Goal: Task Accomplishment & Management: Manage account settings

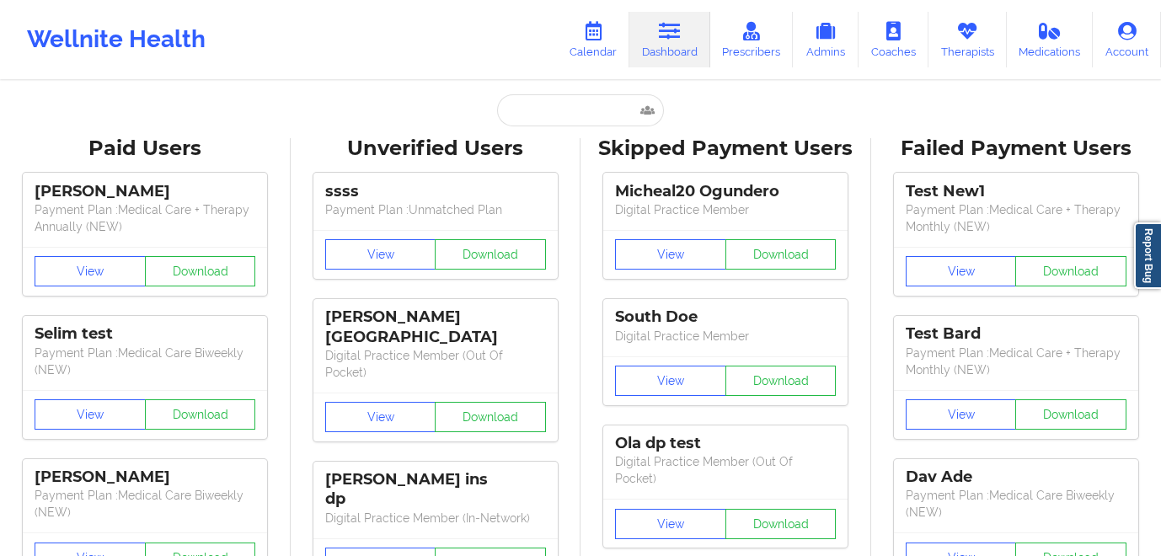
click at [597, 38] on icon at bounding box center [593, 31] width 22 height 19
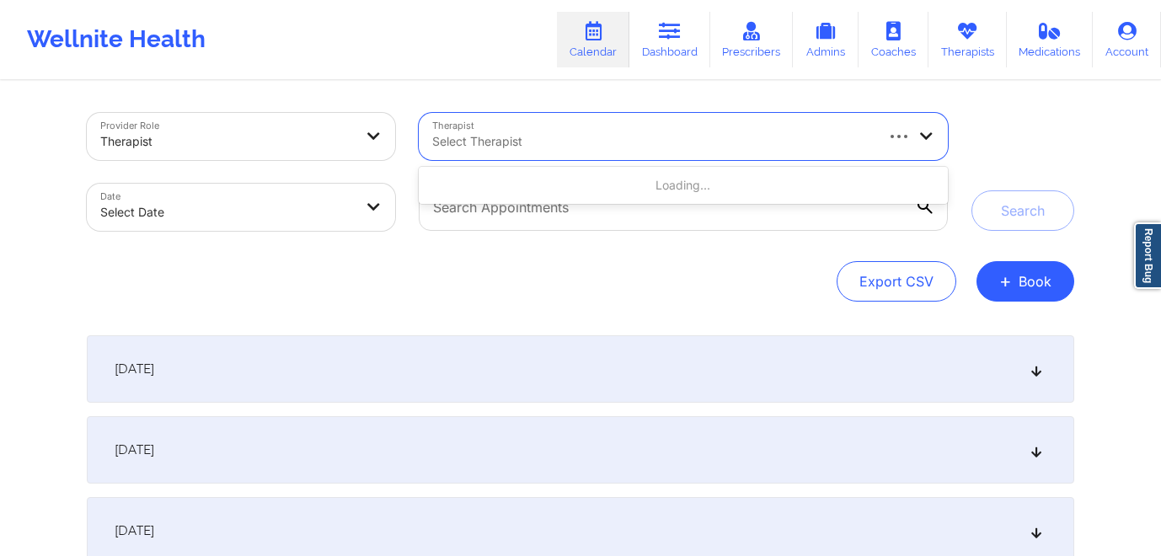
click at [562, 153] on div "Select Therapist" at bounding box center [647, 136] width 456 height 47
type input "cms"
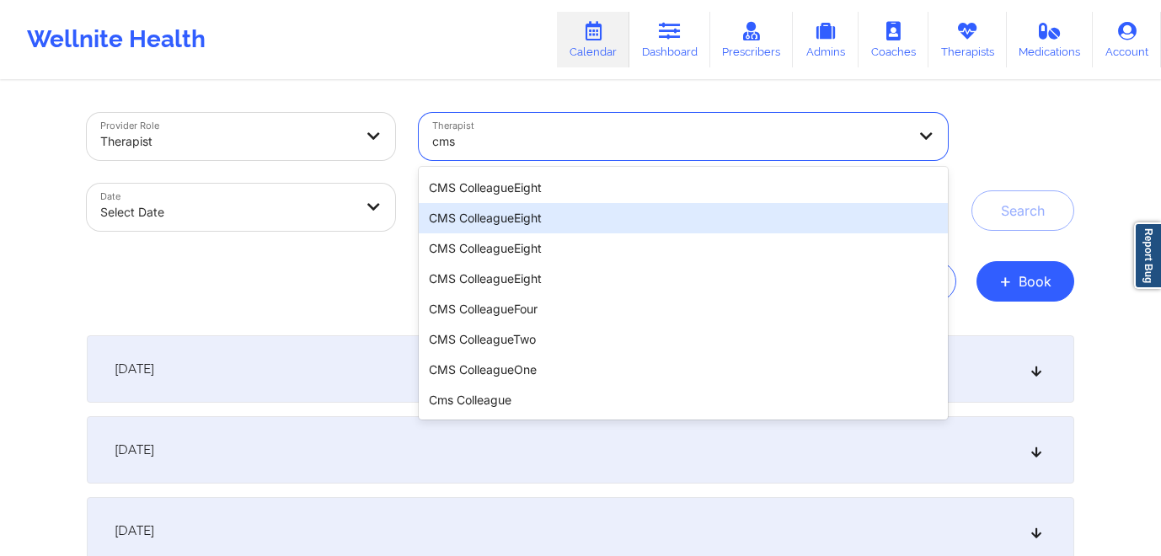
scroll to position [785, 0]
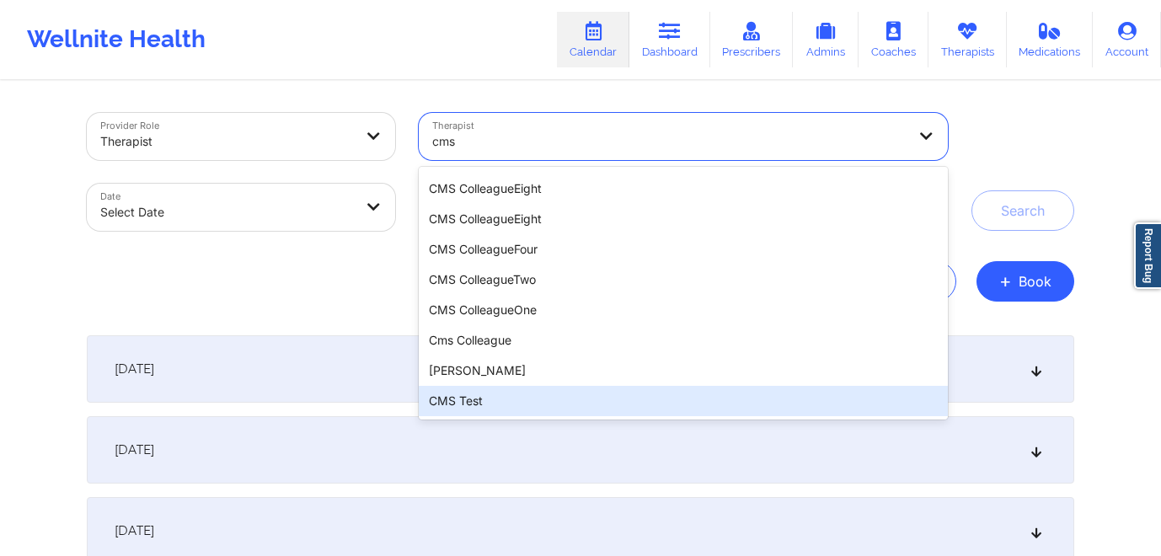
click at [472, 398] on div "CMS Test" at bounding box center [683, 401] width 529 height 30
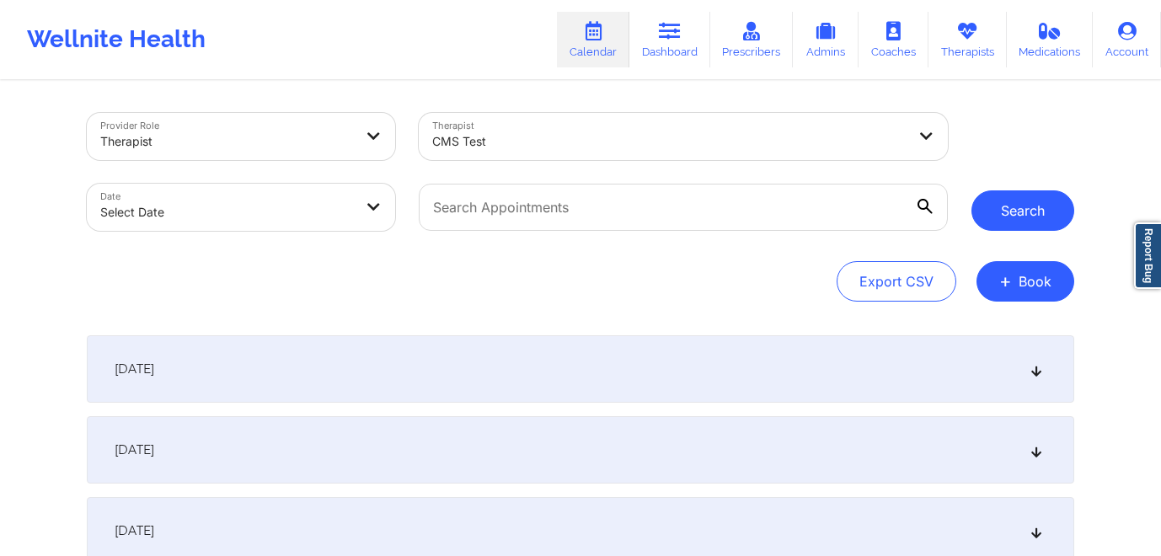
click at [1027, 217] on button "Search" at bounding box center [1022, 210] width 103 height 40
click at [305, 217] on body "Wellnite Health Calendar Dashboard Prescribers Admins Coaches Therapists Medica…" at bounding box center [580, 278] width 1161 height 556
select select "2025-8"
select select "2025-9"
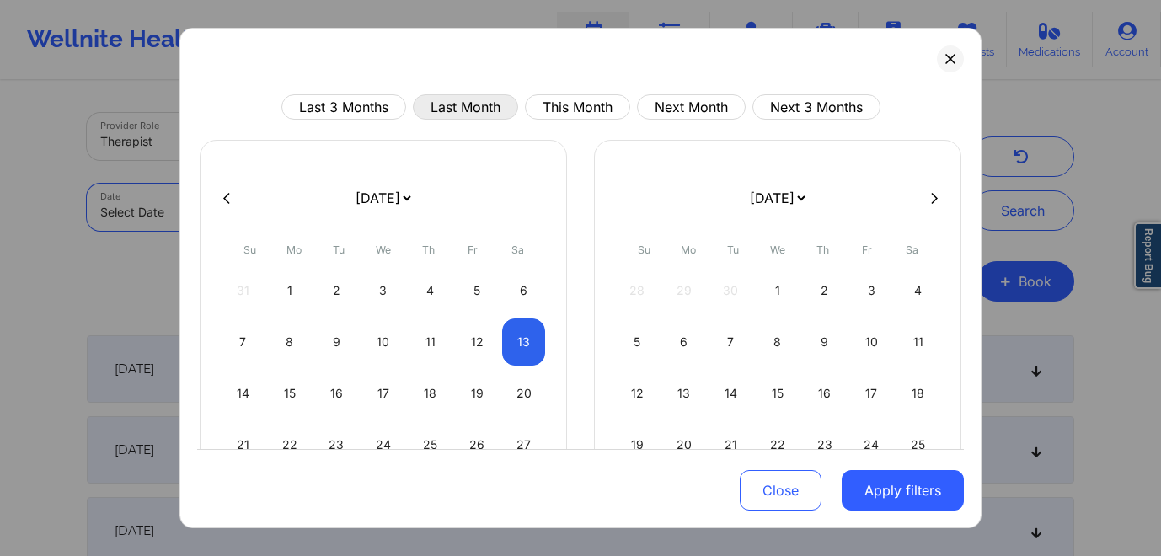
click at [451, 106] on button "Last Month" at bounding box center [465, 106] width 105 height 25
select select "2025-7"
select select "2025-8"
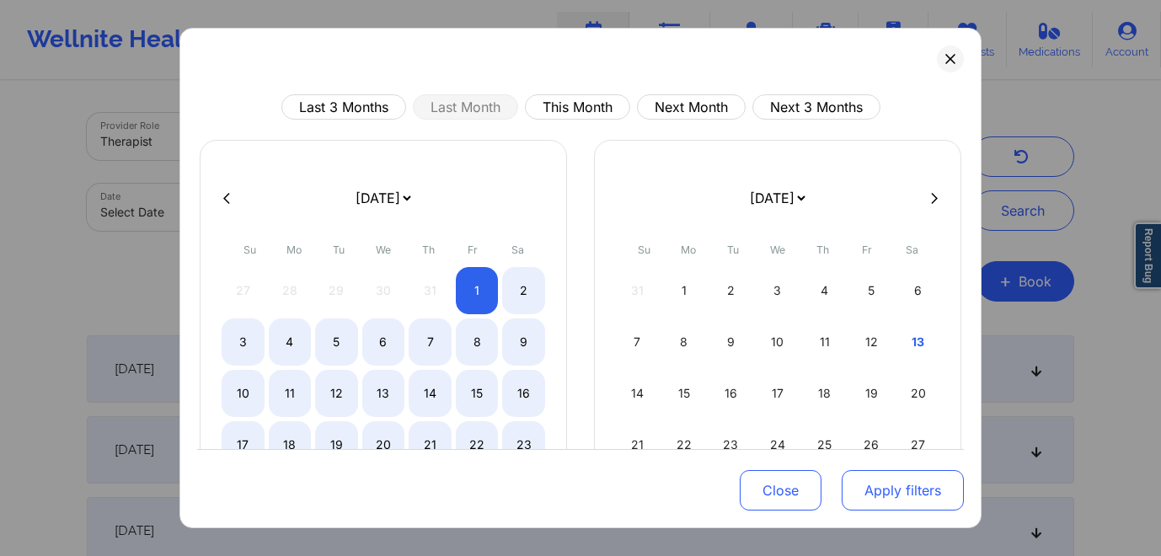
click at [905, 487] on button "Apply filters" at bounding box center [903, 490] width 122 height 40
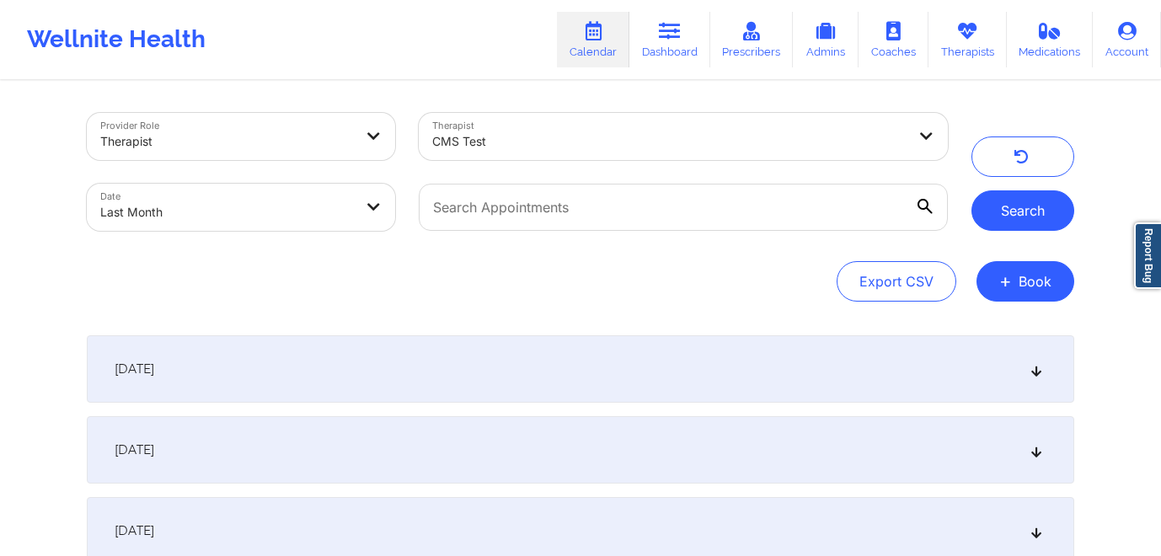
click at [1038, 211] on button "Search" at bounding box center [1022, 210] width 103 height 40
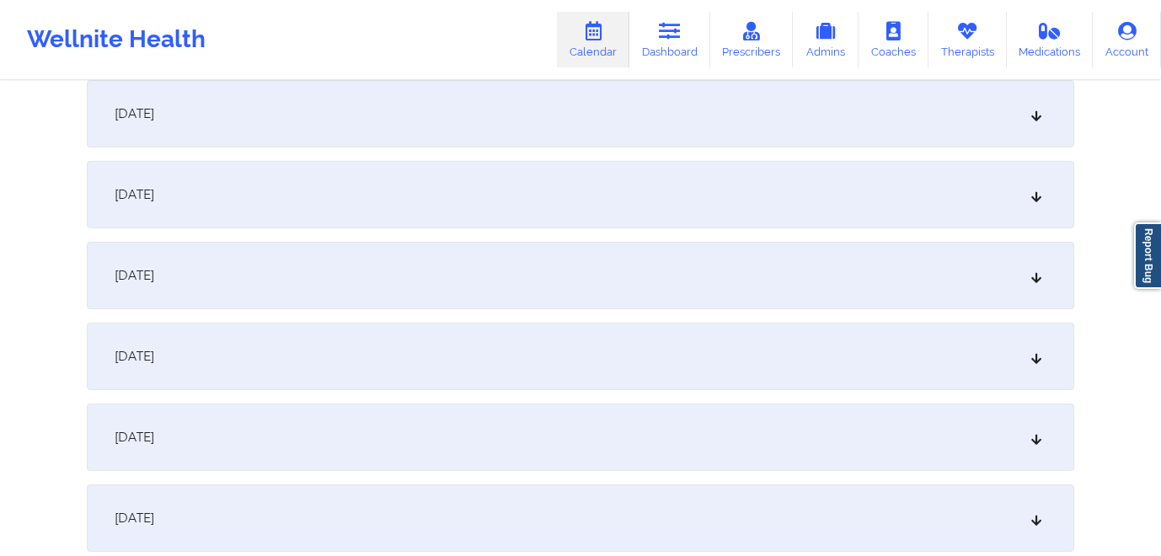
scroll to position [262, 0]
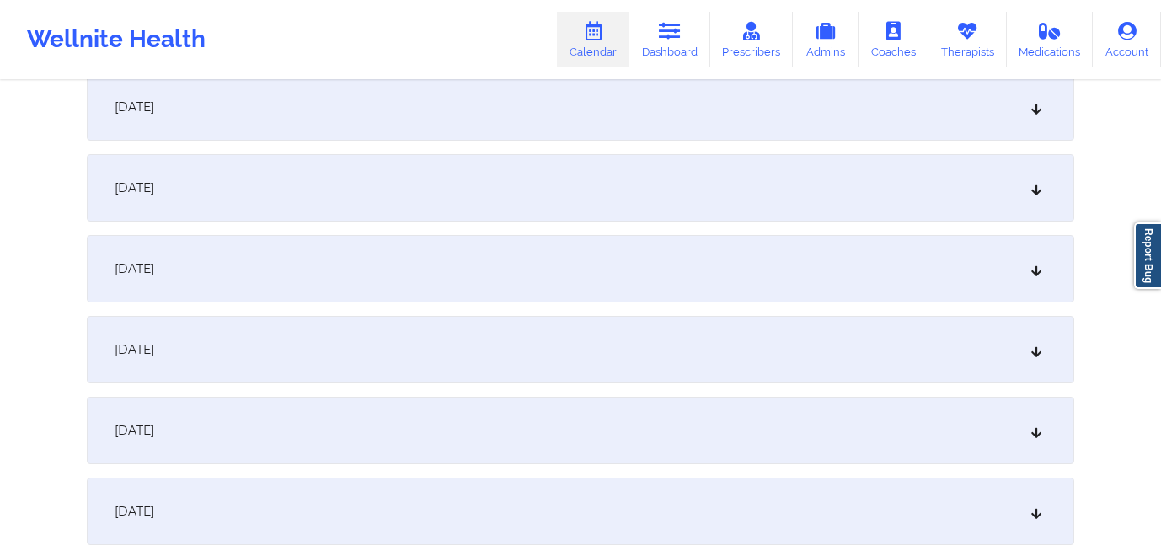
click at [522, 105] on div "August 1, 2025" at bounding box center [580, 106] width 987 height 67
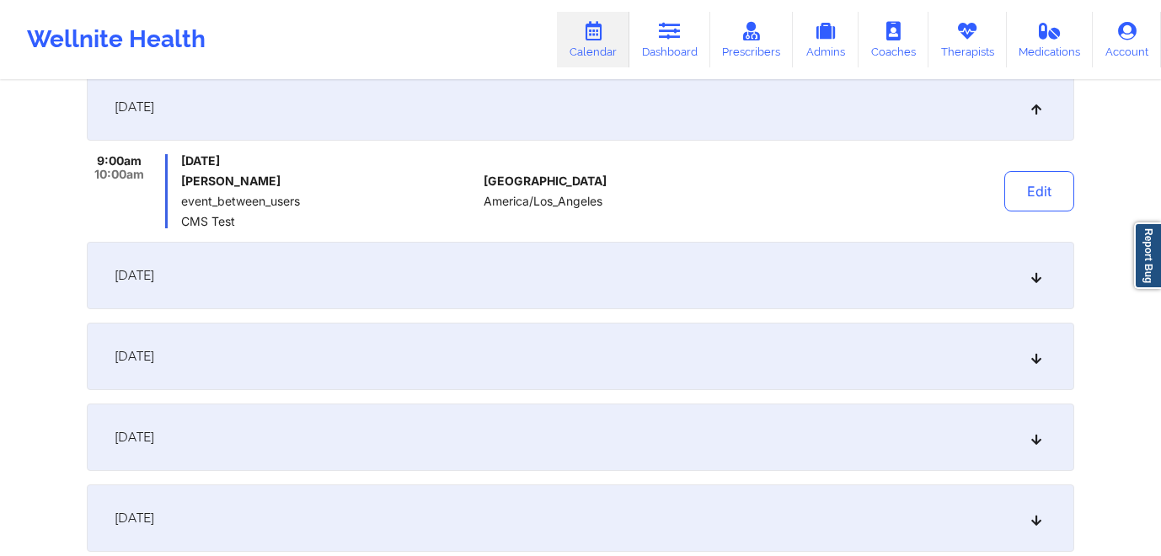
click at [490, 269] on div "August 2, 2025" at bounding box center [580, 275] width 987 height 67
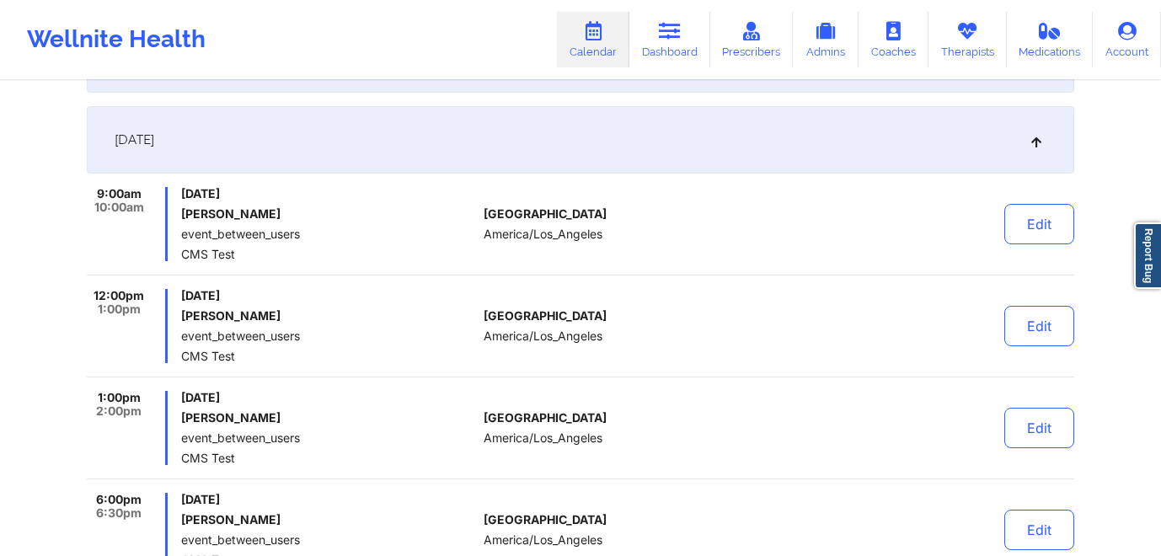
scroll to position [363, 0]
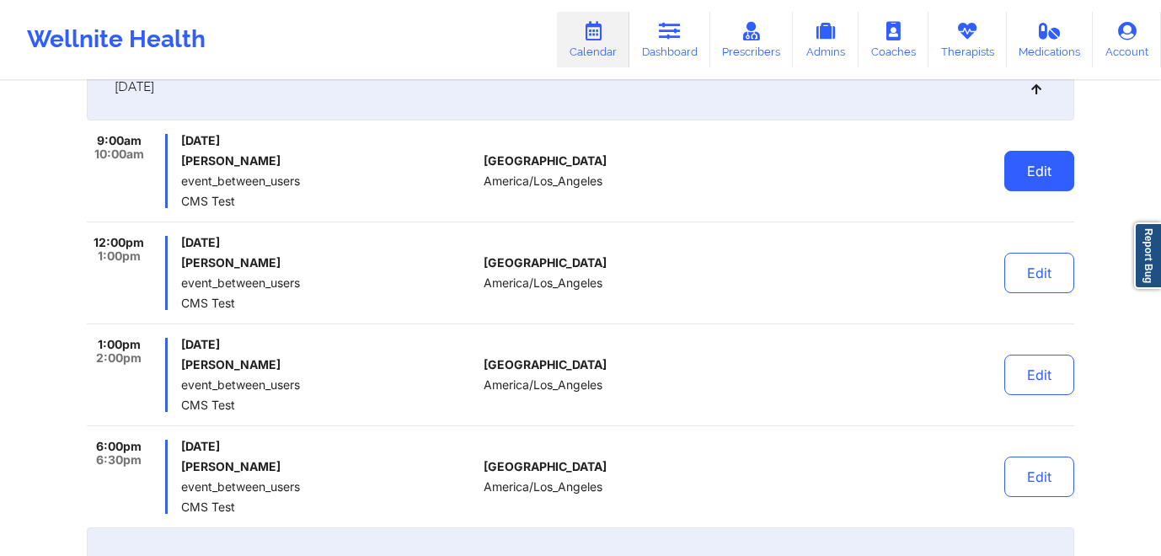
click at [1040, 184] on button "Edit" at bounding box center [1039, 171] width 70 height 40
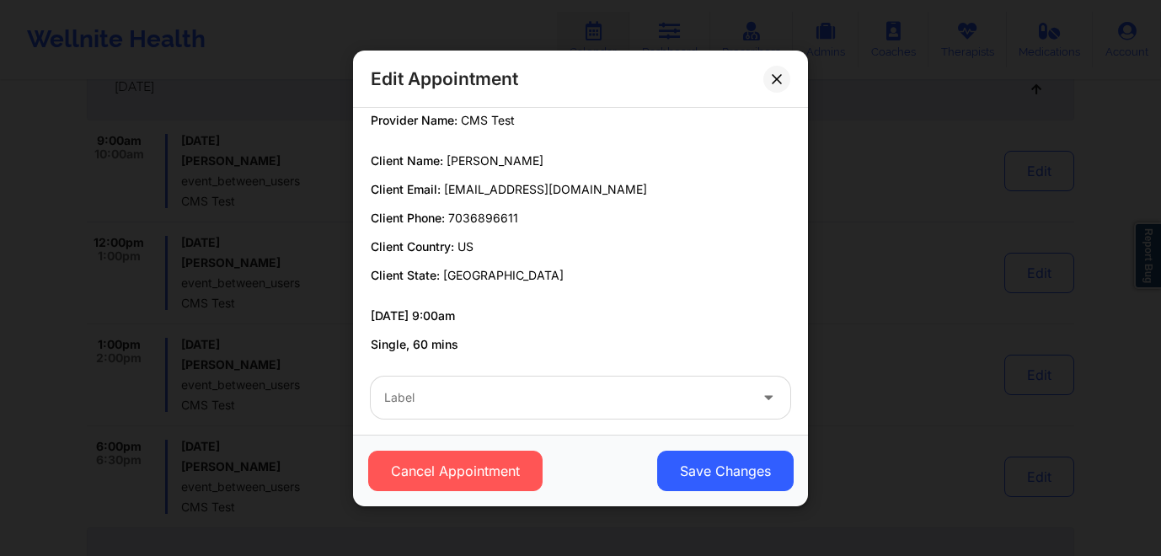
scroll to position [84, 0]
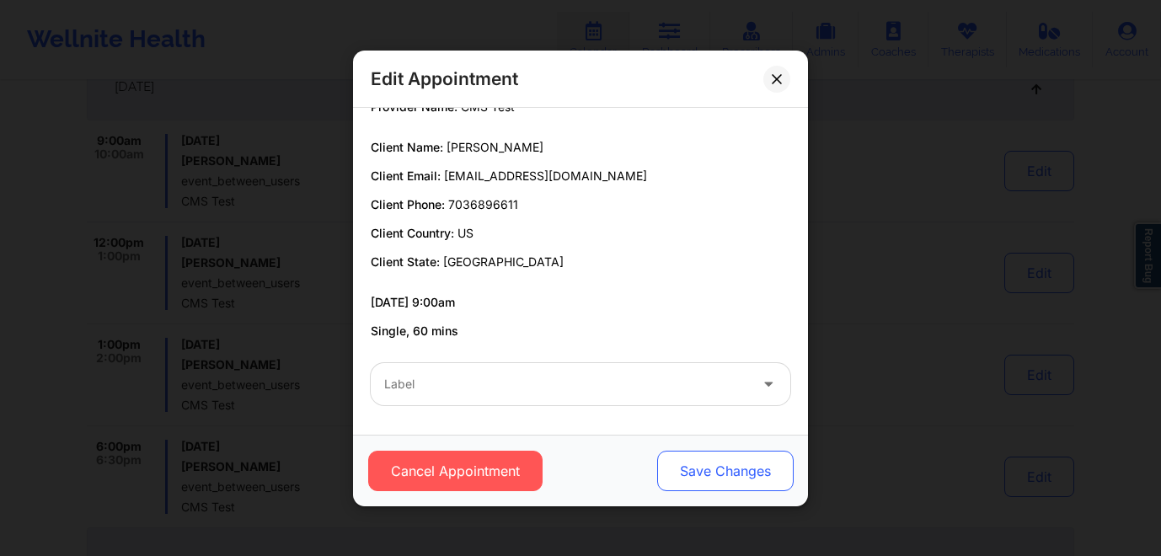
click at [697, 459] on button "Save Changes" at bounding box center [725, 471] width 136 height 40
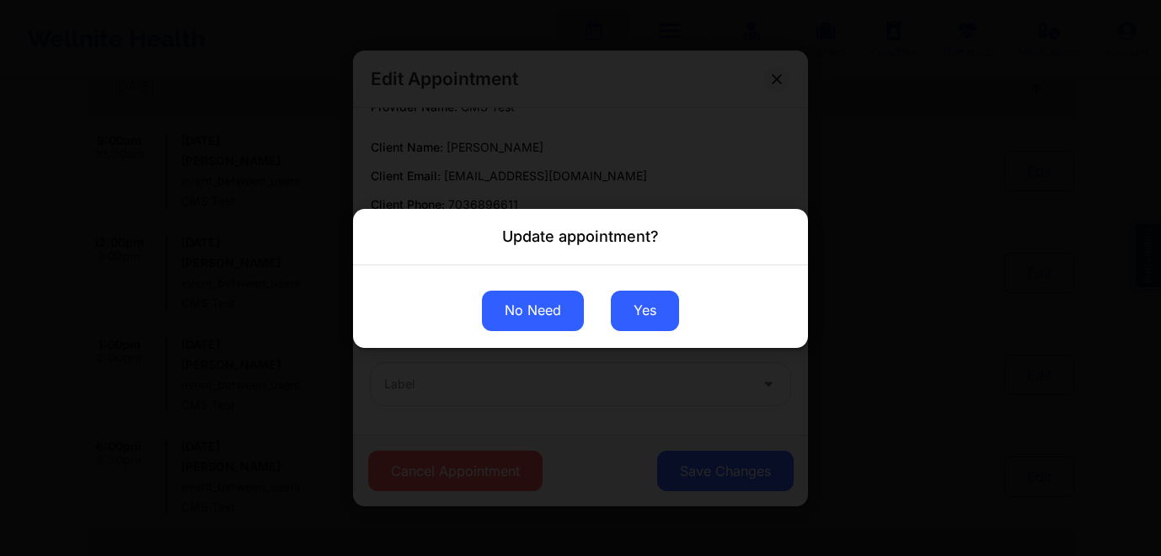
click at [536, 310] on button "No Need" at bounding box center [533, 310] width 102 height 40
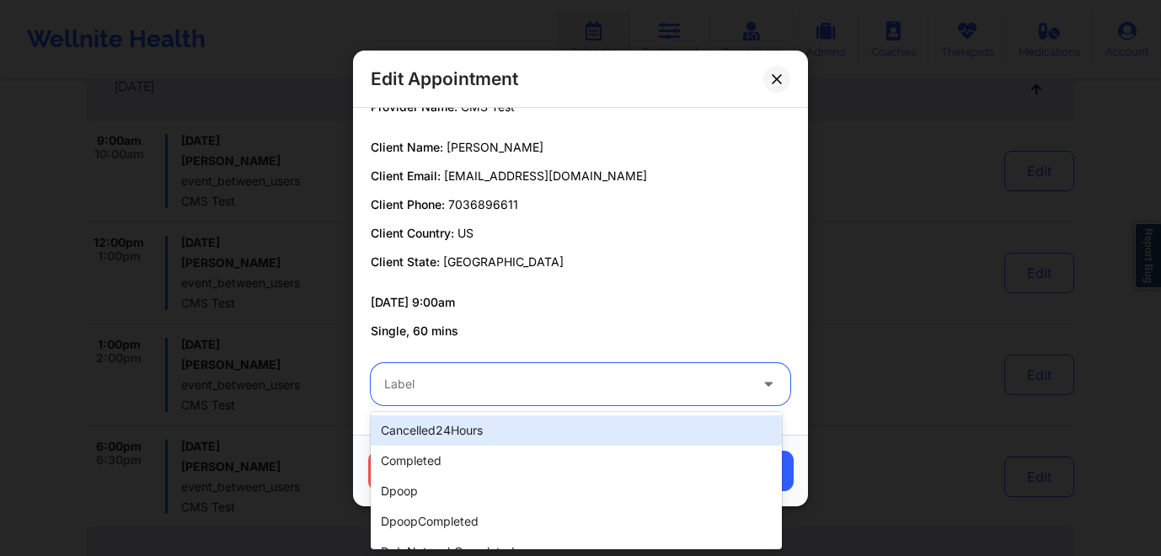
click at [564, 367] on div "Label" at bounding box center [560, 384] width 379 height 42
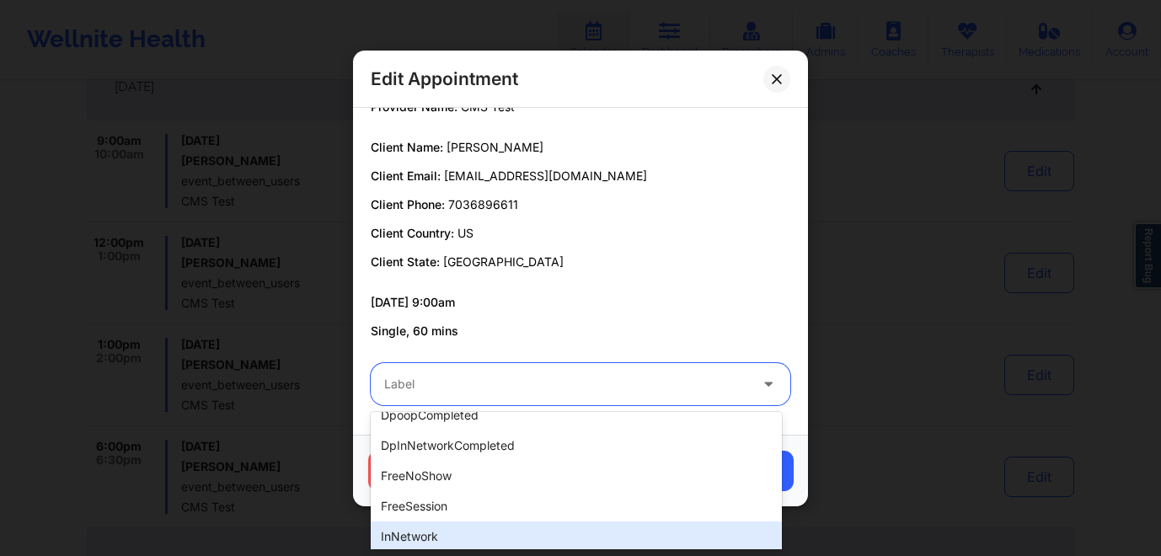
scroll to position [0, 0]
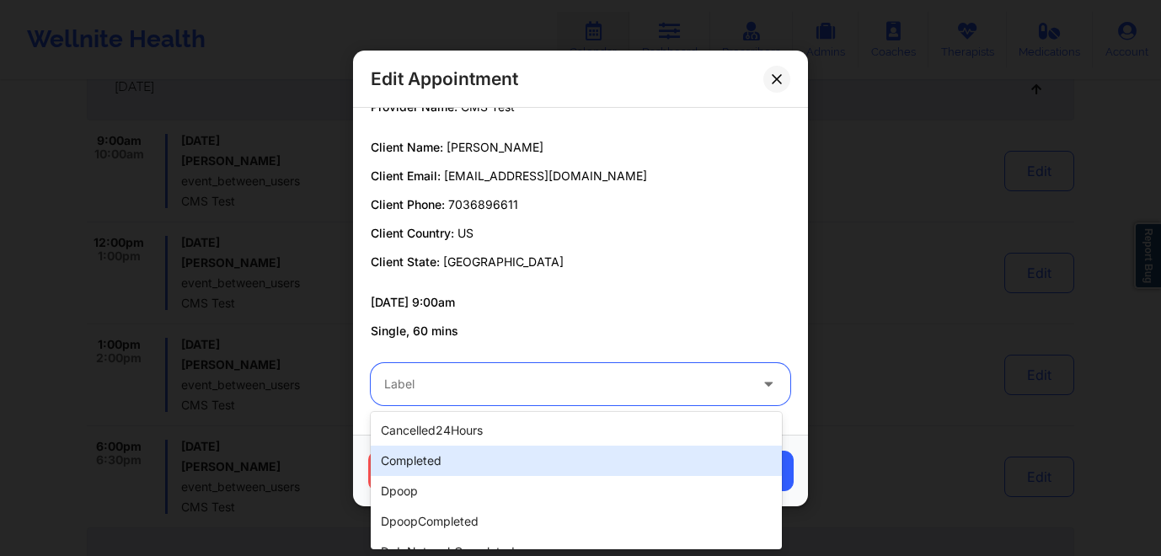
click at [452, 455] on div "completed" at bounding box center [576, 461] width 411 height 30
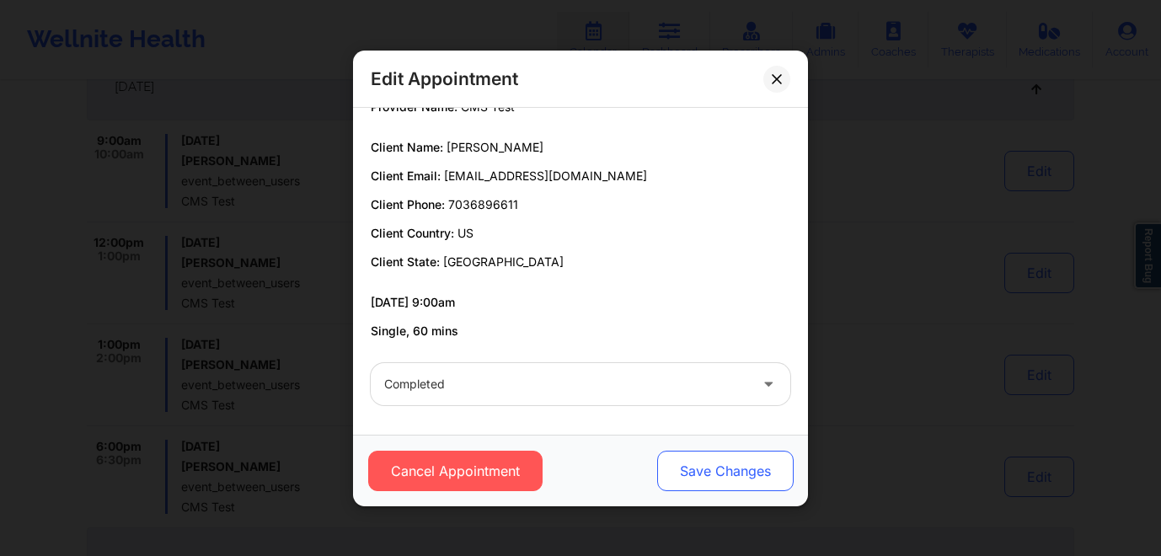
click at [740, 474] on button "Save Changes" at bounding box center [725, 471] width 136 height 40
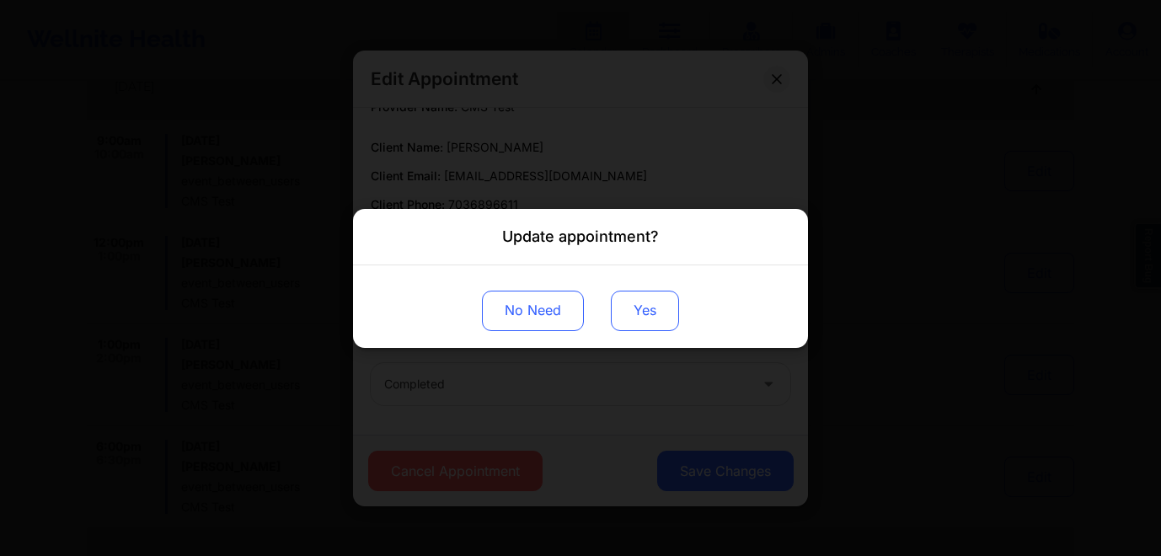
click at [636, 318] on button "Yes" at bounding box center [645, 310] width 68 height 40
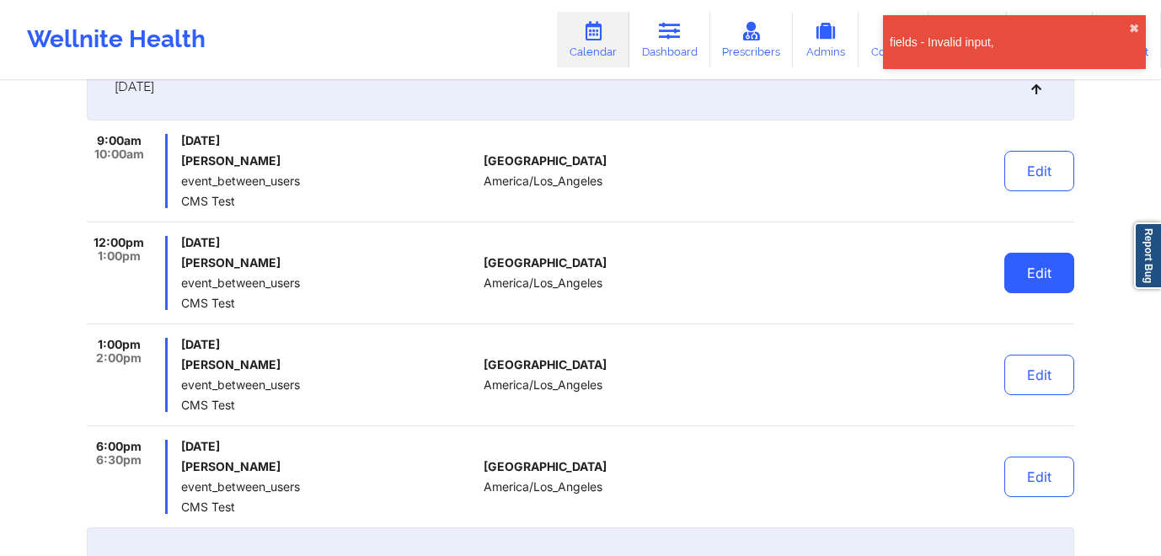
click at [1019, 286] on button "Edit" at bounding box center [1039, 273] width 70 height 40
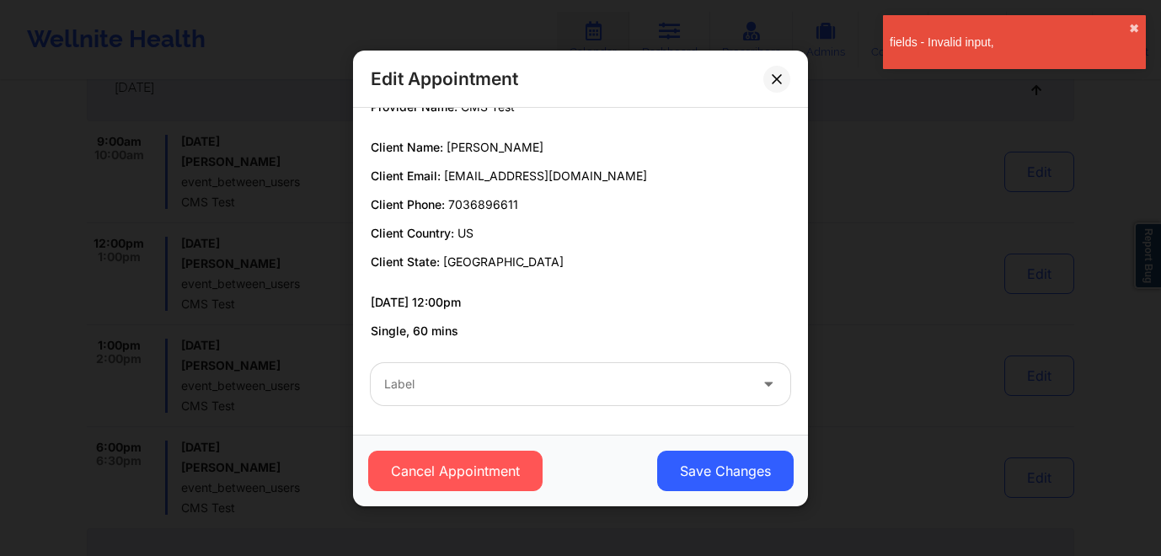
scroll to position [83, 0]
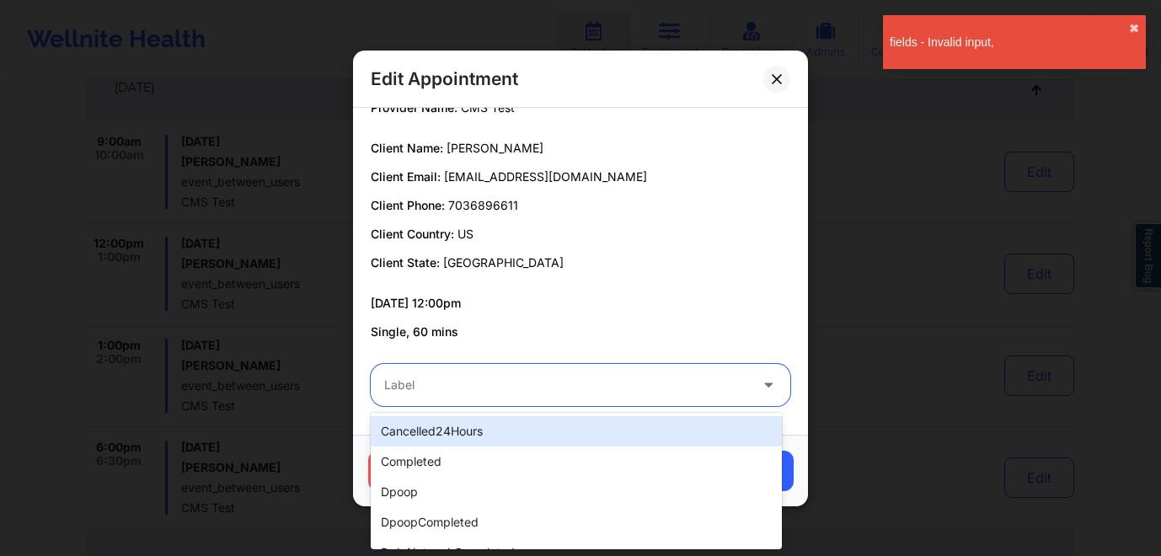
click at [703, 382] on div at bounding box center [566, 385] width 364 height 20
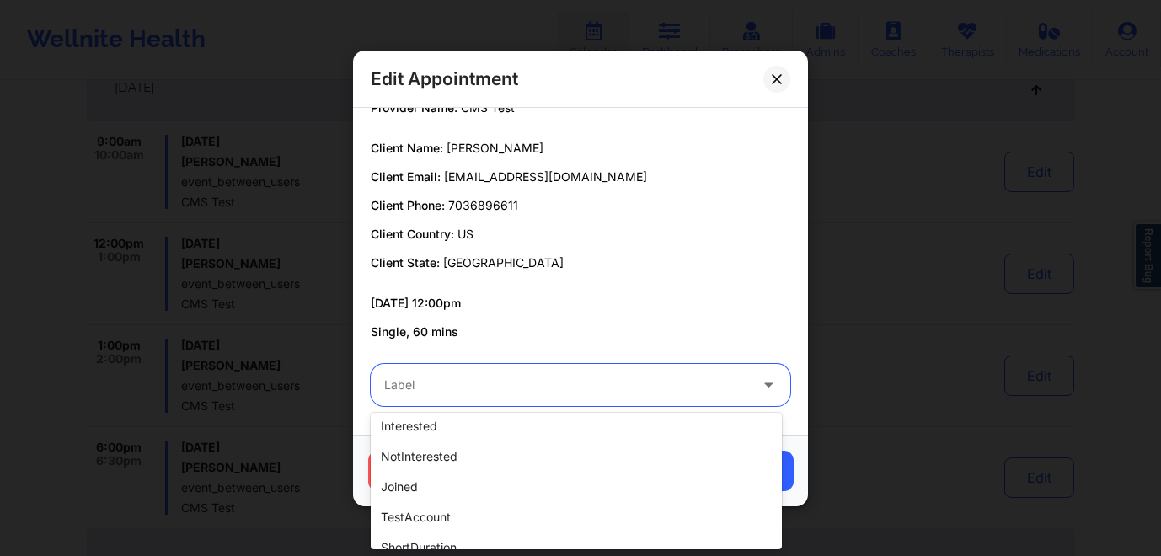
scroll to position [537, 0]
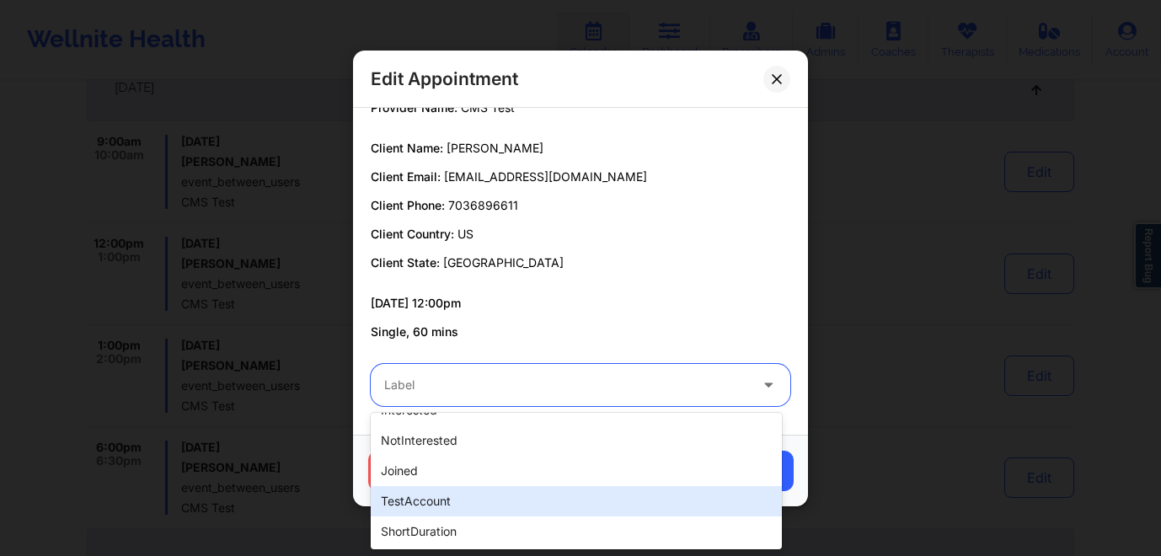
click at [531, 499] on div "testAccount" at bounding box center [576, 501] width 411 height 30
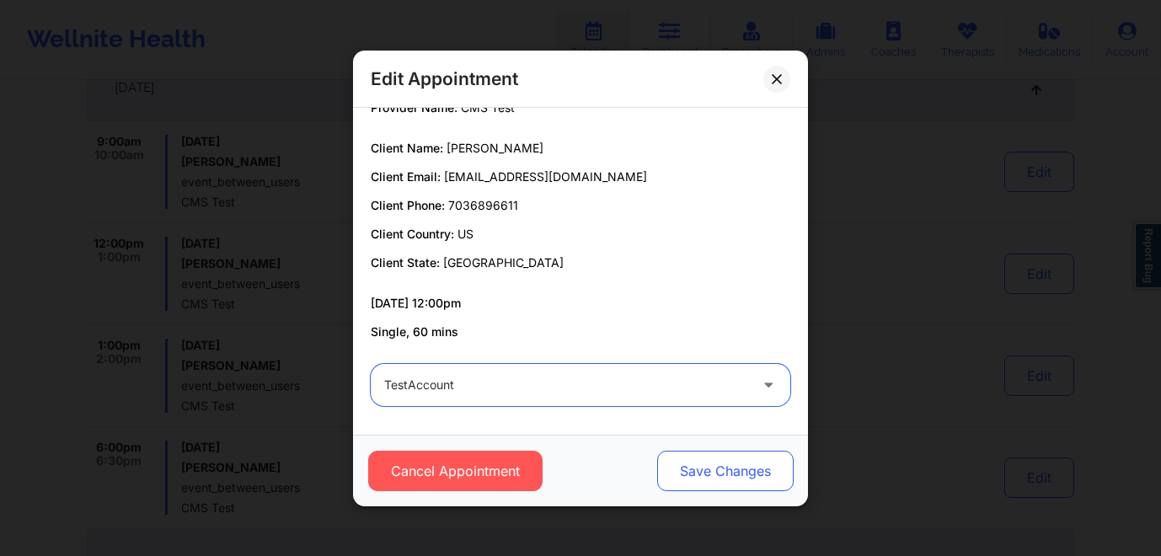
click at [735, 469] on button "Save Changes" at bounding box center [725, 471] width 136 height 40
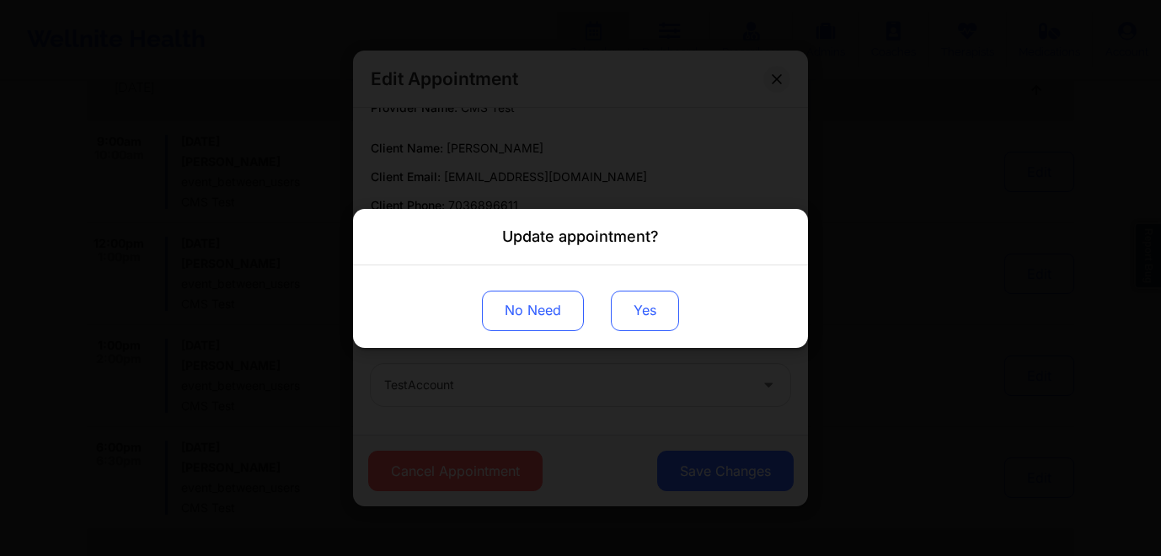
click at [652, 307] on button "Yes" at bounding box center [645, 310] width 68 height 40
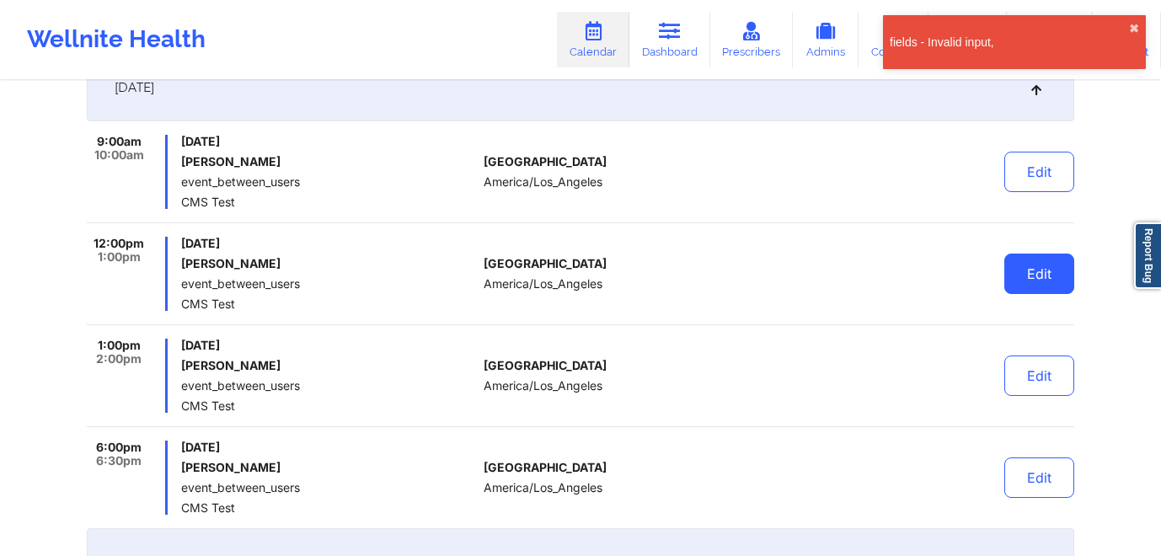
click at [1036, 278] on button "Edit" at bounding box center [1039, 274] width 70 height 40
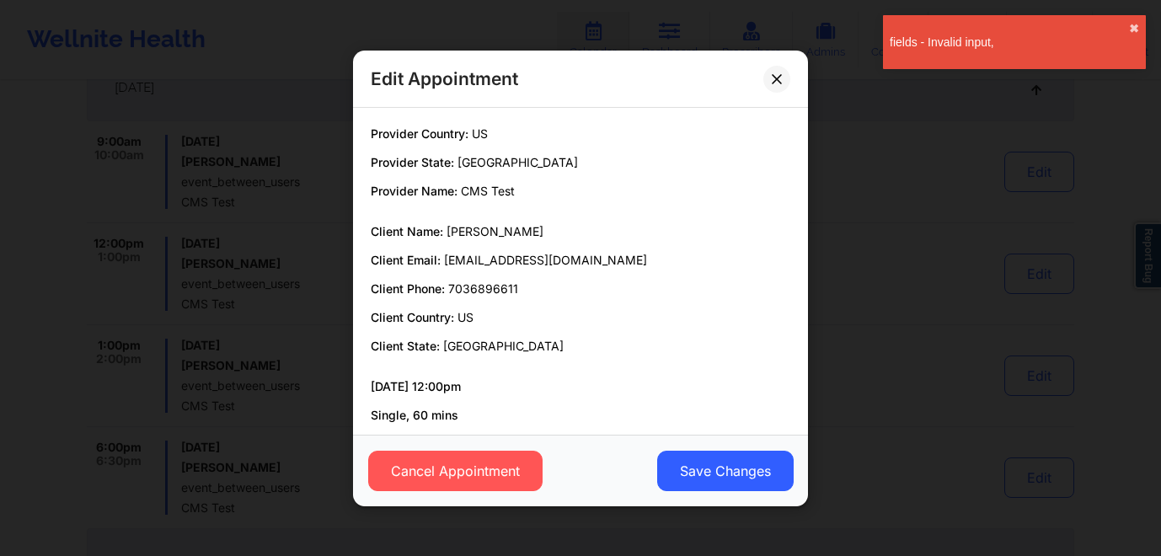
scroll to position [84, 0]
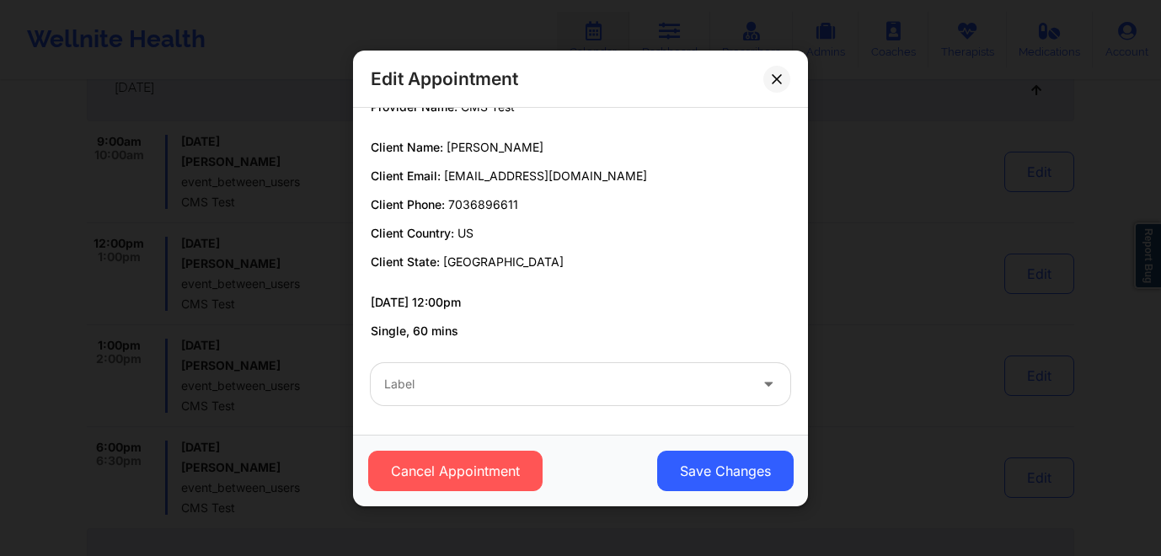
click at [440, 400] on div "Label" at bounding box center [560, 384] width 379 height 42
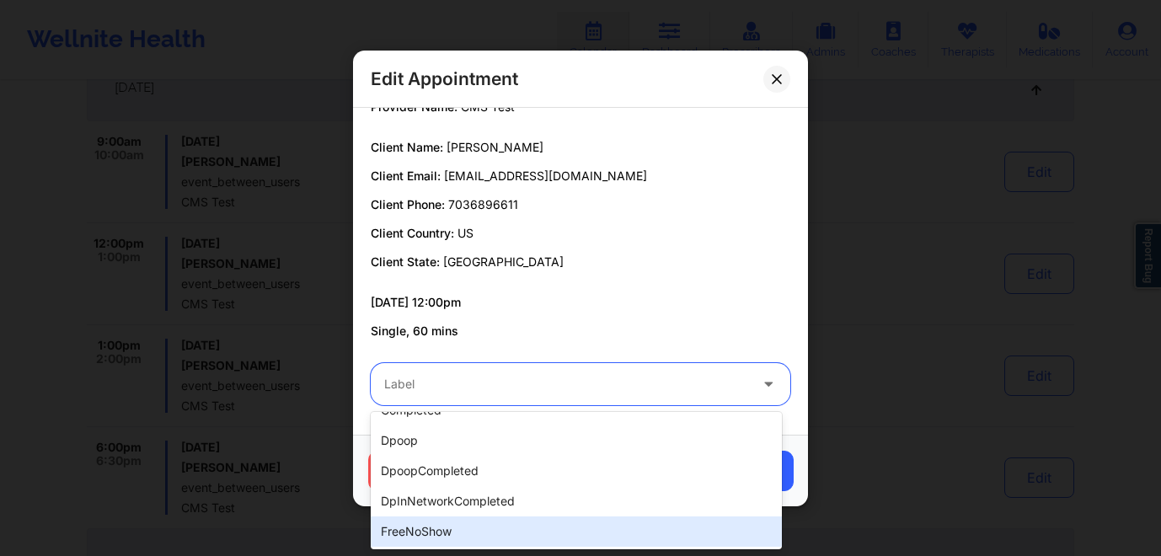
scroll to position [41, 0]
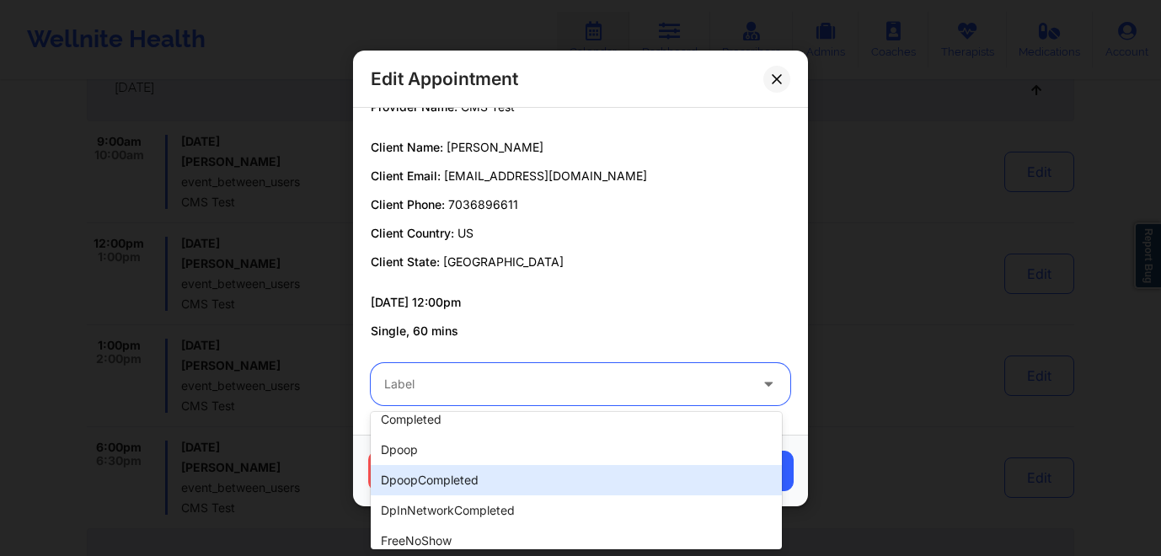
click at [422, 485] on div "dpoopCompleted" at bounding box center [576, 480] width 411 height 30
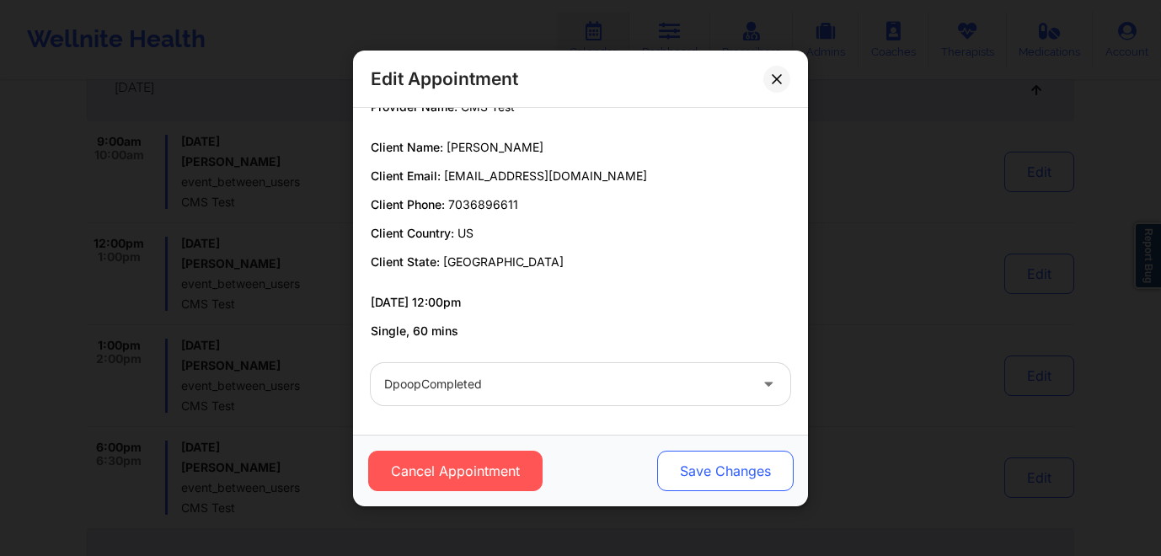
click at [695, 468] on button "Save Changes" at bounding box center [725, 471] width 136 height 40
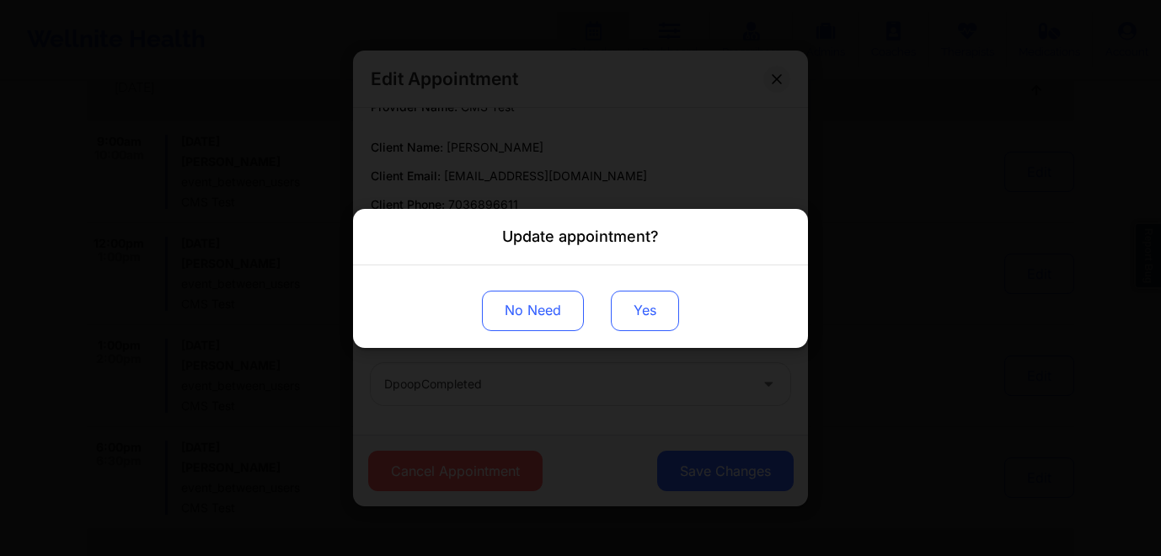
click at [638, 300] on button "Yes" at bounding box center [645, 310] width 68 height 40
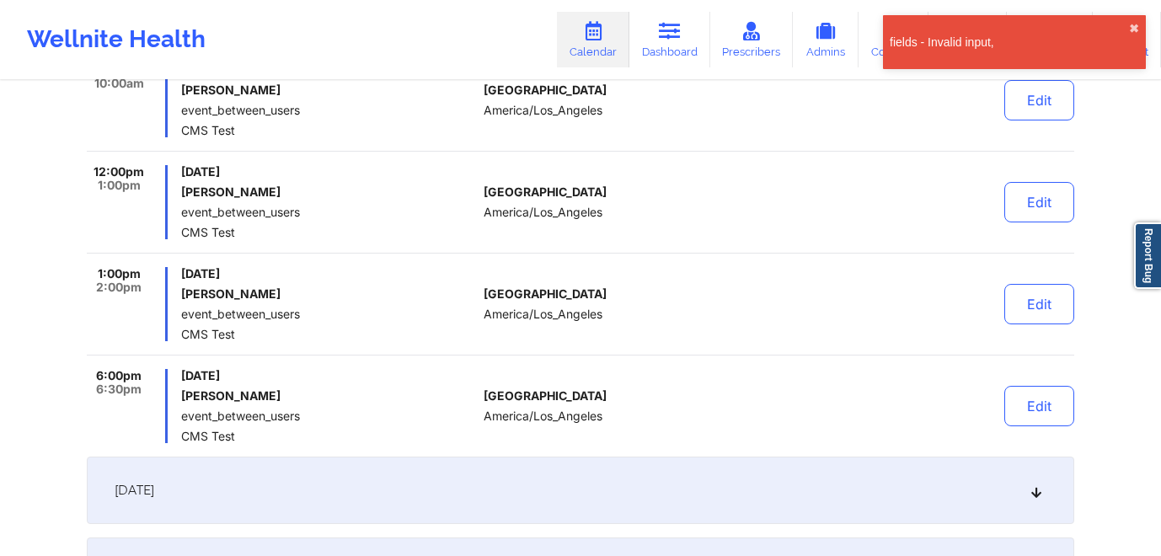
scroll to position [462, 0]
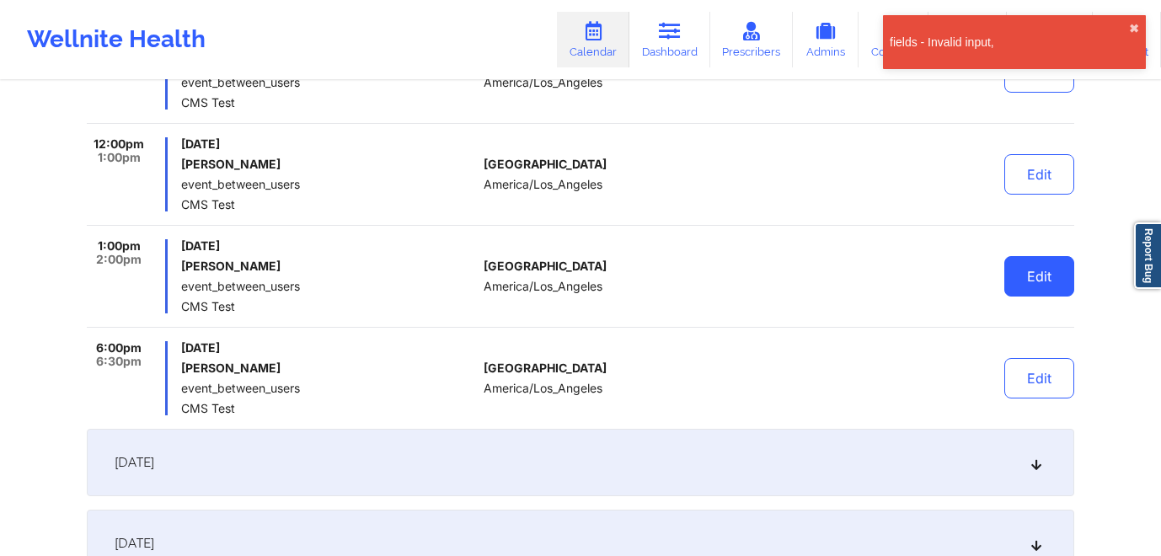
click at [1042, 277] on button "Edit" at bounding box center [1039, 276] width 70 height 40
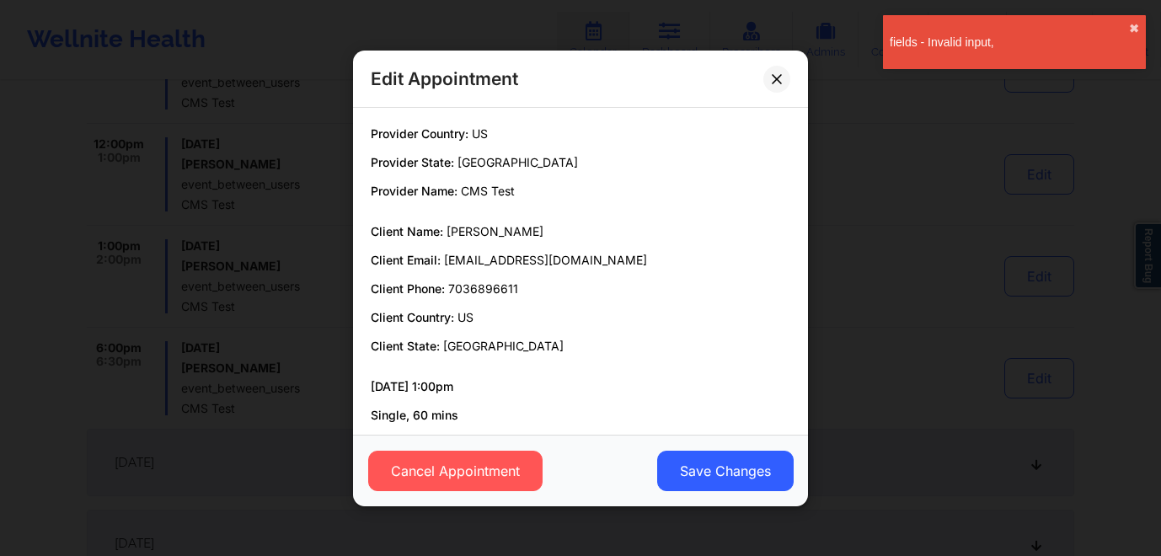
scroll to position [84, 0]
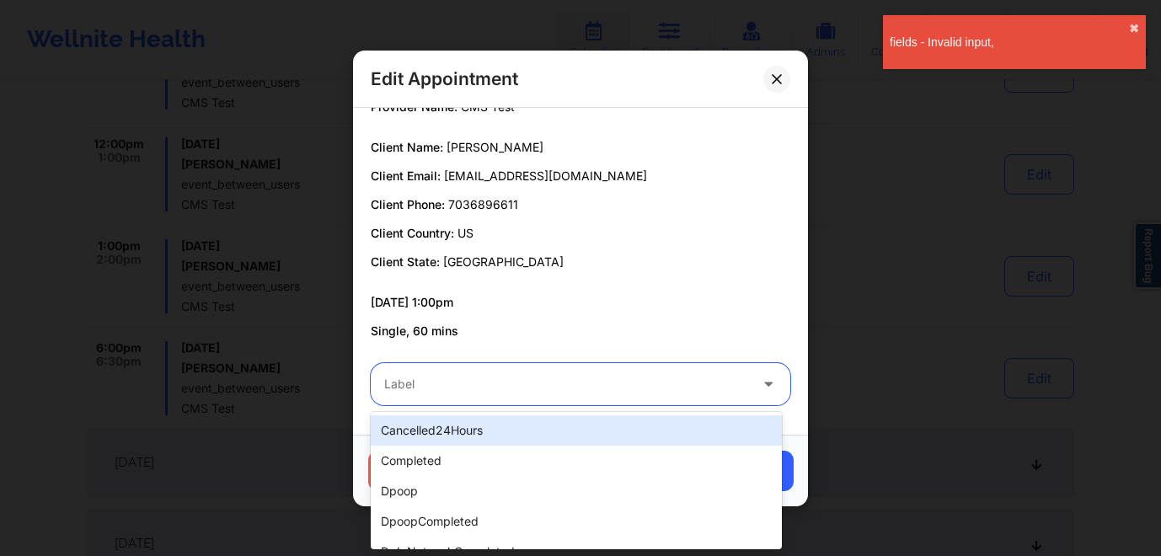
click at [543, 388] on div at bounding box center [566, 384] width 364 height 20
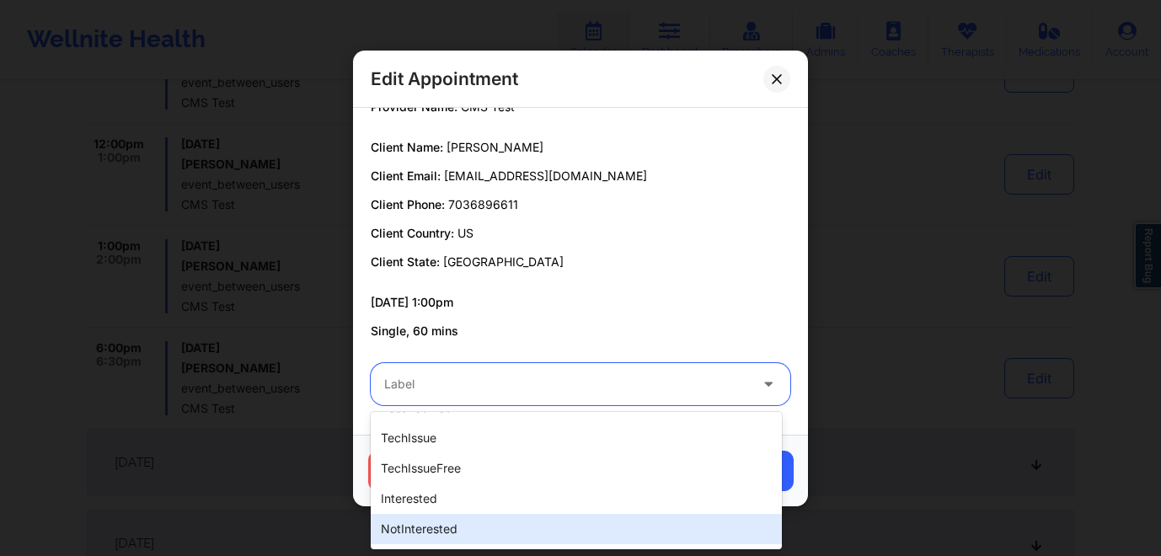
scroll to position [536, 0]
click at [463, 535] on div "shortDuration" at bounding box center [576, 531] width 411 height 30
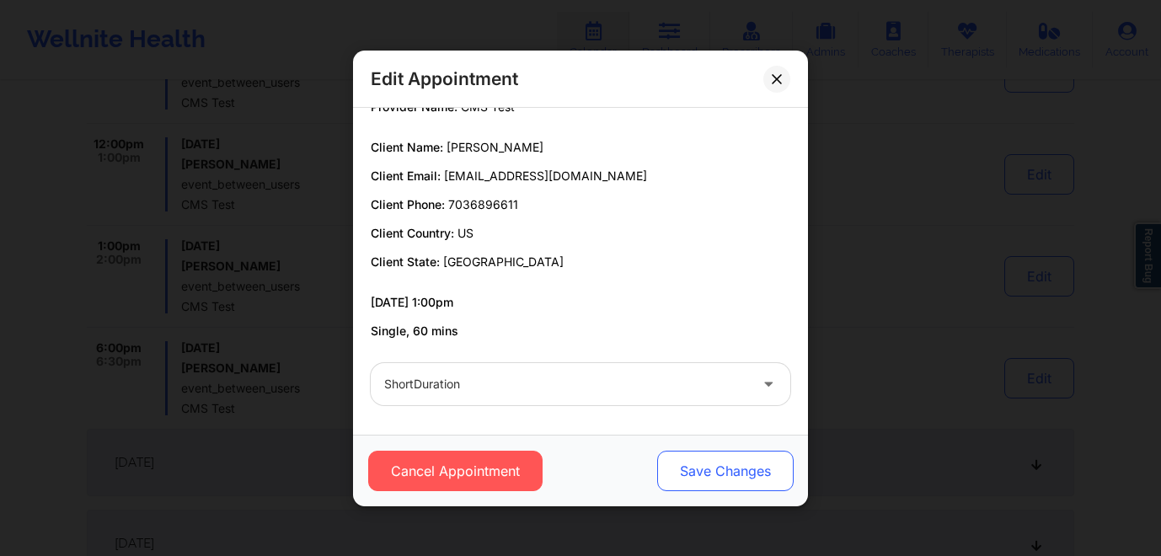
click at [703, 468] on button "Save Changes" at bounding box center [725, 471] width 136 height 40
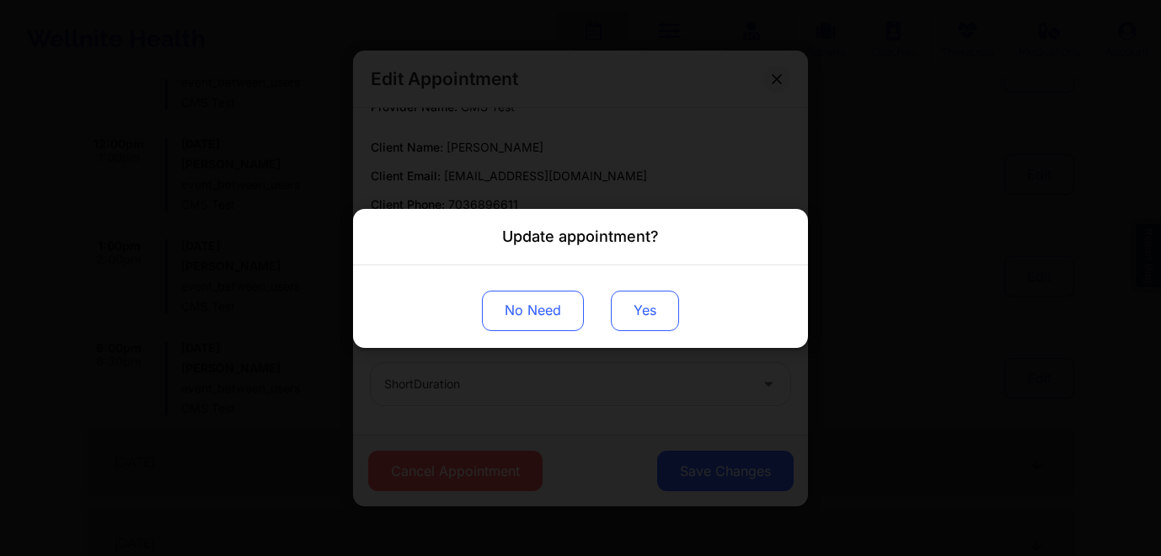
click at [657, 306] on button "Yes" at bounding box center [645, 310] width 68 height 40
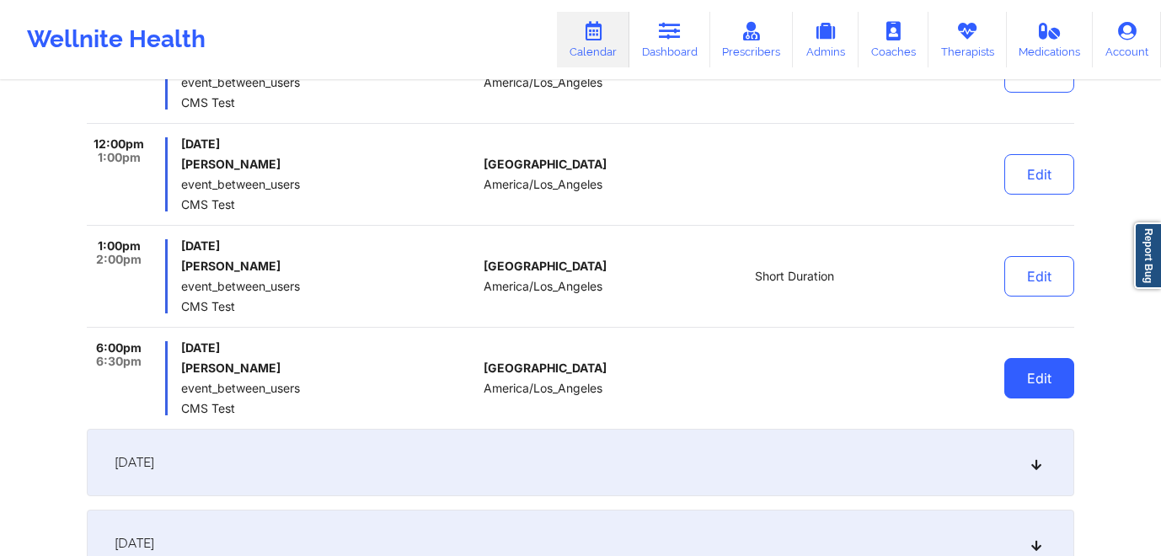
click at [1035, 379] on button "Edit" at bounding box center [1039, 378] width 70 height 40
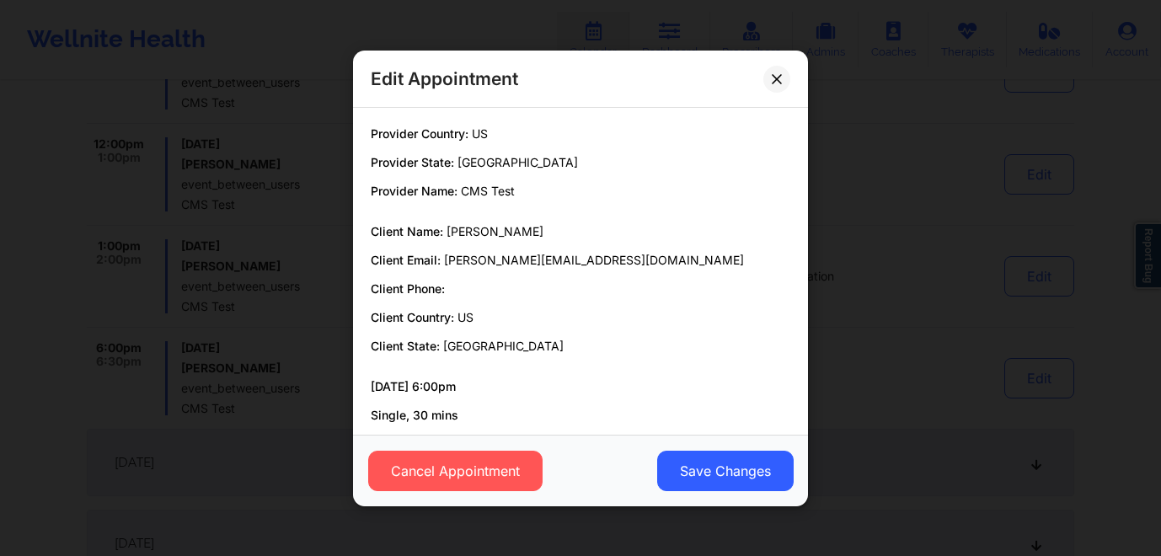
scroll to position [84, 0]
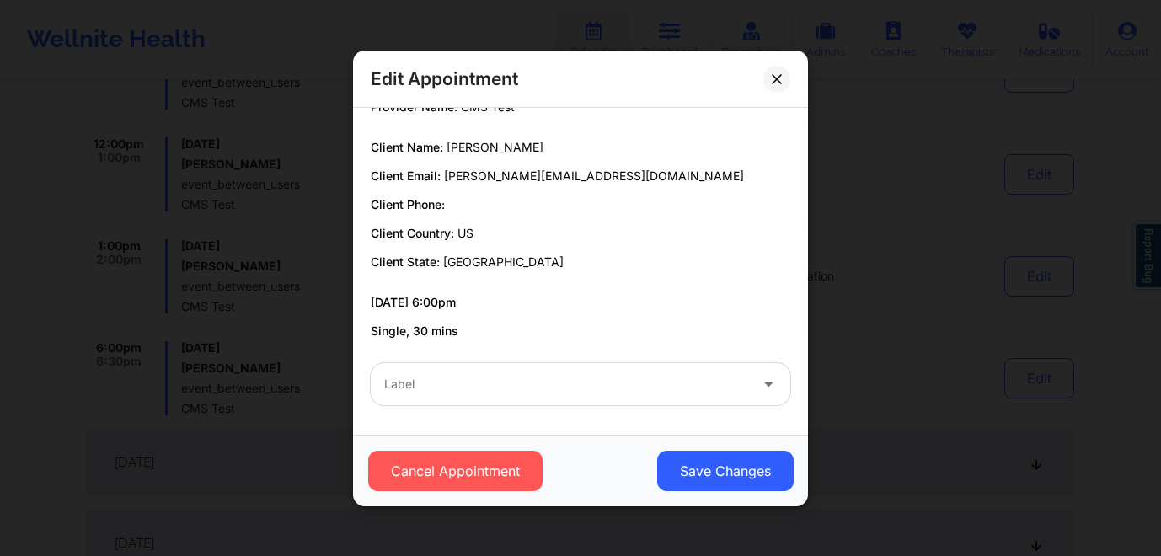
click at [462, 388] on div at bounding box center [566, 384] width 364 height 20
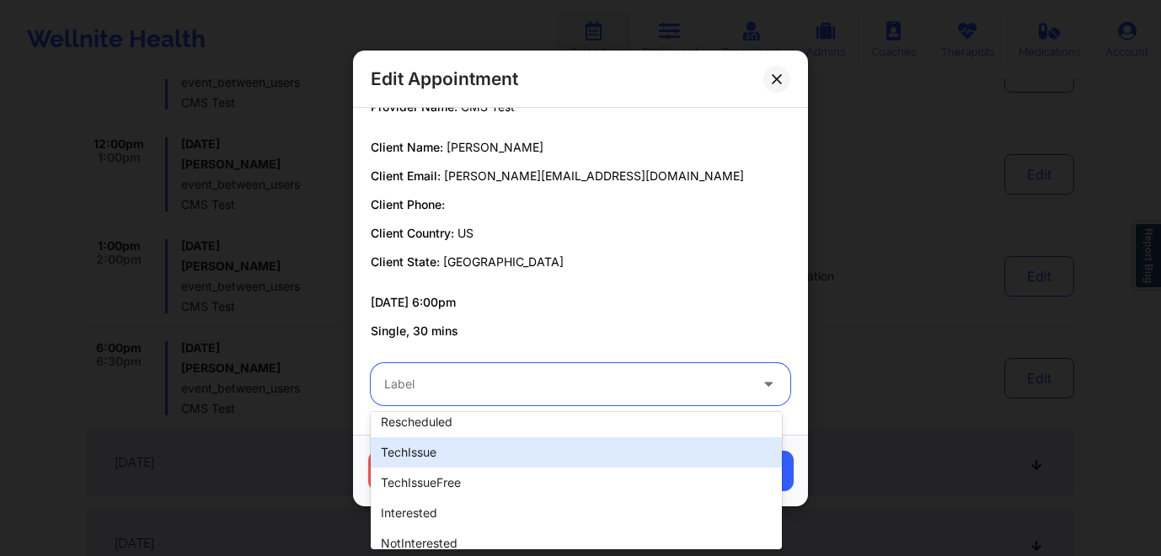
scroll to position [441, 0]
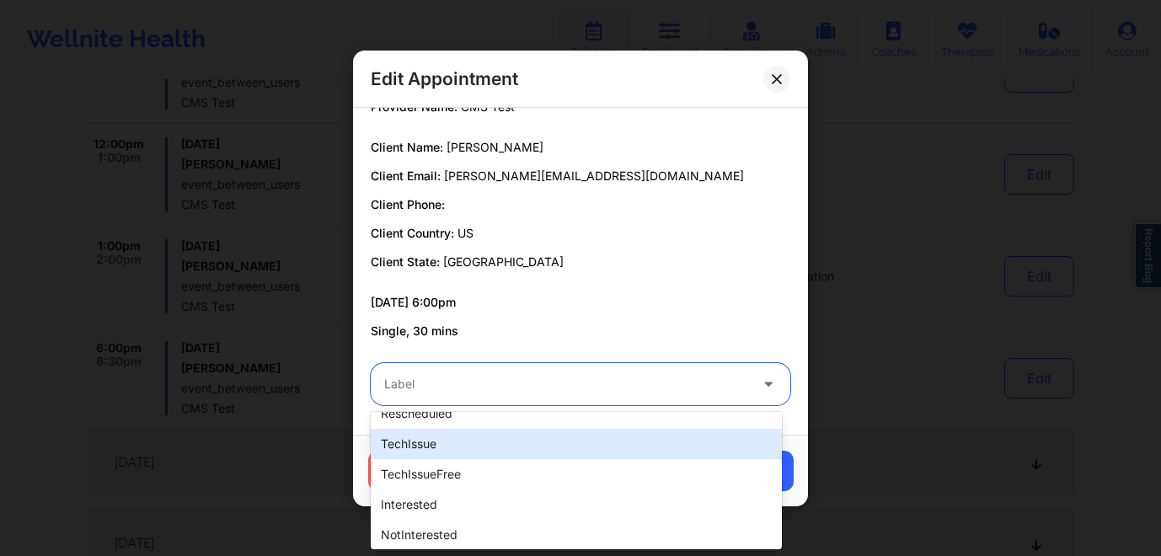
click at [462, 446] on div "techIssue" at bounding box center [576, 444] width 411 height 30
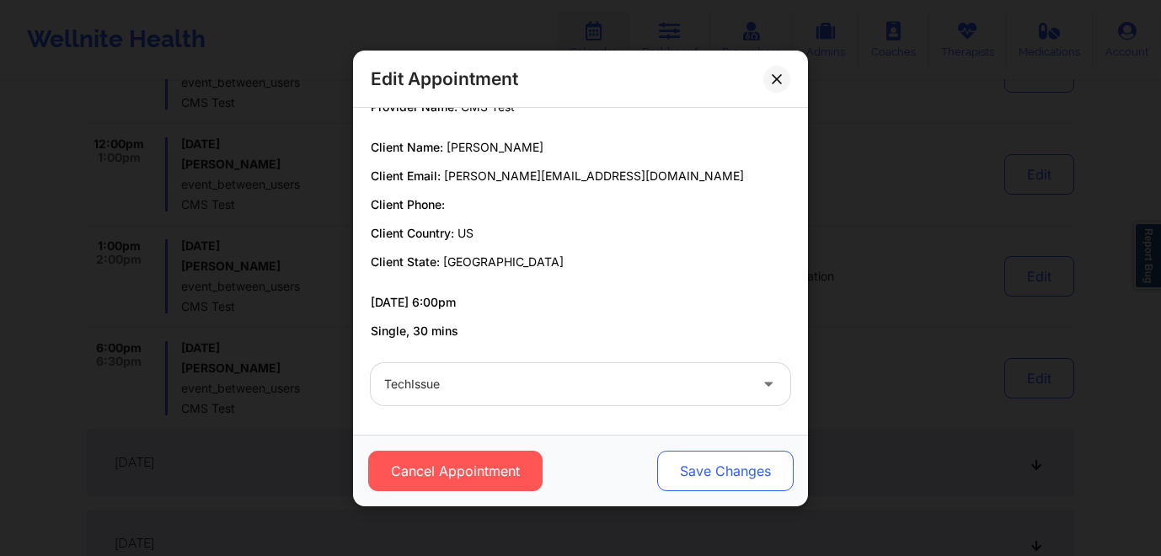
click at [677, 455] on button "Save Changes" at bounding box center [725, 471] width 136 height 40
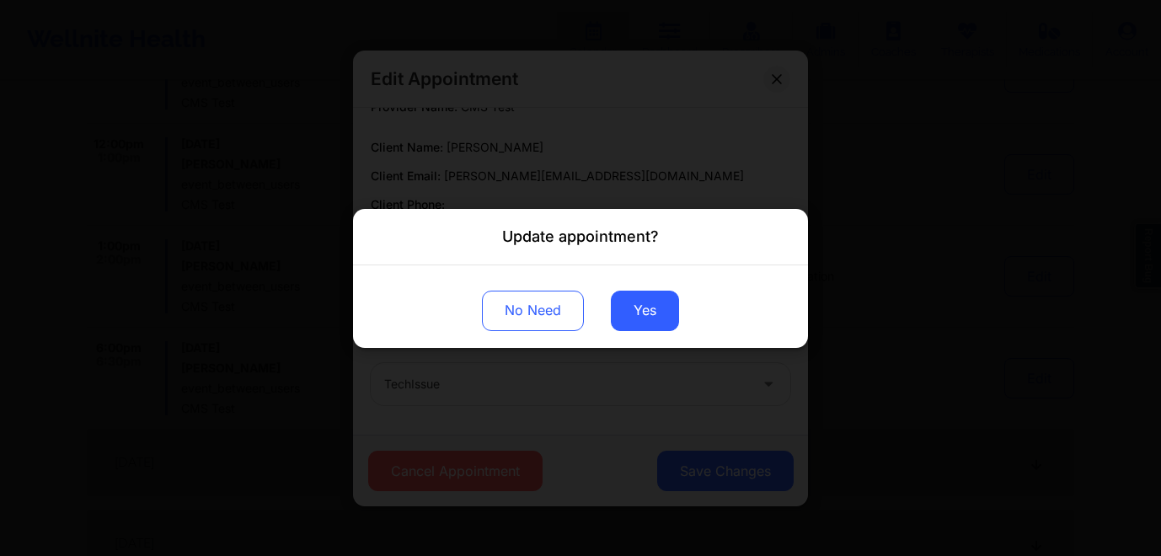
click at [640, 333] on div "No Need Yes" at bounding box center [580, 306] width 455 height 83
click at [640, 309] on button "Yes" at bounding box center [645, 310] width 68 height 40
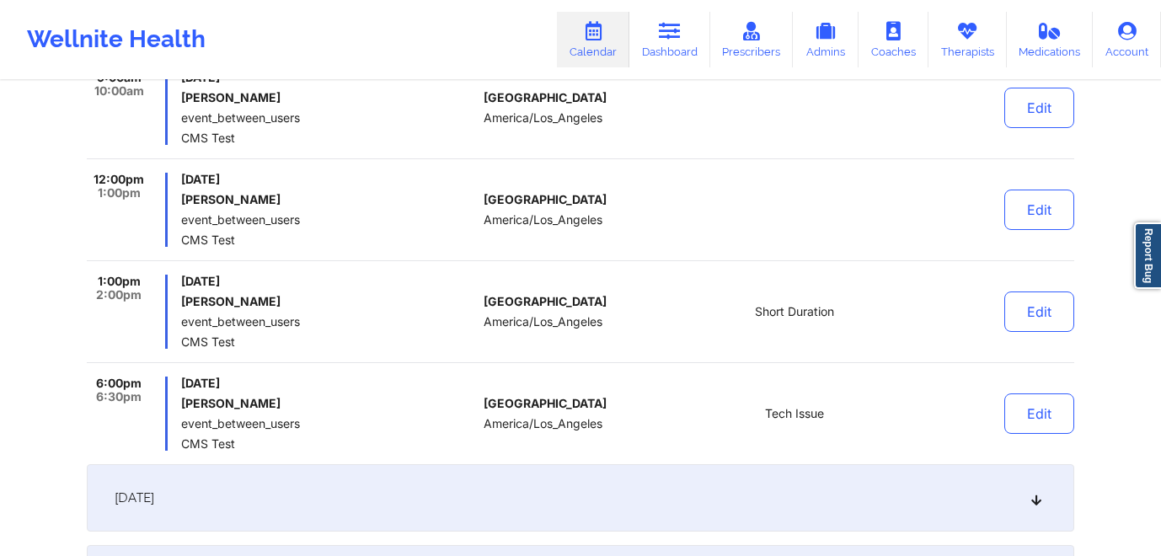
scroll to position [416, 0]
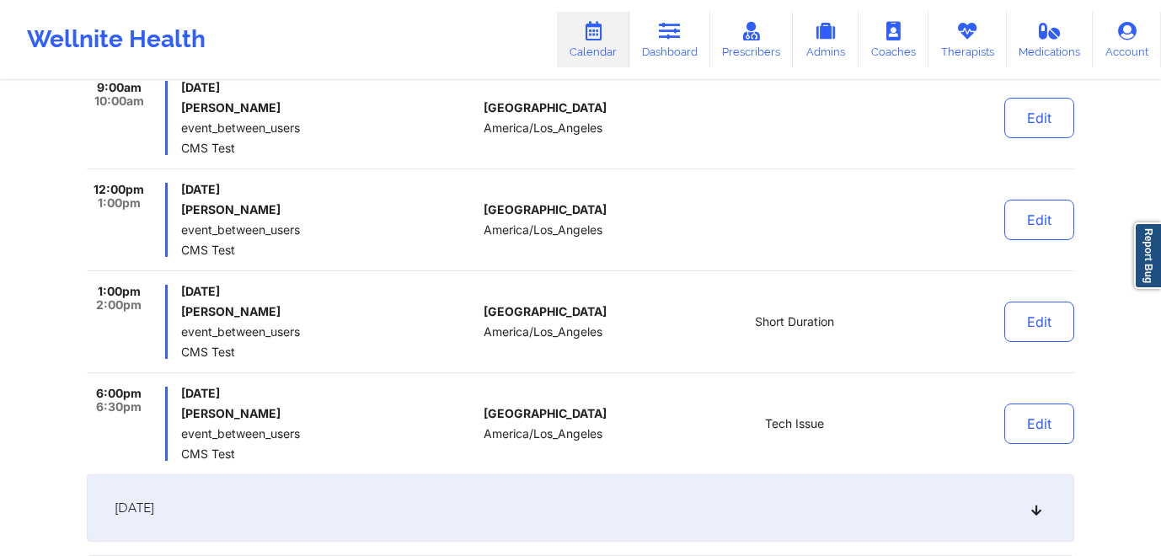
click at [796, 528] on div "August 3, 2025" at bounding box center [580, 507] width 987 height 67
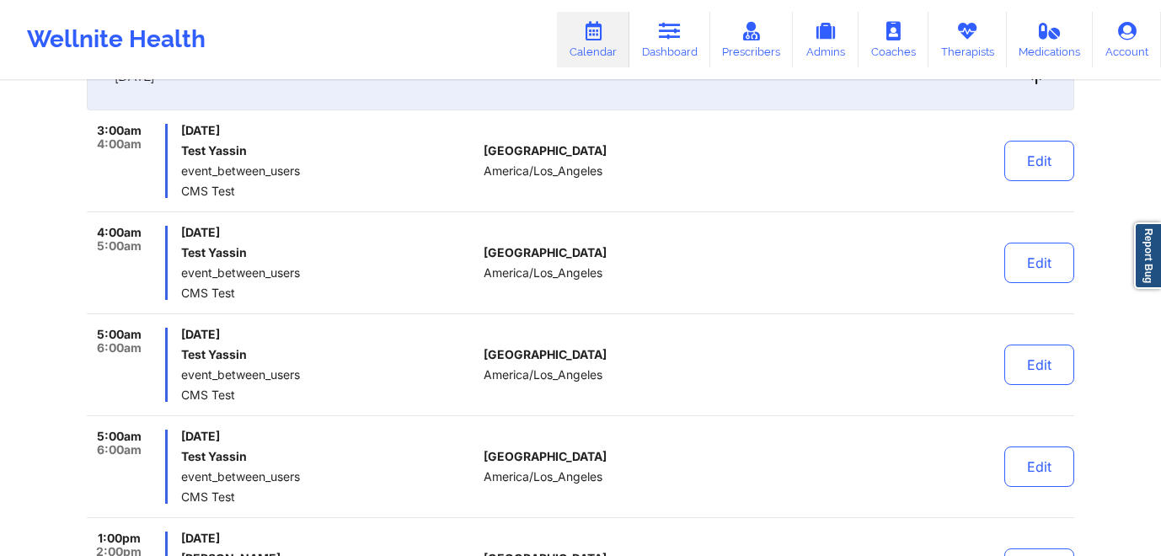
scroll to position [452, 0]
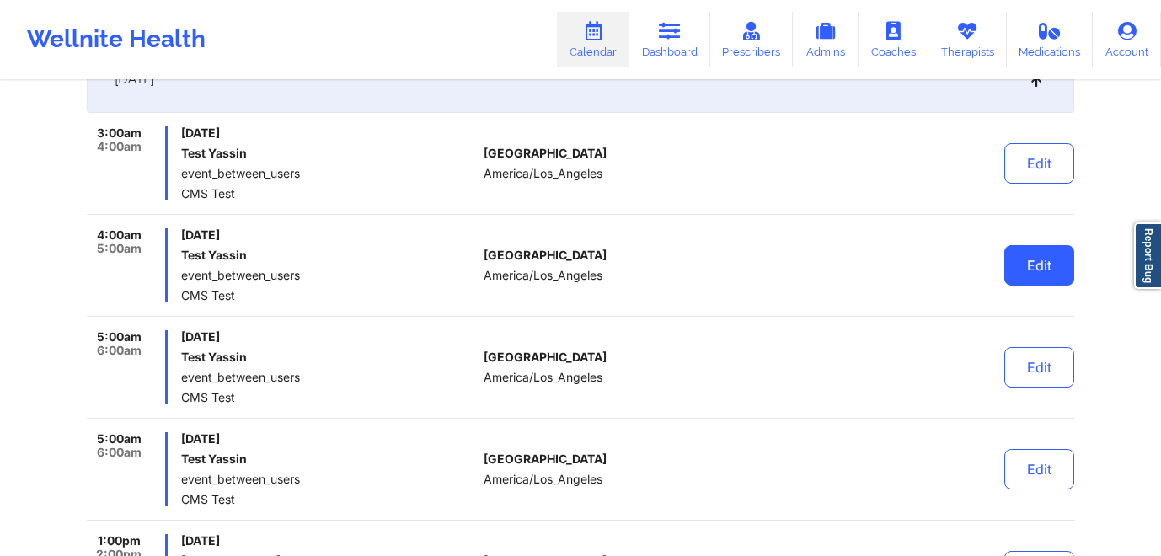
click at [1019, 277] on button "Edit" at bounding box center [1039, 265] width 70 height 40
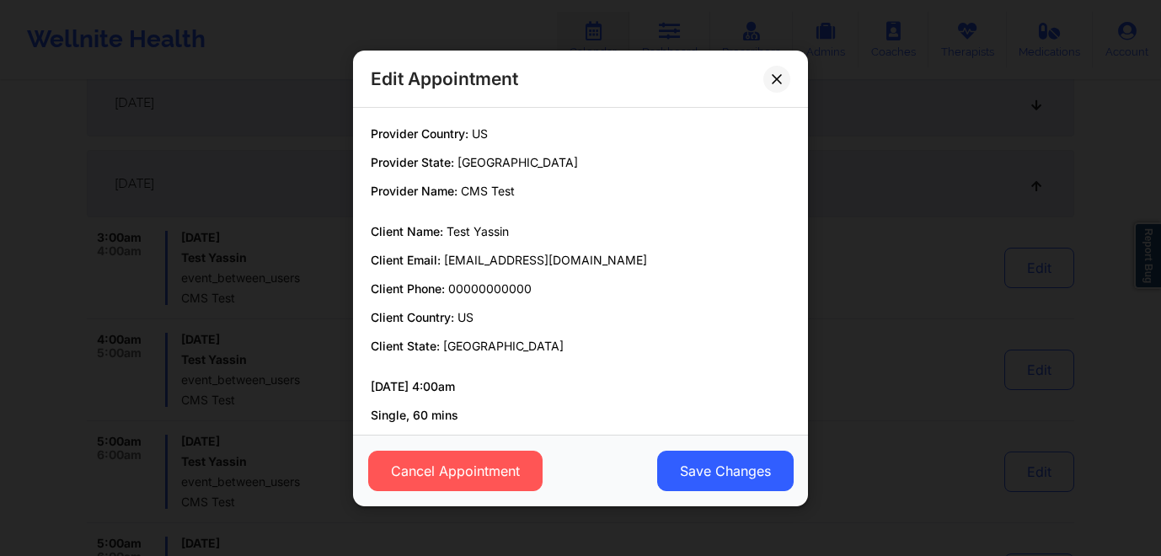
scroll to position [84, 0]
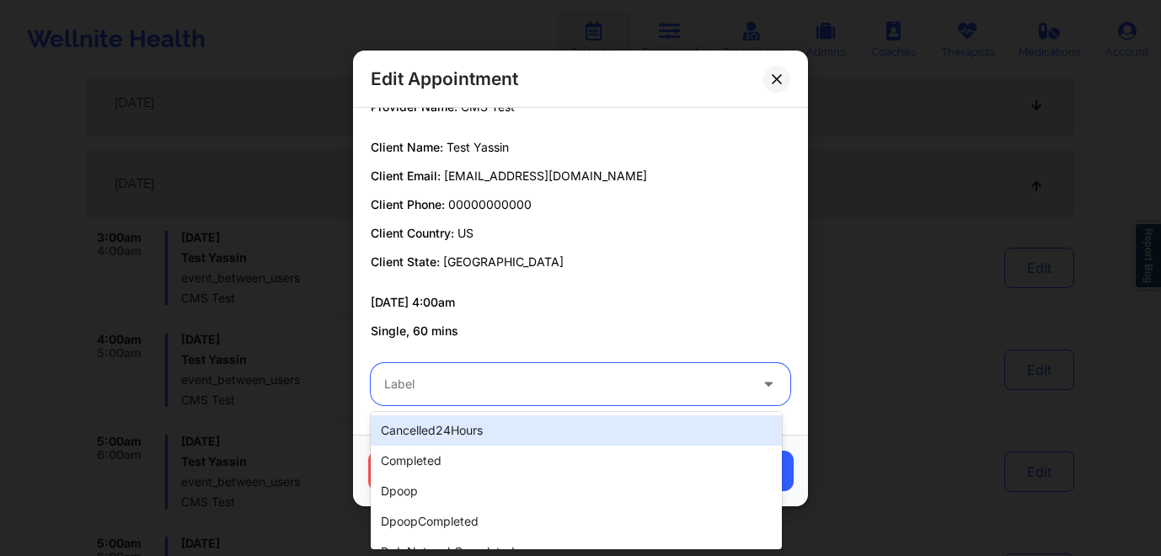
click at [453, 370] on div "Label" at bounding box center [560, 384] width 379 height 42
click at [448, 432] on div "cancelled24Hours" at bounding box center [576, 430] width 411 height 30
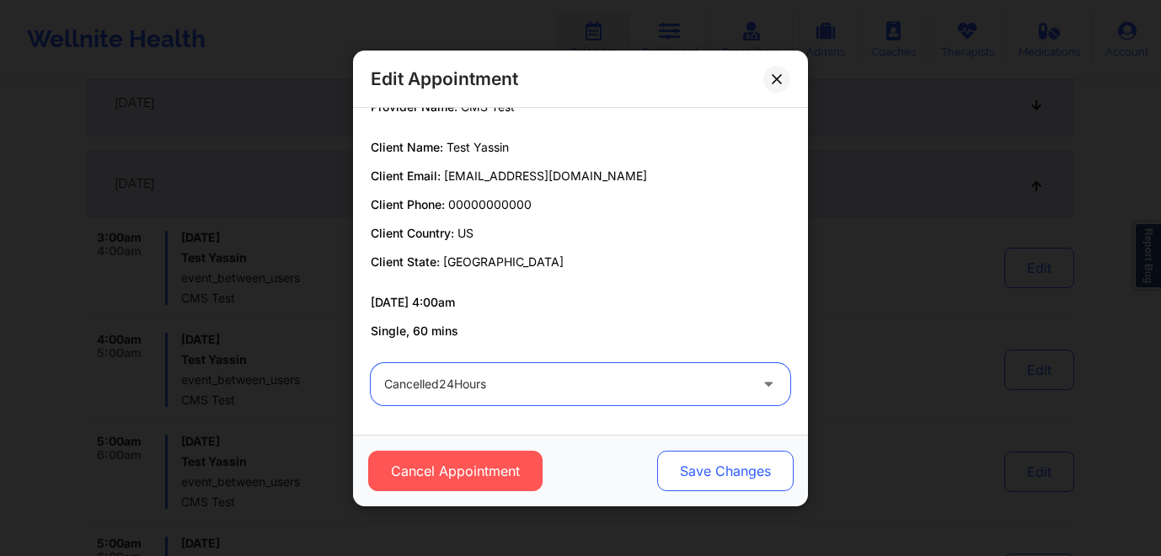
click at [701, 468] on button "Save Changes" at bounding box center [725, 471] width 136 height 40
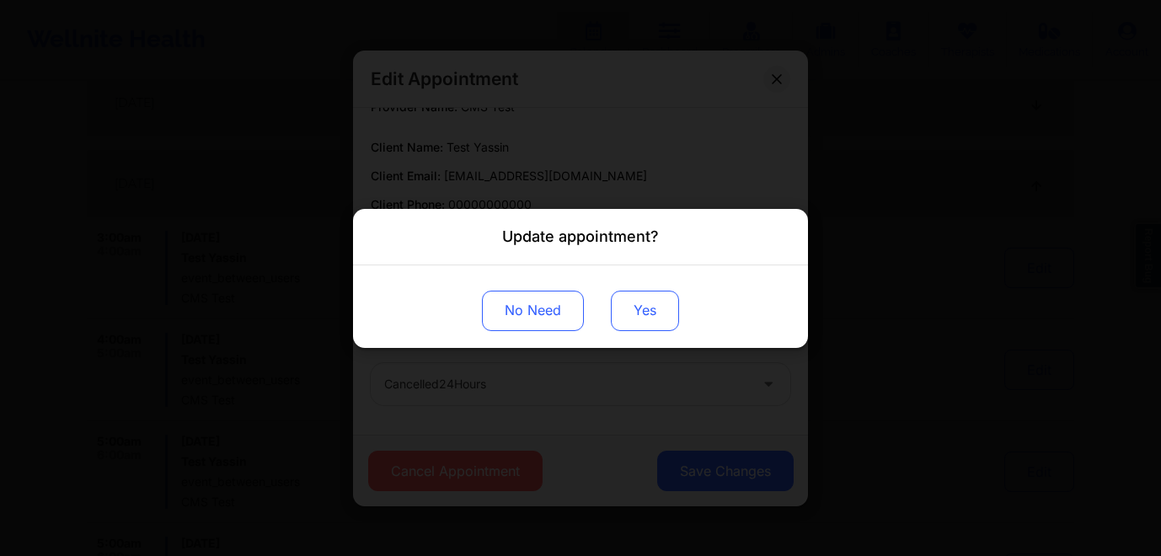
click at [650, 308] on button "Yes" at bounding box center [645, 310] width 68 height 40
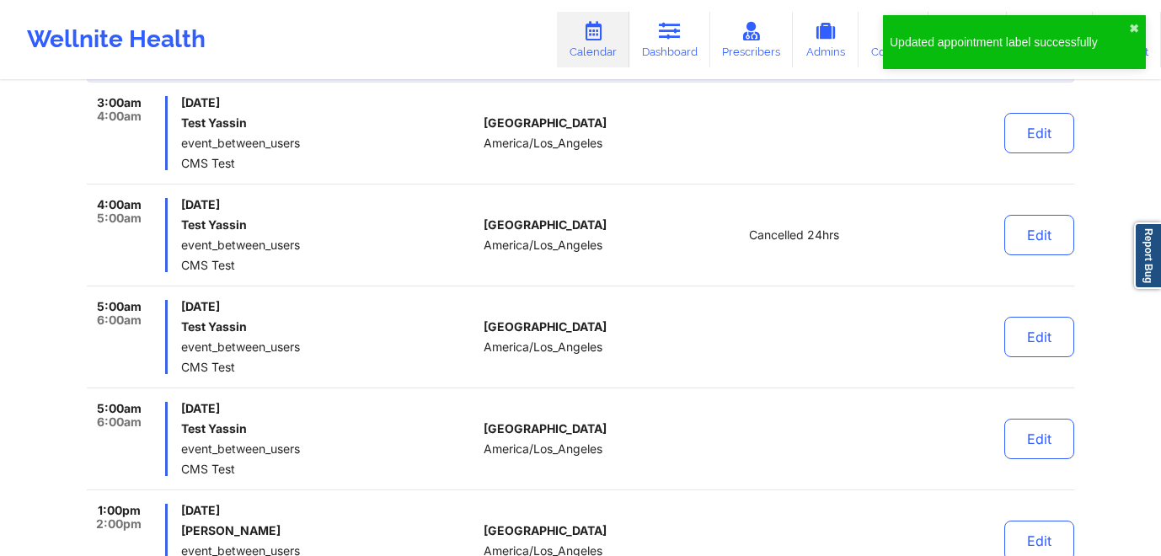
scroll to position [484, 0]
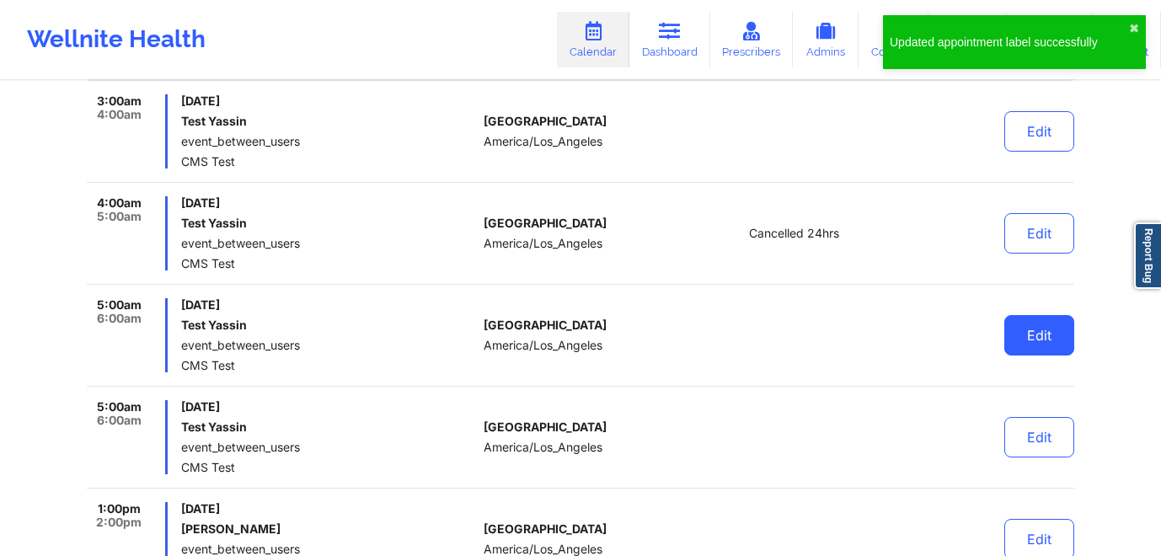
click at [1042, 338] on button "Edit" at bounding box center [1039, 335] width 70 height 40
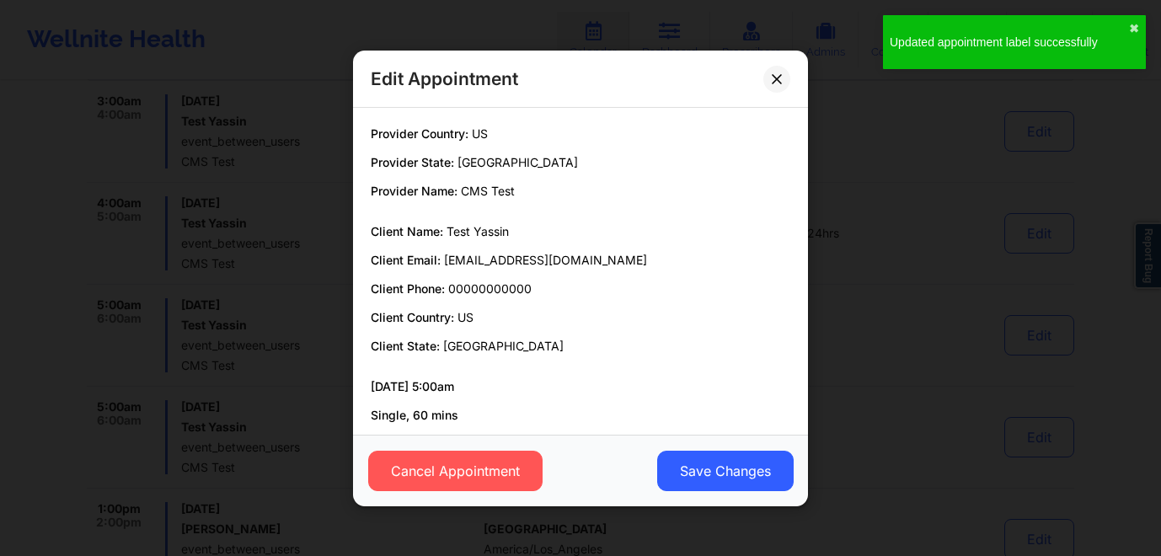
scroll to position [84, 0]
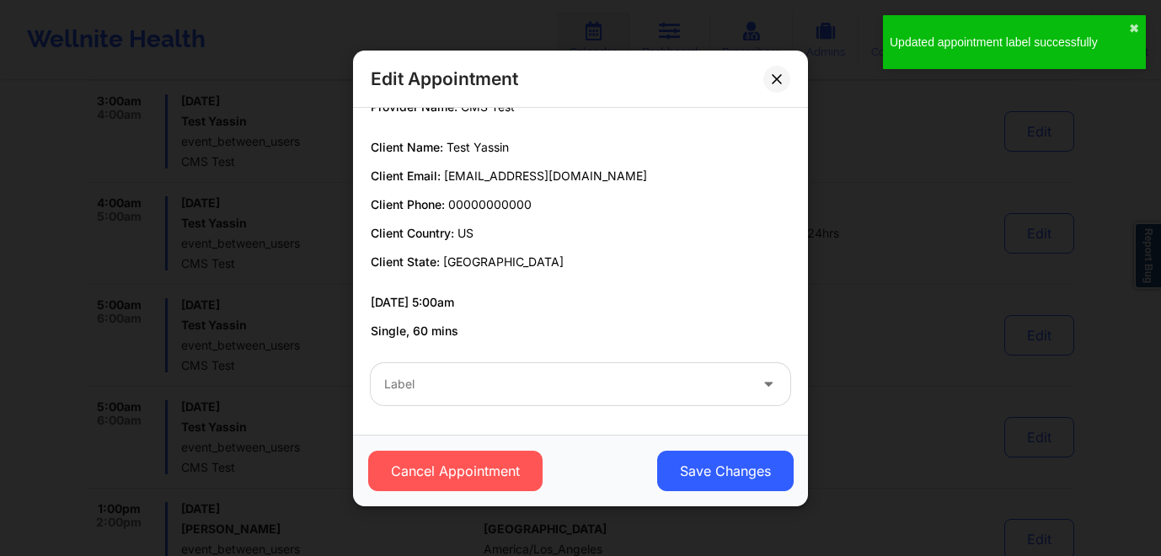
click at [644, 375] on div at bounding box center [566, 384] width 364 height 20
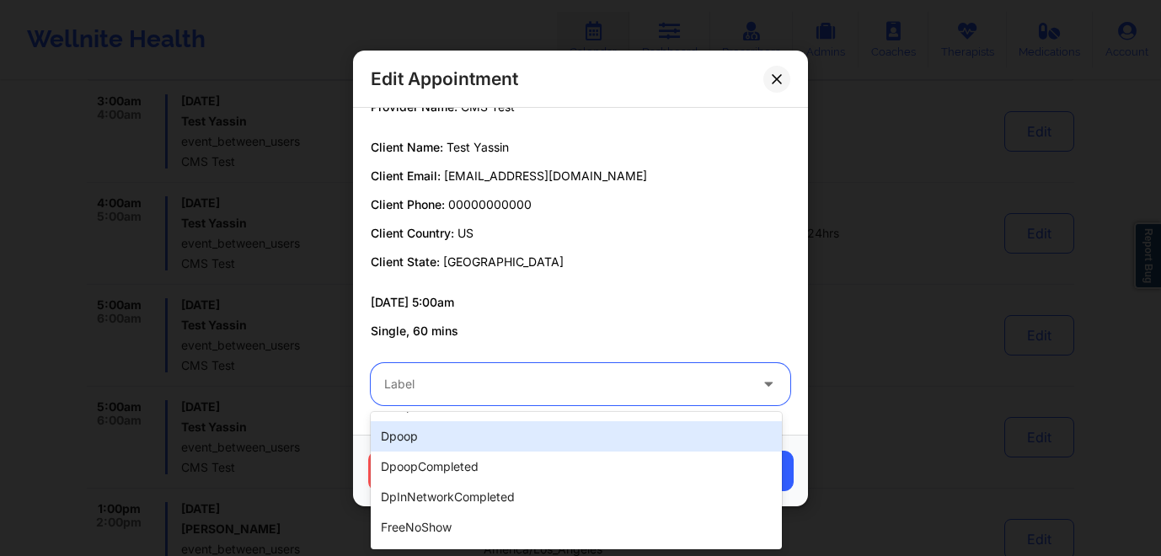
scroll to position [0, 0]
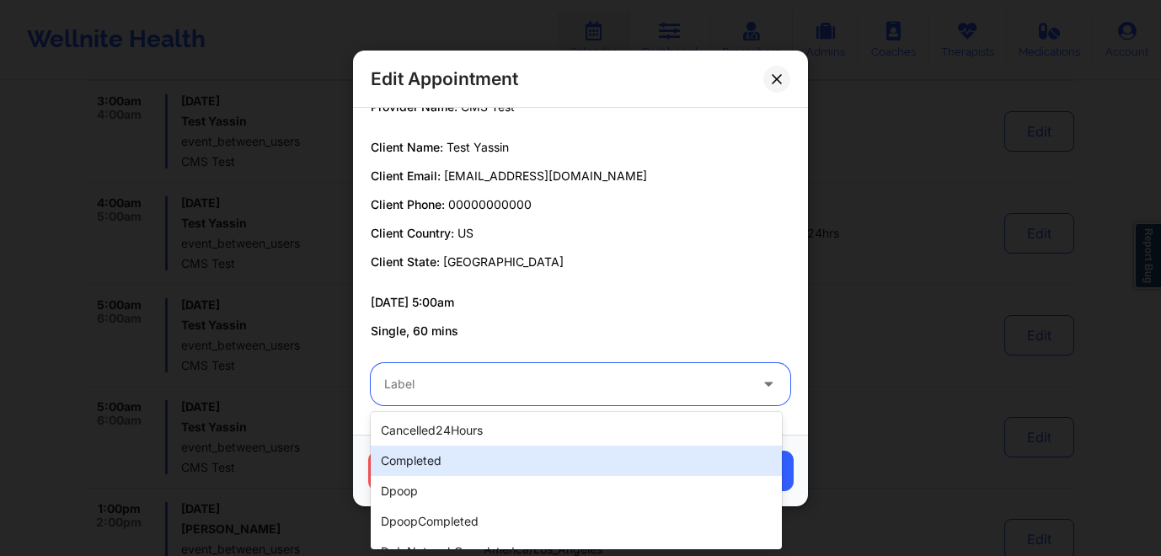
click at [565, 453] on div "completed" at bounding box center [576, 461] width 411 height 30
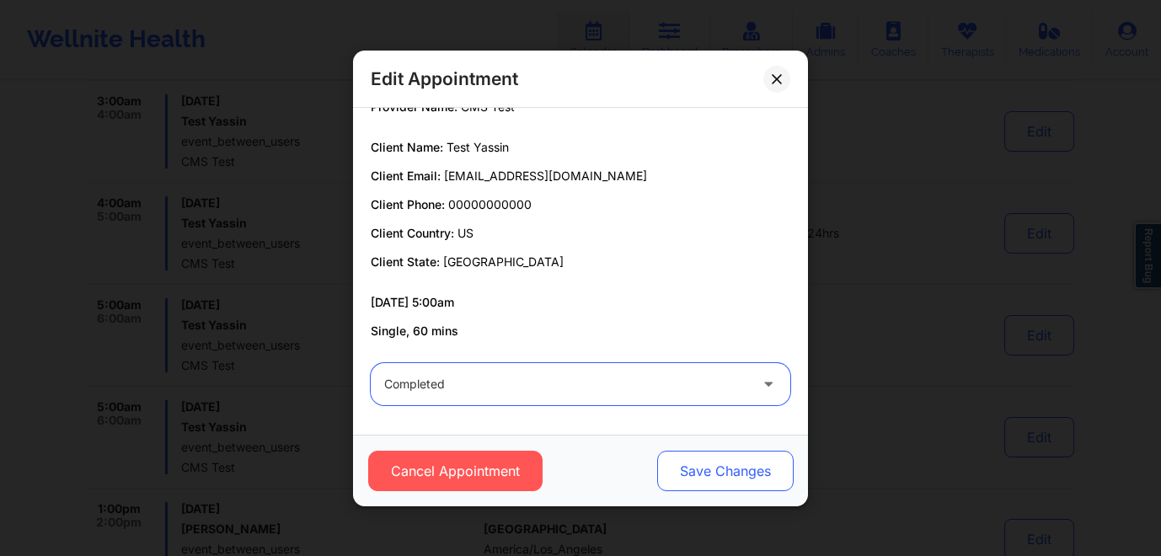
click at [724, 473] on button "Save Changes" at bounding box center [725, 471] width 136 height 40
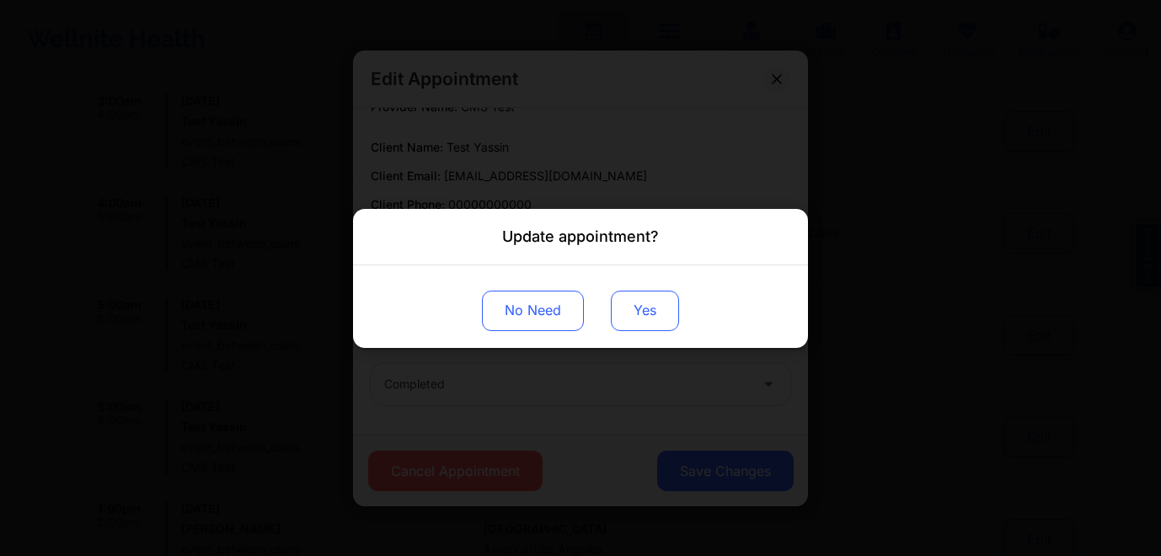
click at [663, 296] on button "Yes" at bounding box center [645, 310] width 68 height 40
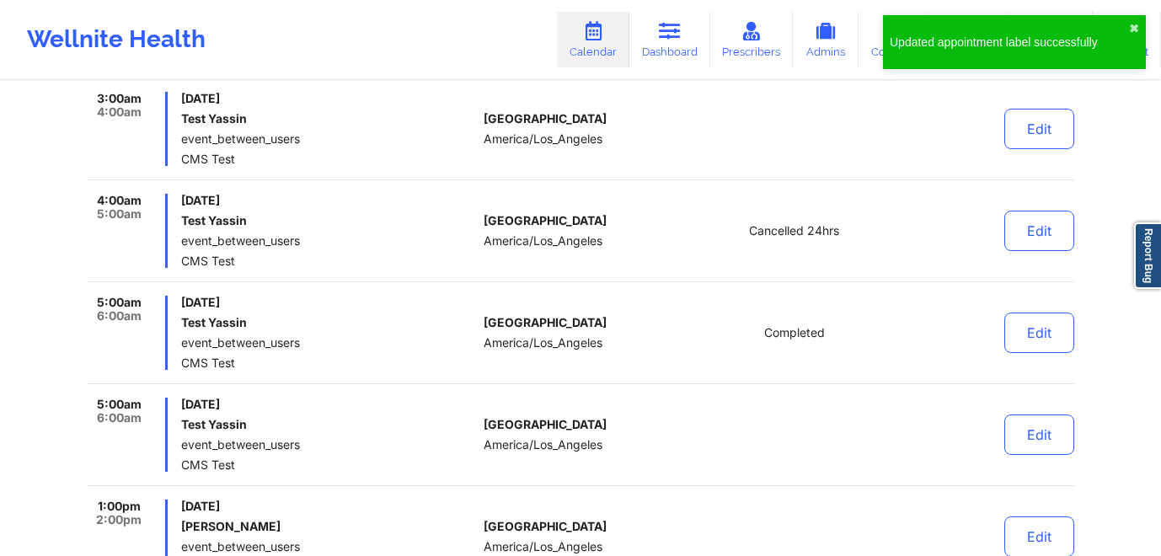
scroll to position [639, 0]
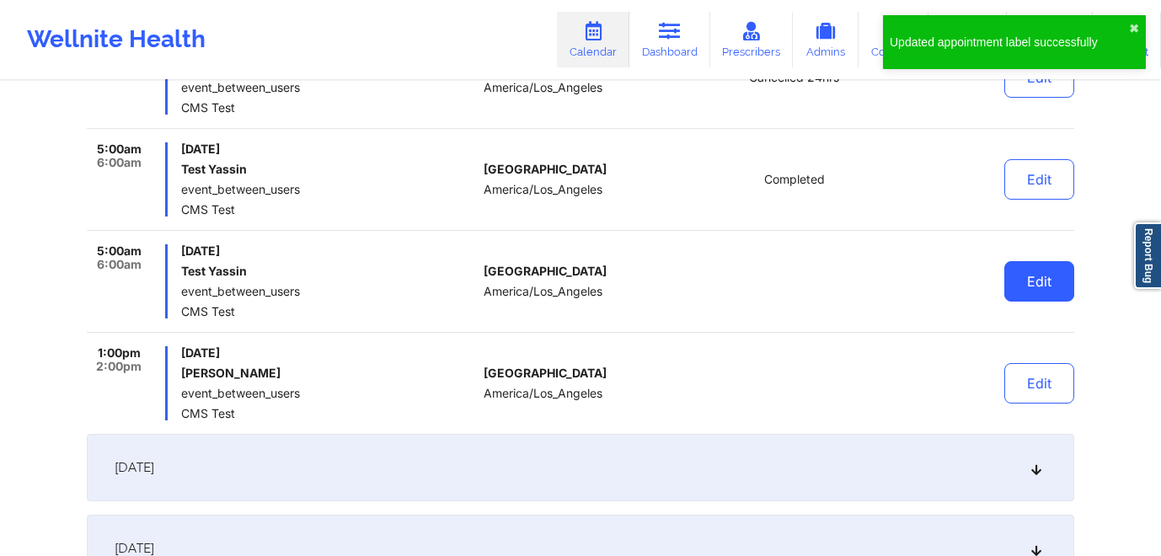
click at [1045, 273] on button "Edit" at bounding box center [1039, 281] width 70 height 40
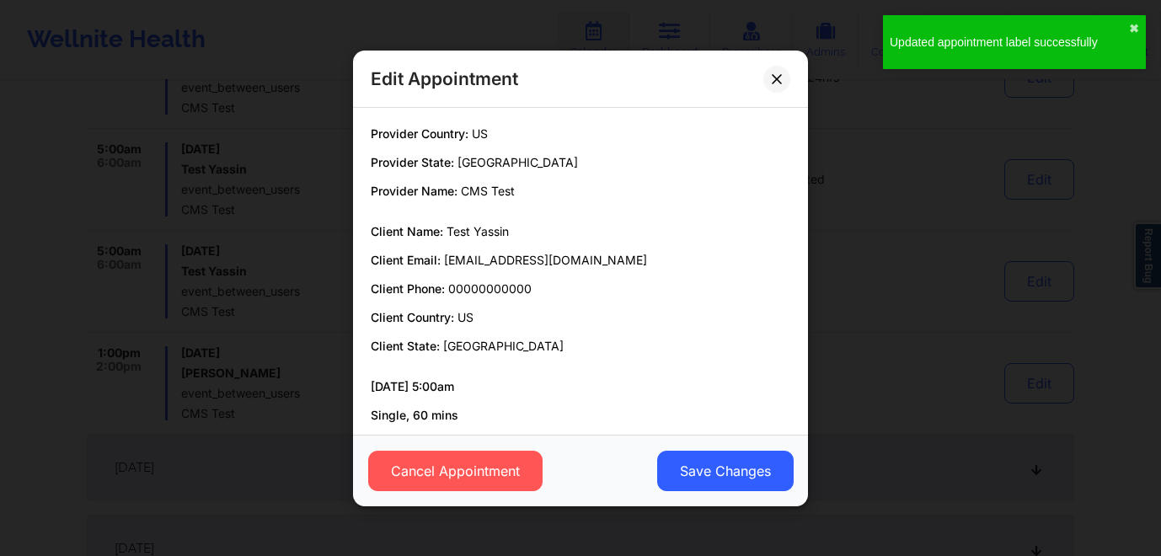
scroll to position [84, 0]
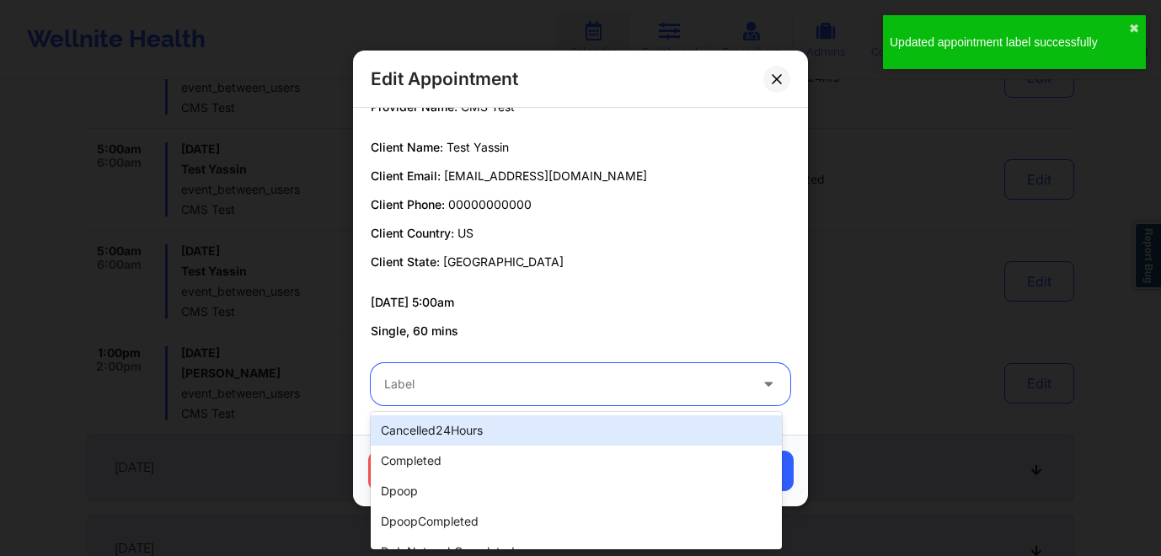
click at [553, 386] on div at bounding box center [566, 384] width 364 height 20
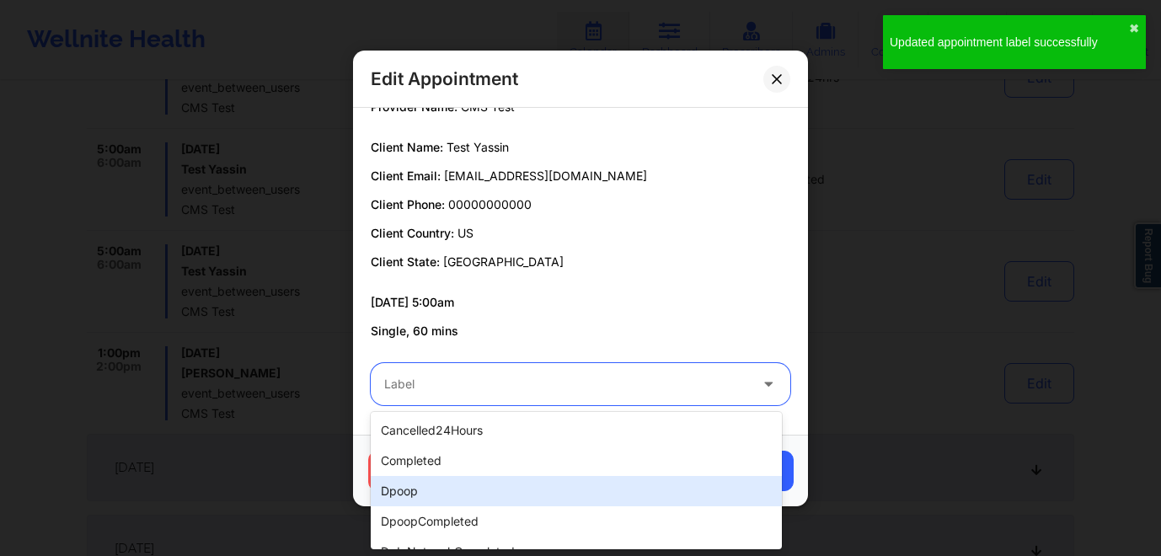
scroll to position [109, 0]
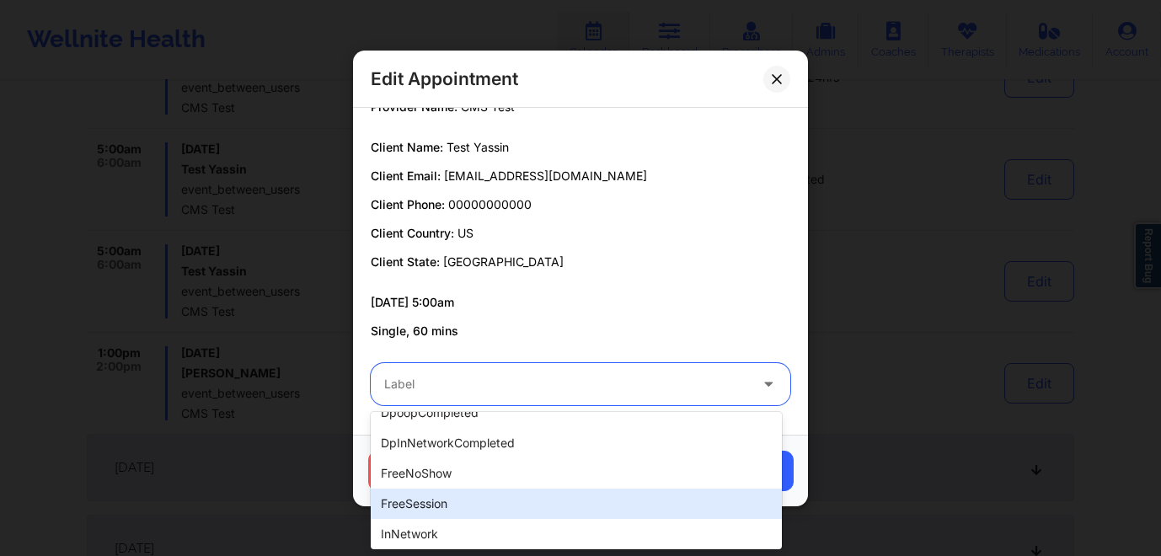
click at [496, 504] on div "freeSession" at bounding box center [576, 504] width 411 height 30
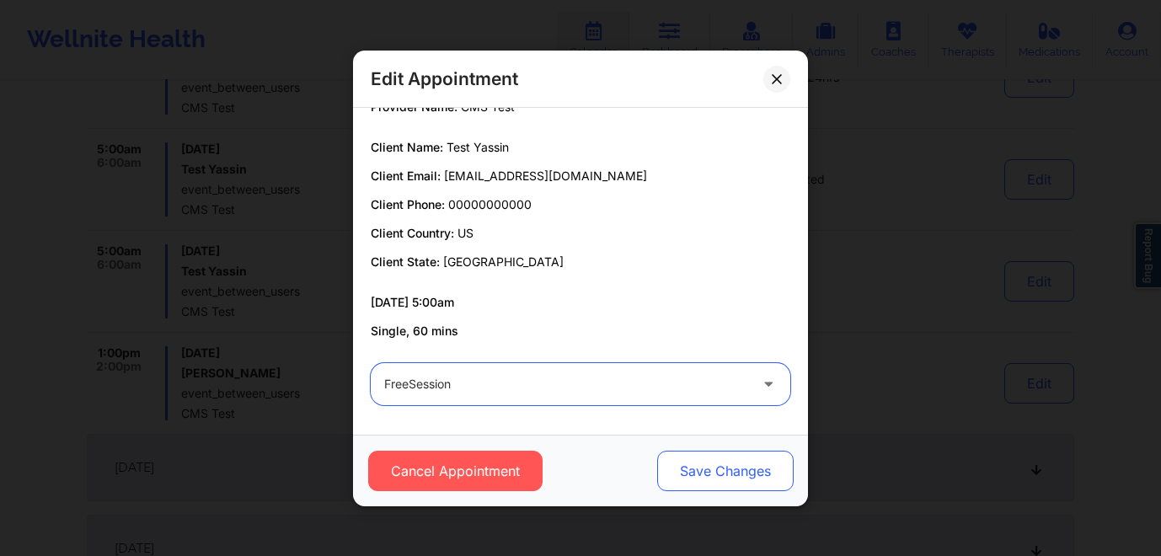
click at [709, 474] on button "Save Changes" at bounding box center [725, 471] width 136 height 40
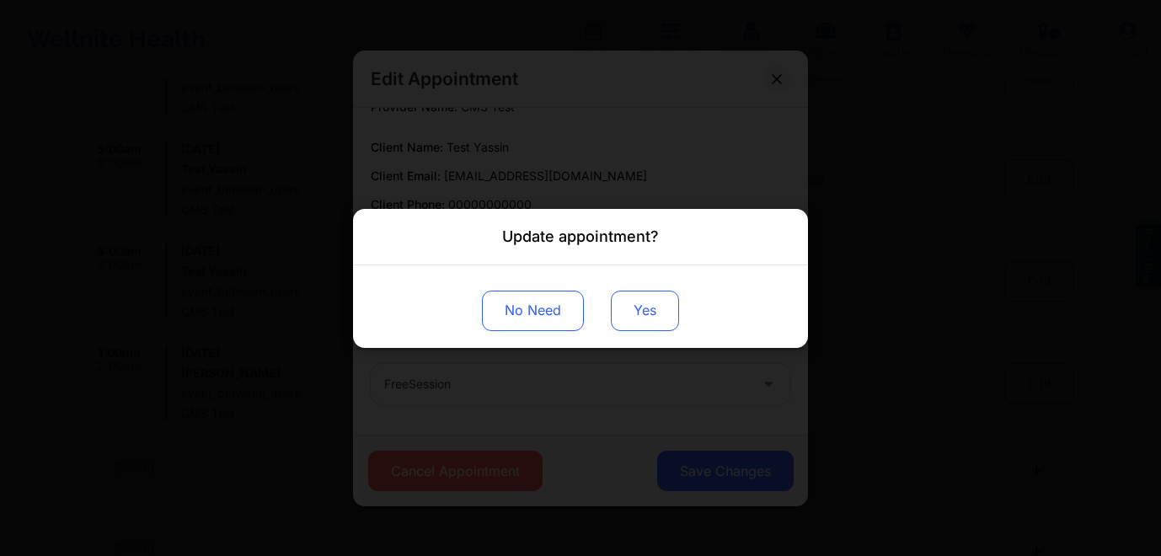
click at [650, 319] on button "Yes" at bounding box center [645, 310] width 68 height 40
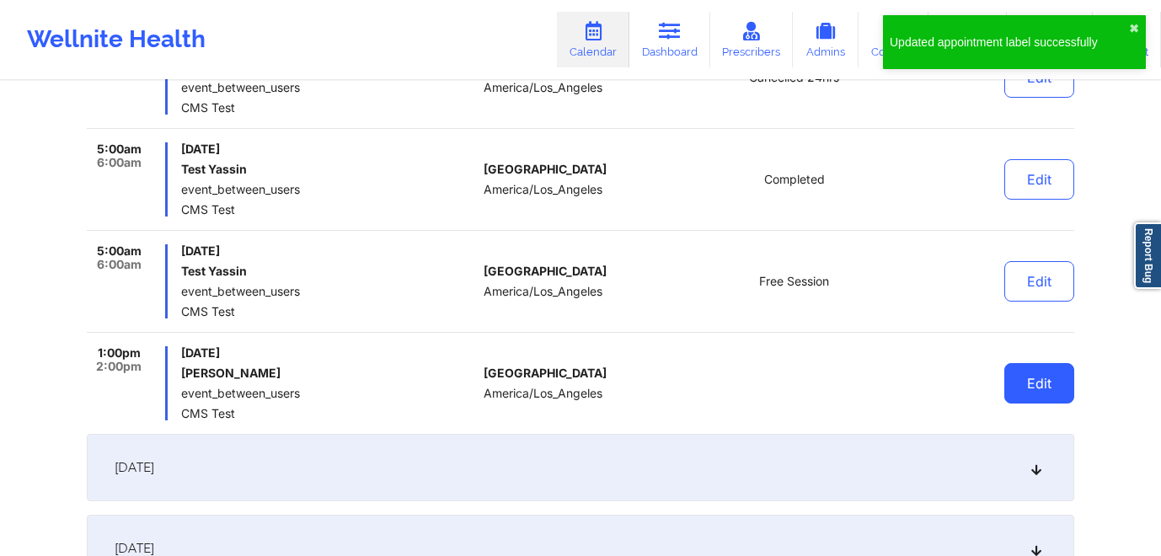
click at [1031, 384] on button "Edit" at bounding box center [1039, 383] width 70 height 40
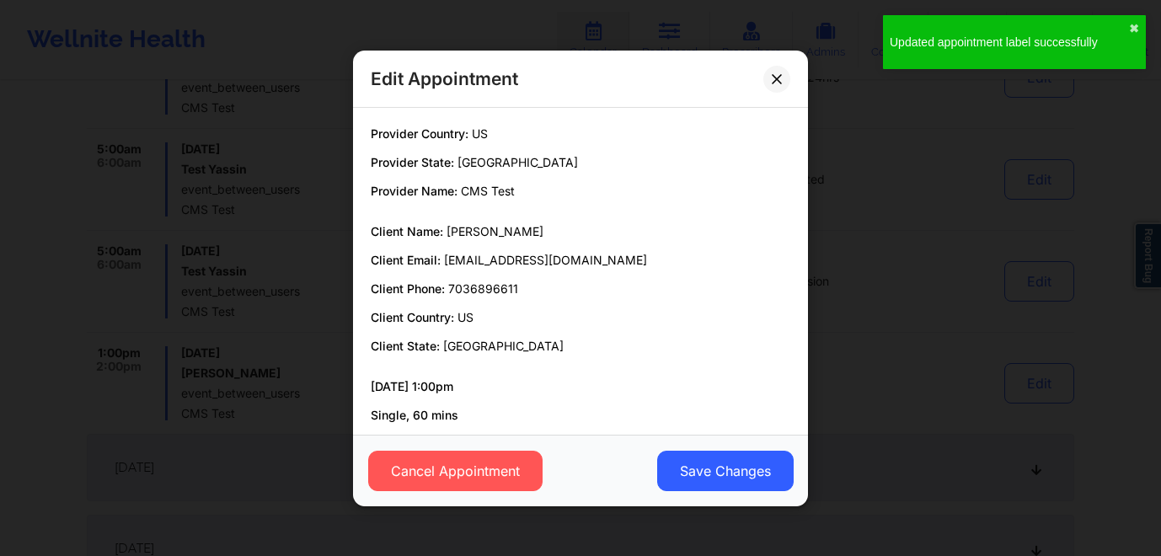
scroll to position [84, 0]
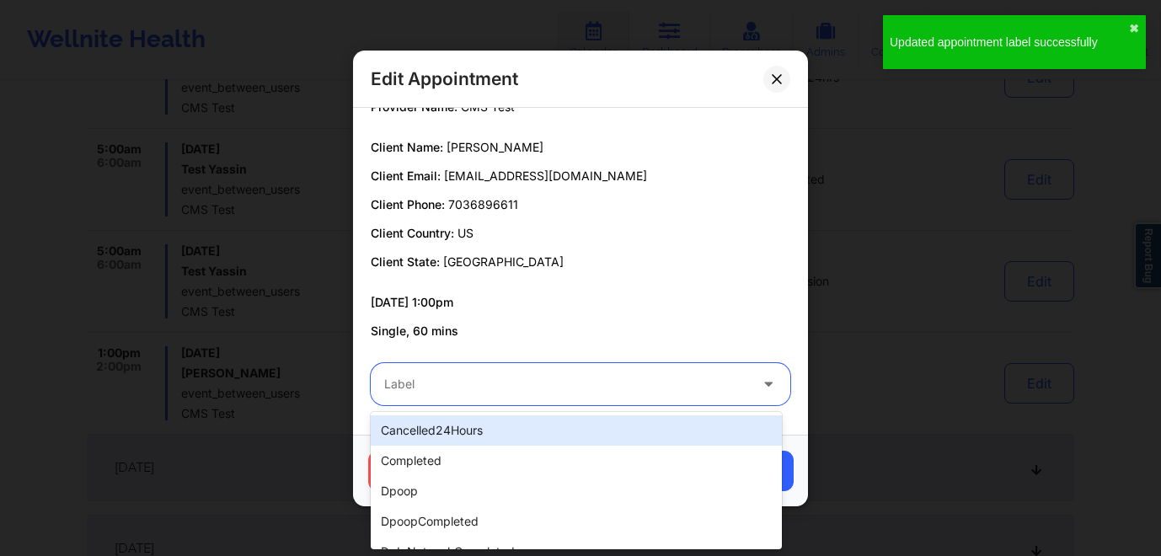
click at [542, 384] on div at bounding box center [566, 384] width 364 height 20
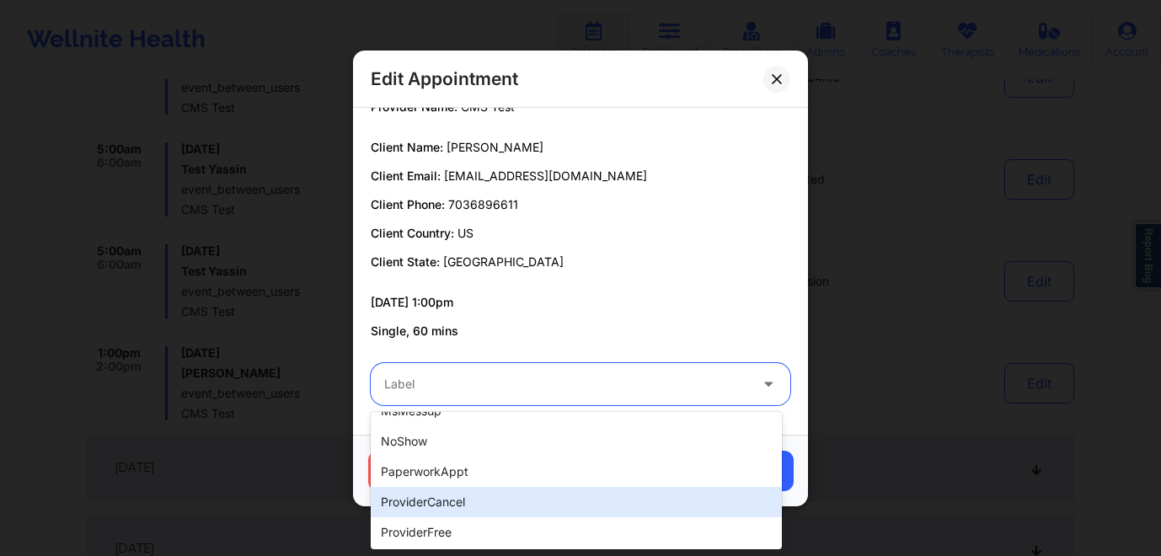
scroll to position [231, 0]
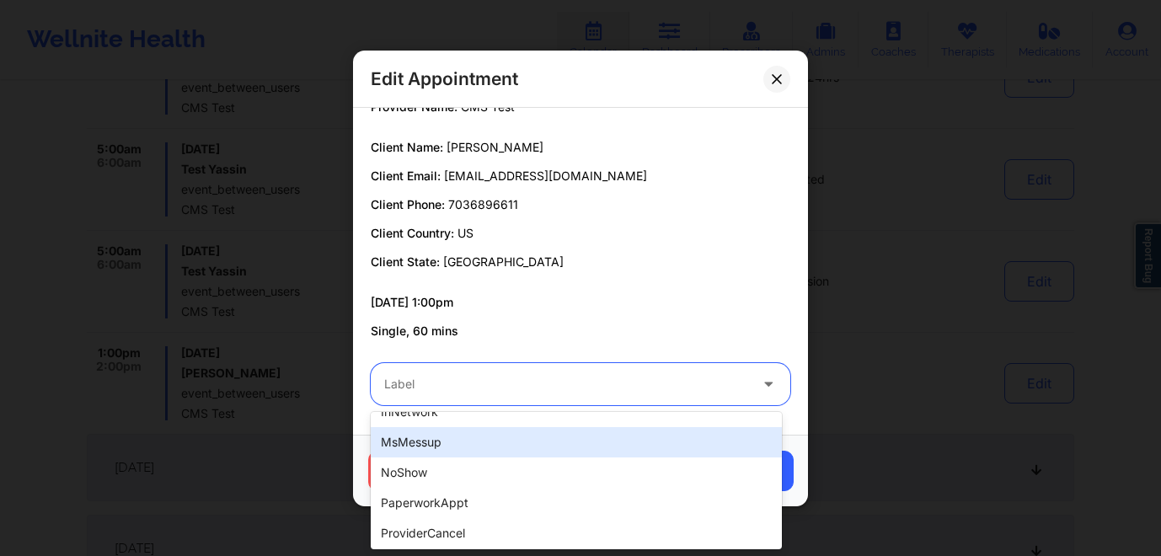
click at [499, 439] on div "msMessup" at bounding box center [576, 442] width 411 height 30
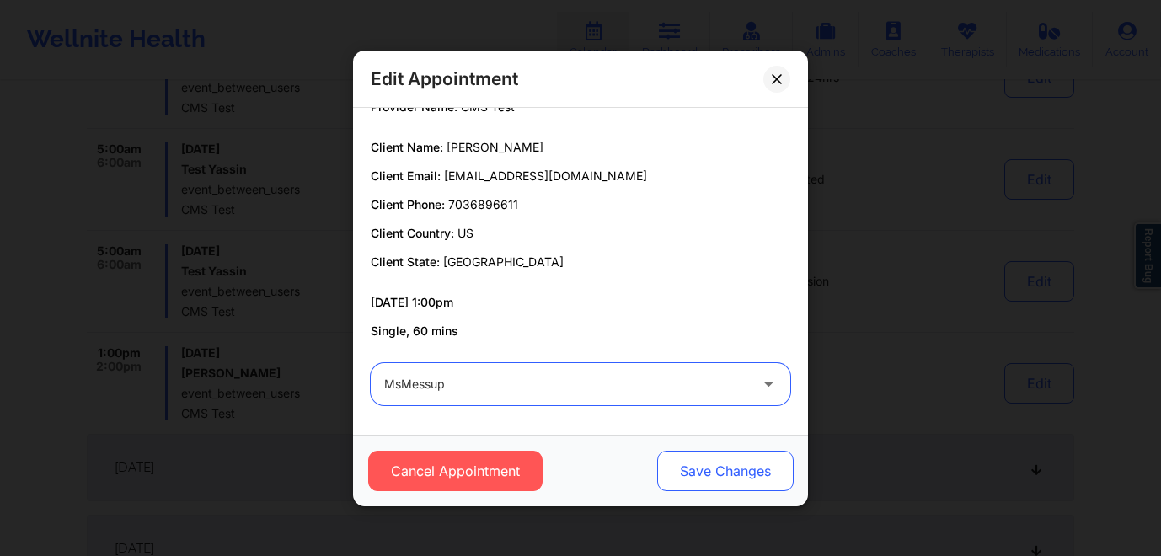
click at [705, 475] on button "Save Changes" at bounding box center [725, 471] width 136 height 40
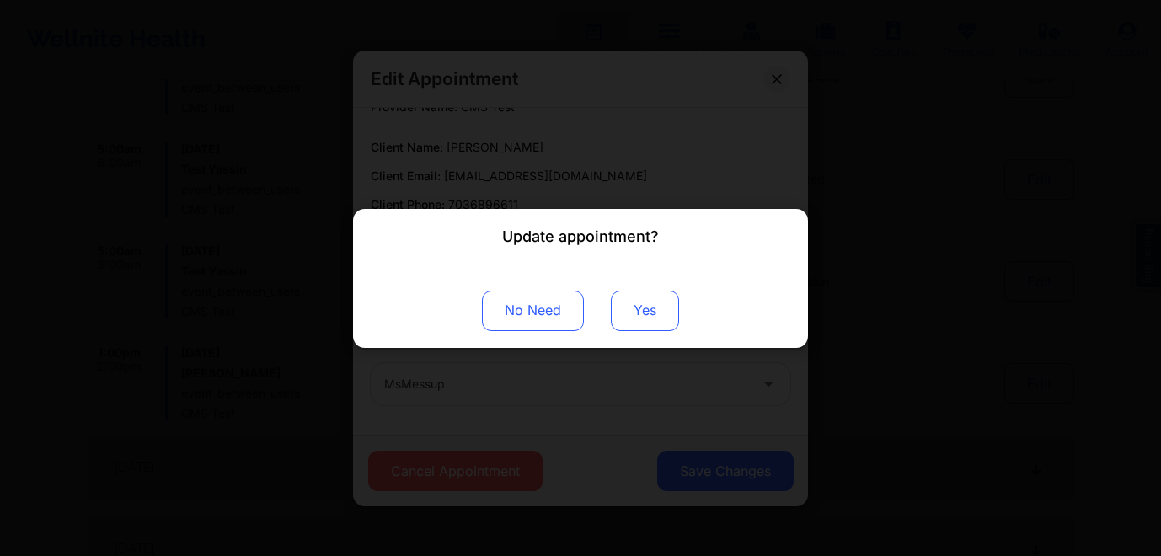
click at [645, 310] on button "Yes" at bounding box center [645, 310] width 68 height 40
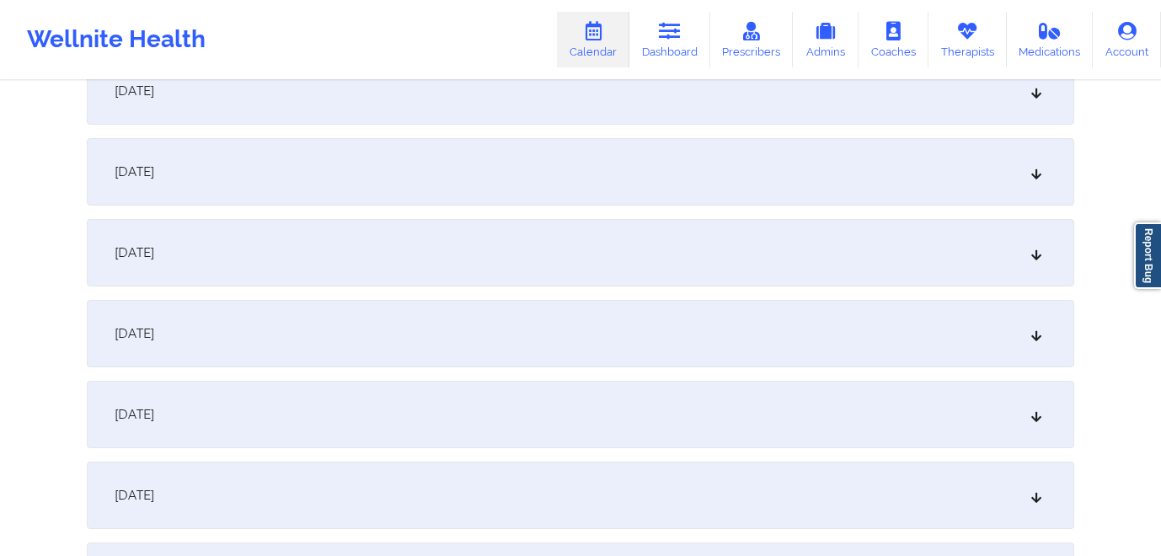
scroll to position [1195, 0]
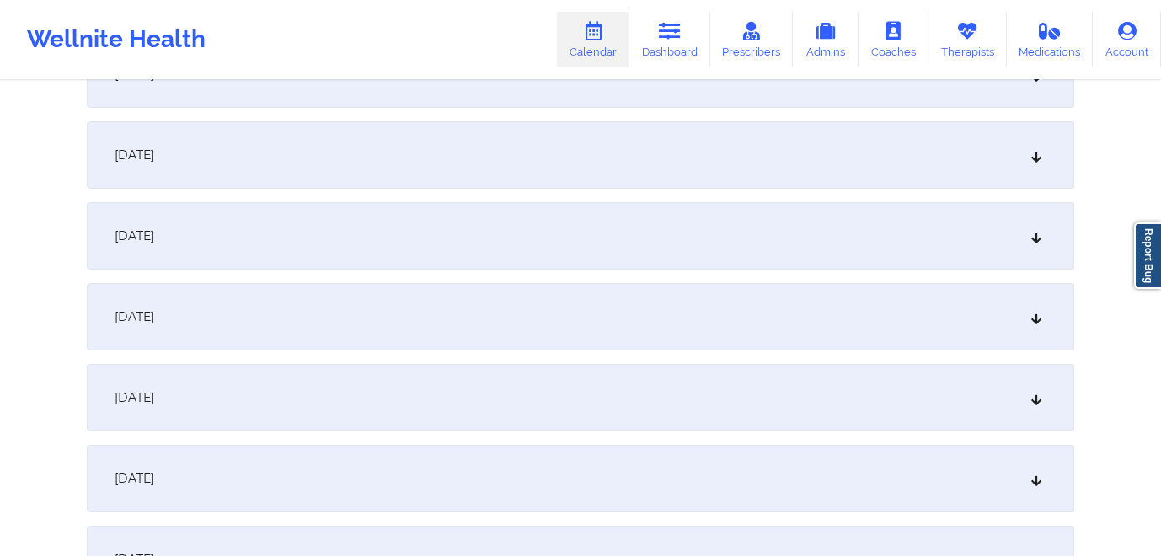
click at [874, 163] on div "August 15, 2025" at bounding box center [580, 154] width 987 height 67
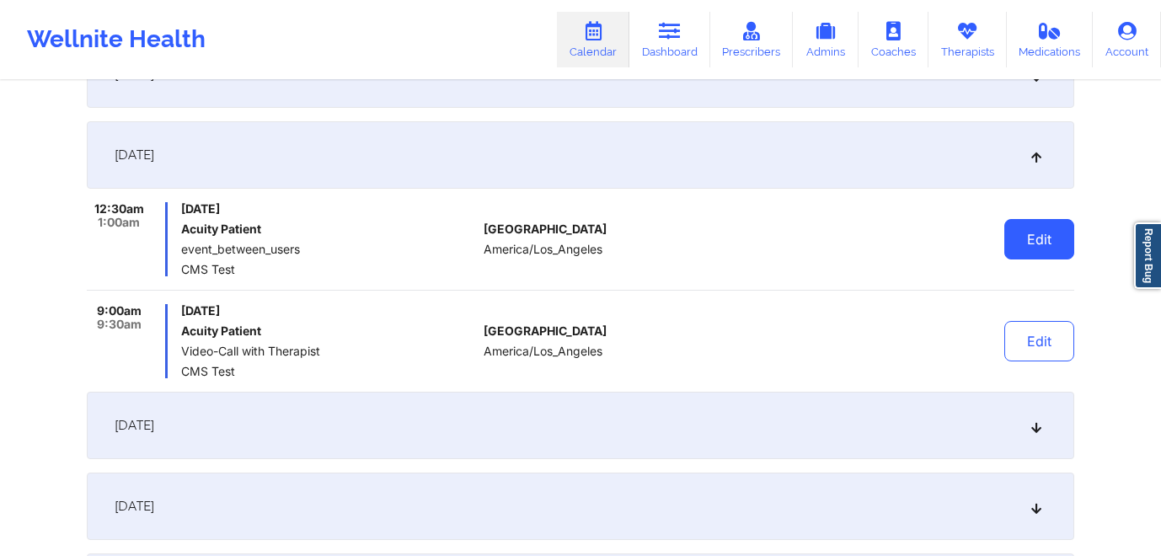
click at [1038, 254] on button "Edit" at bounding box center [1039, 239] width 70 height 40
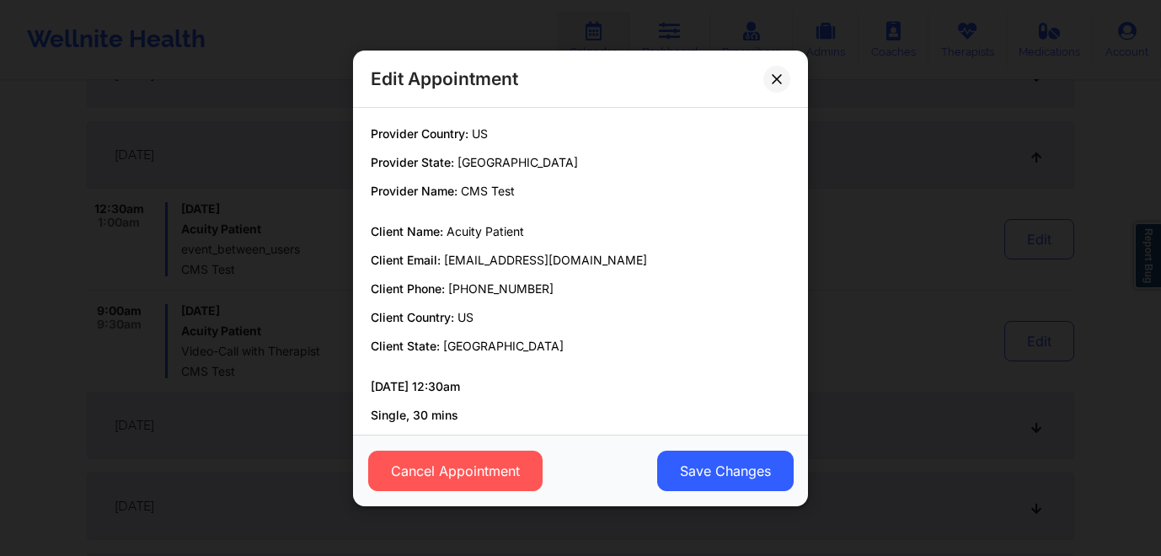
scroll to position [84, 0]
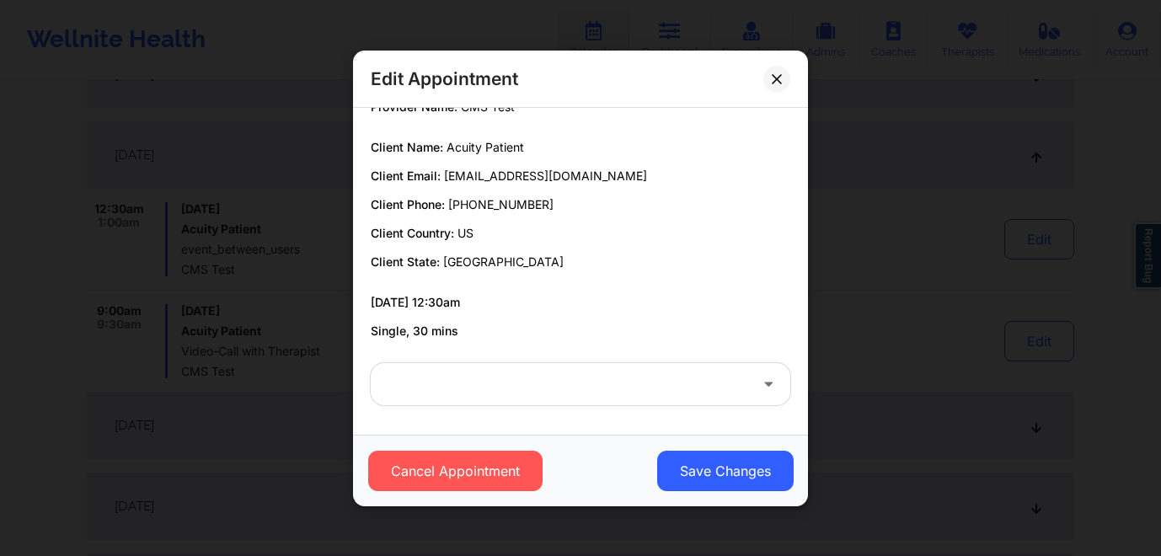
click at [470, 396] on div at bounding box center [566, 384] width 364 height 42
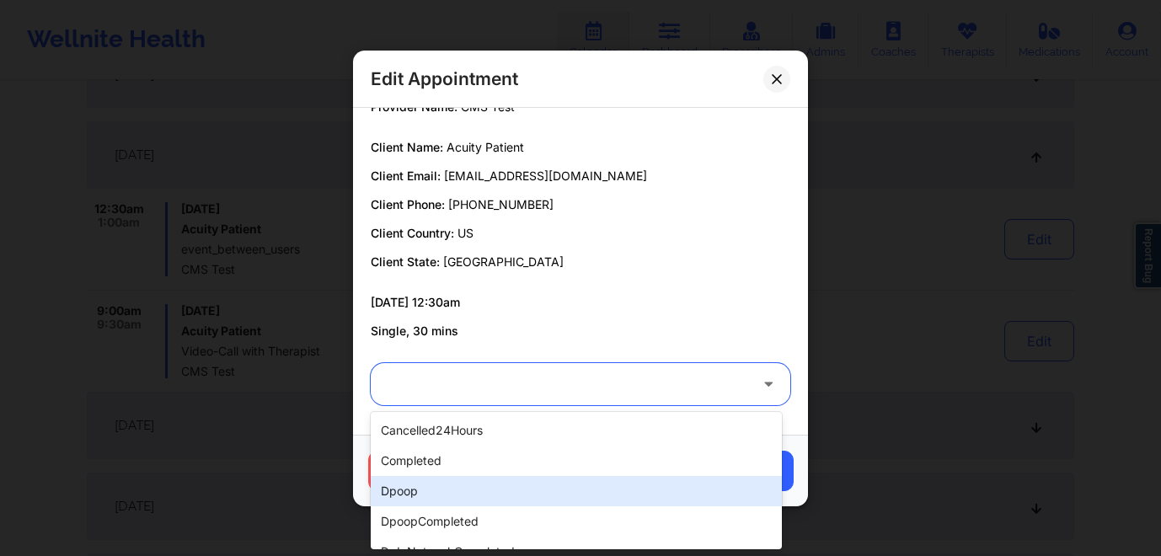
click at [433, 487] on div "dpoop" at bounding box center [576, 491] width 411 height 30
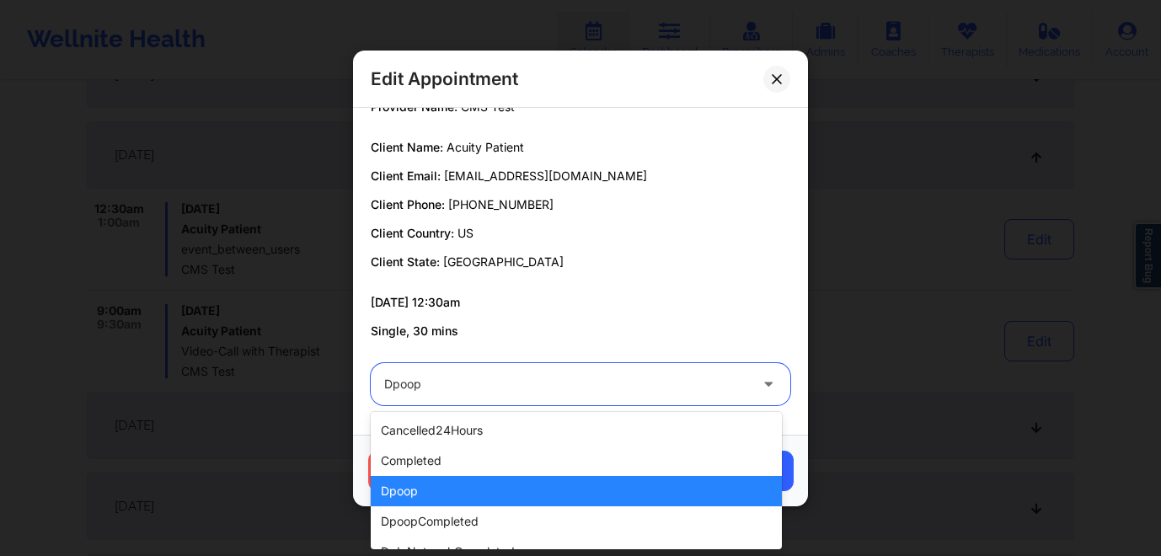
click at [670, 378] on div at bounding box center [566, 384] width 364 height 20
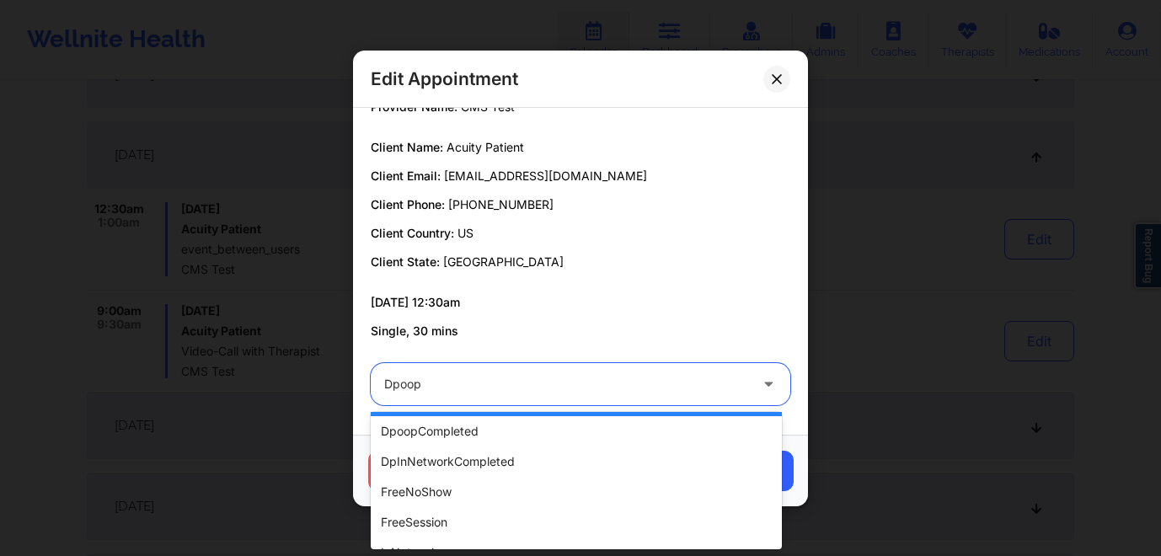
scroll to position [88, 0]
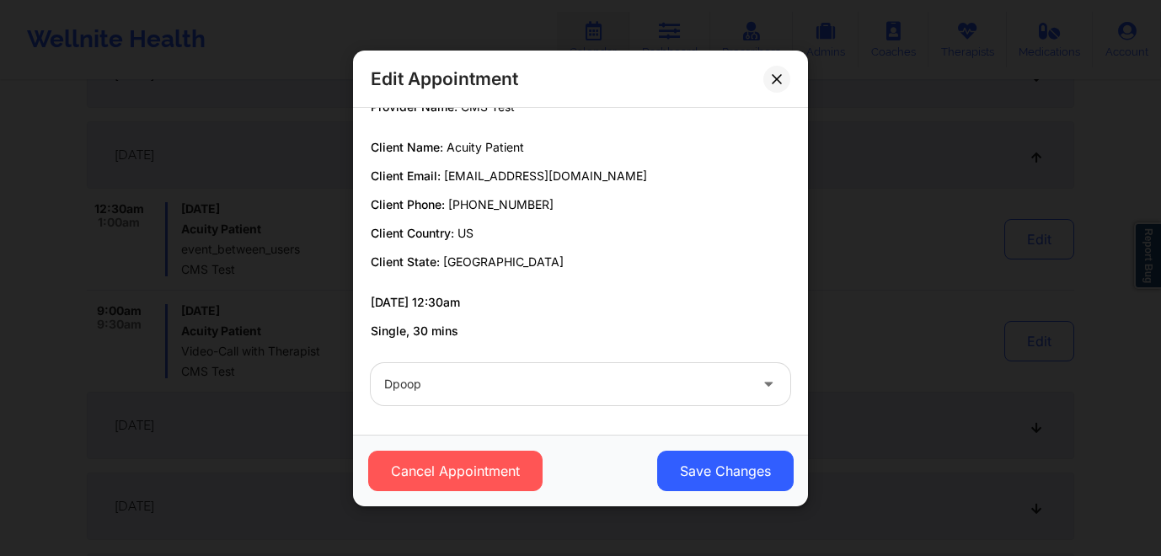
click at [799, 446] on div "Cancel Appointment Save Changes" at bounding box center [580, 471] width 455 height 72
click at [756, 459] on button "Save Changes" at bounding box center [725, 471] width 136 height 40
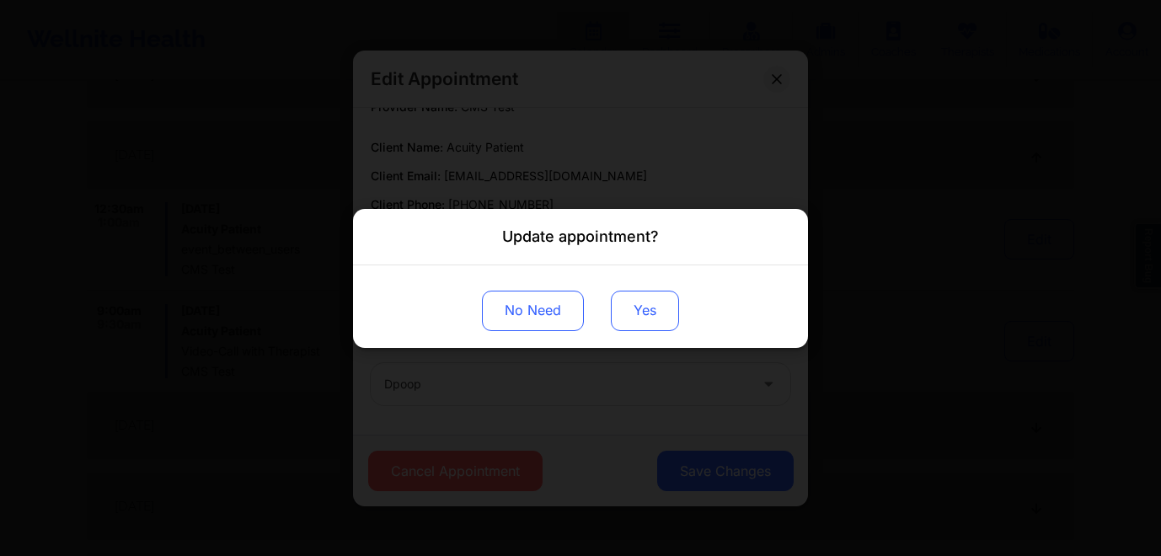
click at [633, 305] on button "Yes" at bounding box center [645, 310] width 68 height 40
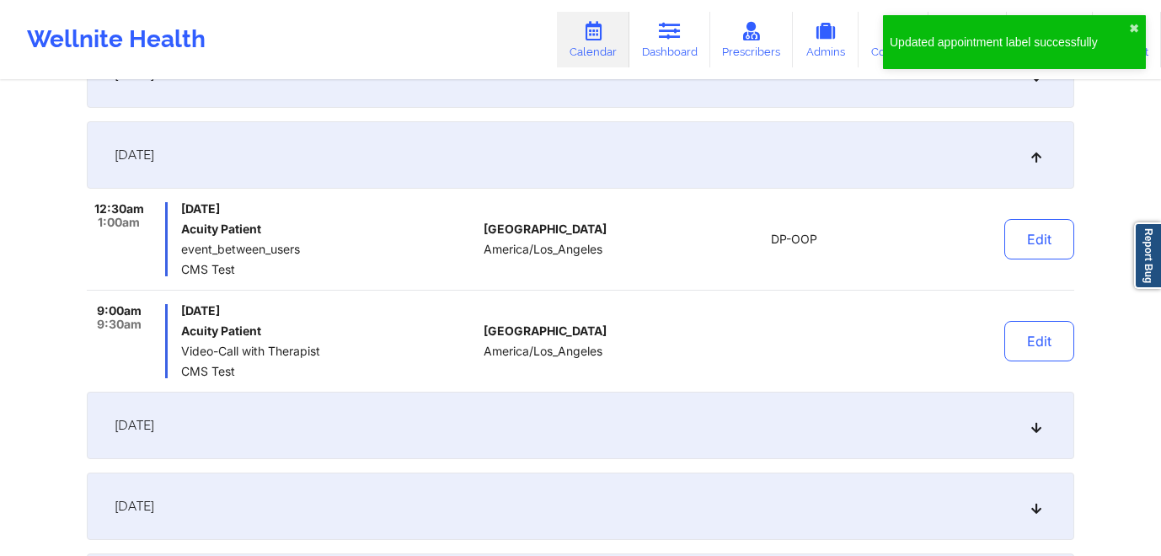
click at [1000, 355] on div "Edit" at bounding box center [996, 341] width 156 height 74
click at [1024, 341] on button "Edit" at bounding box center [1039, 341] width 70 height 40
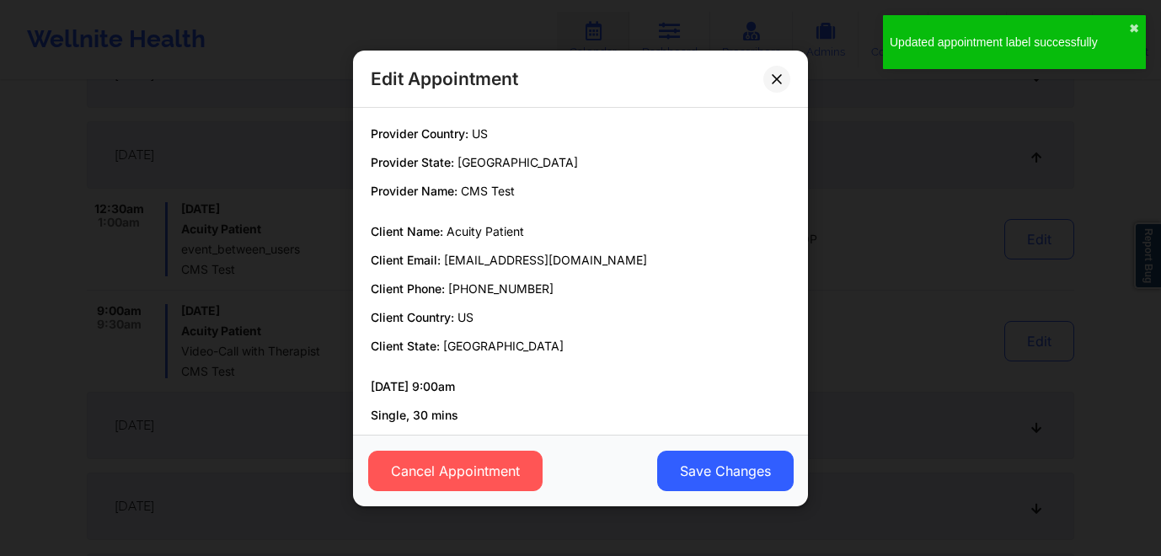
scroll to position [84, 0]
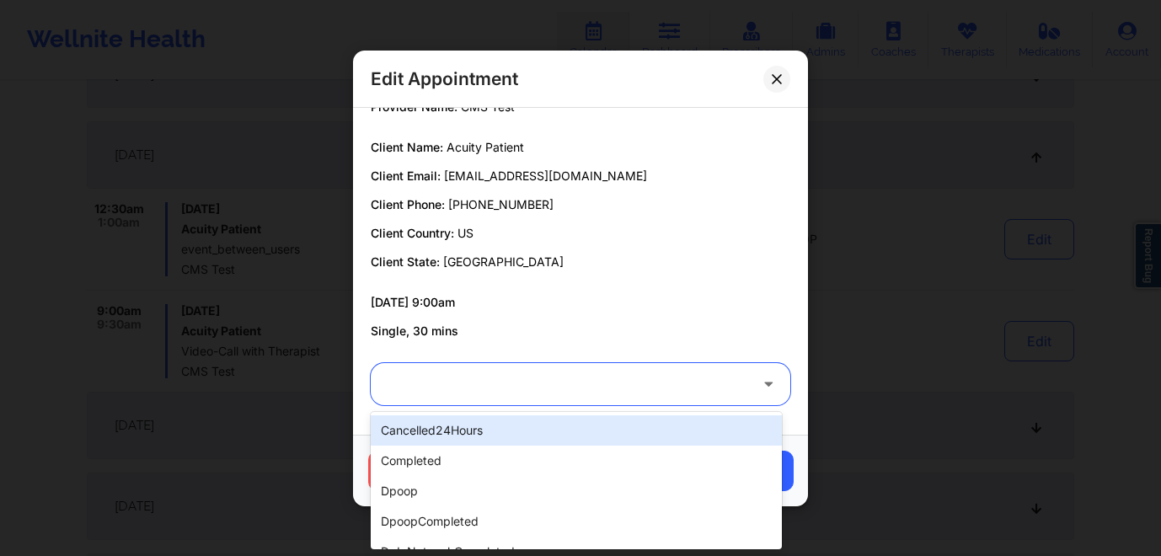
click at [517, 398] on div at bounding box center [566, 384] width 364 height 42
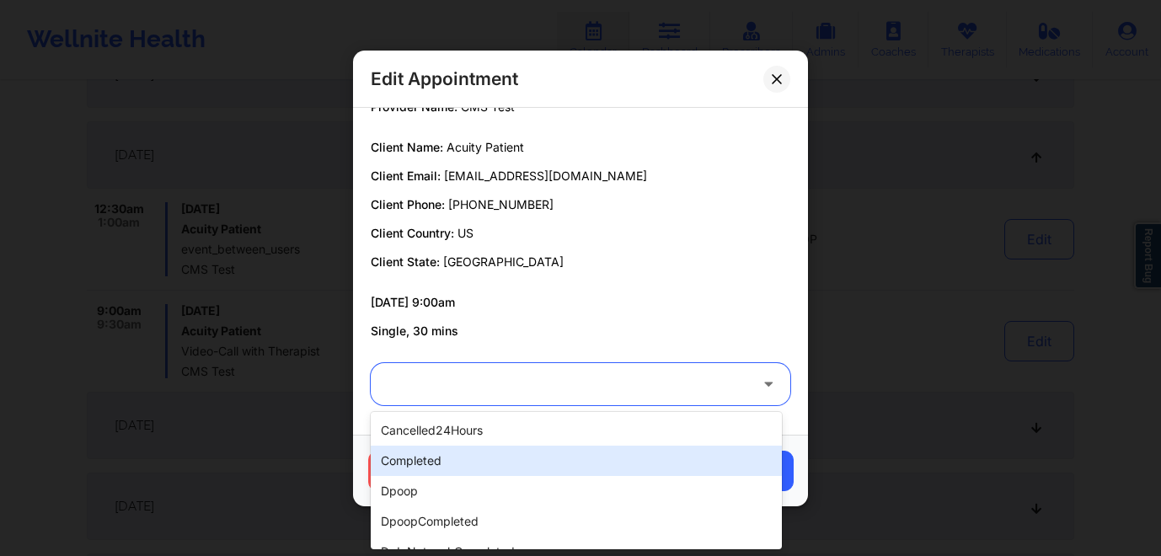
click at [465, 468] on div "completed" at bounding box center [576, 461] width 411 height 30
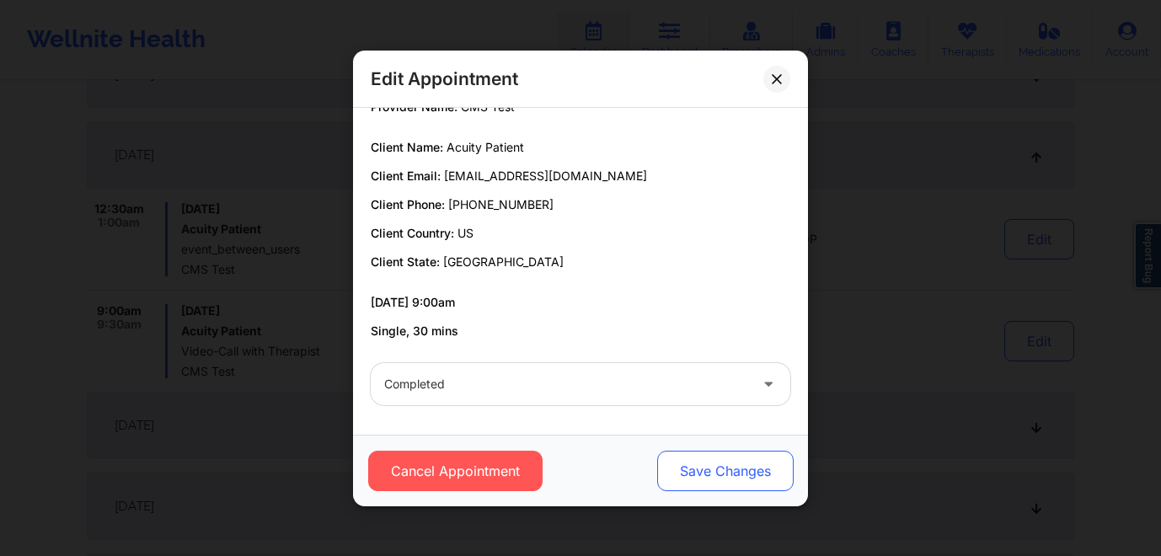
click at [723, 470] on button "Save Changes" at bounding box center [725, 471] width 136 height 40
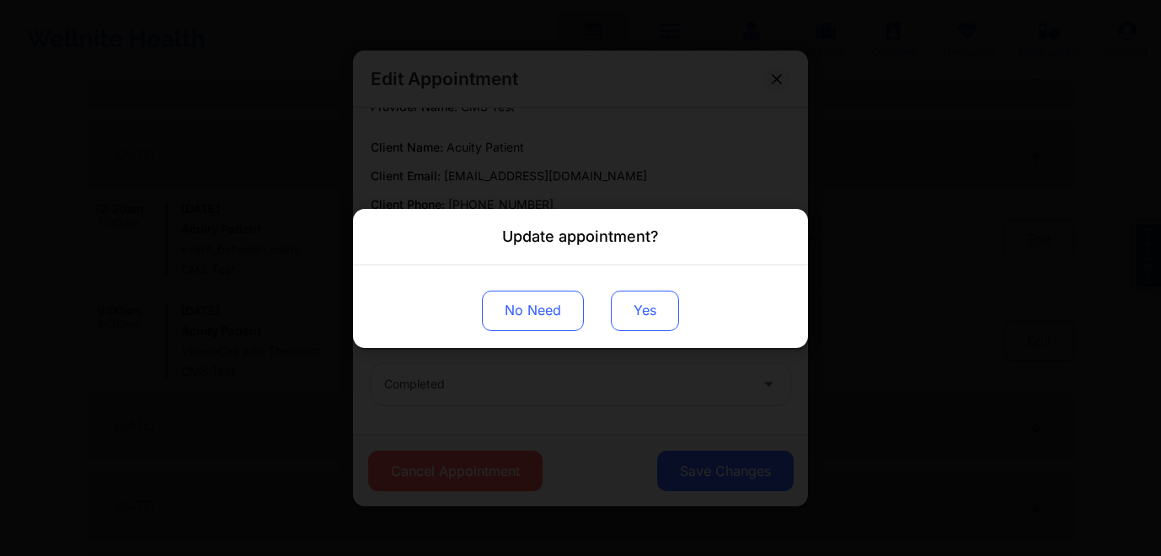
click at [645, 324] on button "Yes" at bounding box center [645, 310] width 68 height 40
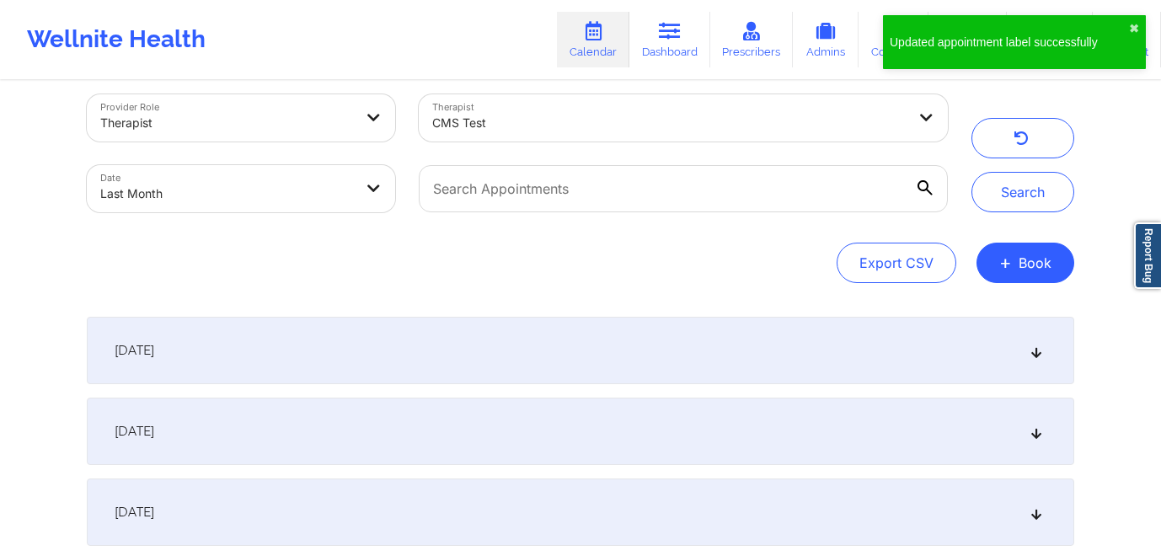
scroll to position [0, 0]
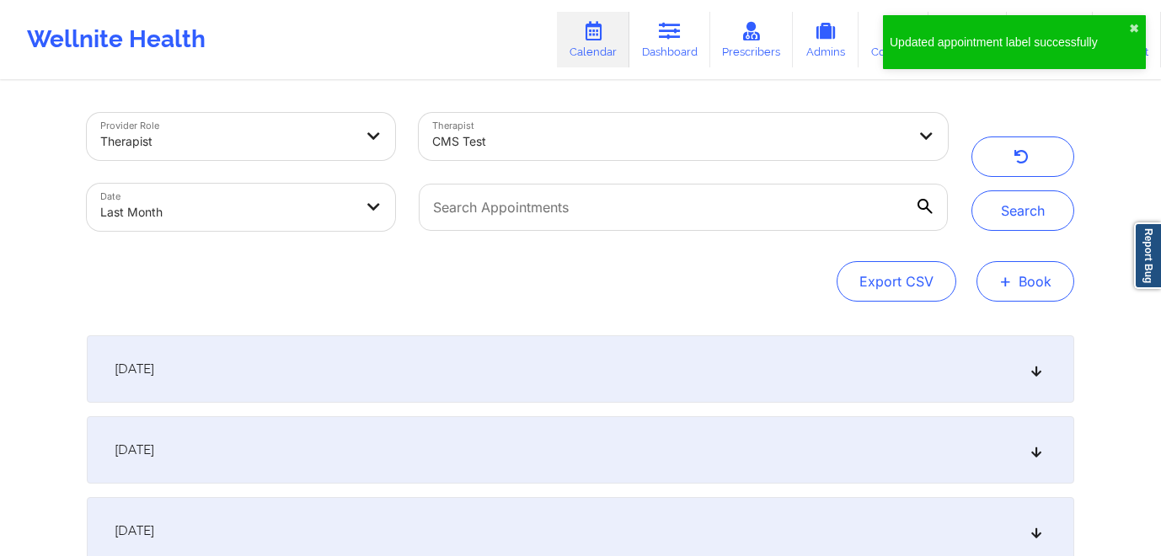
click at [1049, 283] on button "+ Book" at bounding box center [1025, 281] width 98 height 40
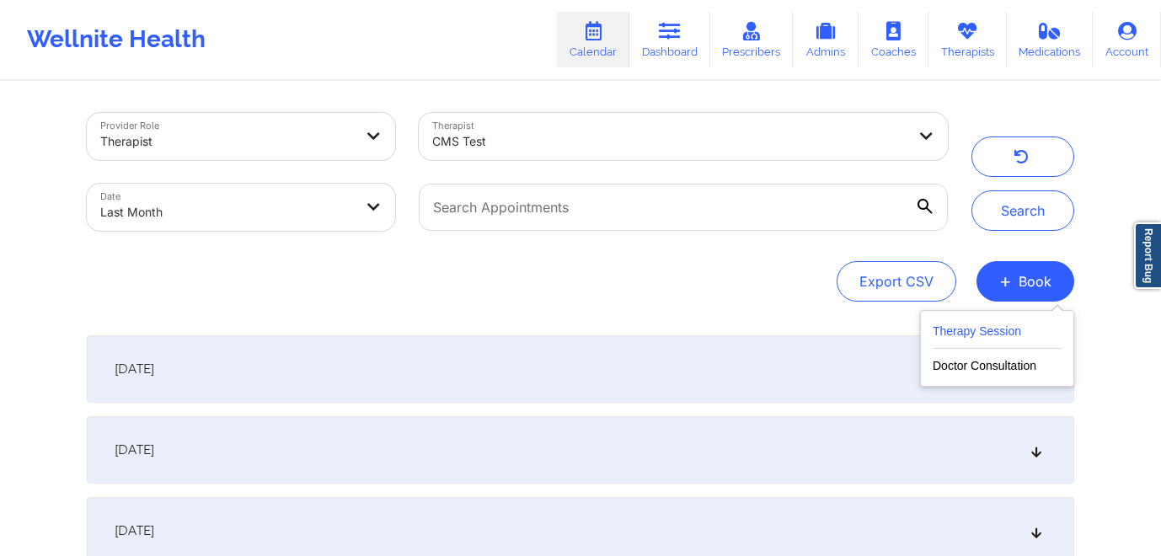
click at [995, 337] on button "Therapy Session" at bounding box center [997, 335] width 129 height 28
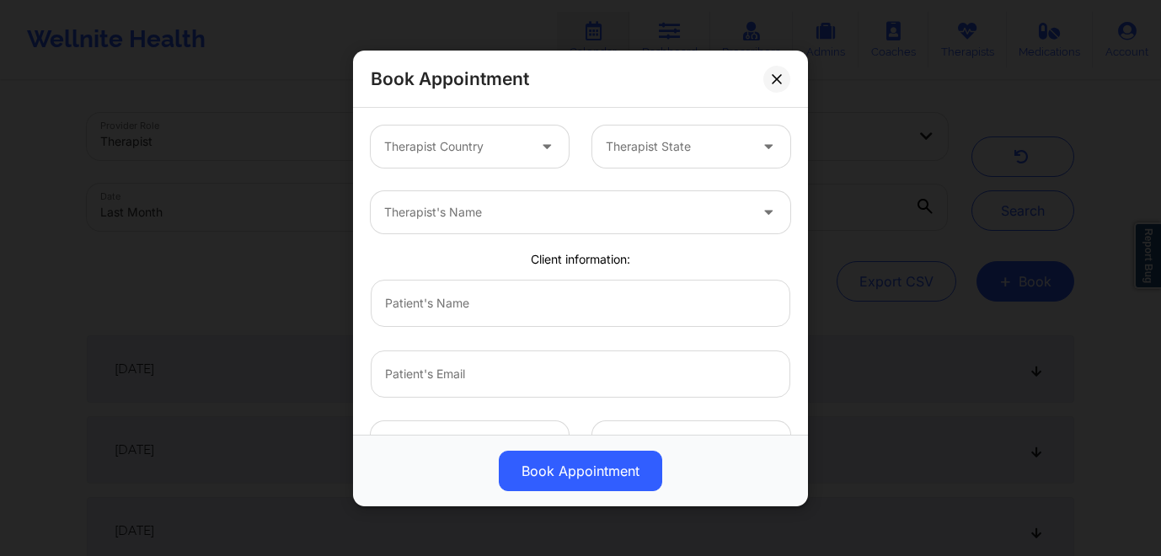
click at [513, 146] on div at bounding box center [455, 146] width 142 height 20
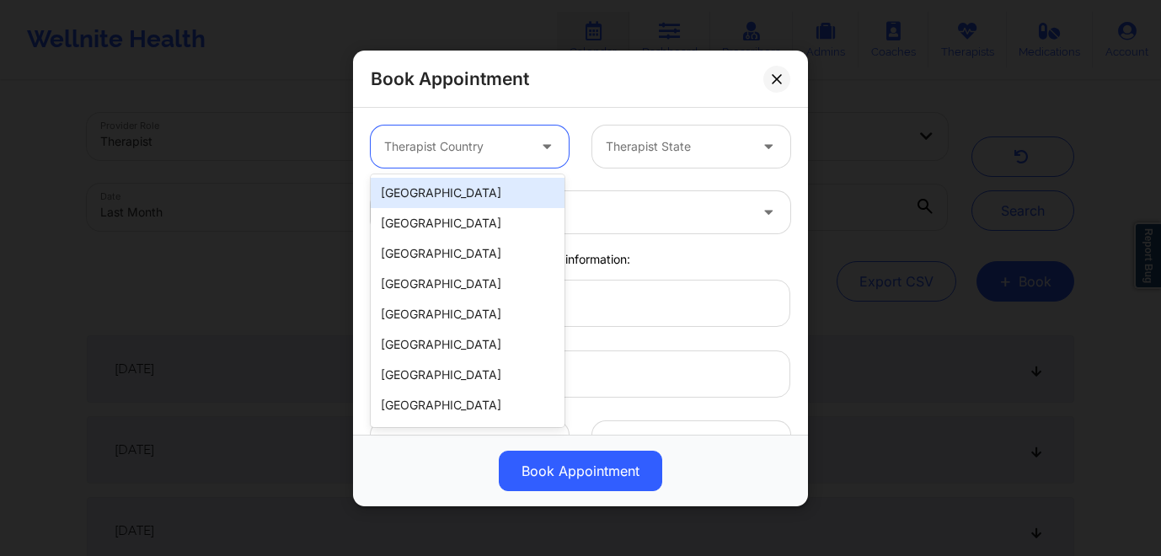
click at [482, 197] on div "United States" at bounding box center [468, 193] width 194 height 30
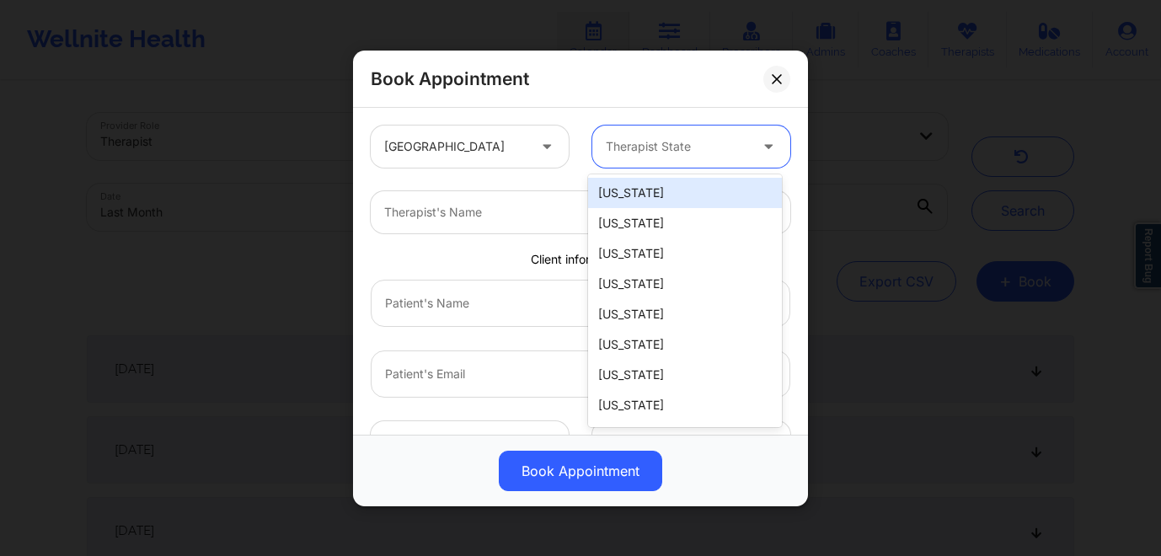
click at [655, 140] on div at bounding box center [677, 146] width 142 height 20
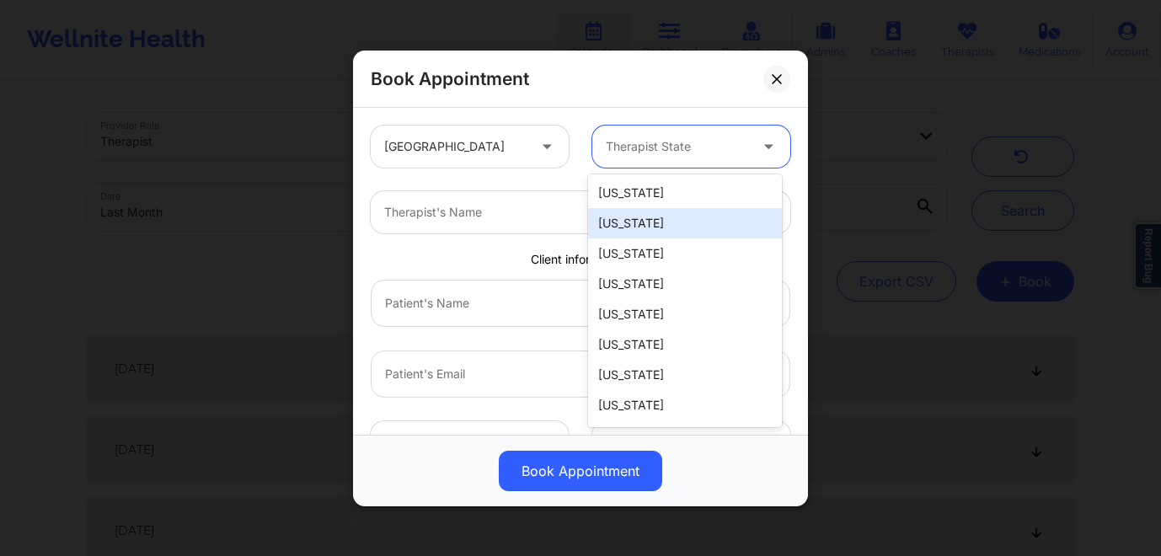
click at [663, 218] on div "Alaska" at bounding box center [685, 223] width 194 height 30
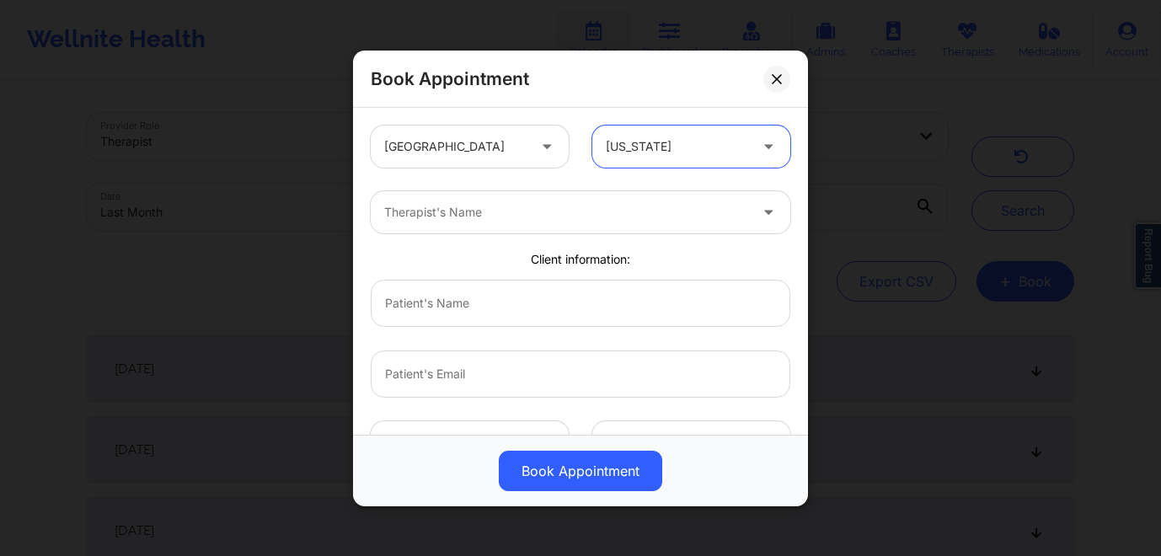
click at [432, 193] on div "Therapist's Name" at bounding box center [560, 212] width 379 height 42
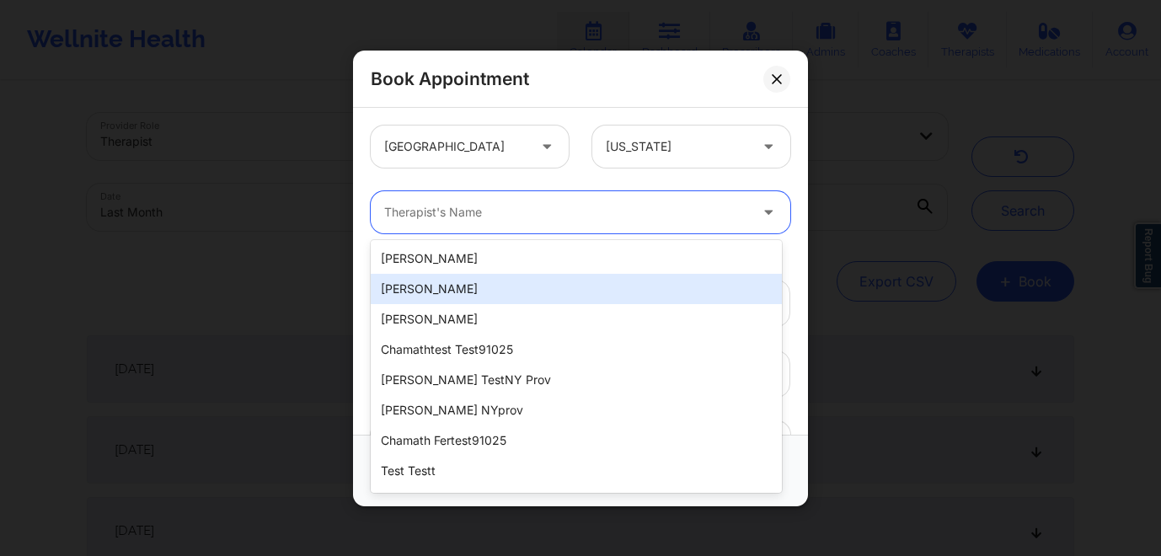
click at [461, 293] on div "David Tester" at bounding box center [576, 289] width 411 height 30
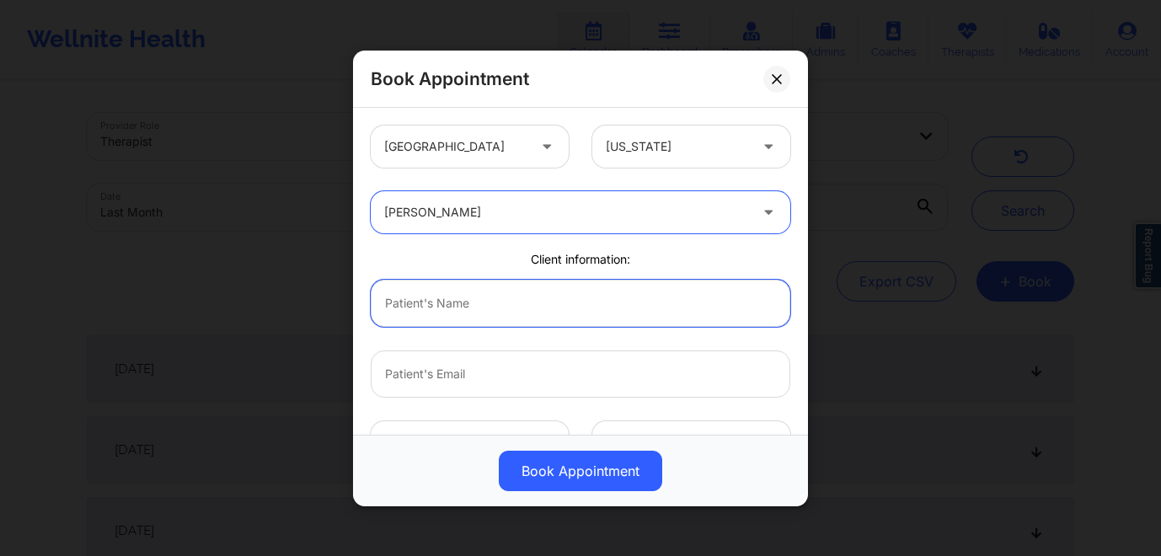
click at [521, 307] on input "text" at bounding box center [581, 302] width 420 height 47
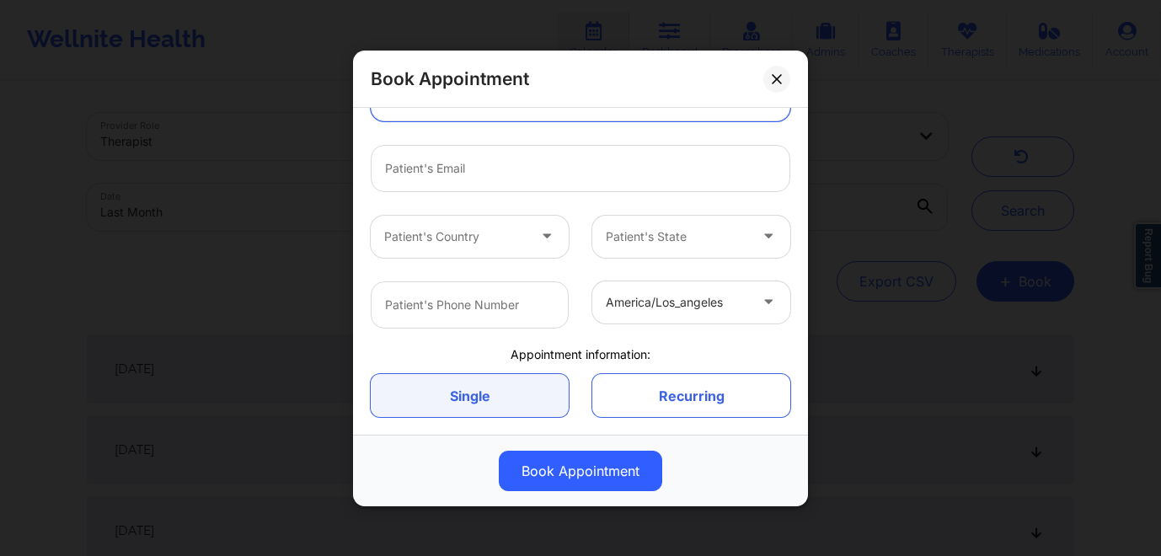
scroll to position [127, 0]
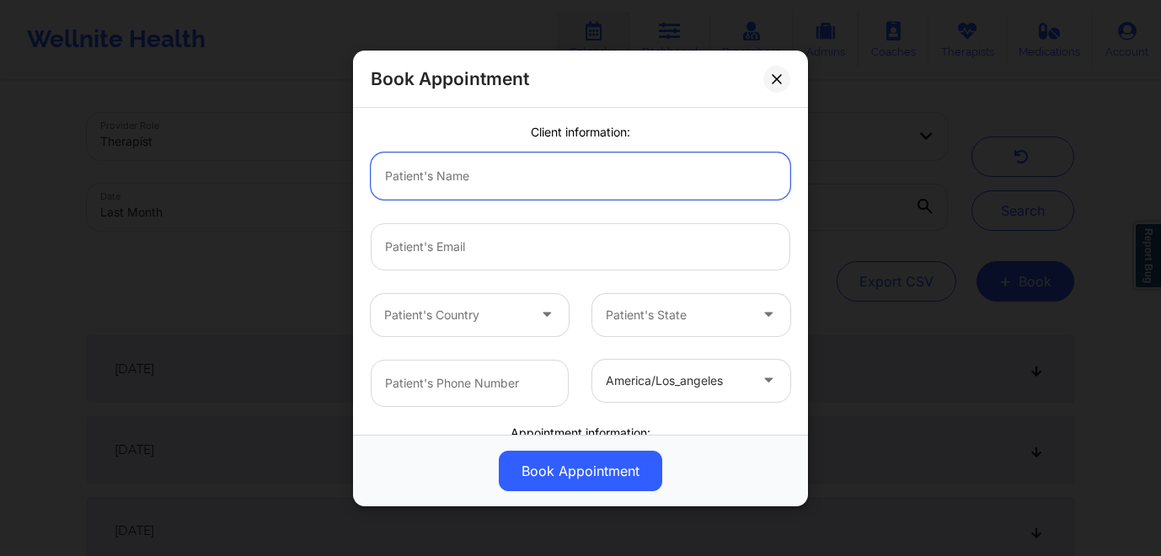
type input "c"
type input "d"
type input "Deki"
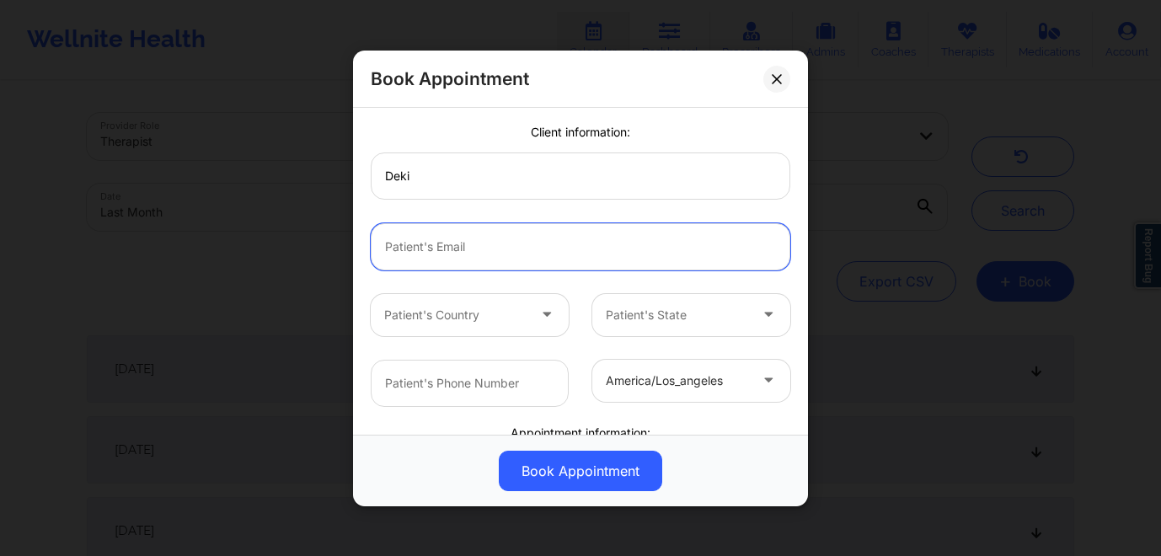
click at [474, 252] on input "email" at bounding box center [581, 245] width 420 height 47
click at [489, 243] on input "email" at bounding box center [581, 245] width 420 height 47
type input "deki@wellnite.com"
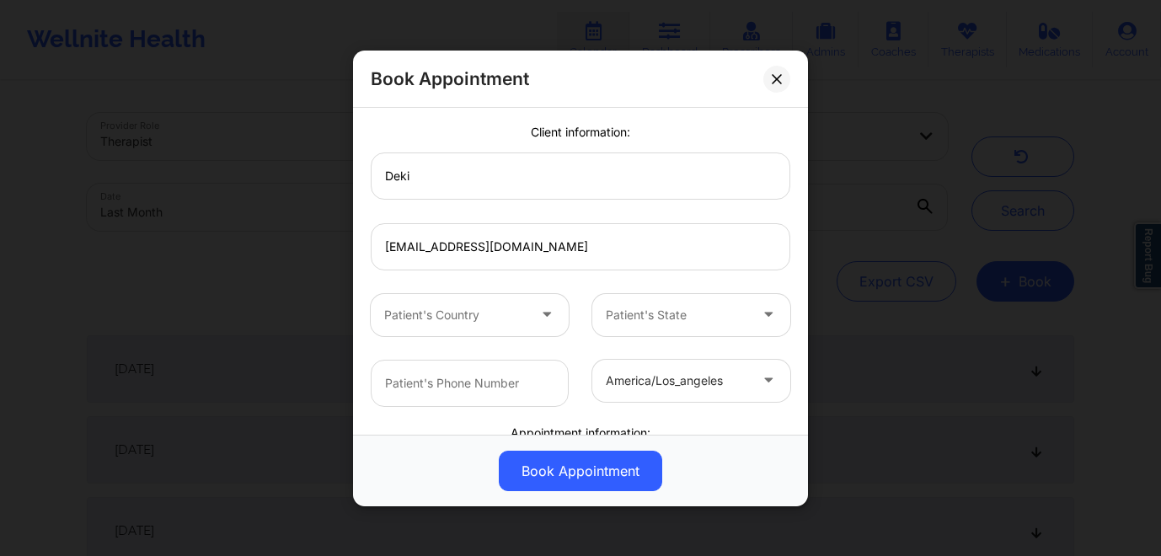
click at [454, 326] on div "Patient's Country" at bounding box center [450, 314] width 158 height 42
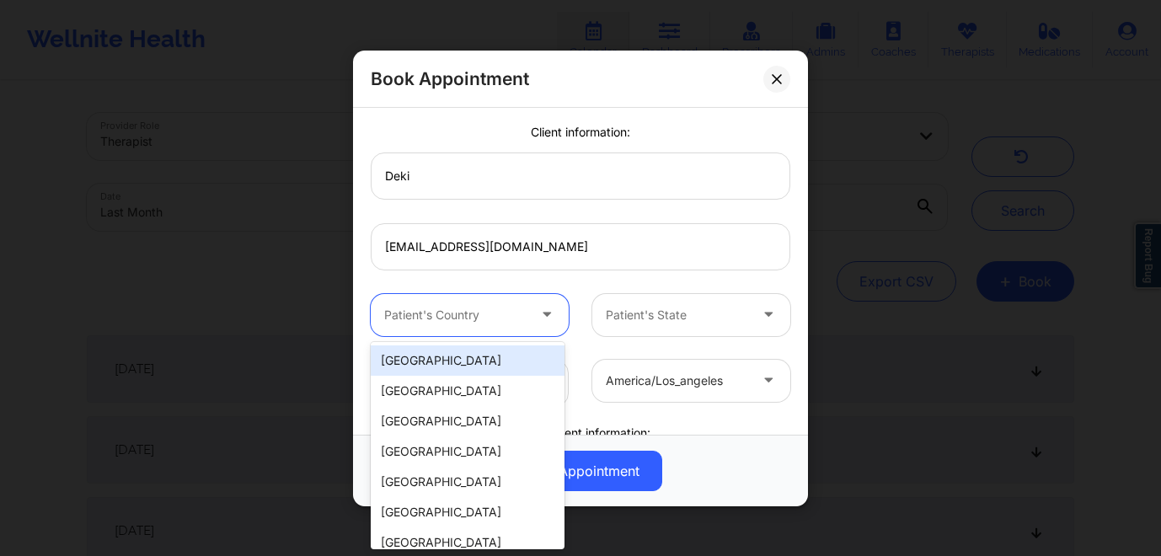
click at [445, 362] on div "United States" at bounding box center [468, 360] width 194 height 30
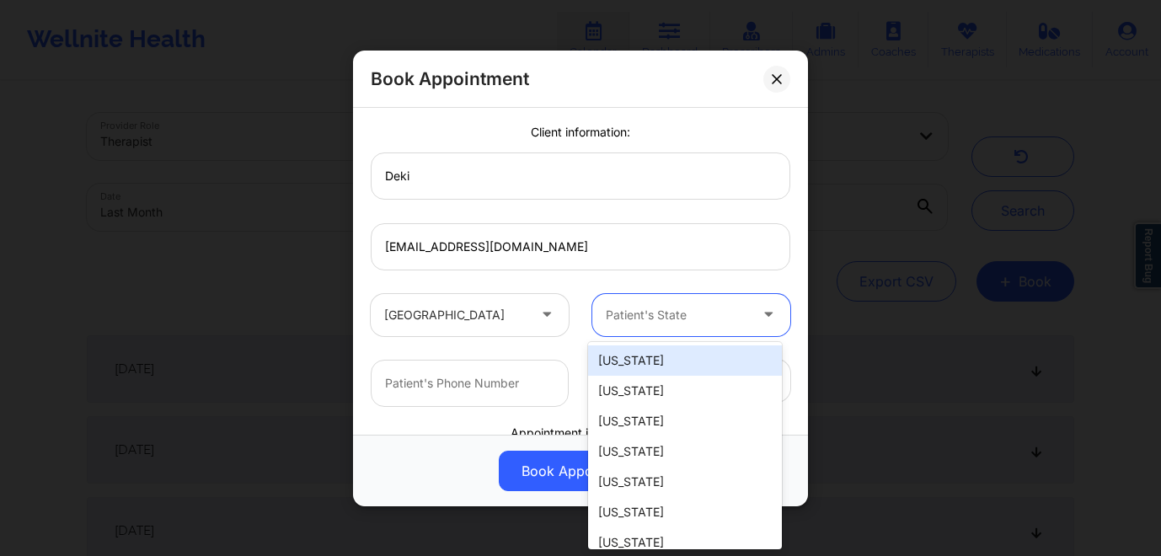
click at [690, 310] on div at bounding box center [677, 314] width 142 height 20
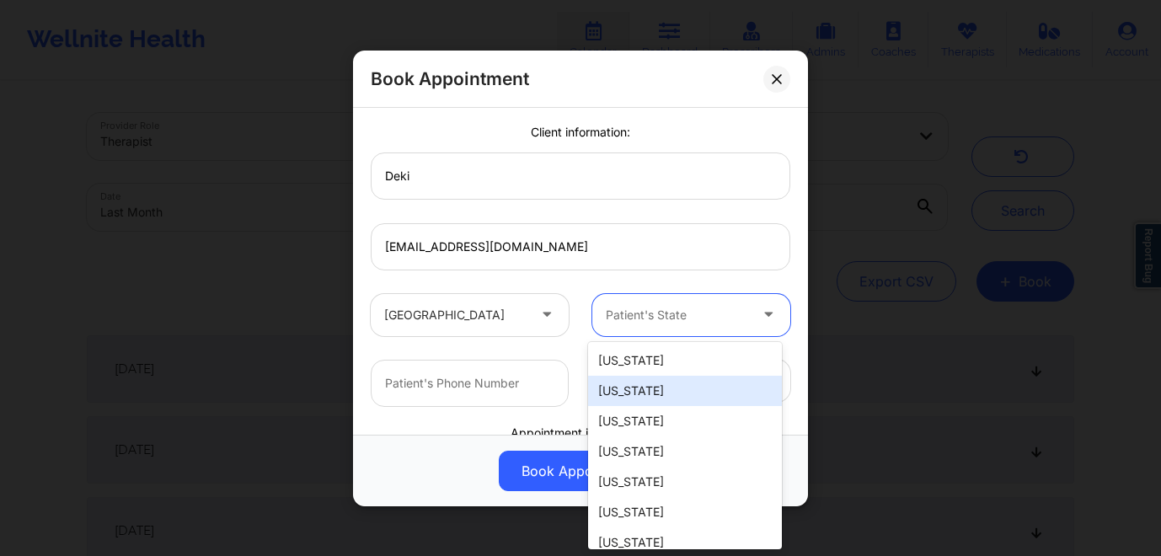
click at [665, 394] on div "Alaska" at bounding box center [685, 391] width 194 height 30
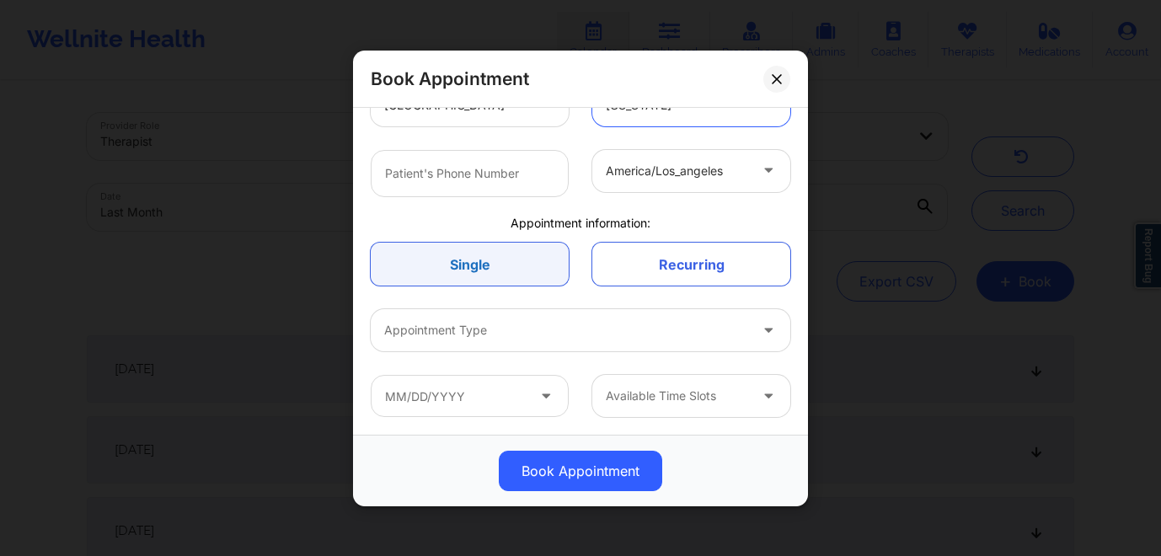
scroll to position [334, 0]
click at [483, 335] on div at bounding box center [566, 333] width 364 height 20
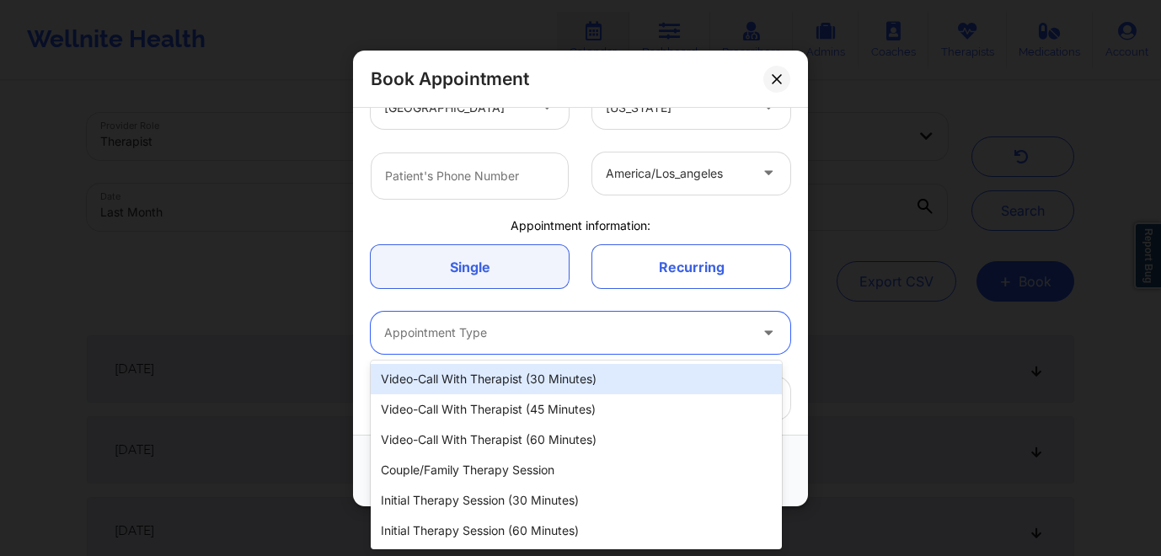
click at [472, 379] on div "Video-Call with Therapist (30 minutes)" at bounding box center [576, 379] width 411 height 30
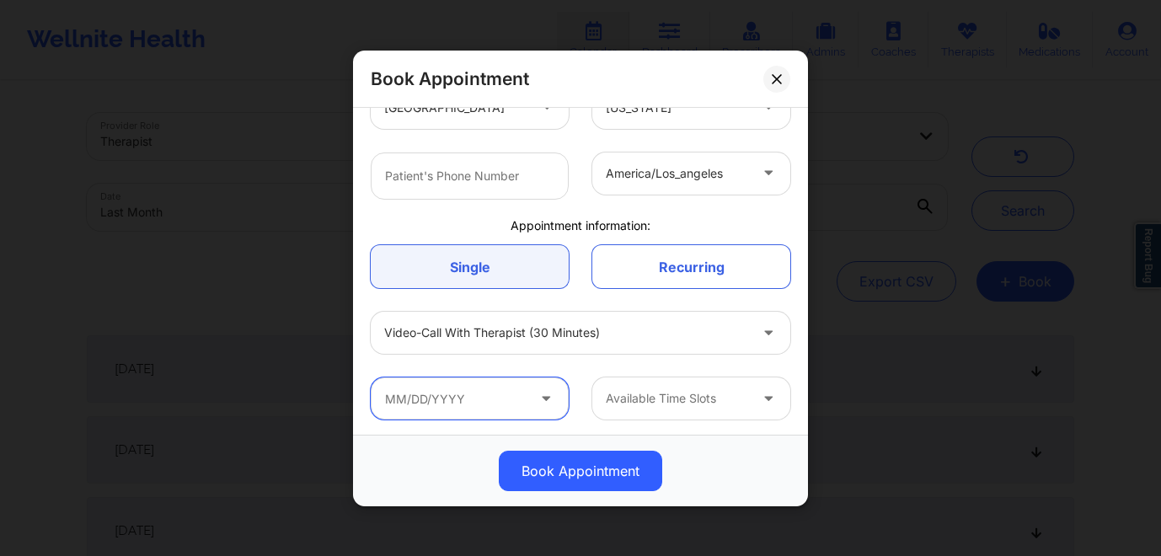
click at [478, 401] on input "text" at bounding box center [470, 398] width 198 height 42
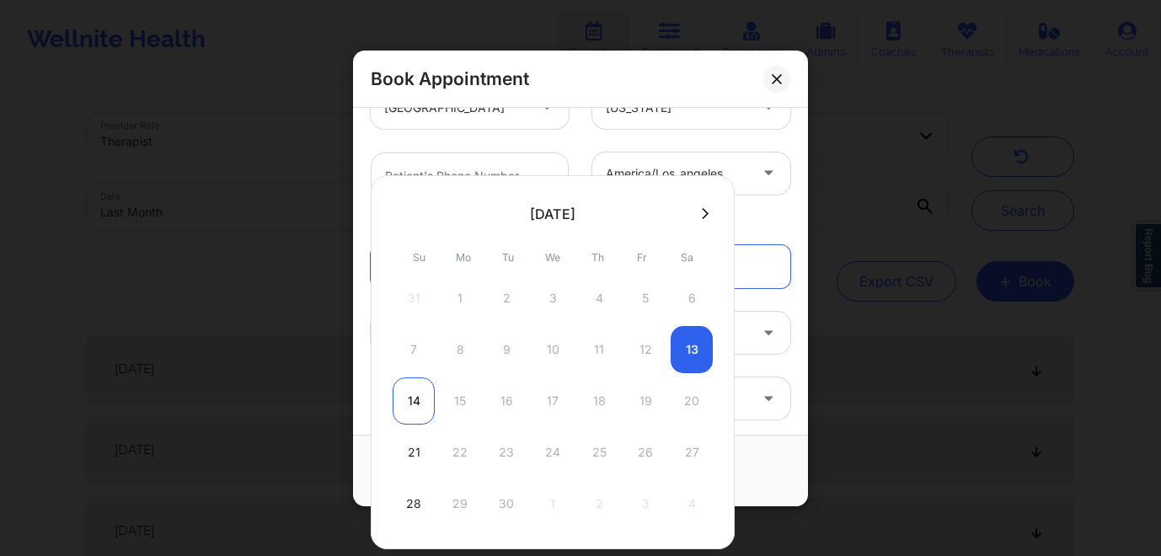
click at [419, 402] on div "14" at bounding box center [414, 400] width 42 height 47
type input "09/14/2025"
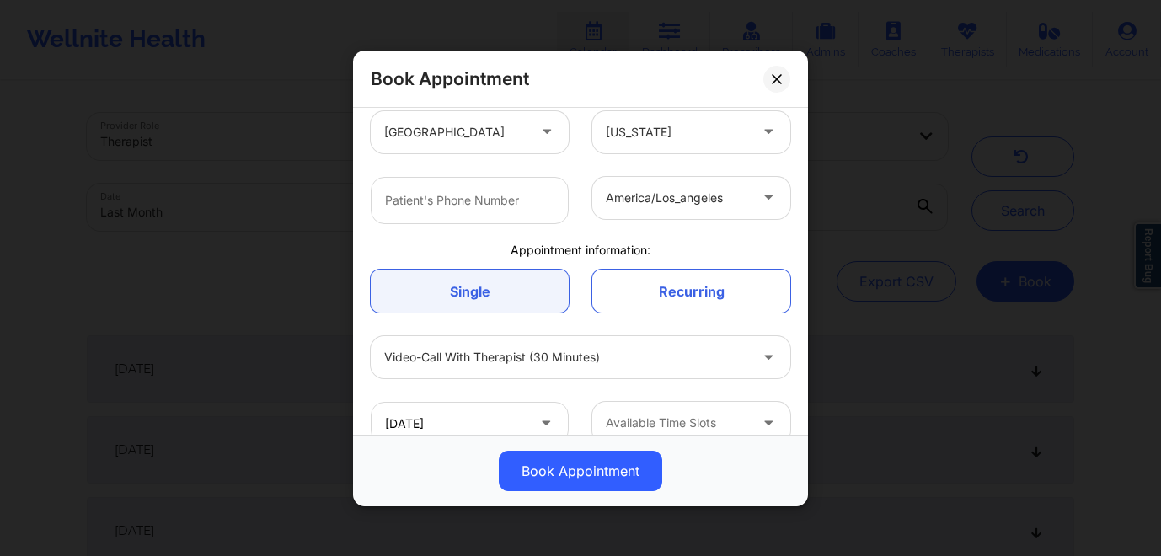
scroll to position [337, 0]
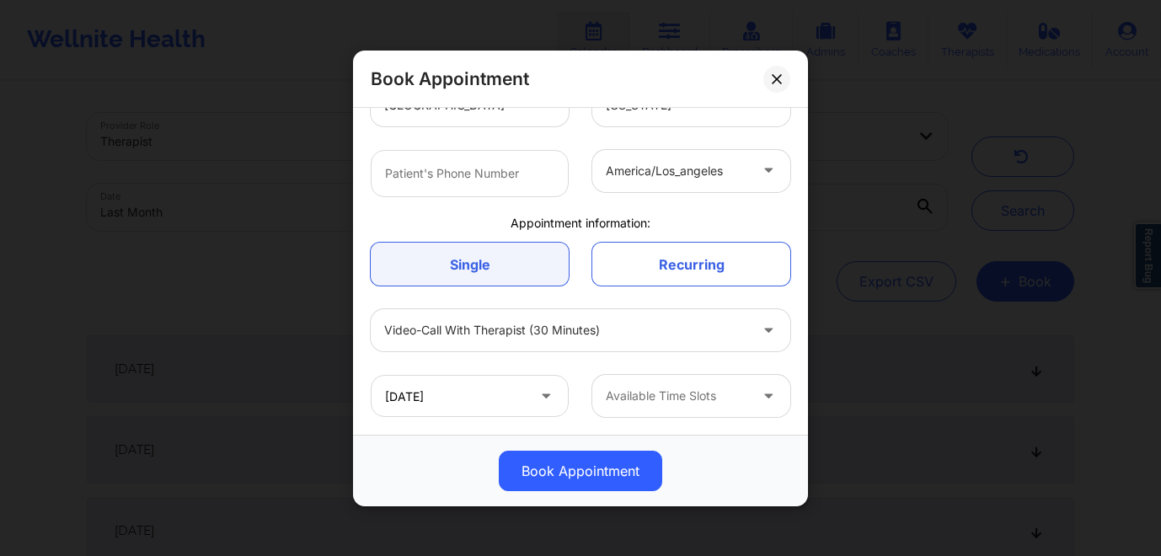
click at [639, 395] on div at bounding box center [677, 396] width 142 height 20
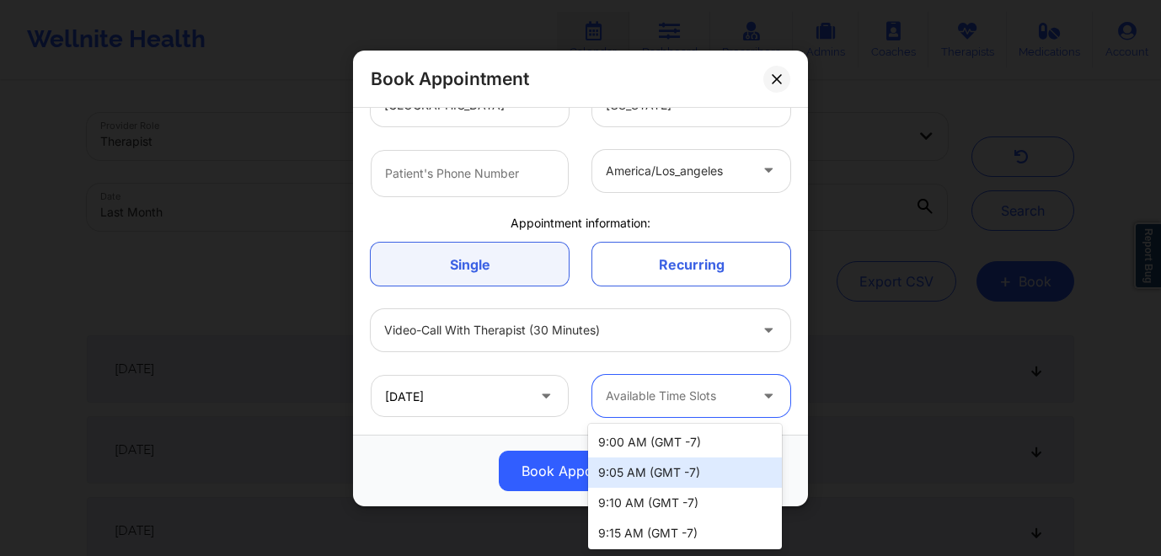
click at [648, 478] on div "9:05 AM (GMT -7)" at bounding box center [685, 472] width 194 height 30
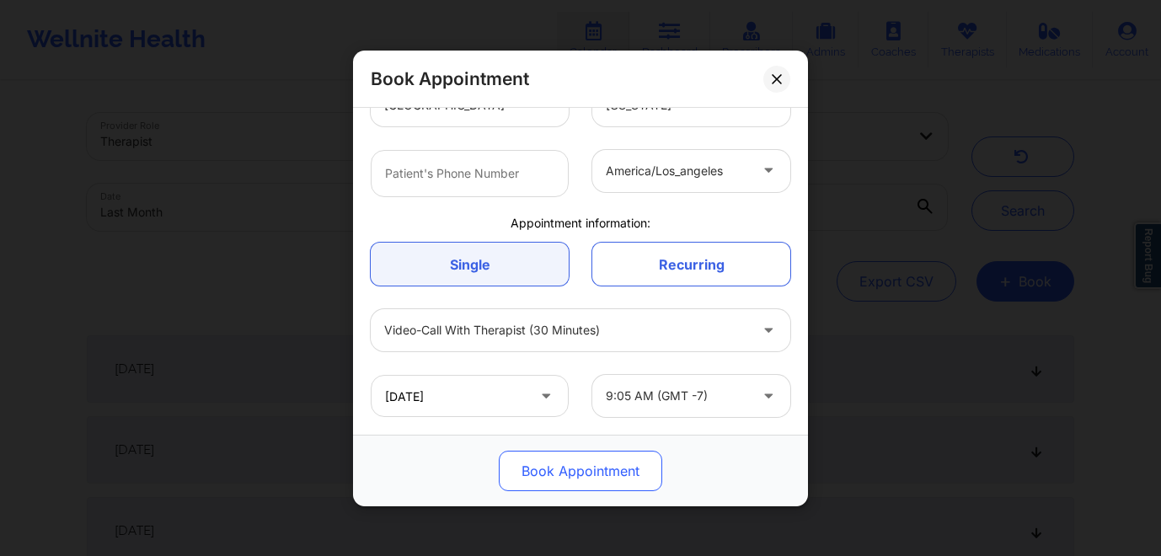
click at [580, 474] on button "Book Appointment" at bounding box center [580, 471] width 163 height 40
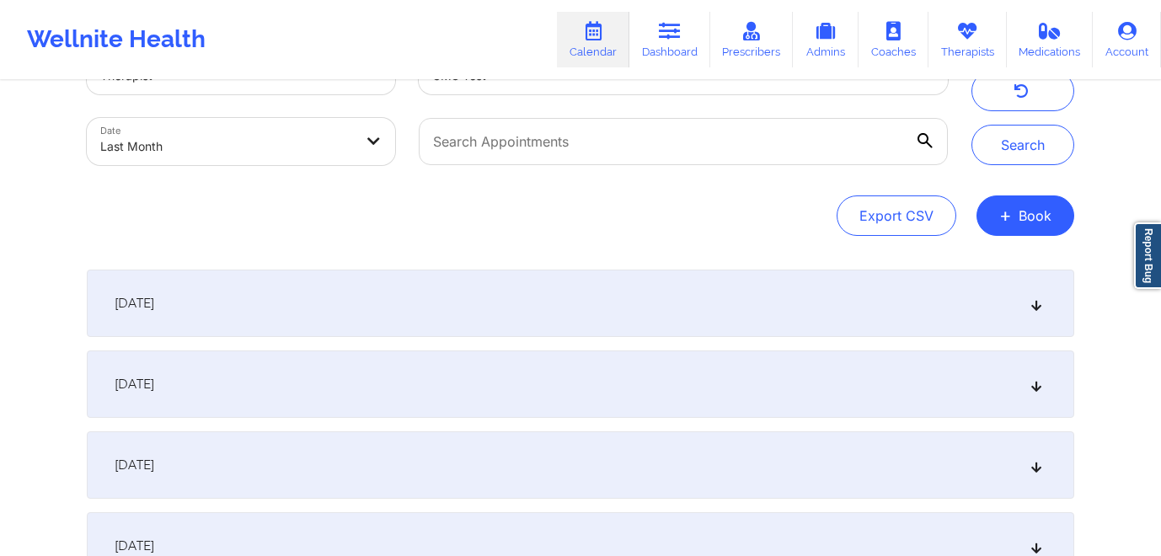
scroll to position [0, 0]
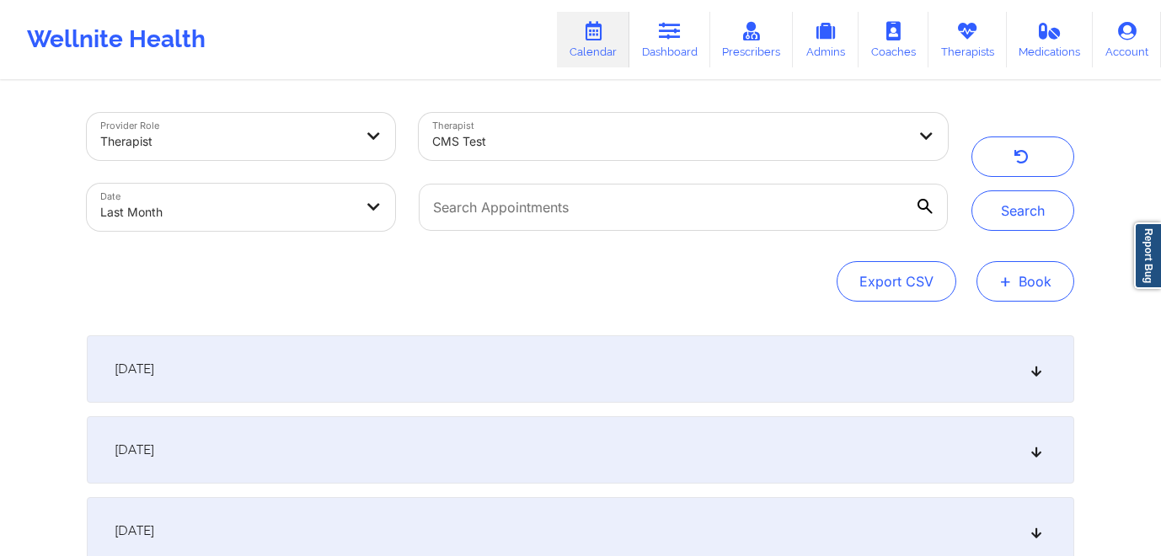
click at [1029, 291] on button "+ Book" at bounding box center [1025, 281] width 98 height 40
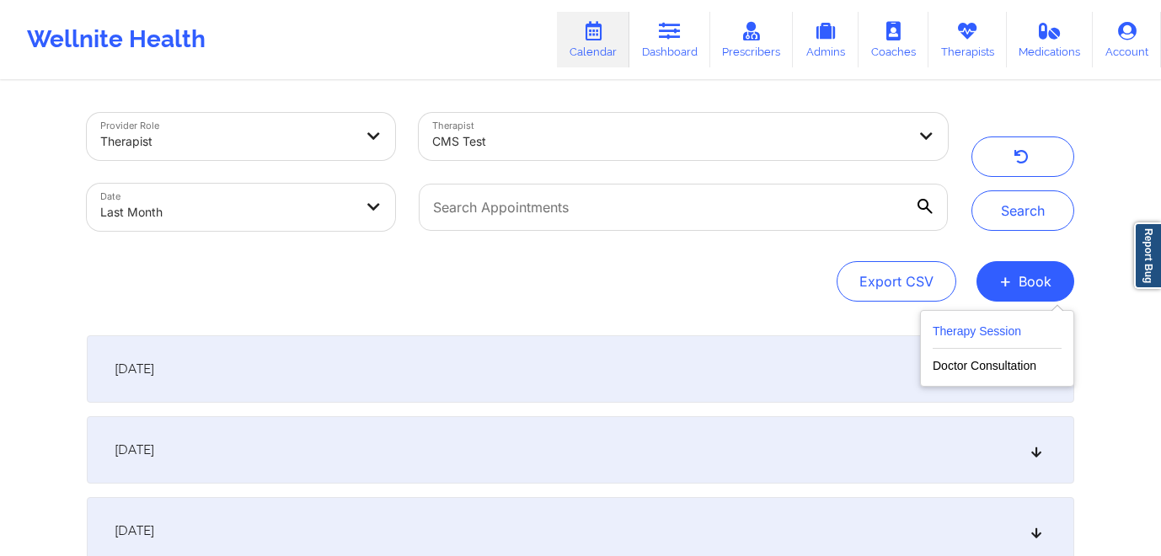
click at [982, 338] on button "Therapy Session" at bounding box center [997, 335] width 129 height 28
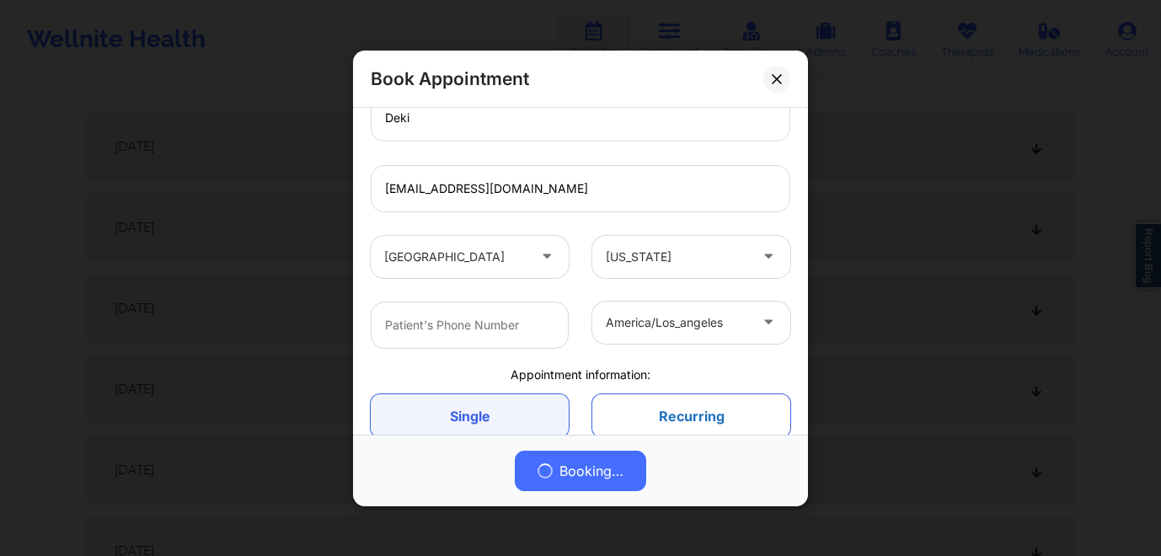
scroll to position [181, 0]
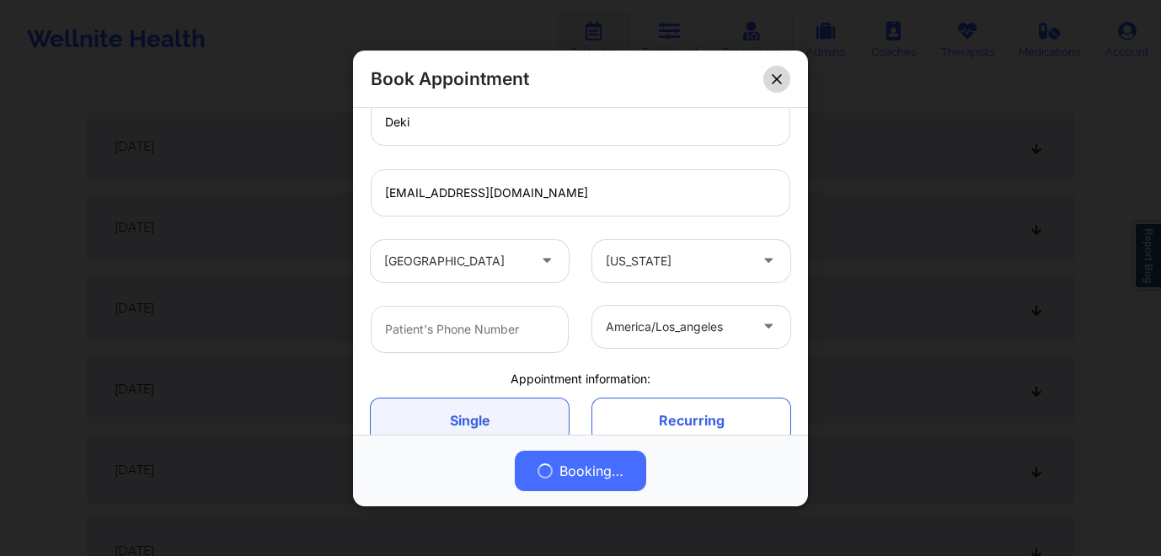
click at [773, 80] on icon at bounding box center [776, 77] width 9 height 9
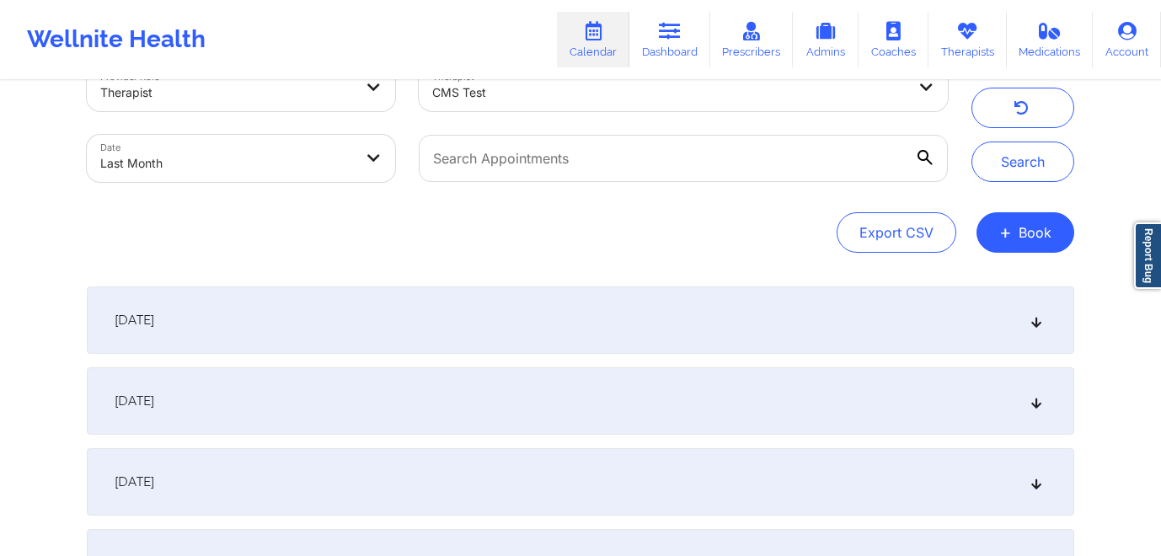
scroll to position [0, 0]
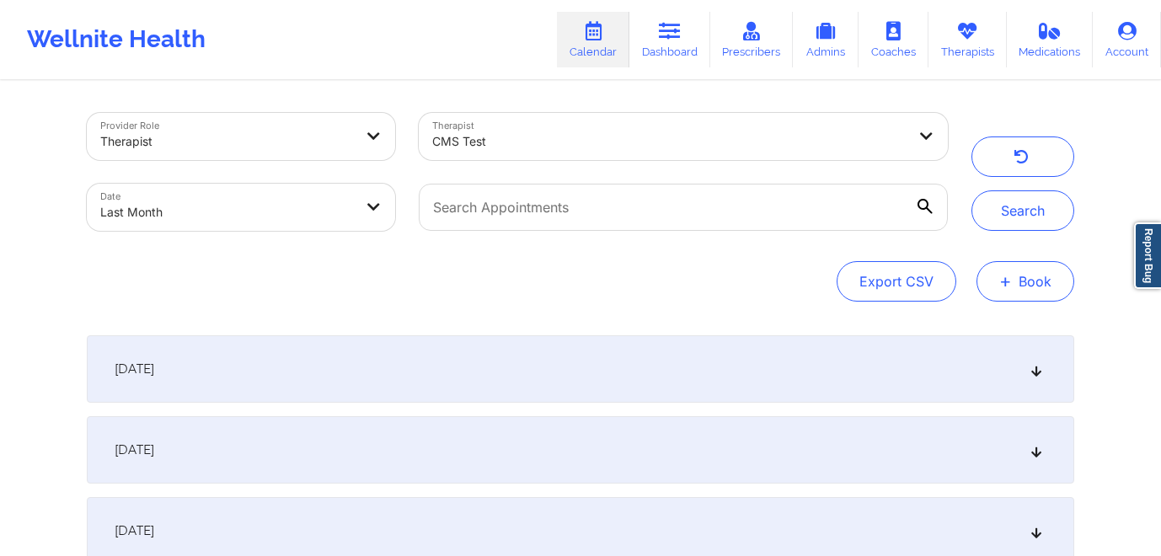
click at [1029, 277] on button "+ Book" at bounding box center [1025, 281] width 98 height 40
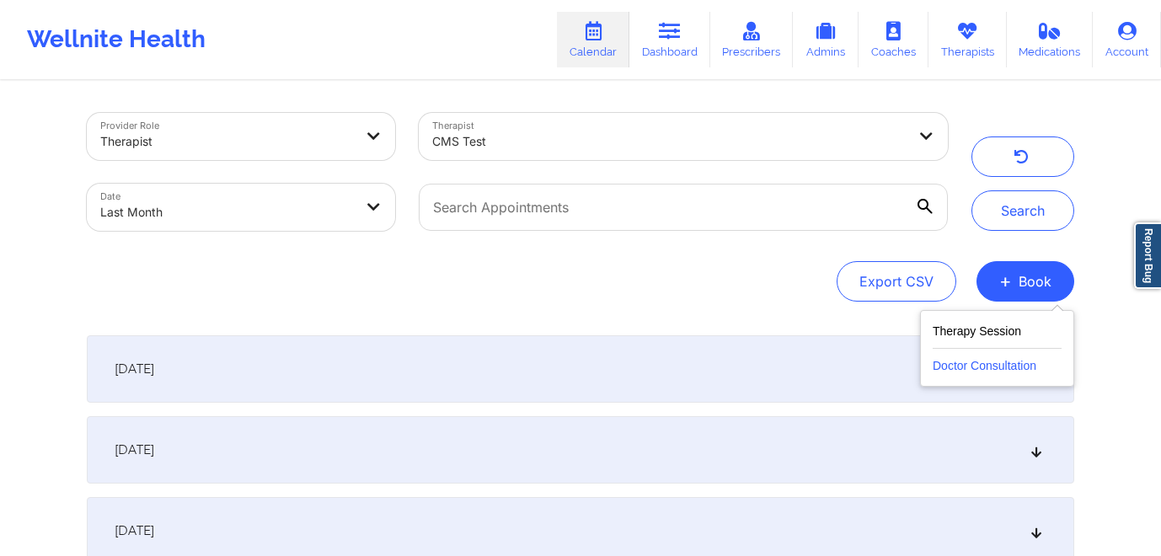
click at [979, 366] on button "Doctor Consultation" at bounding box center [997, 362] width 129 height 27
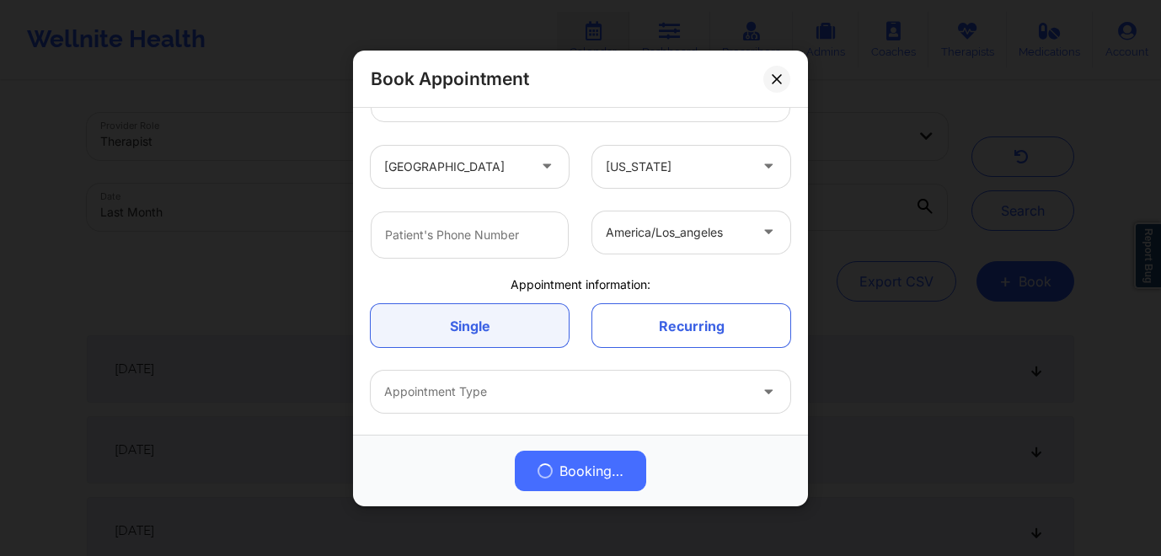
scroll to position [337, 0]
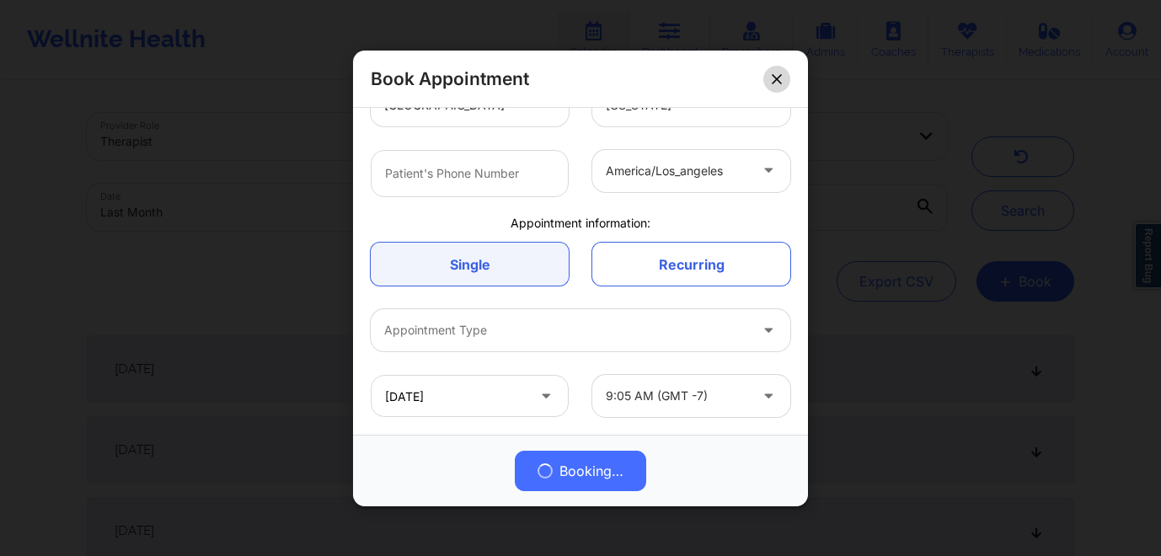
click at [777, 78] on icon at bounding box center [776, 77] width 9 height 9
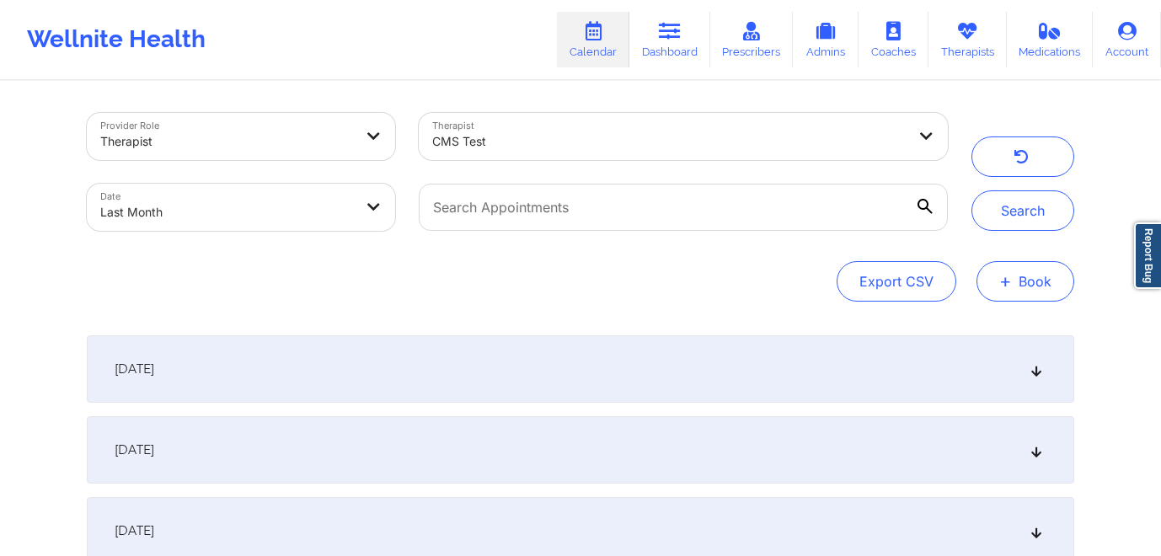
click at [1040, 285] on button "+ Book" at bounding box center [1025, 281] width 98 height 40
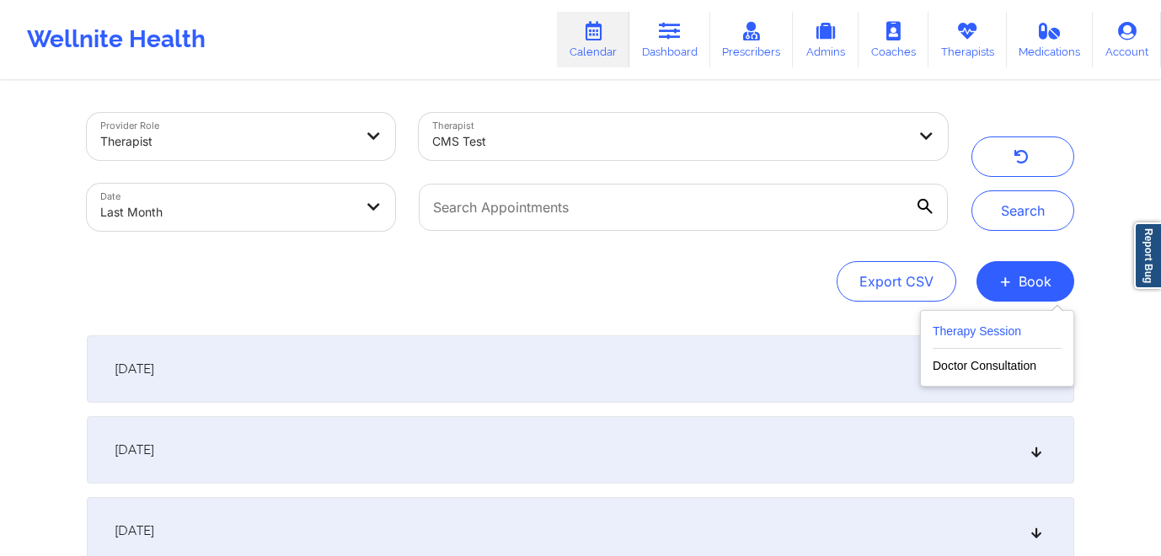
click at [971, 329] on button "Therapy Session" at bounding box center [997, 335] width 129 height 28
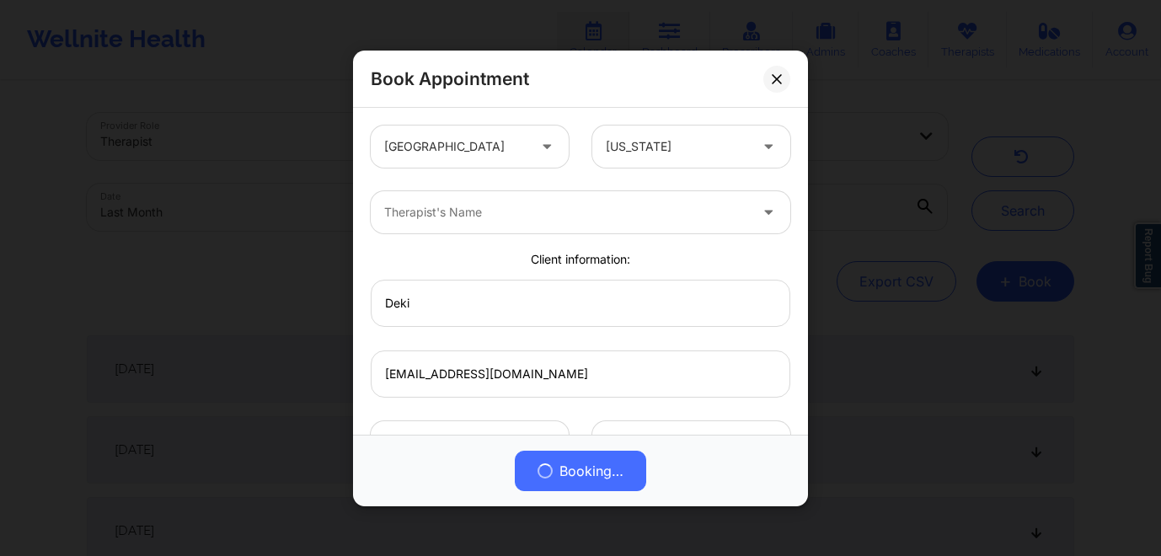
click at [525, 236] on div "Therapist's Name" at bounding box center [580, 212] width 443 height 66
click at [521, 212] on div at bounding box center [549, 212] width 330 height 20
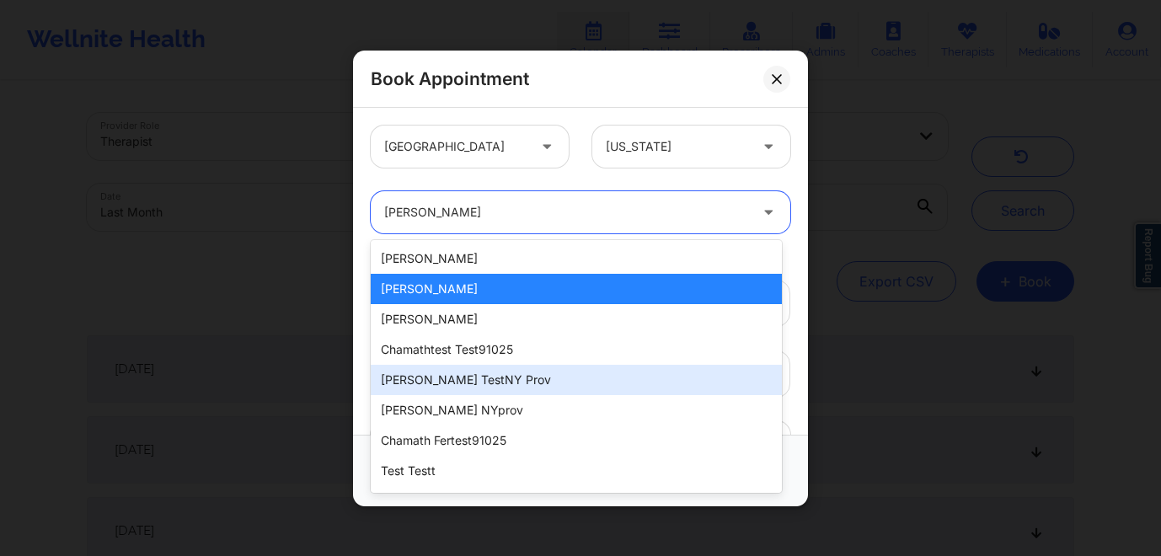
click at [524, 387] on div "khushbu testNY prov" at bounding box center [576, 380] width 411 height 30
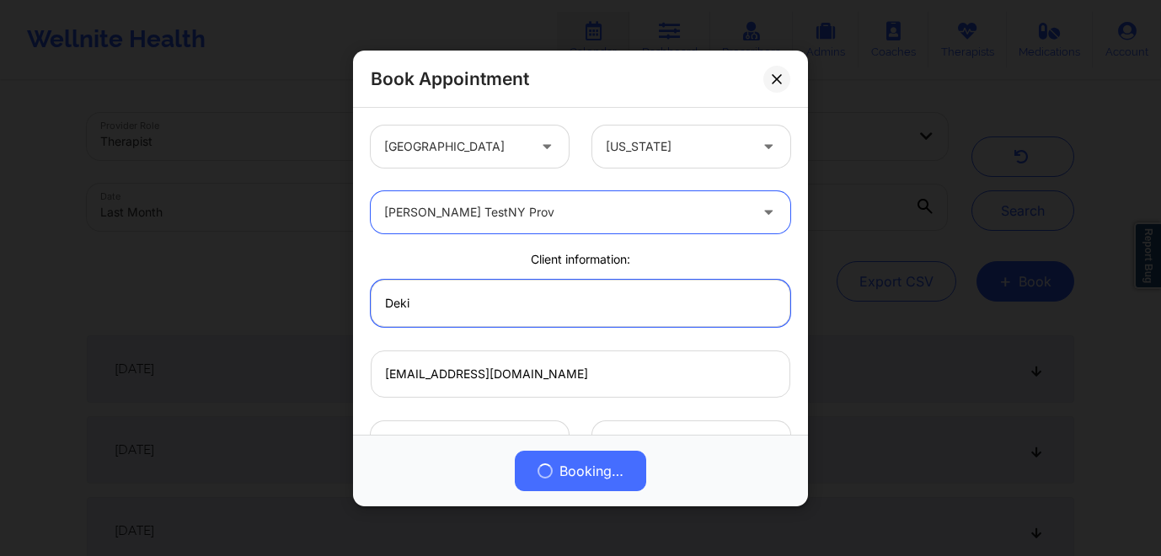
click at [535, 318] on input "Deki" at bounding box center [581, 302] width 420 height 47
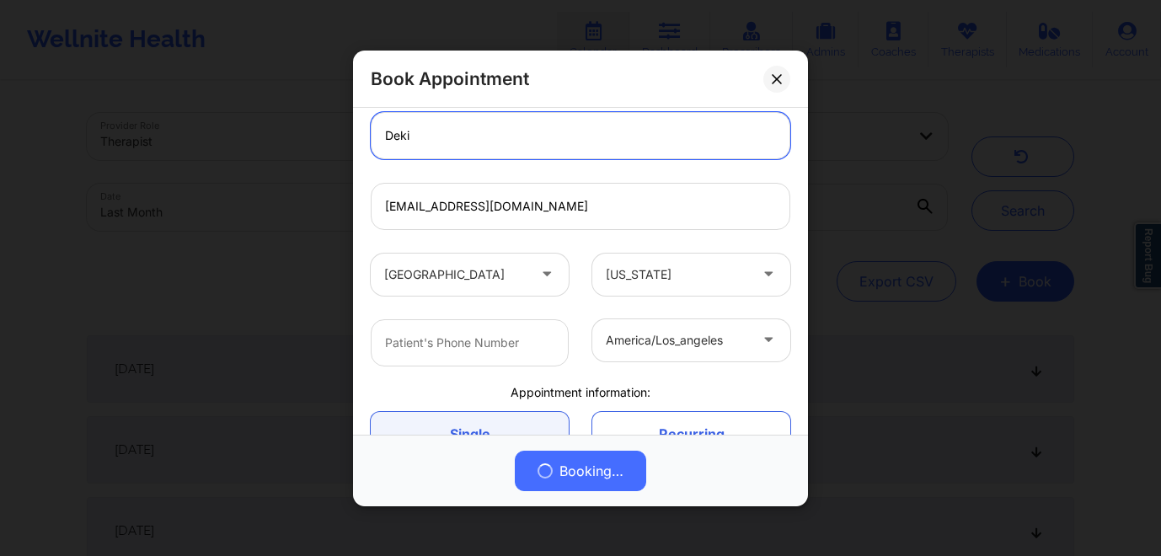
scroll to position [151, 0]
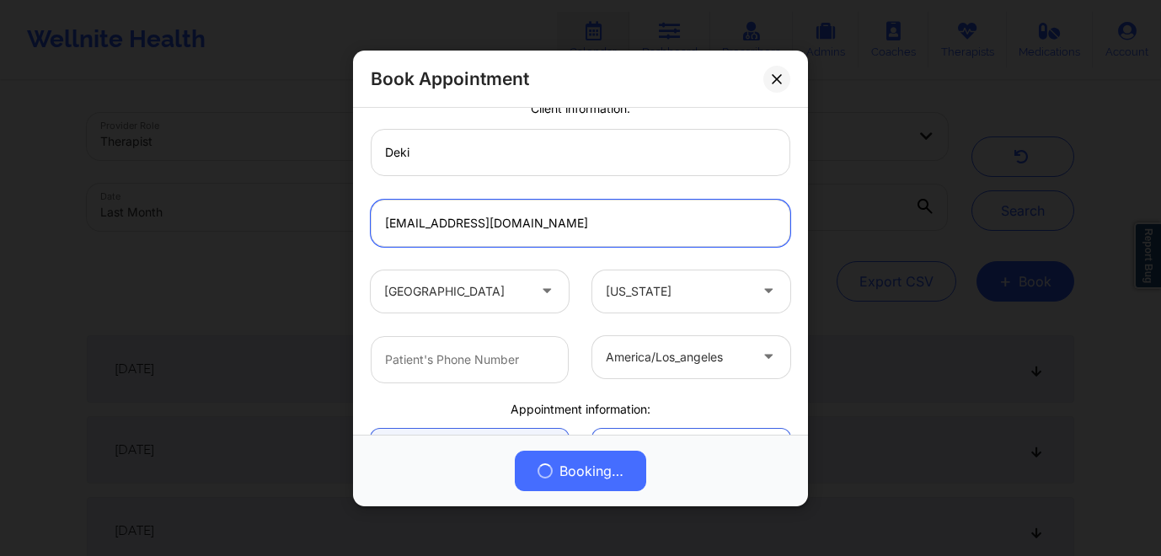
drag, startPoint x: 522, startPoint y: 218, endPoint x: 323, endPoint y: 217, distance: 198.8
click at [323, 217] on div "Book Appointment United States Alaska khushbu testNY prov Client information: D…" at bounding box center [580, 278] width 1161 height 556
type input "t"
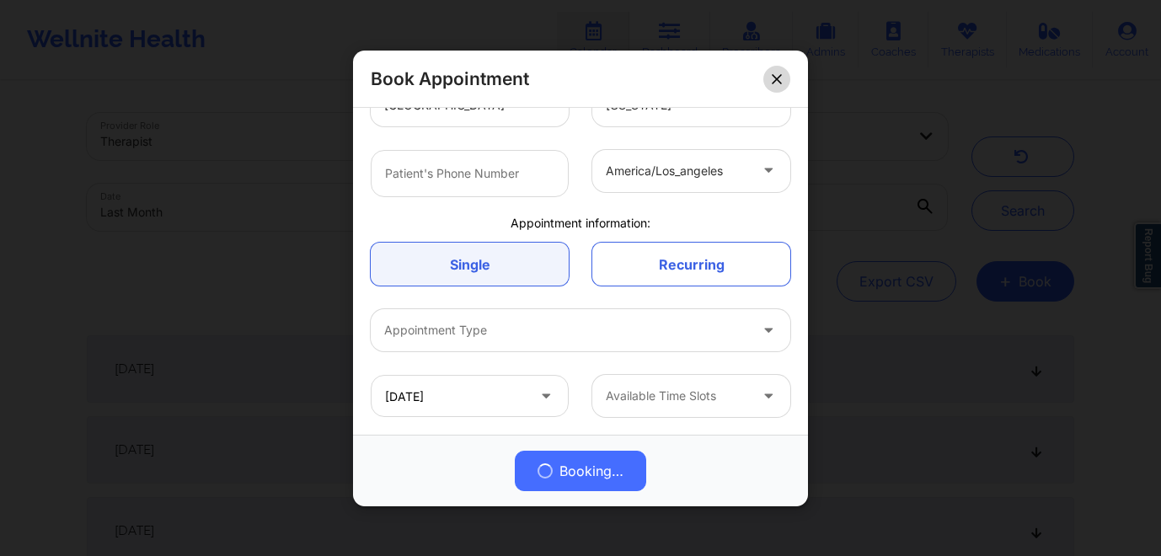
click at [772, 73] on icon at bounding box center [777, 78] width 10 height 10
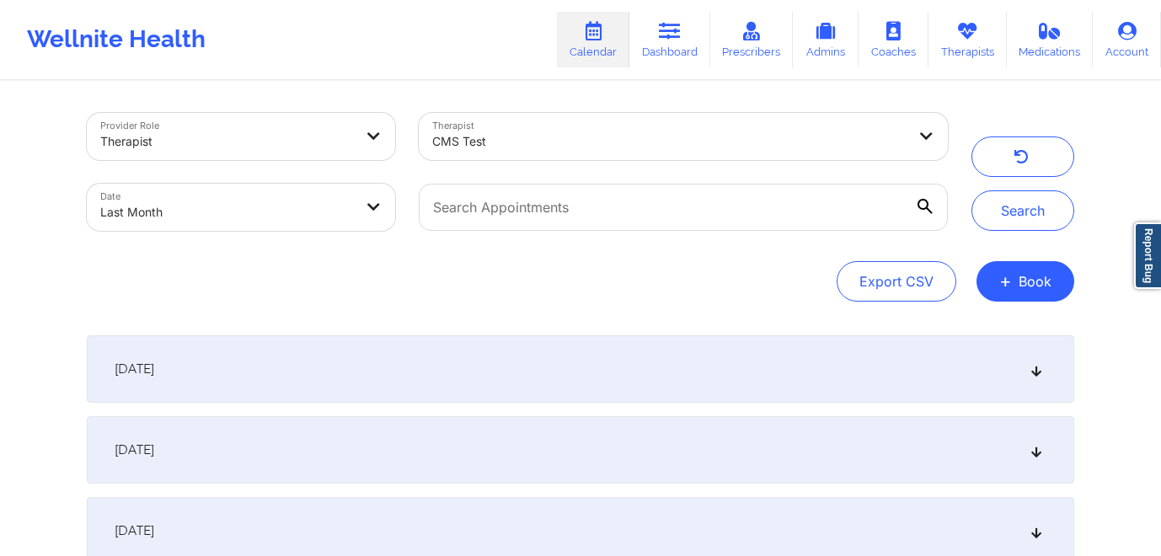
click at [928, 204] on icon at bounding box center [924, 206] width 15 height 15
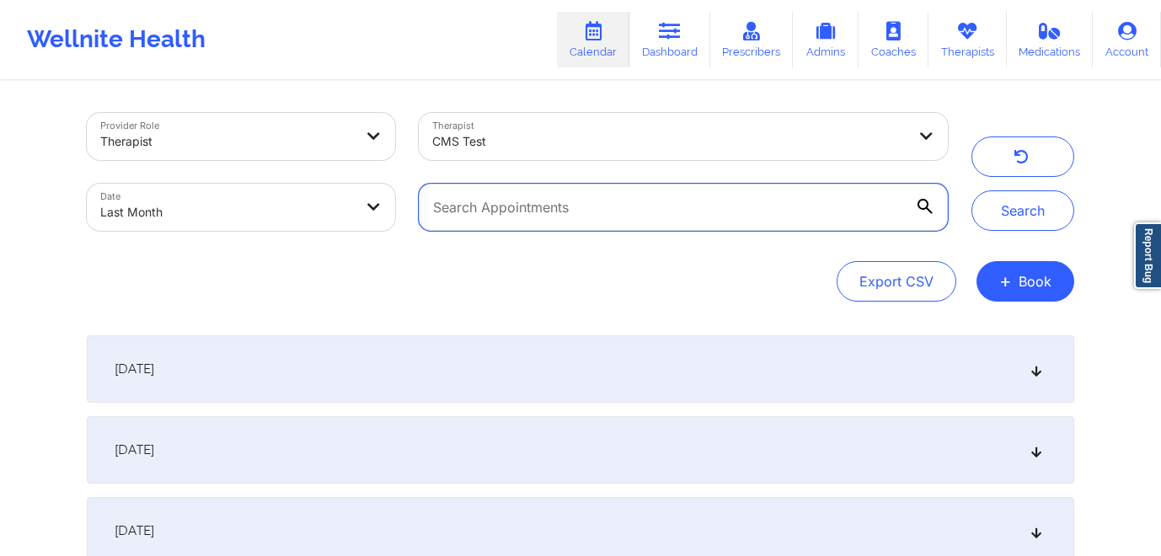
click at [928, 204] on input "text" at bounding box center [683, 207] width 529 height 47
click at [890, 212] on input "text" at bounding box center [683, 207] width 529 height 47
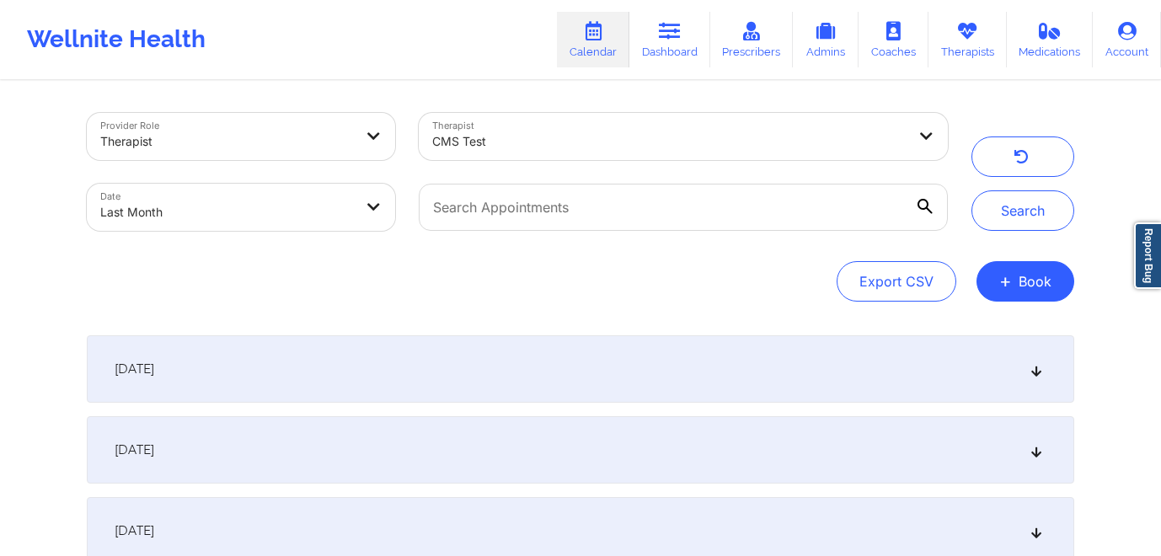
click at [922, 206] on icon at bounding box center [924, 206] width 15 height 15
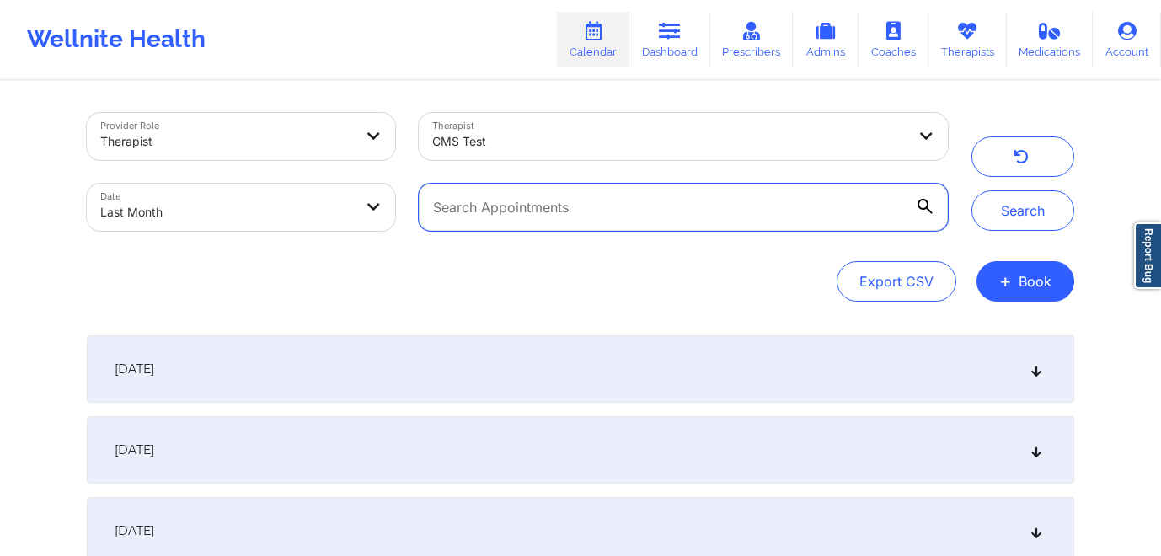
click at [922, 206] on input "text" at bounding box center [683, 207] width 529 height 47
click at [916, 207] on input "text" at bounding box center [683, 207] width 529 height 47
type input "Christian Vanderhoof"
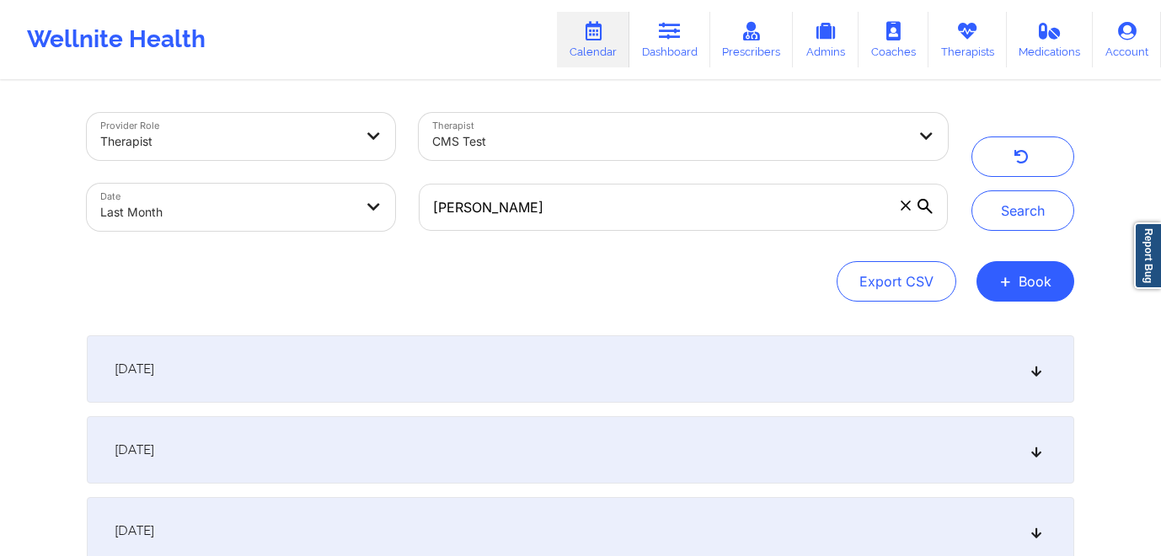
click at [917, 209] on icon at bounding box center [924, 206] width 15 height 15
click at [917, 209] on input "Christian Vanderhoof" at bounding box center [683, 207] width 529 height 47
click at [924, 206] on icon at bounding box center [924, 206] width 15 height 15
click at [924, 206] on input "Christian Vanderhoof" at bounding box center [683, 207] width 529 height 47
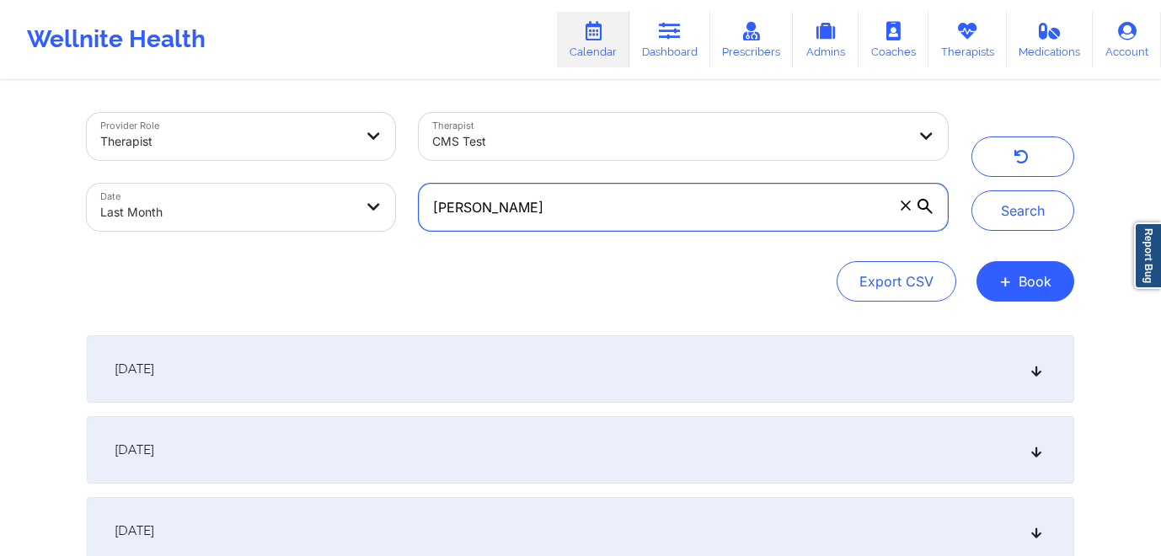
drag, startPoint x: 605, startPoint y: 208, endPoint x: 431, endPoint y: 208, distance: 173.5
click at [431, 208] on input "Christian Vanderhoof" at bounding box center [683, 207] width 529 height 47
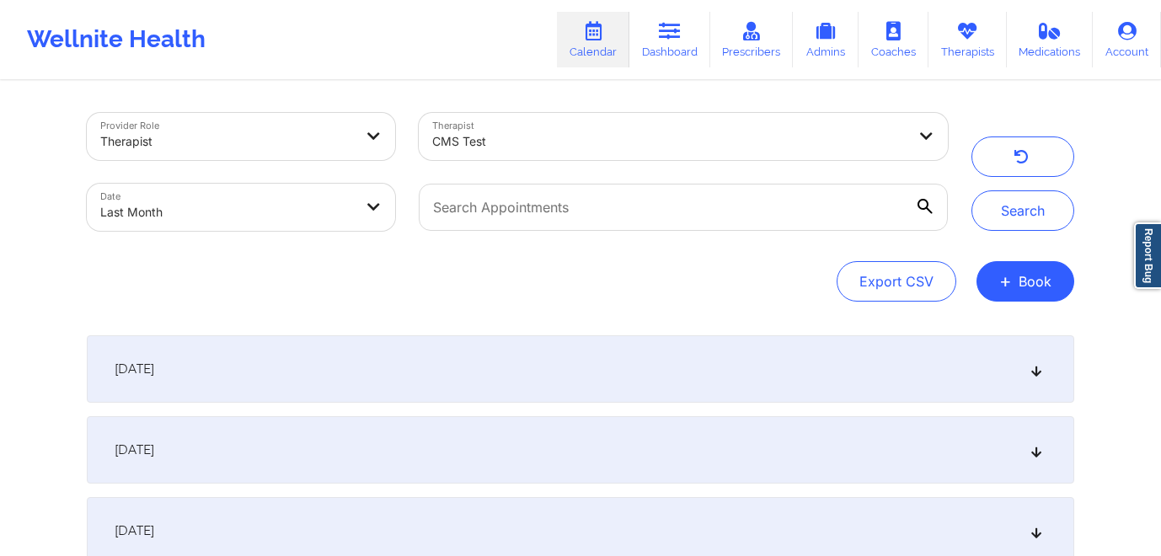
select select "2025-7"
select select "2025-8"
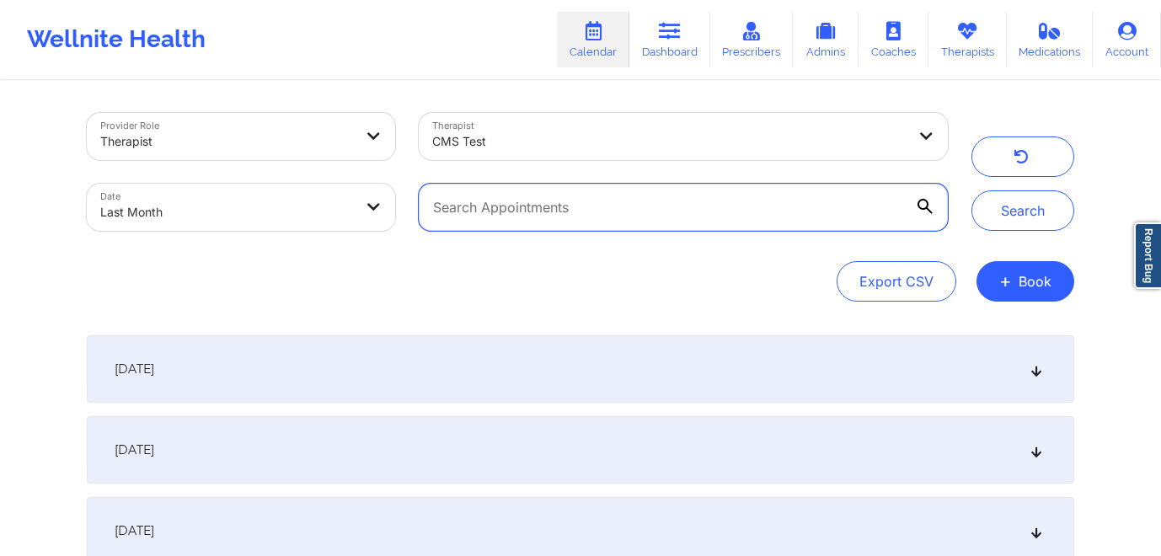
click at [489, 217] on input "text" at bounding box center [683, 207] width 529 height 47
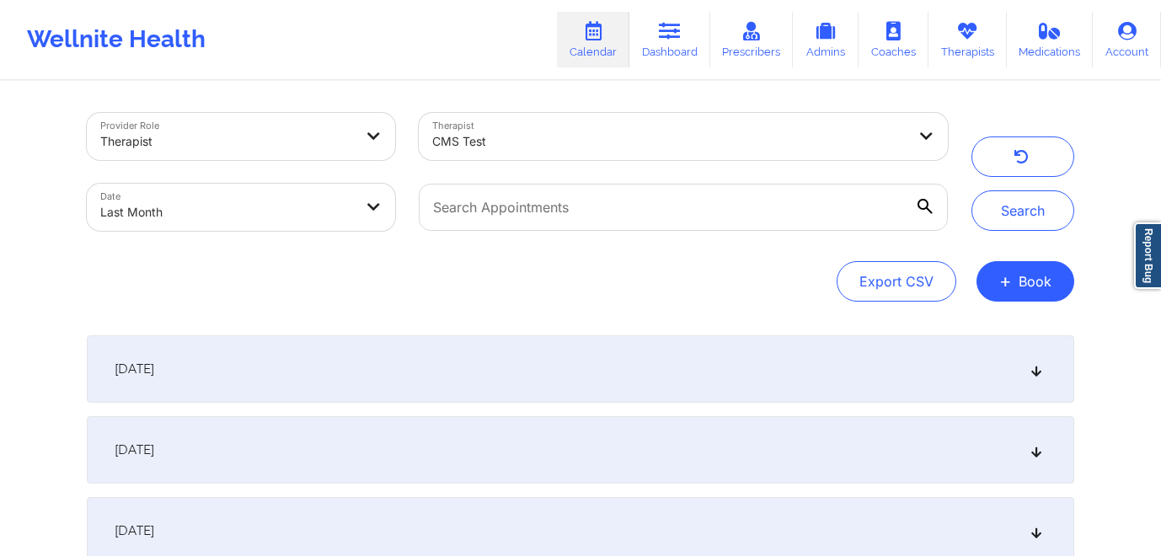
click at [497, 359] on div "August 1, 2025" at bounding box center [580, 368] width 987 height 67
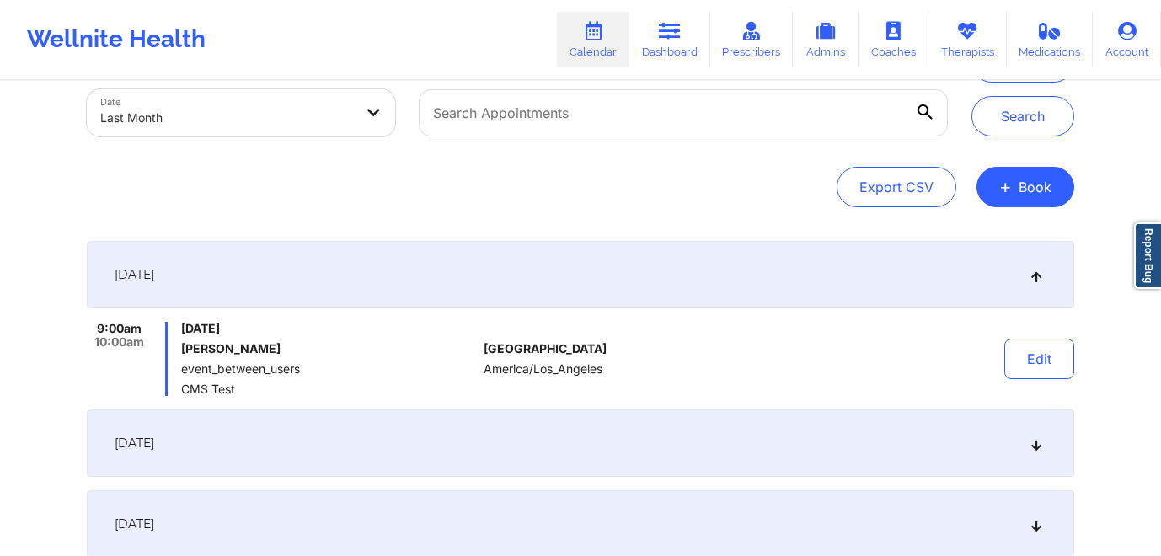
scroll to position [97, 0]
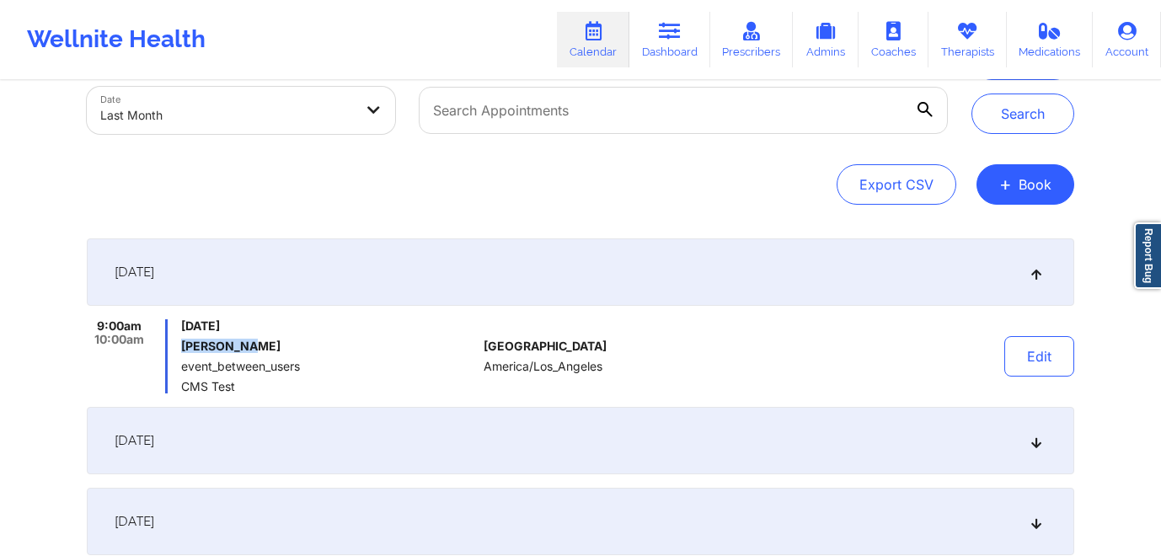
drag, startPoint x: 181, startPoint y: 344, endPoint x: 255, endPoint y: 347, distance: 74.2
click at [255, 347] on h6 "Rudy Gokep" at bounding box center [329, 345] width 296 height 13
copy h6 "Rudy Gokep"
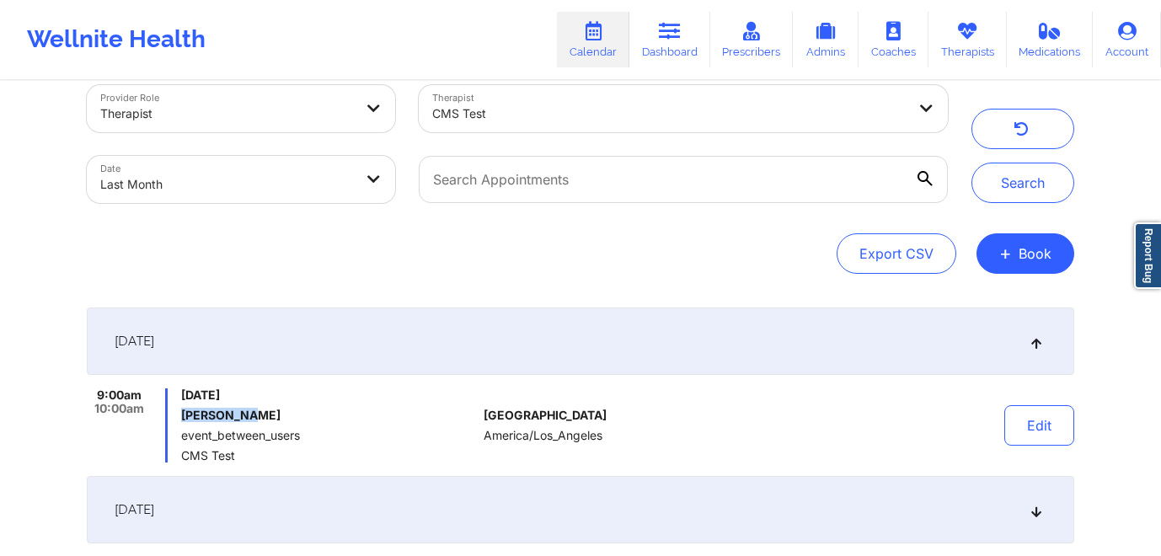
scroll to position [0, 0]
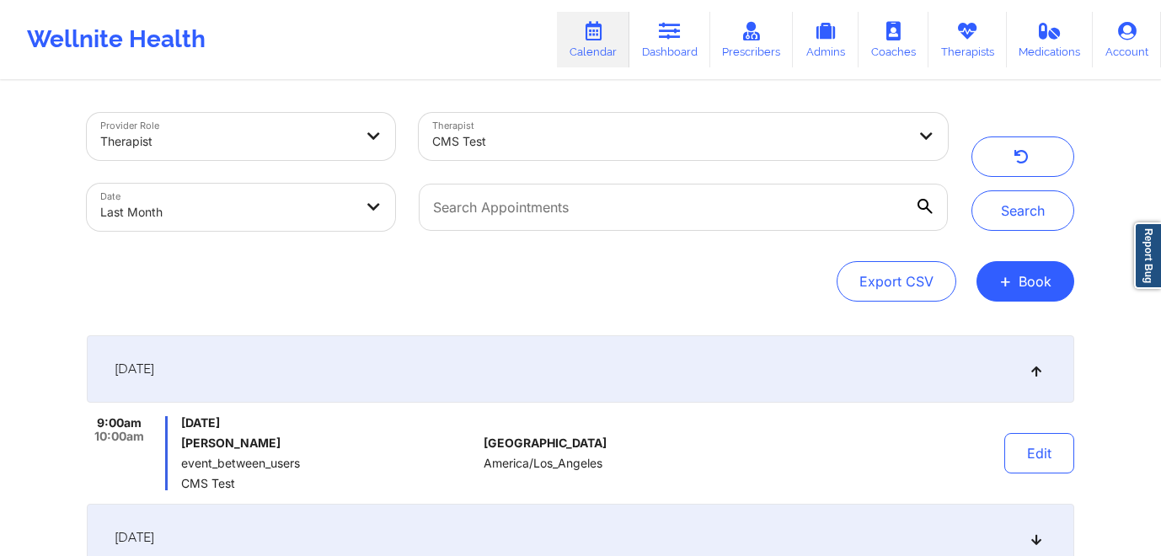
select select "2025-7"
select select "2025-8"
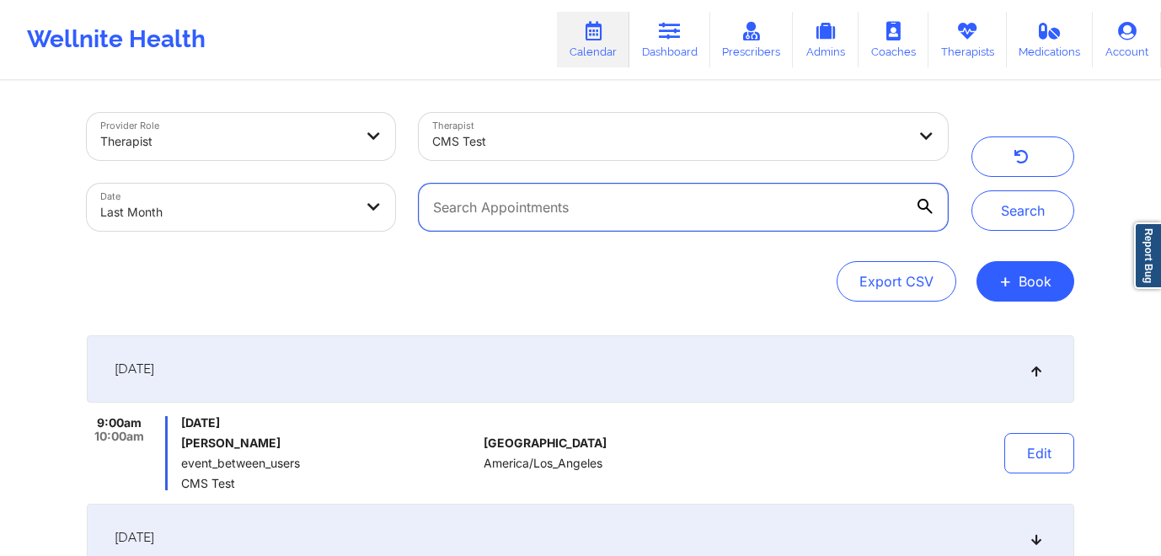
click at [547, 200] on input "text" at bounding box center [683, 207] width 529 height 47
paste input "Rudy Gokep"
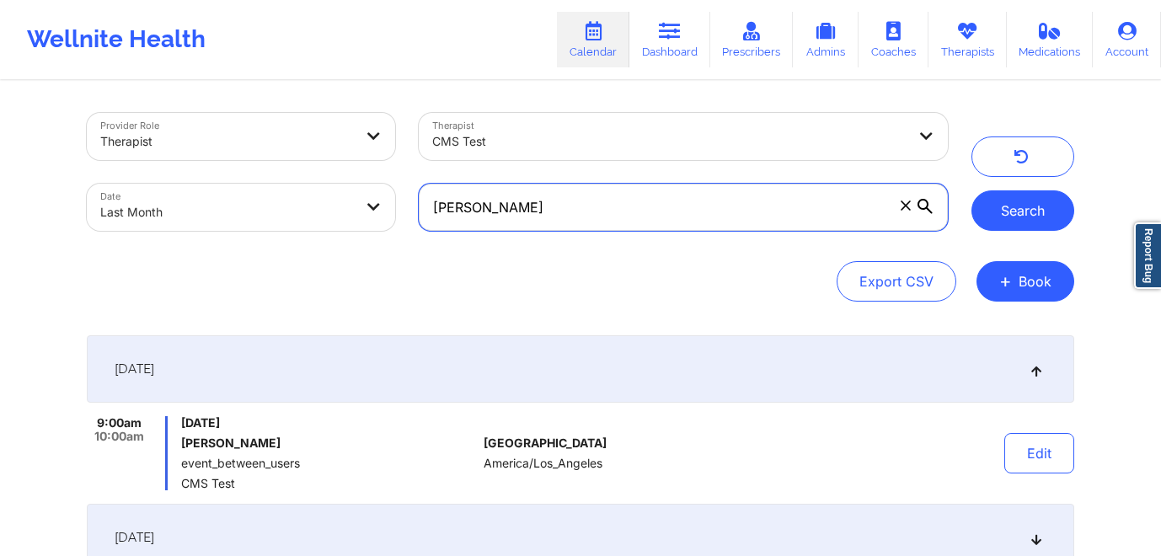
type input "Rudy Gokep"
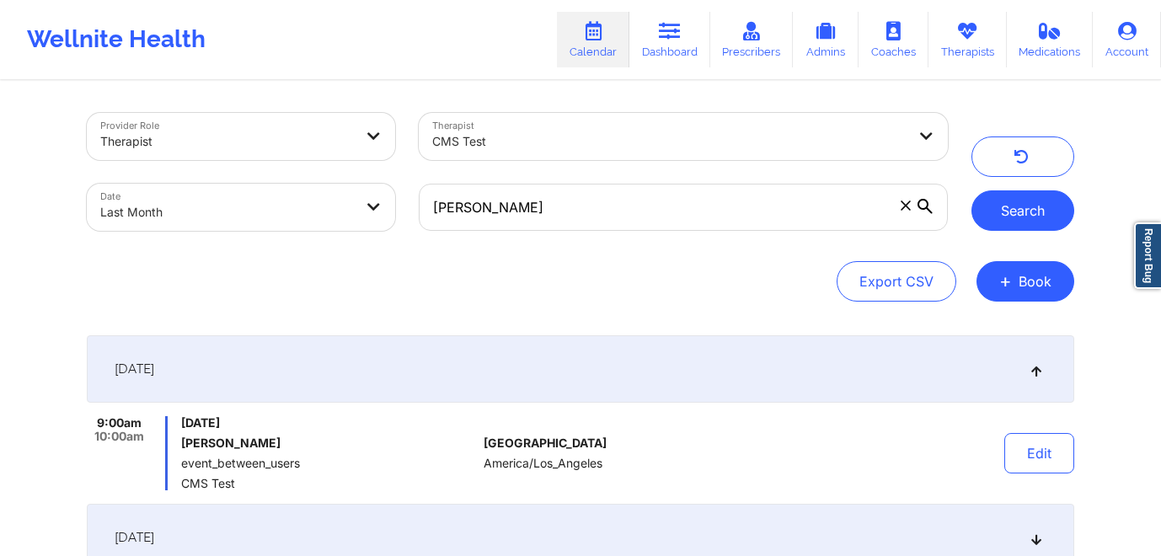
click at [1028, 211] on button "Search" at bounding box center [1022, 210] width 103 height 40
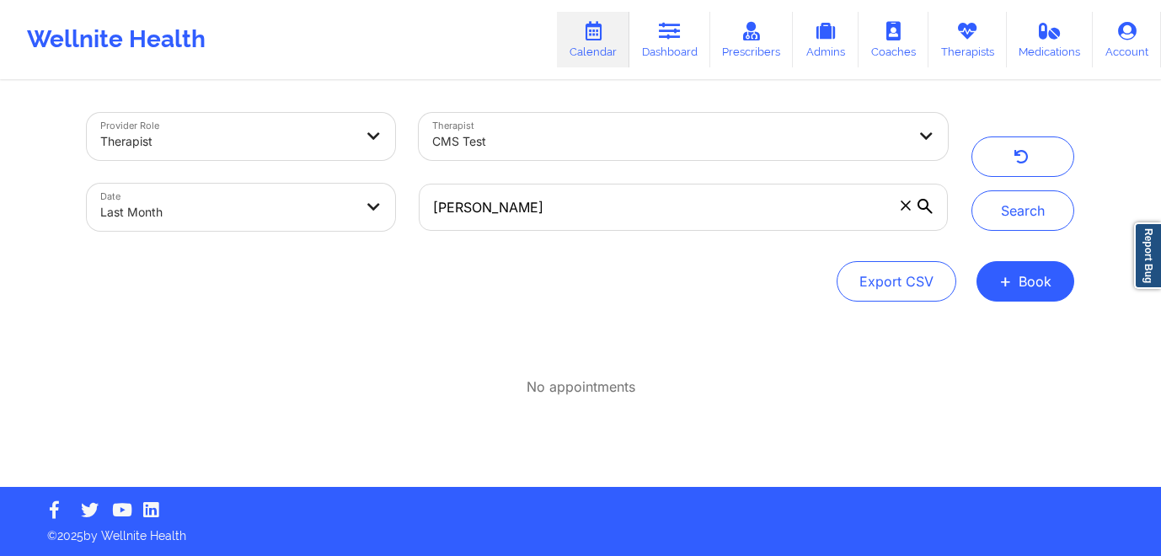
click at [922, 208] on icon at bounding box center [924, 206] width 15 height 15
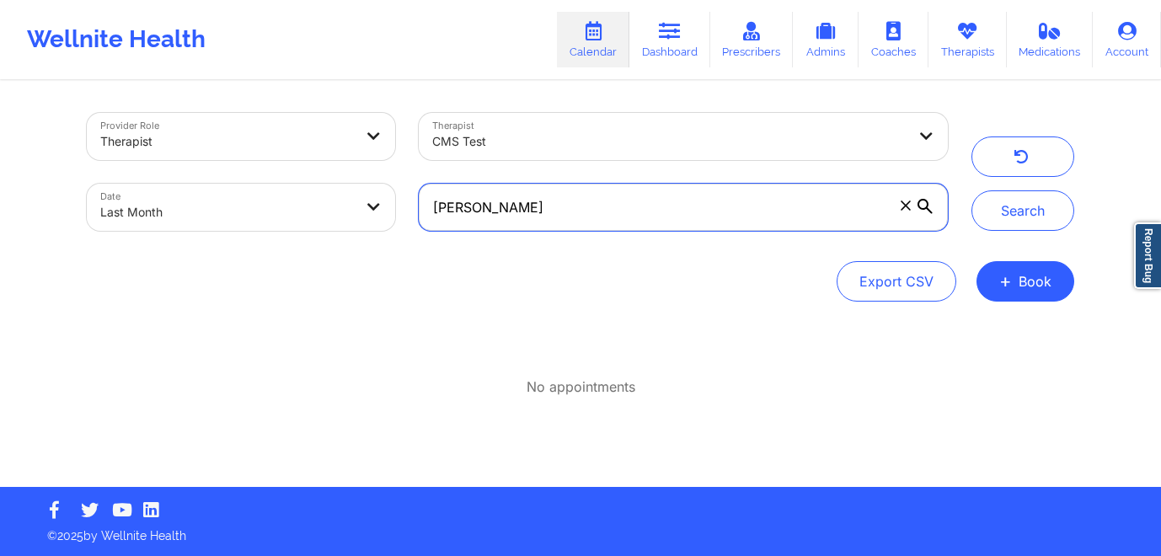
click at [922, 208] on input "Rudy Gokep" at bounding box center [683, 207] width 529 height 47
click at [511, 200] on input "Rudy Gokep" at bounding box center [683, 207] width 529 height 47
drag, startPoint x: 545, startPoint y: 200, endPoint x: 397, endPoint y: 200, distance: 148.3
click at [397, 200] on div "Provider Role Therapist Therapist CMS Test Date Last Month Rudy Gokep" at bounding box center [517, 172] width 885 height 142
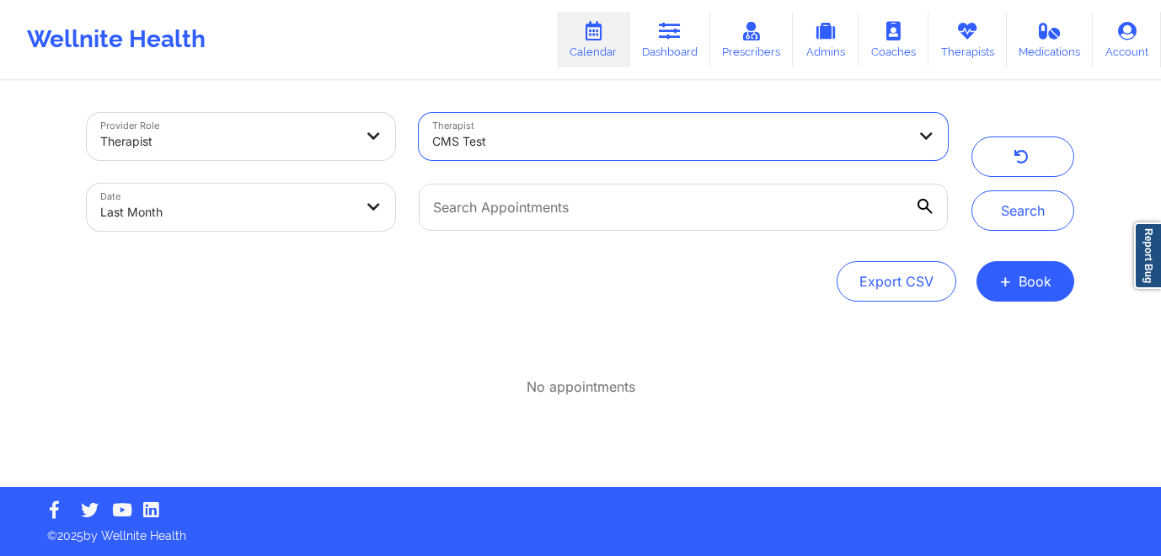
click at [507, 146] on div at bounding box center [669, 141] width 474 height 20
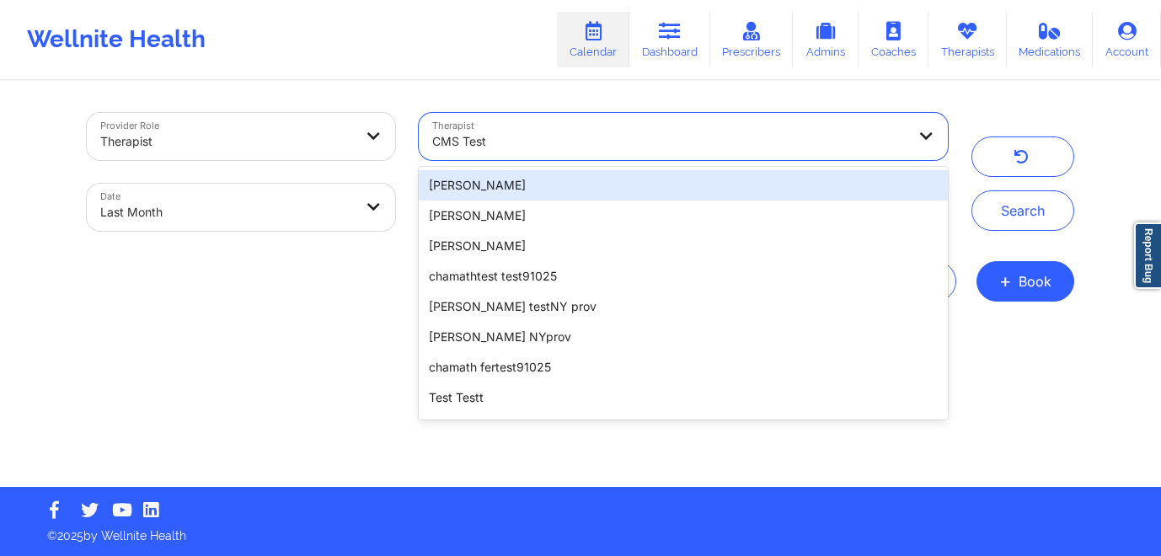
click at [526, 141] on div at bounding box center [669, 141] width 474 height 20
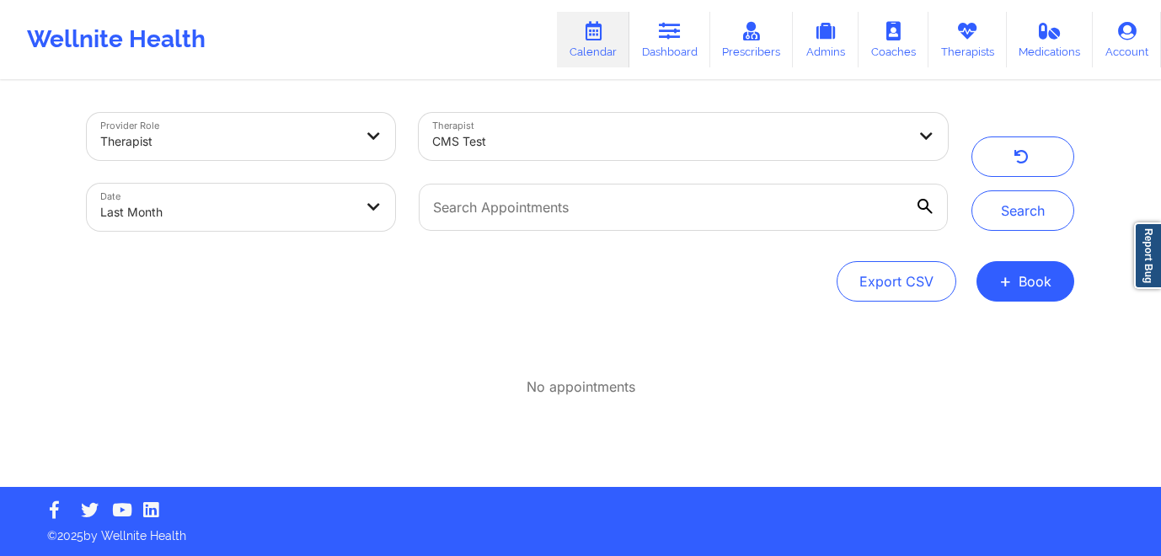
click at [390, 381] on div "No appointments" at bounding box center [580, 386] width 987 height 19
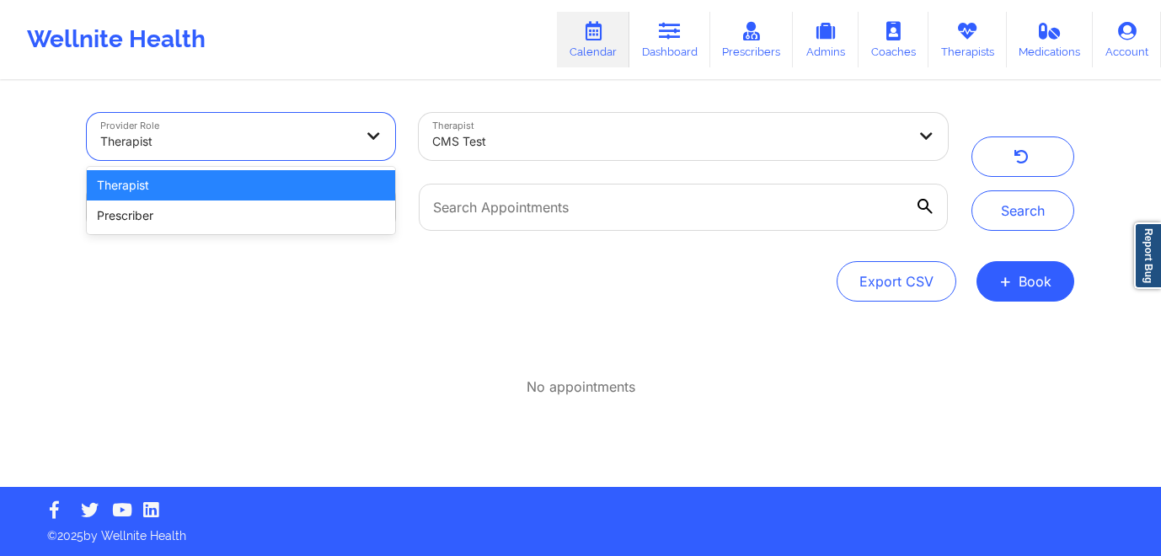
click at [336, 124] on div "Therapist" at bounding box center [226, 141] width 253 height 37
click at [320, 192] on div "Therapist" at bounding box center [241, 185] width 308 height 30
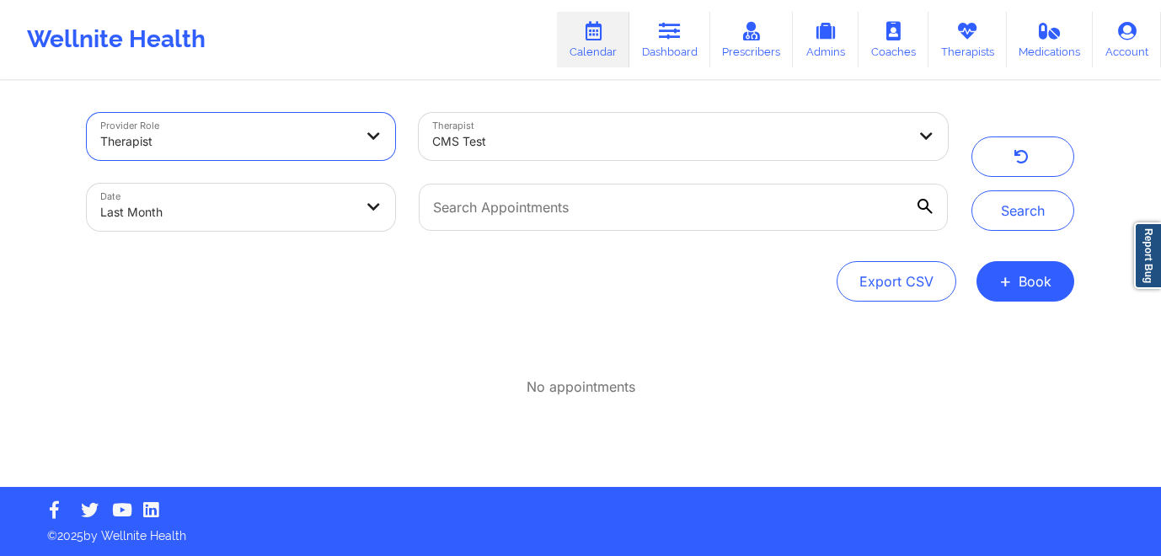
click at [323, 139] on div at bounding box center [226, 141] width 253 height 20
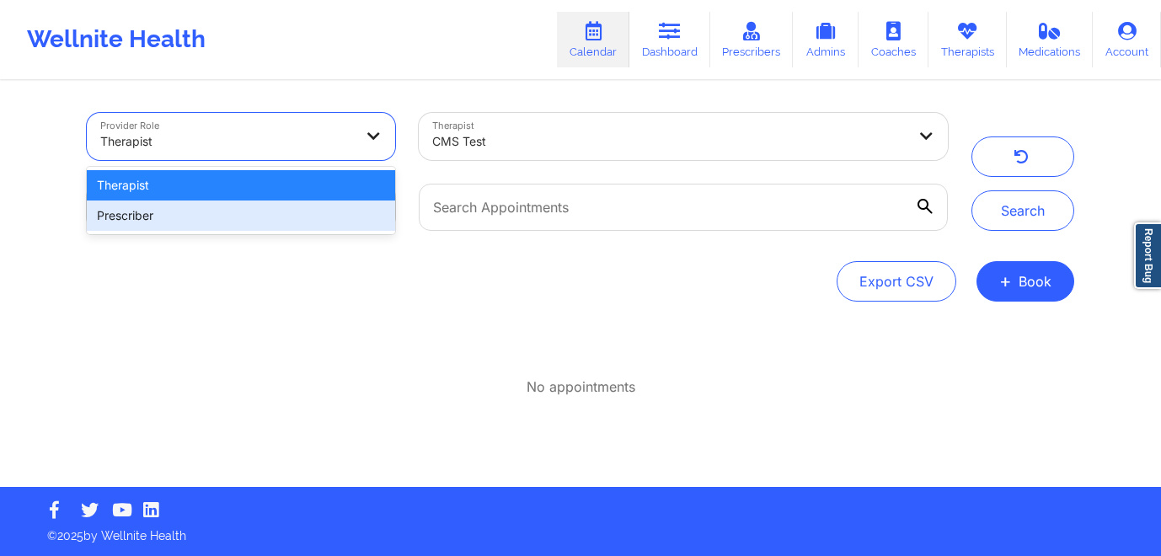
click at [318, 221] on div "Prescriber" at bounding box center [241, 215] width 308 height 30
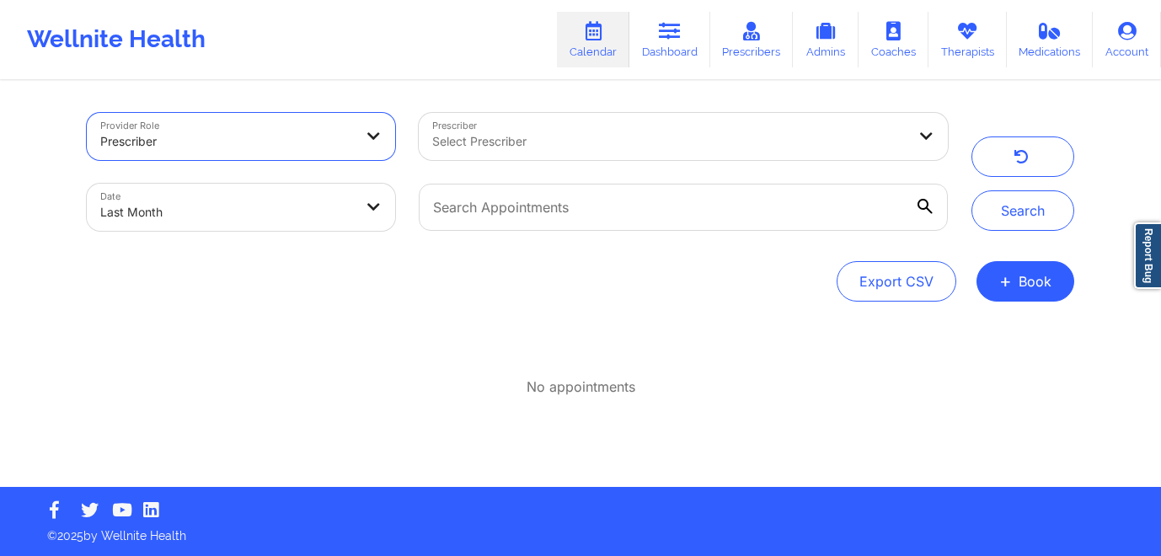
click at [356, 127] on div at bounding box center [375, 136] width 40 height 47
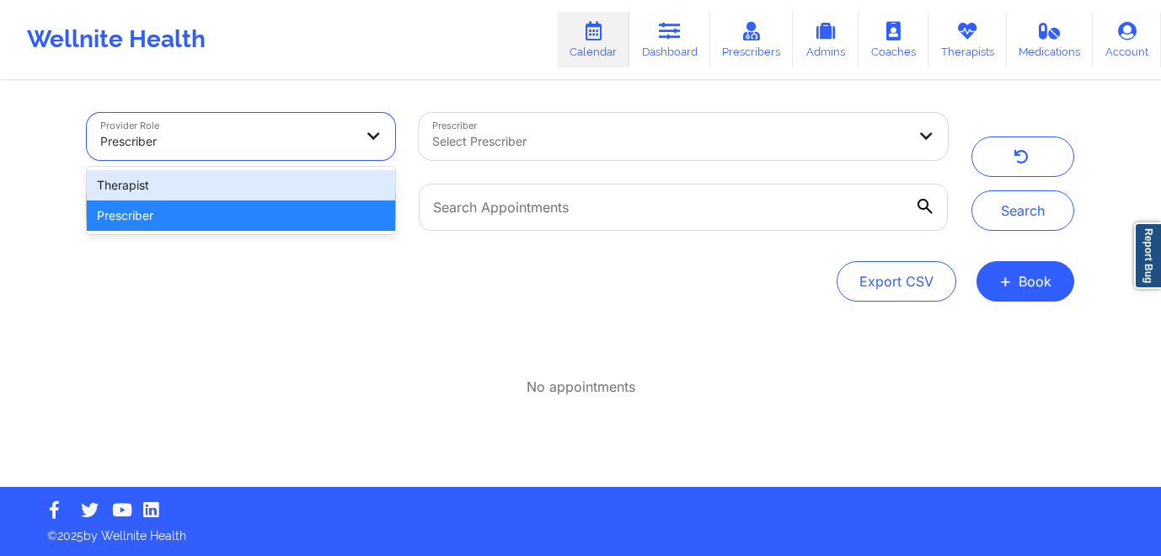
click at [337, 189] on div "Therapist" at bounding box center [241, 185] width 308 height 30
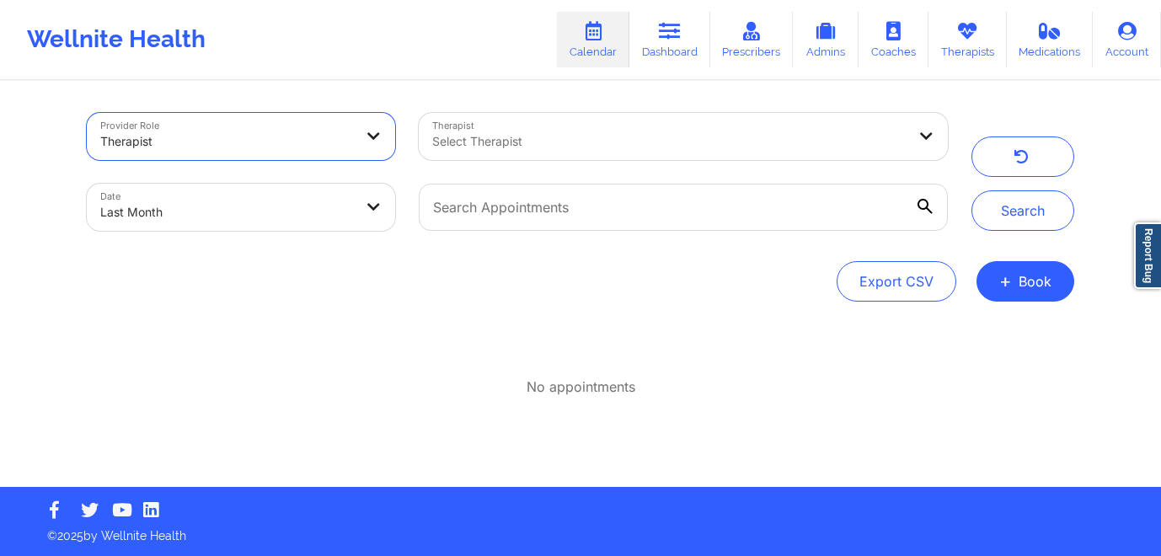
click at [487, 130] on div "Select Therapist" at bounding box center [663, 136] width 489 height 47
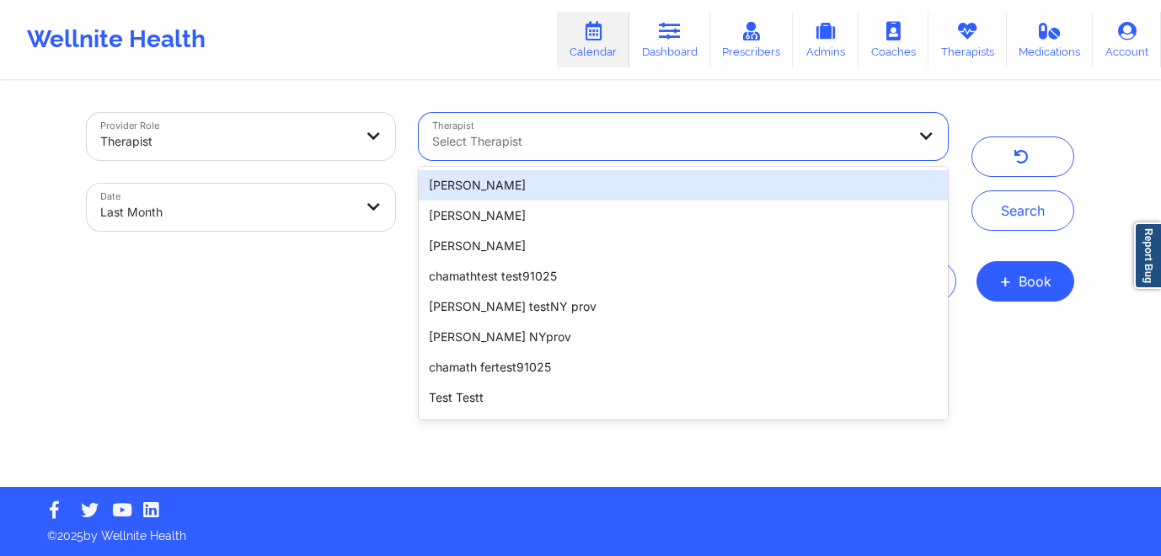
click at [499, 86] on div "Provider Role Therapist Therapist David Tester, 1 of 100. 100 results available…" at bounding box center [580, 285] width 1011 height 404
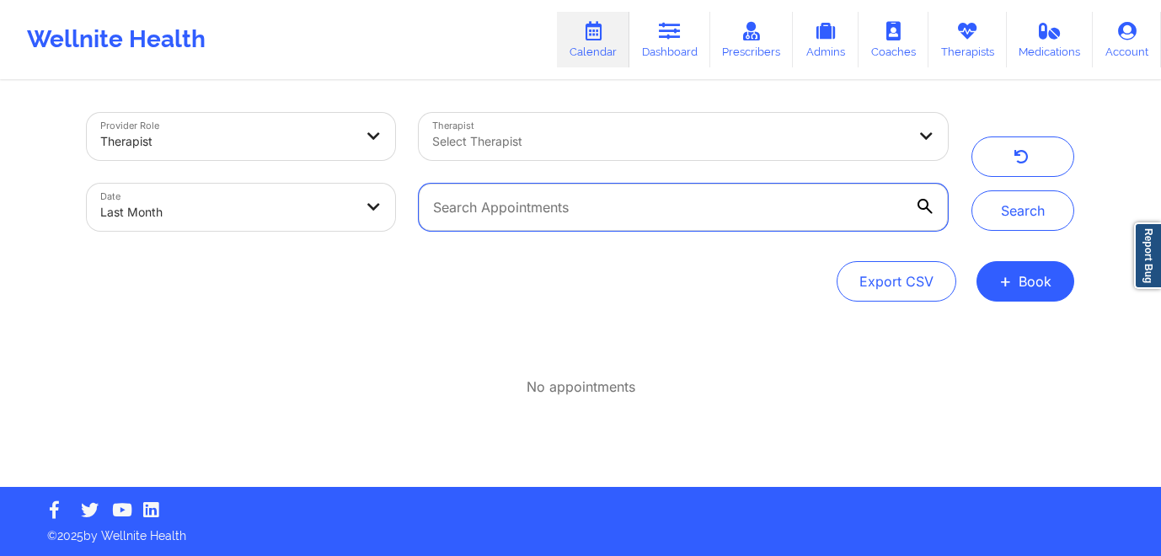
click at [548, 208] on input "text" at bounding box center [683, 207] width 529 height 47
paste input "Rudy Gokep"
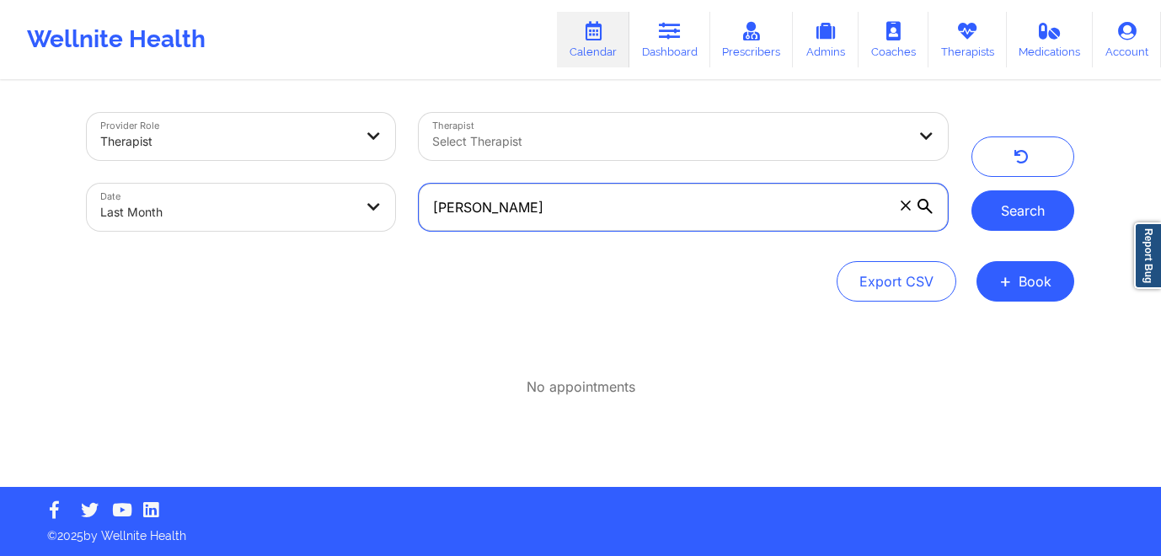
type input "Rudy Gokep"
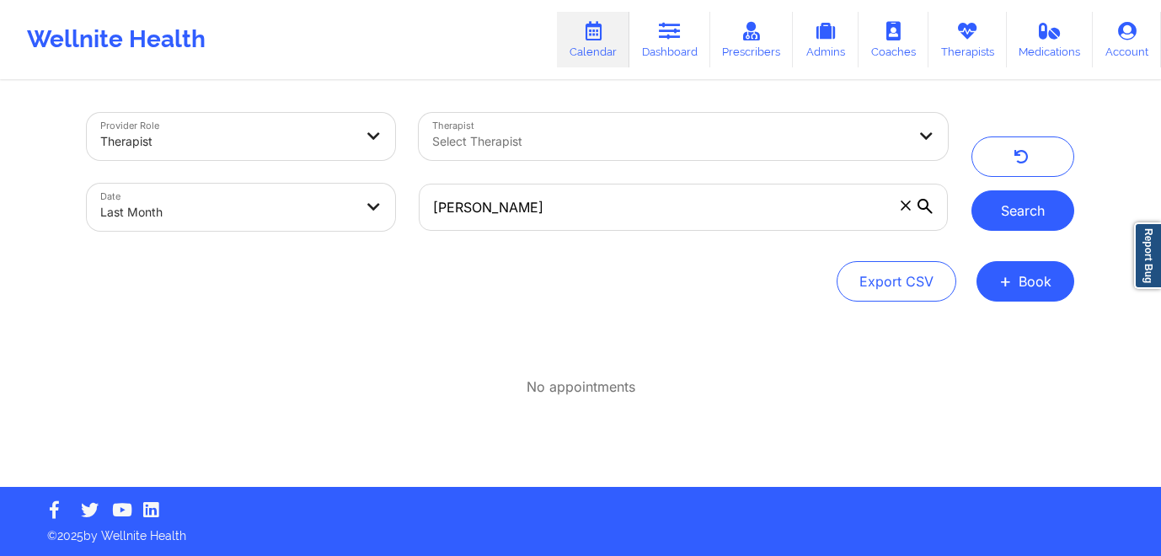
click at [1040, 209] on button "Search" at bounding box center [1022, 210] width 103 height 40
click at [292, 204] on body "Wellnite Health Calendar Dashboard Prescribers Admins Coaches Therapists Medica…" at bounding box center [580, 278] width 1161 height 556
select select "2025-7"
select select "2025-8"
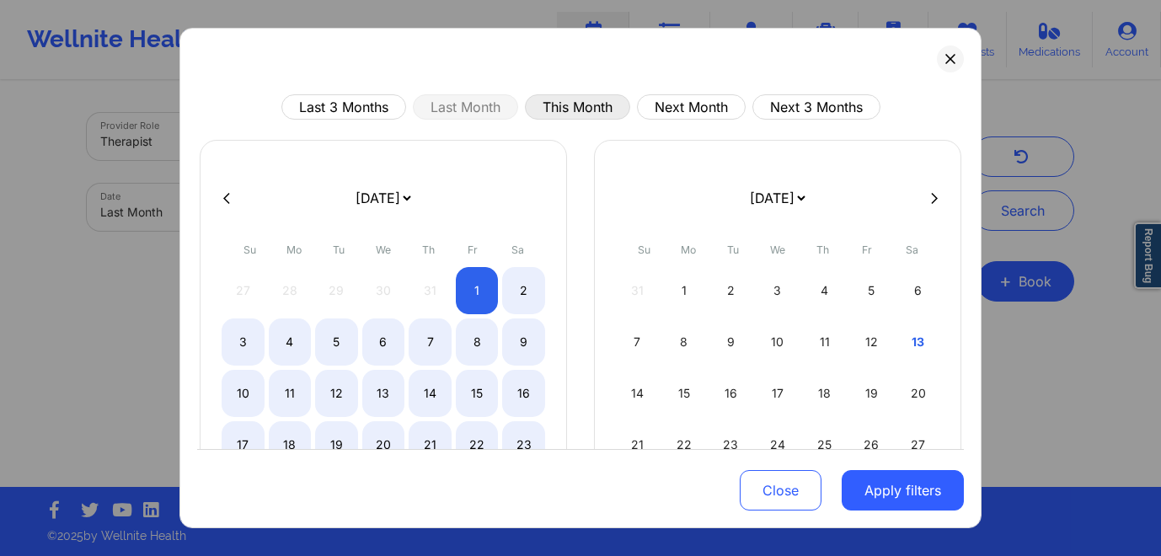
click at [581, 107] on button "This Month" at bounding box center [577, 106] width 105 height 25
select select "2025-8"
select select "2025-9"
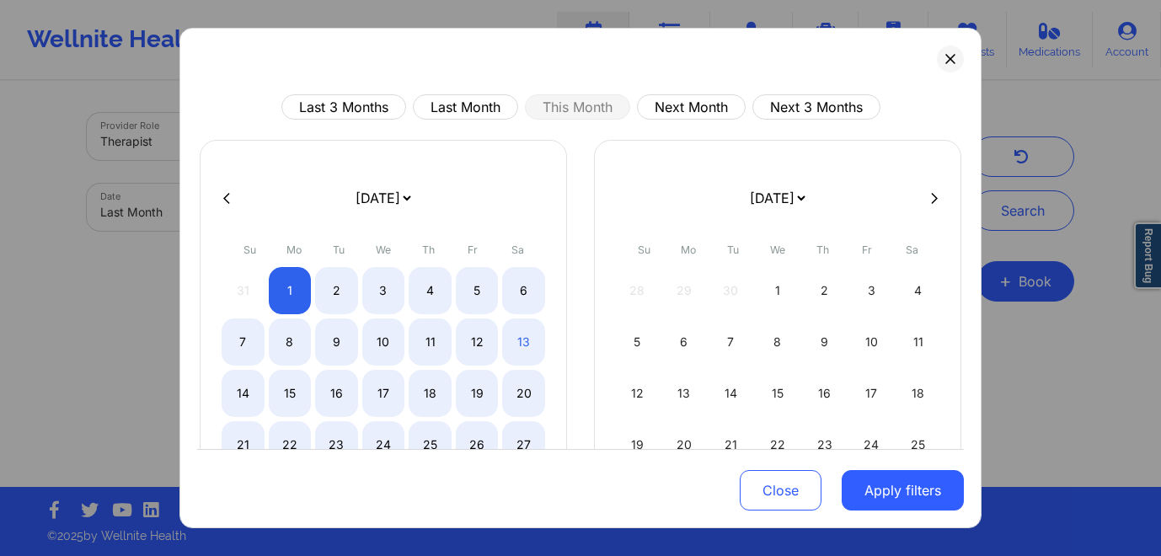
click at [227, 193] on icon at bounding box center [226, 198] width 7 height 13
select select "2025-7"
select select "2025-8"
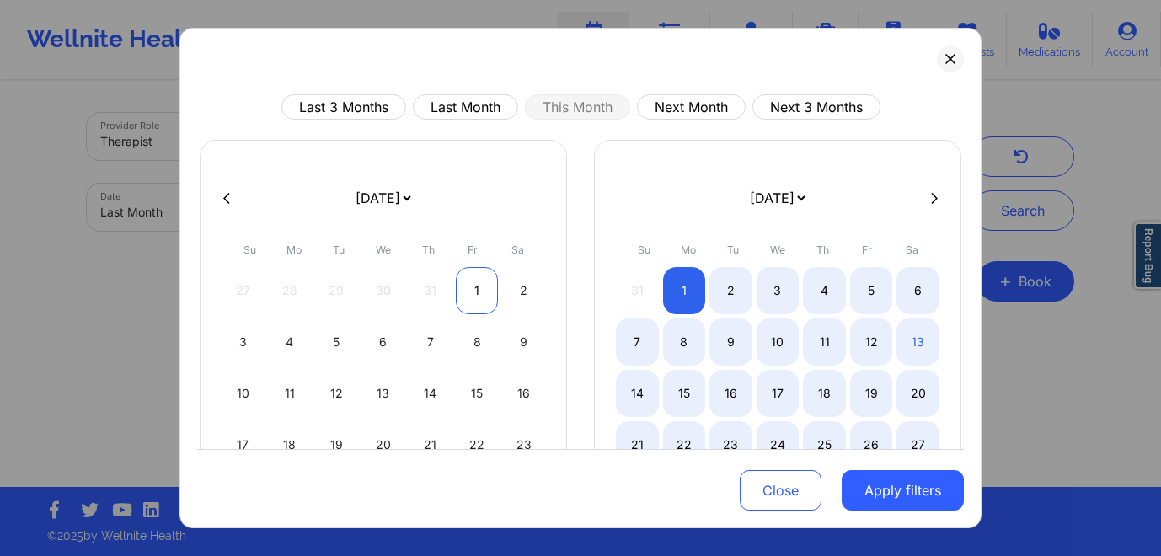
click at [474, 275] on div "1" at bounding box center [477, 290] width 43 height 47
select select "2025-7"
select select "2025-8"
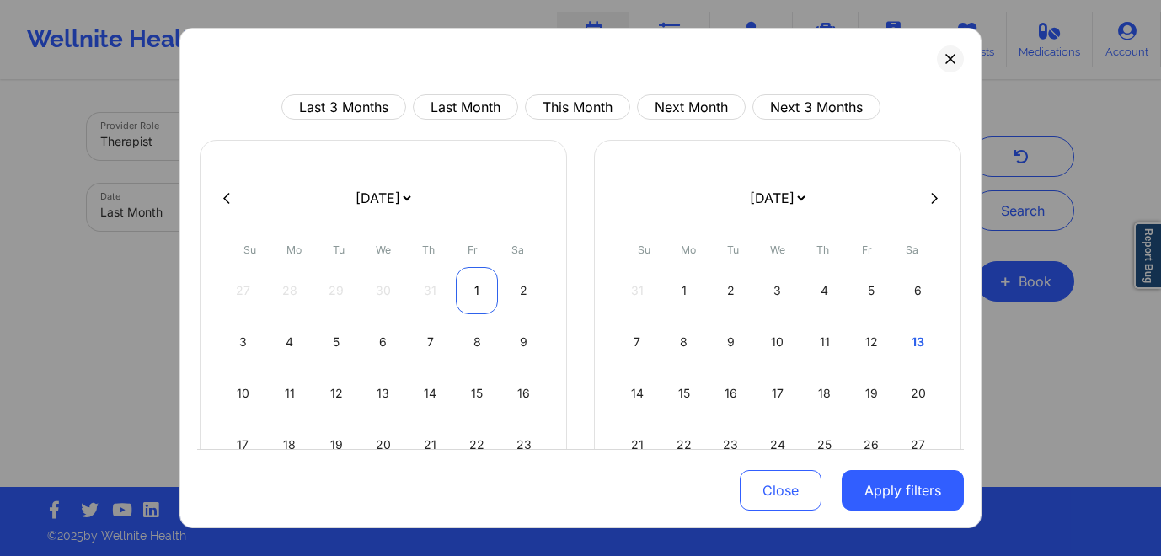
click at [473, 294] on div "1" at bounding box center [477, 290] width 43 height 47
select select "2025-7"
select select "2025-8"
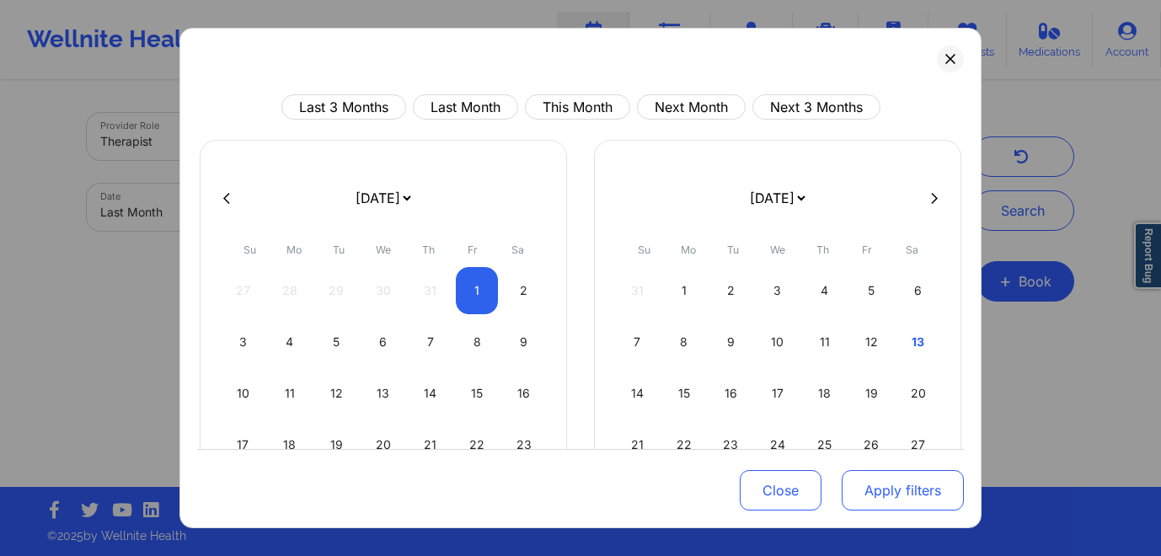
click at [890, 496] on button "Apply filters" at bounding box center [903, 490] width 122 height 40
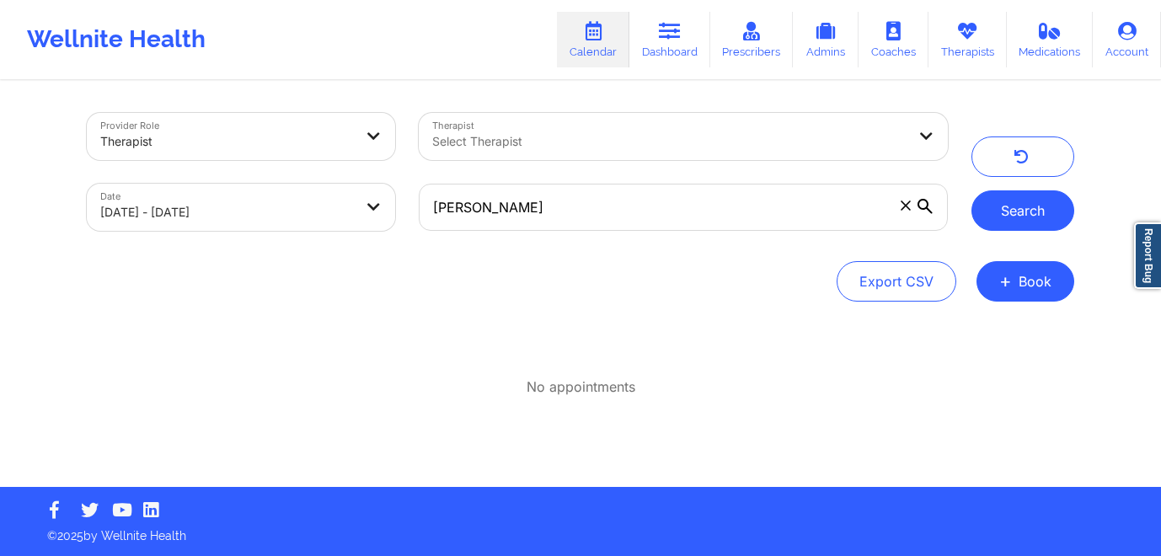
click at [1024, 206] on button "Search" at bounding box center [1022, 210] width 103 height 40
click at [398, 212] on div "Date 08/01/2025 - 08/01/2025" at bounding box center [241, 207] width 332 height 71
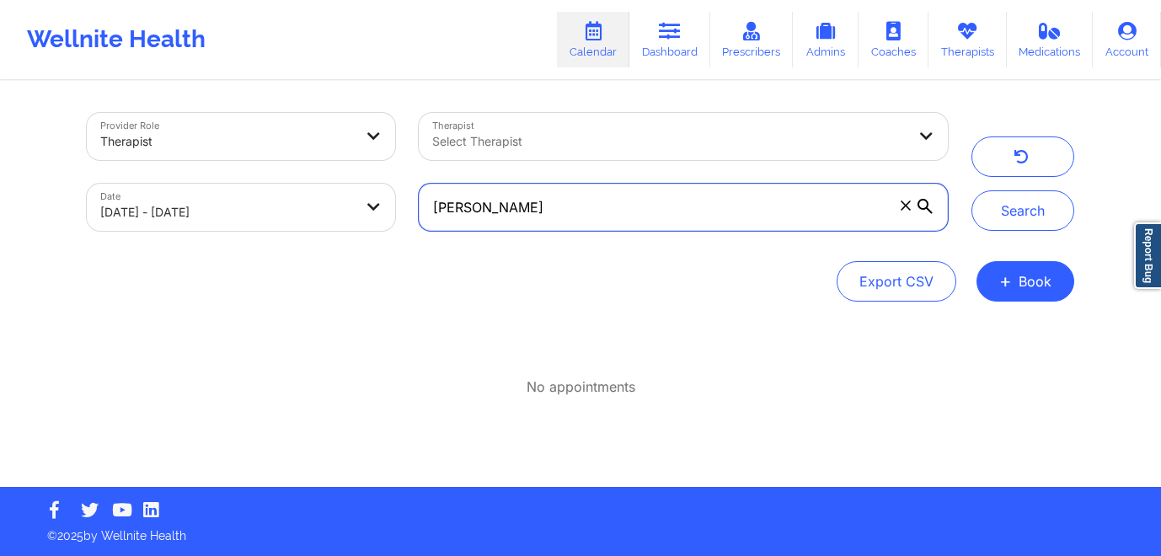
click at [649, 210] on input "Rudy Gokep" at bounding box center [683, 207] width 529 height 47
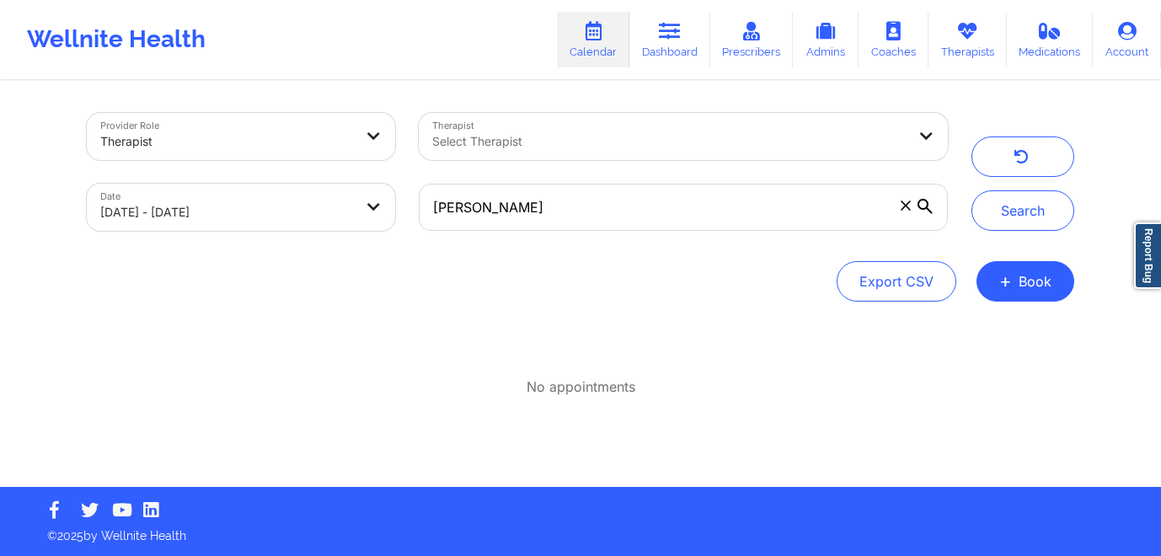
select select "2025-7"
select select "2025-8"
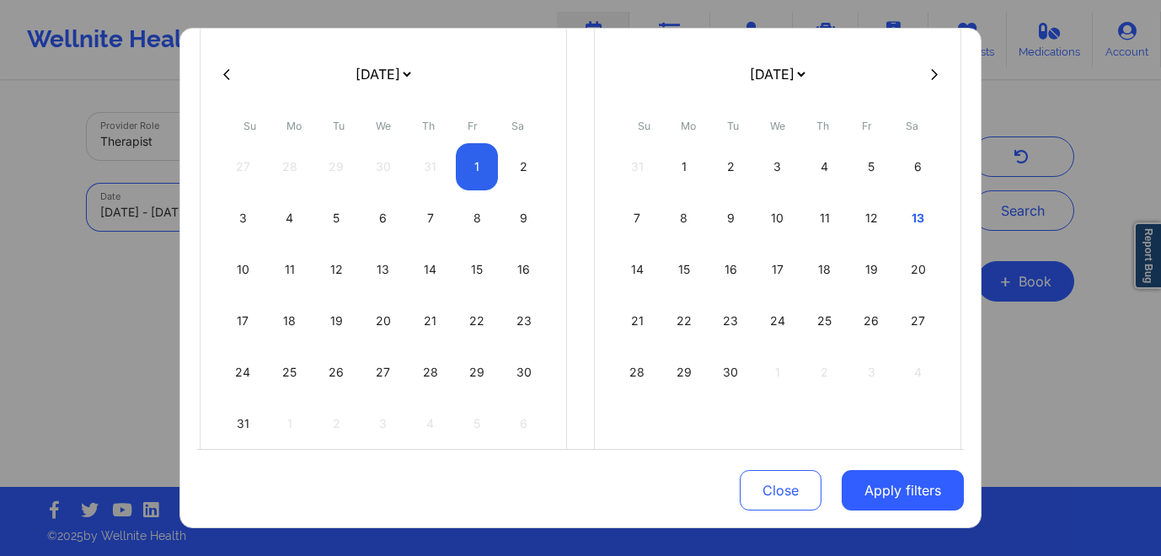
scroll to position [126, 0]
click at [236, 420] on div "31" at bounding box center [243, 421] width 43 height 47
select select "2025-7"
select select "2025-8"
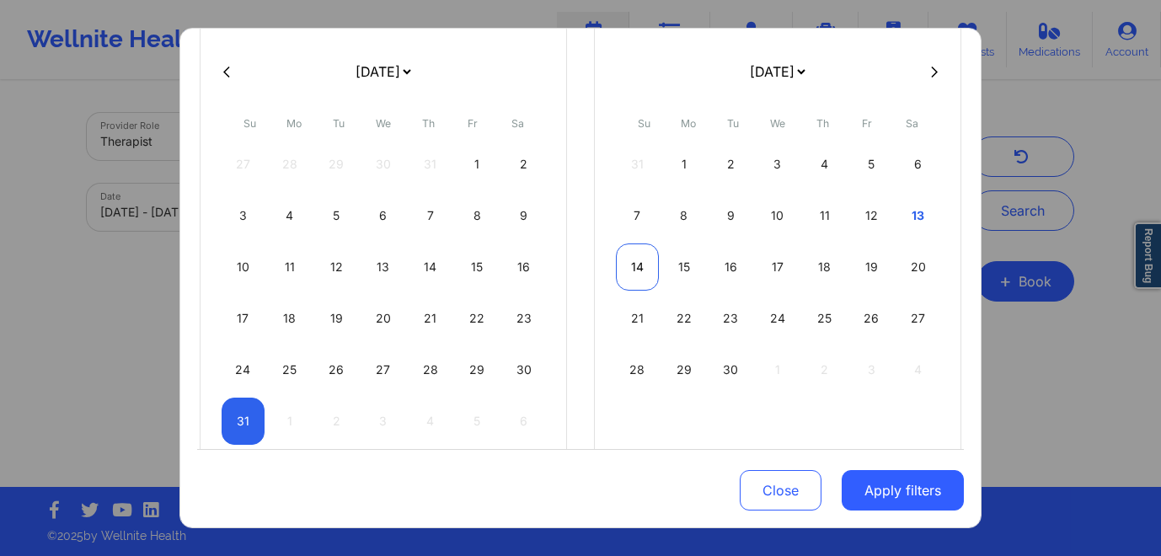
select select "2025-7"
select select "2025-8"
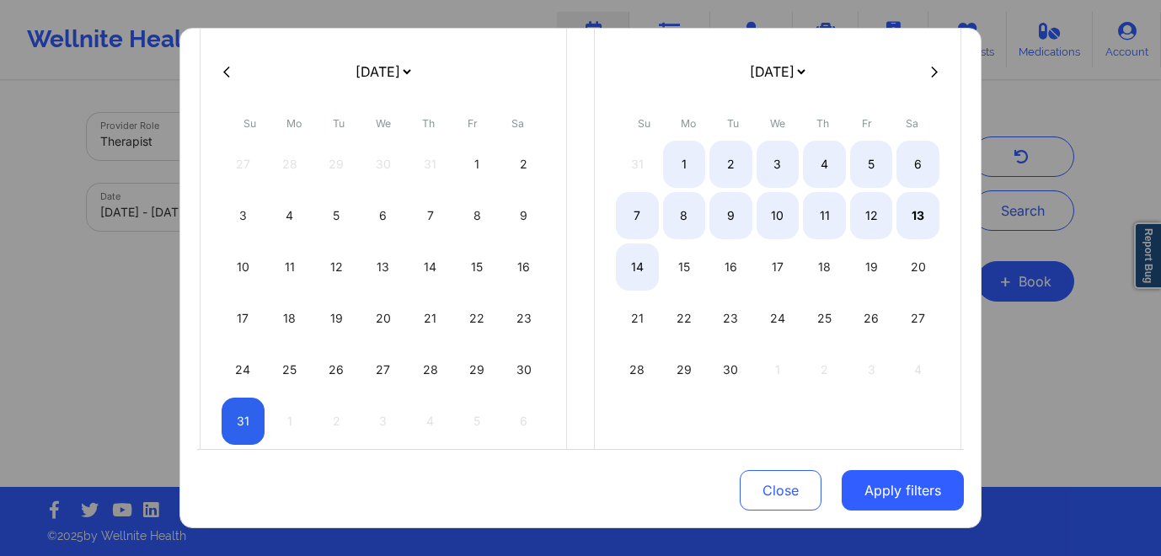
select select "2025-7"
select select "2025-8"
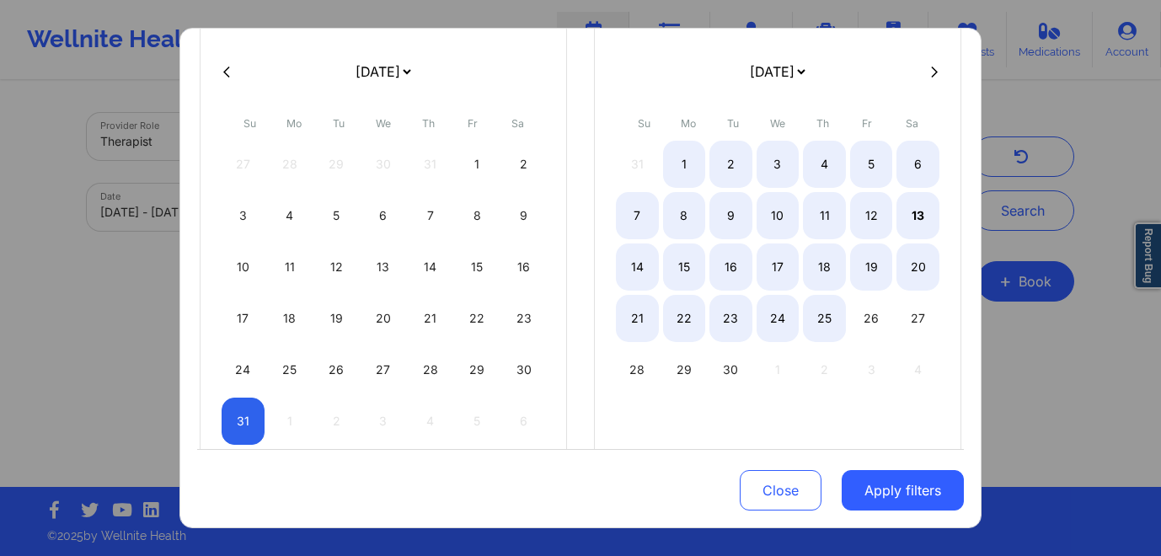
select select "2025-7"
select select "2025-8"
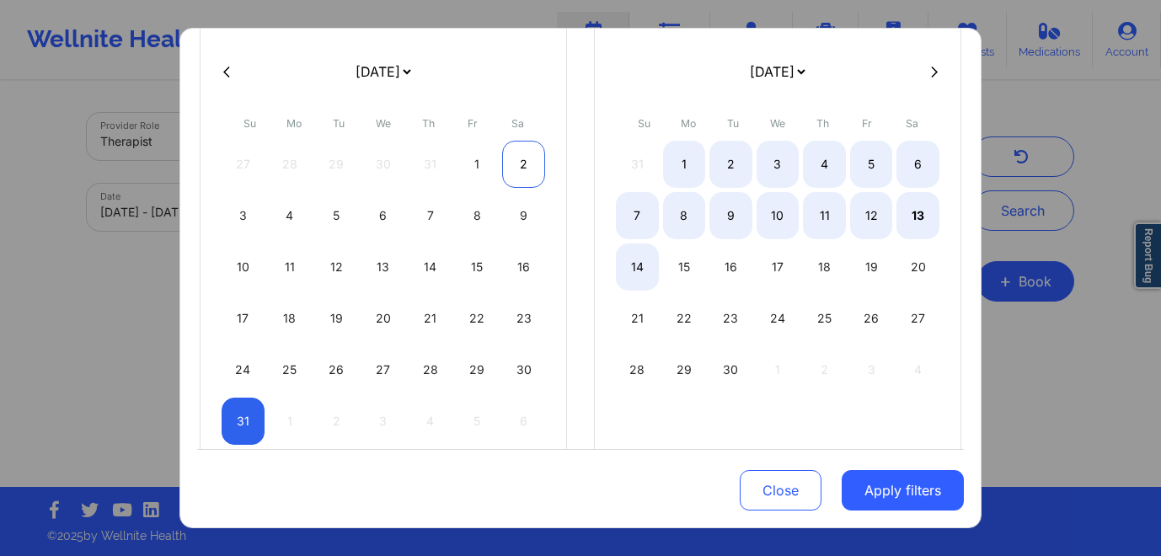
select select "2025-7"
select select "2025-8"
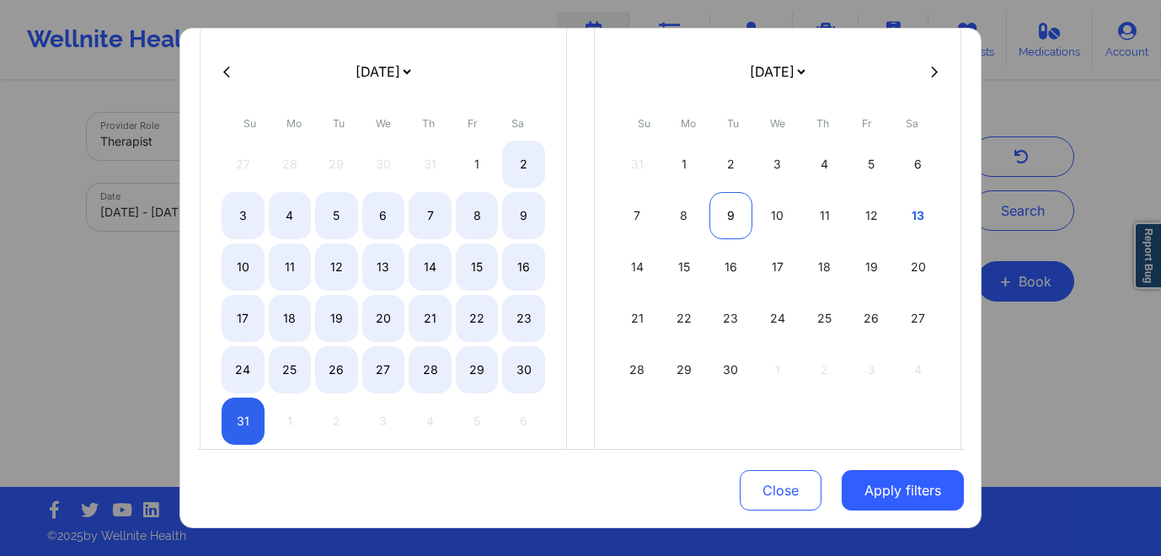
select select "2025-7"
select select "2025-8"
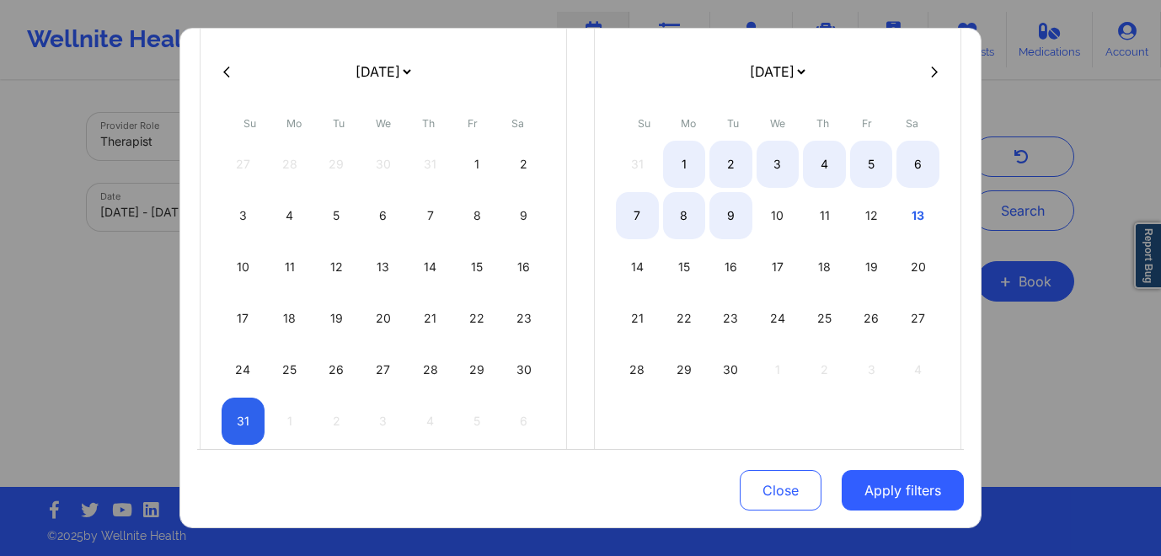
select select "2025-7"
select select "2025-8"
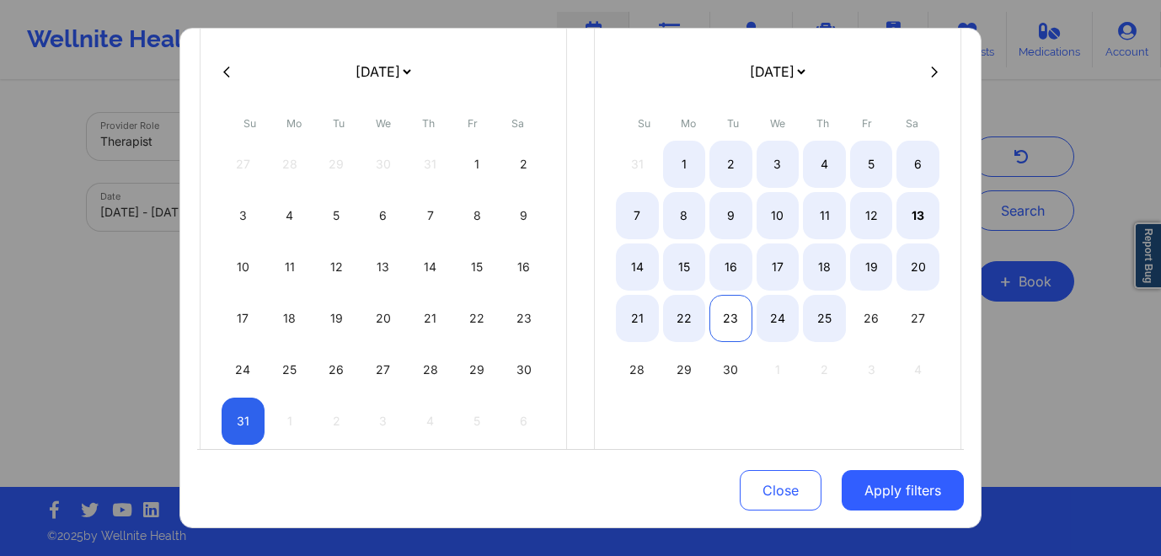
select select "2025-7"
select select "2025-8"
select select "2025-7"
select select "2025-8"
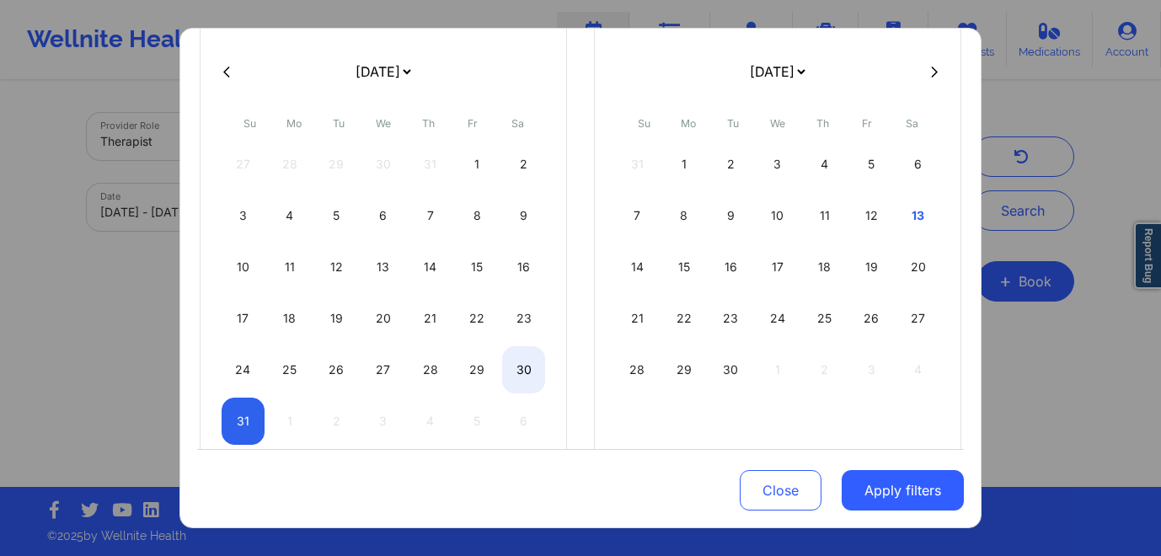
select select "2025-7"
select select "2025-8"
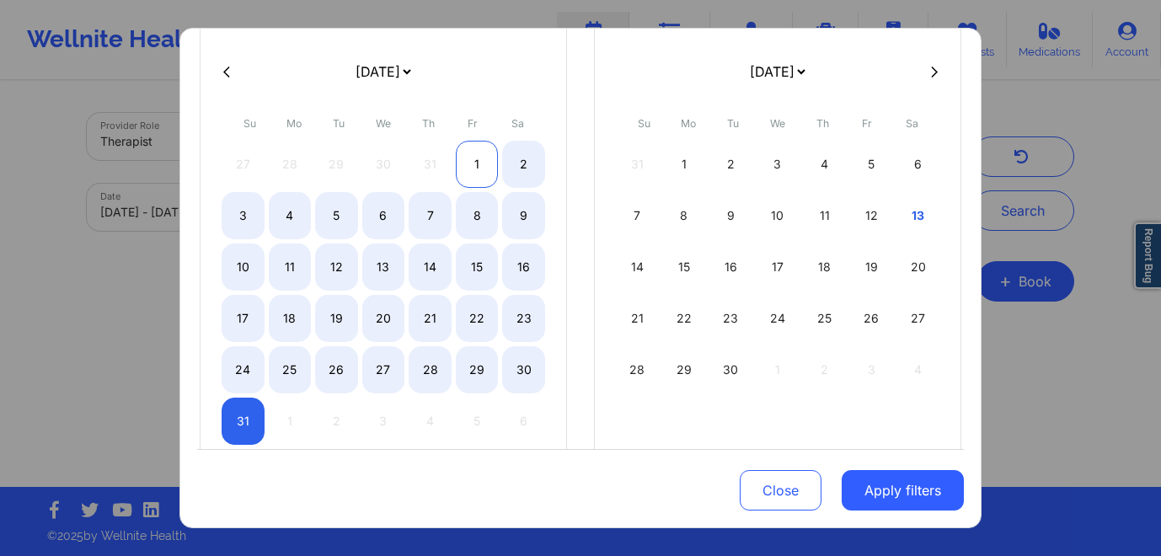
select select "2025-7"
select select "2025-8"
click at [463, 159] on div "1" at bounding box center [477, 164] width 43 height 47
select select "2025-7"
select select "2025-8"
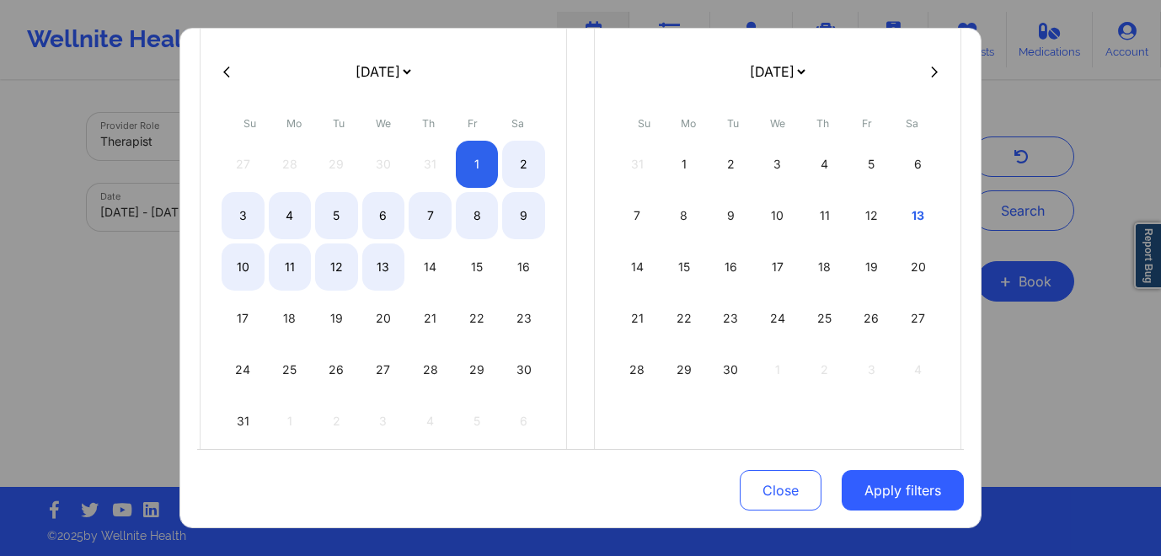
select select "2025-7"
select select "2025-8"
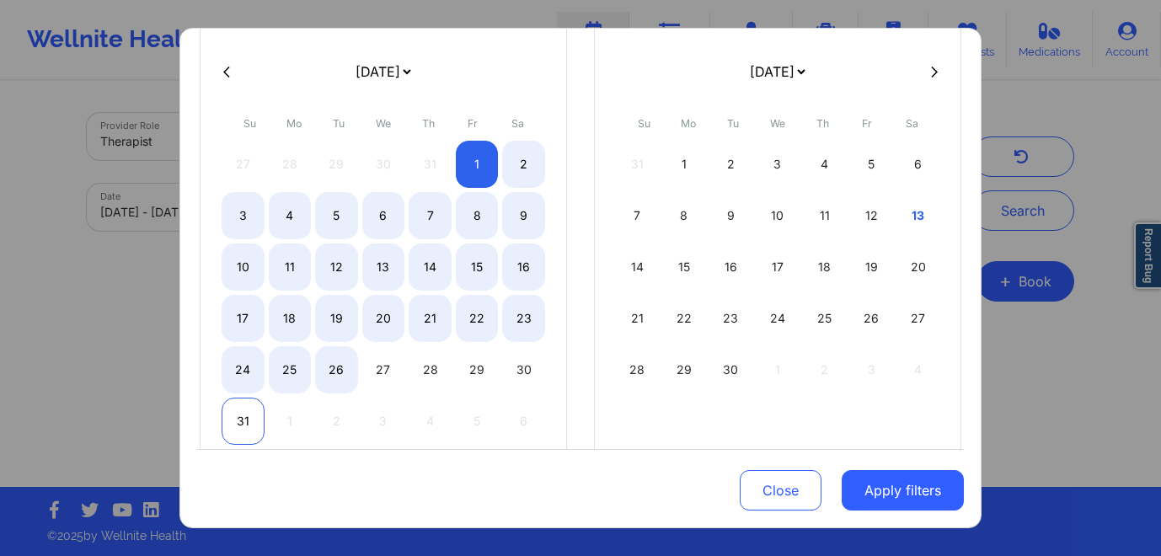
select select "2025-7"
select select "2025-8"
click at [243, 423] on div "31" at bounding box center [243, 421] width 43 height 47
select select "2025-7"
select select "2025-8"
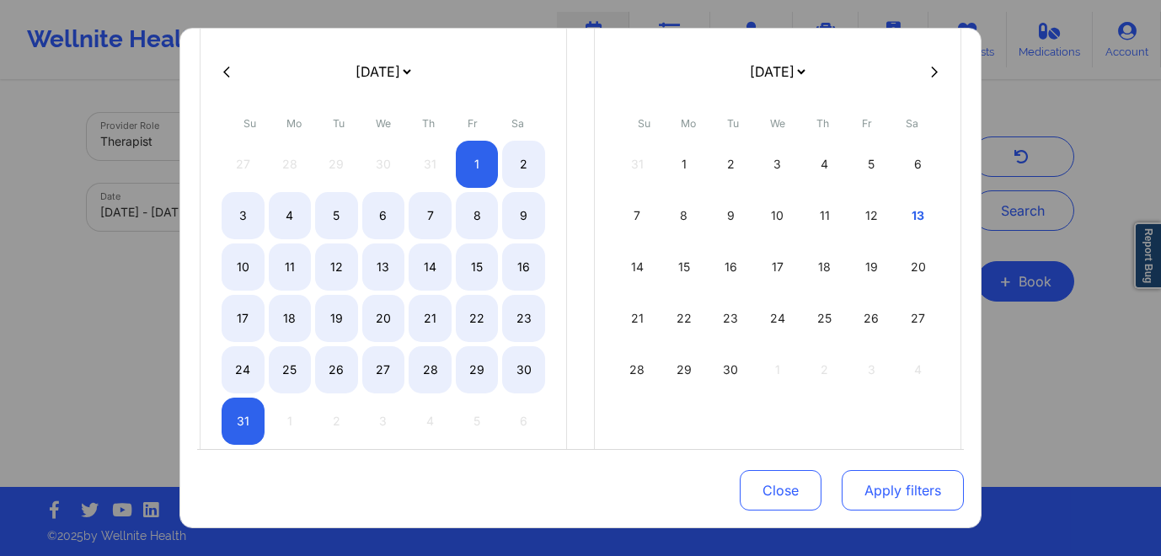
click at [897, 489] on button "Apply filters" at bounding box center [903, 490] width 122 height 40
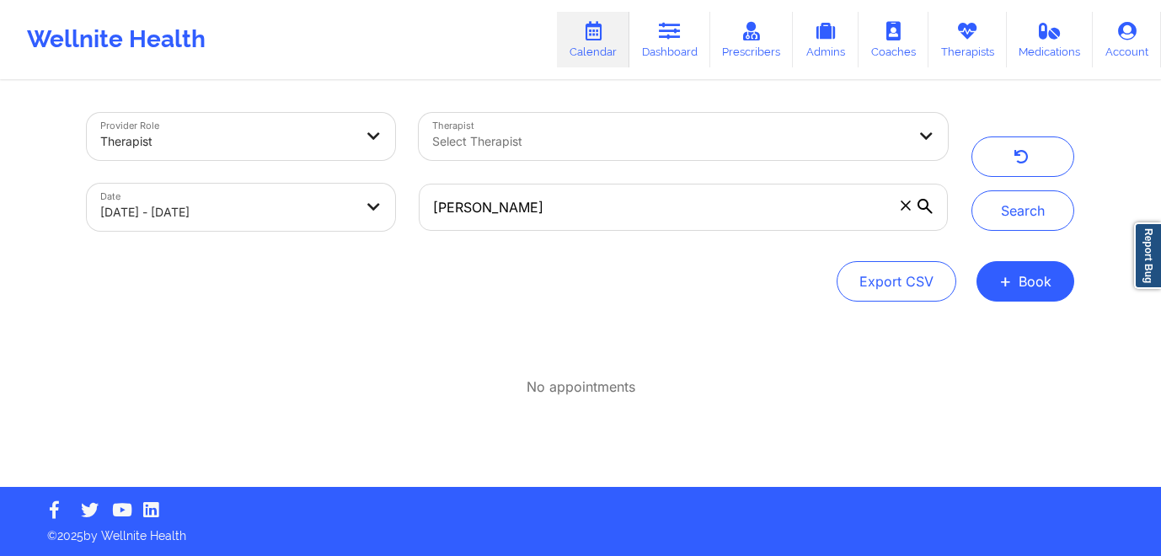
click at [903, 202] on icon at bounding box center [906, 205] width 10 height 10
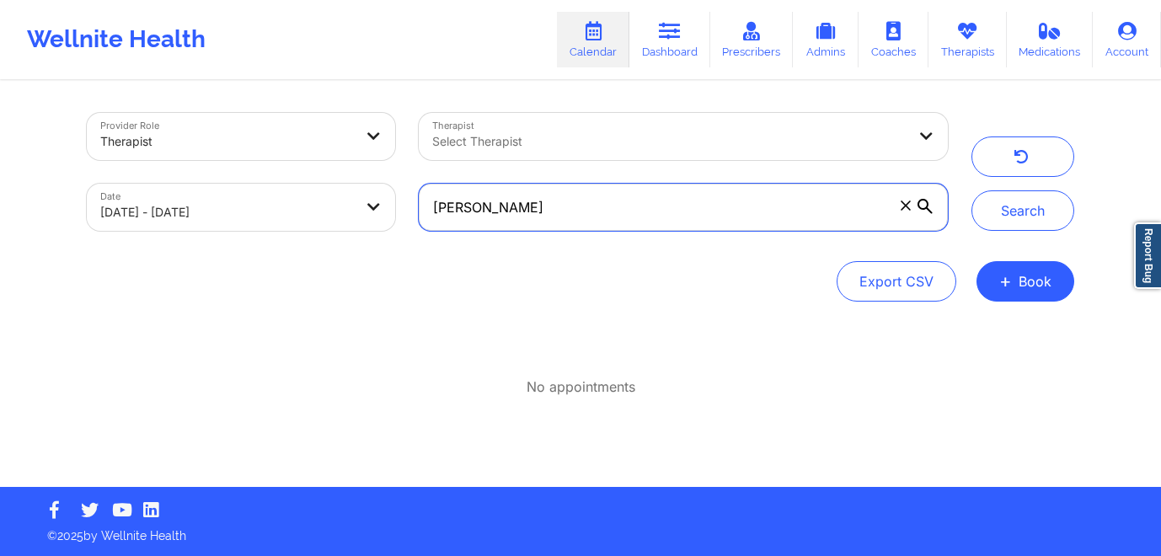
click at [903, 202] on input "Rudy Gokep" at bounding box center [683, 207] width 529 height 47
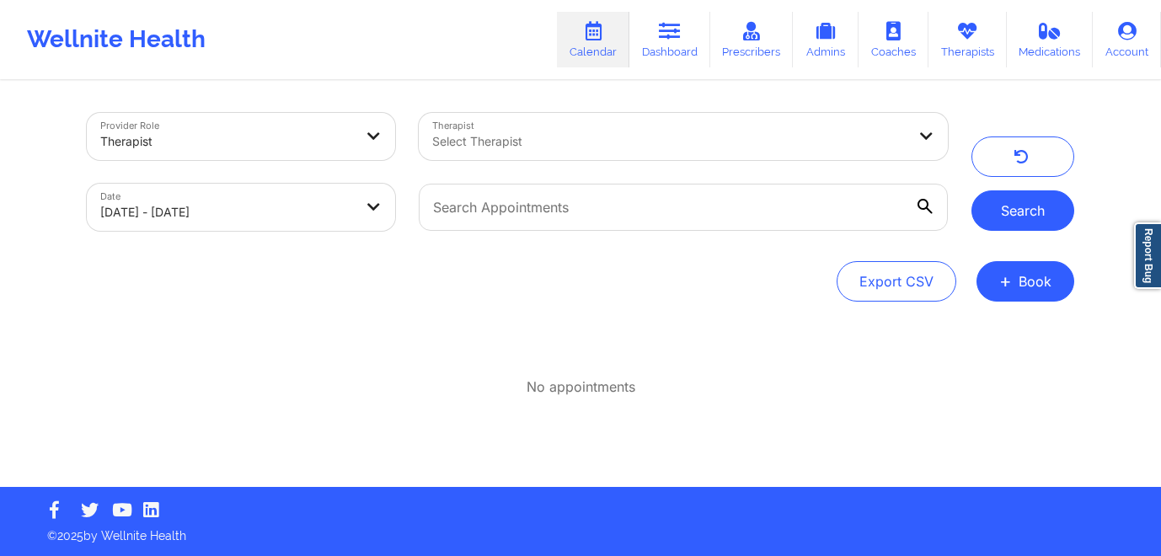
click at [1017, 211] on button "Search" at bounding box center [1022, 210] width 103 height 40
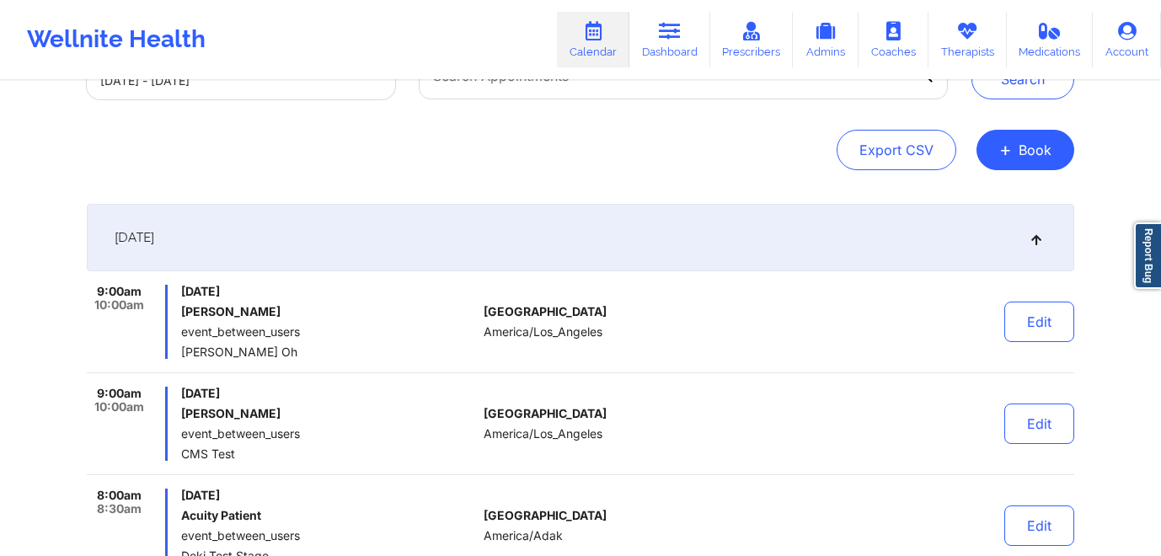
scroll to position [173, 0]
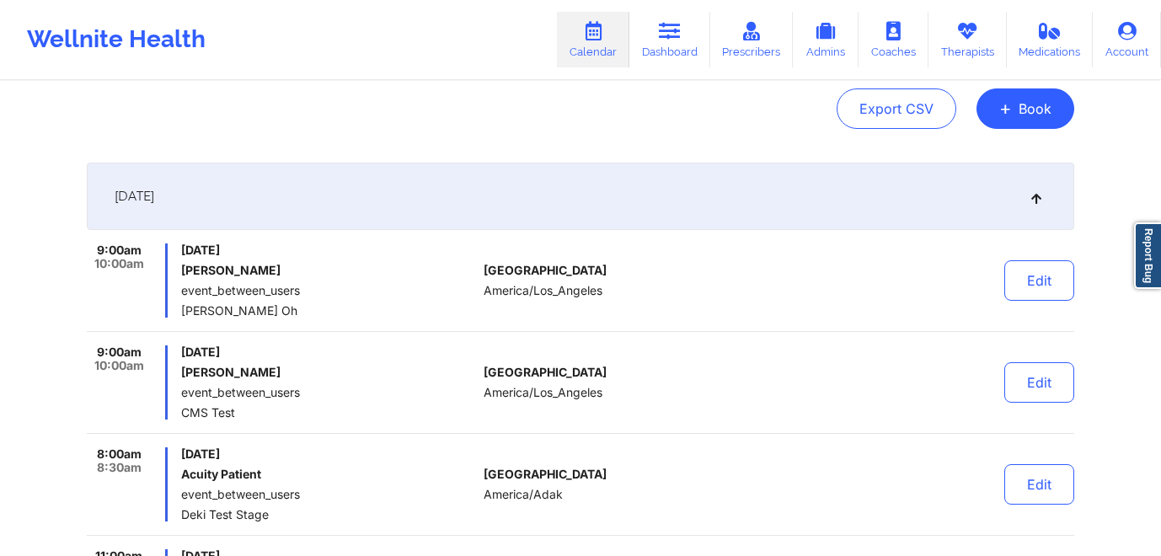
click at [178, 272] on div "9:00am 10:00am Friday, August 1, 2025 Nancy Carman event_between_users Beverly …" at bounding box center [282, 280] width 390 height 74
drag, startPoint x: 178, startPoint y: 272, endPoint x: 266, endPoint y: 275, distance: 88.5
click at [266, 275] on div "9:00am 10:00am Friday, August 1, 2025 Nancy Carman event_between_users Beverly …" at bounding box center [282, 280] width 390 height 74
copy h6 "Nancy Carman"
click at [318, 120] on div "Export CSV + Book" at bounding box center [580, 108] width 987 height 40
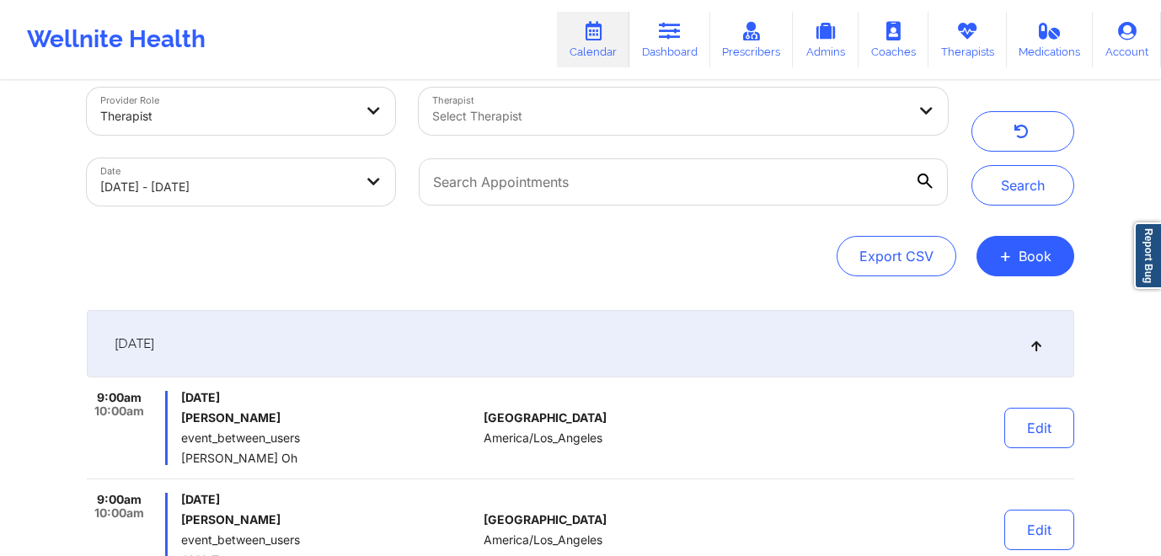
scroll to position [0, 0]
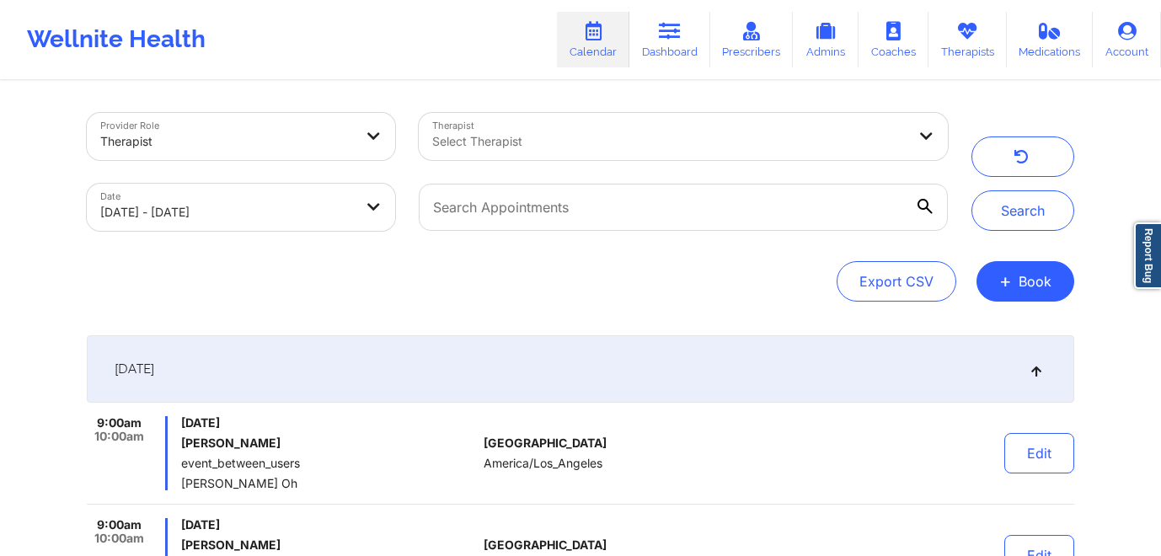
select select "2025-7"
select select "2025-8"
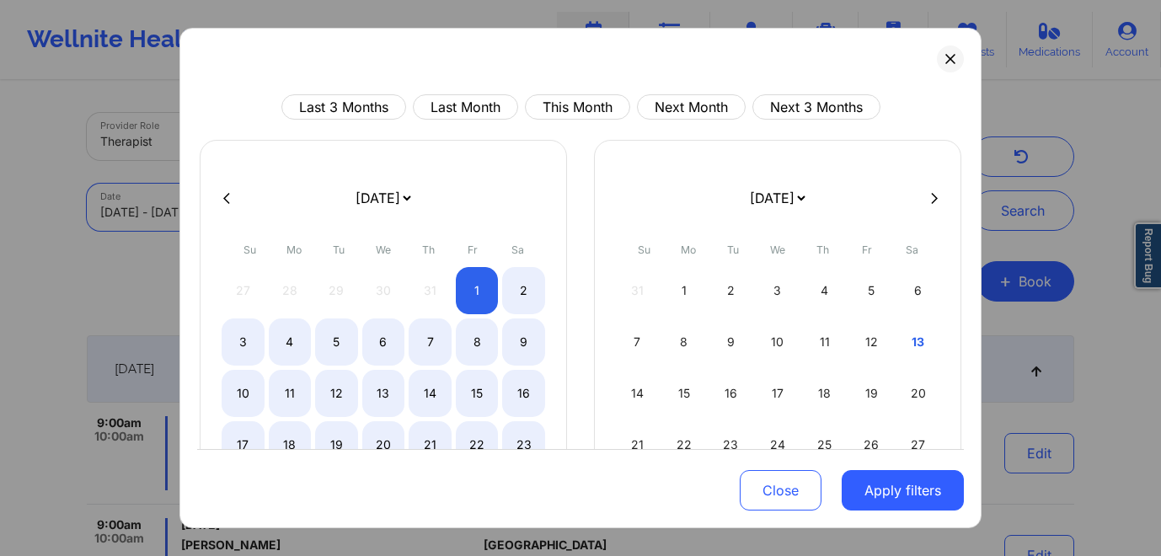
click at [385, 206] on body "Wellnite Health Calendar Dashboard Prescribers Admins Coaches Therapists Medica…" at bounding box center [580, 278] width 1161 height 556
click at [308, 112] on button "Last 3 Months" at bounding box center [343, 106] width 125 height 25
select select "2025-5"
select select "2025-6"
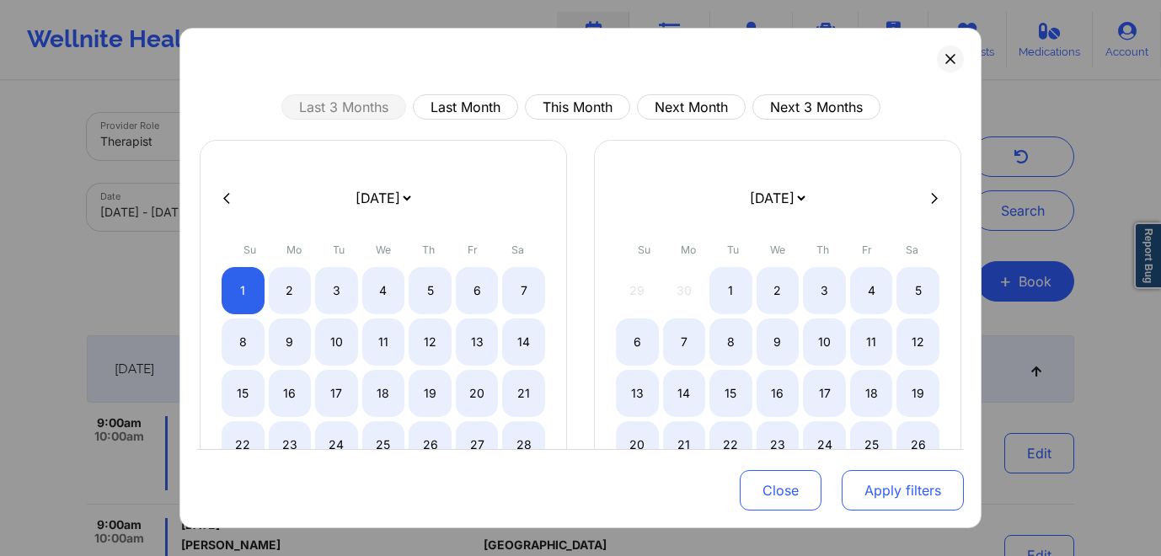
click at [898, 501] on button "Apply filters" at bounding box center [903, 490] width 122 height 40
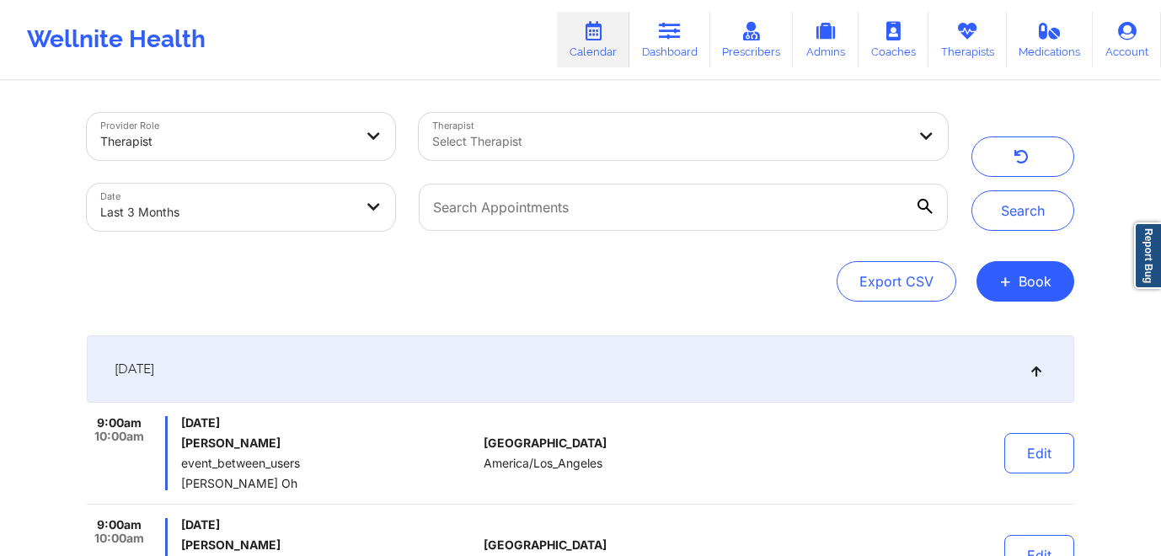
click at [580, 138] on div at bounding box center [669, 141] width 474 height 20
click at [411, 280] on div "Export CSV + Book" at bounding box center [580, 281] width 987 height 40
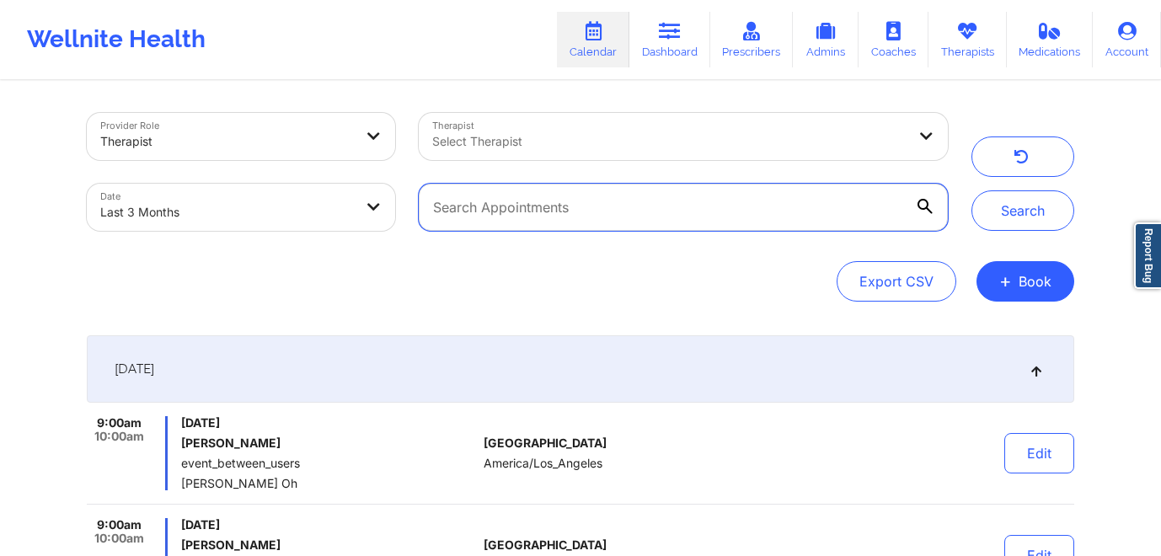
click at [505, 203] on input "text" at bounding box center [683, 207] width 529 height 47
paste input "Nancy Carman"
type input "Nancy Carman"
click at [971, 190] on button "Search" at bounding box center [1022, 210] width 103 height 40
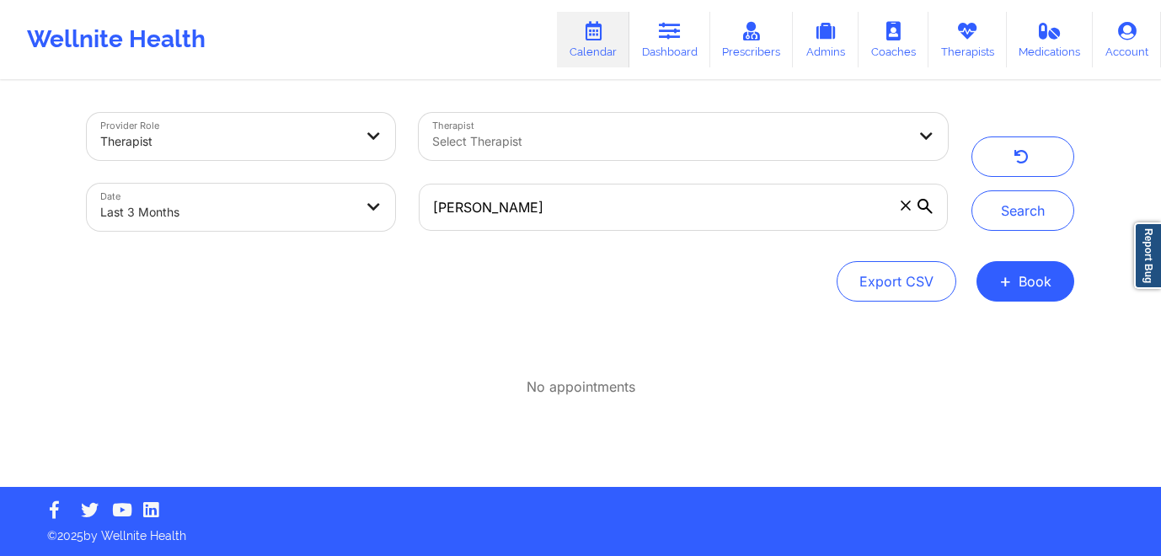
click at [267, 135] on div at bounding box center [226, 141] width 253 height 20
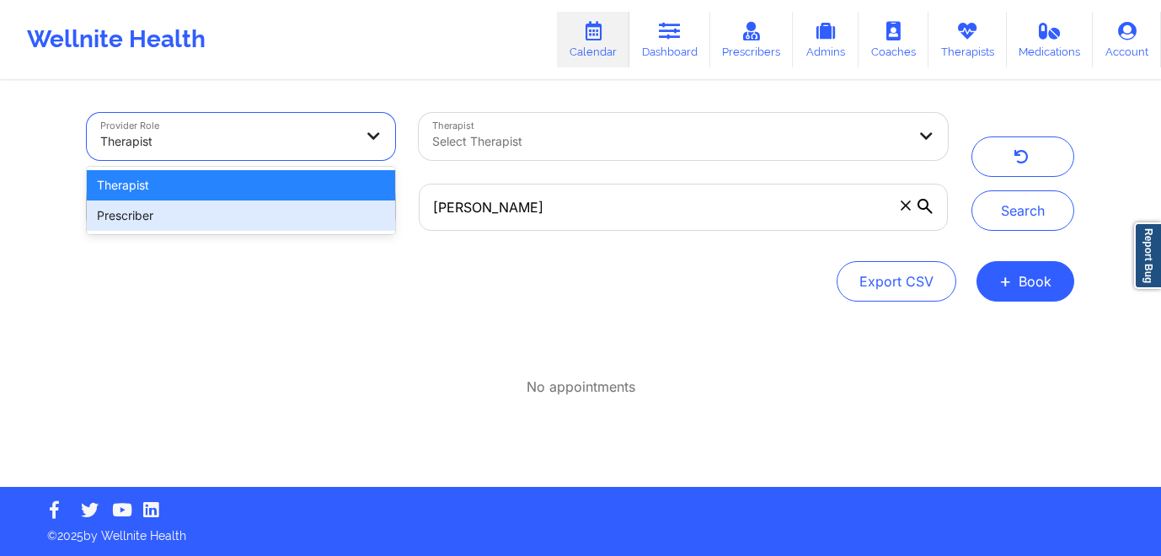
click at [254, 209] on div "Prescriber" at bounding box center [241, 215] width 308 height 30
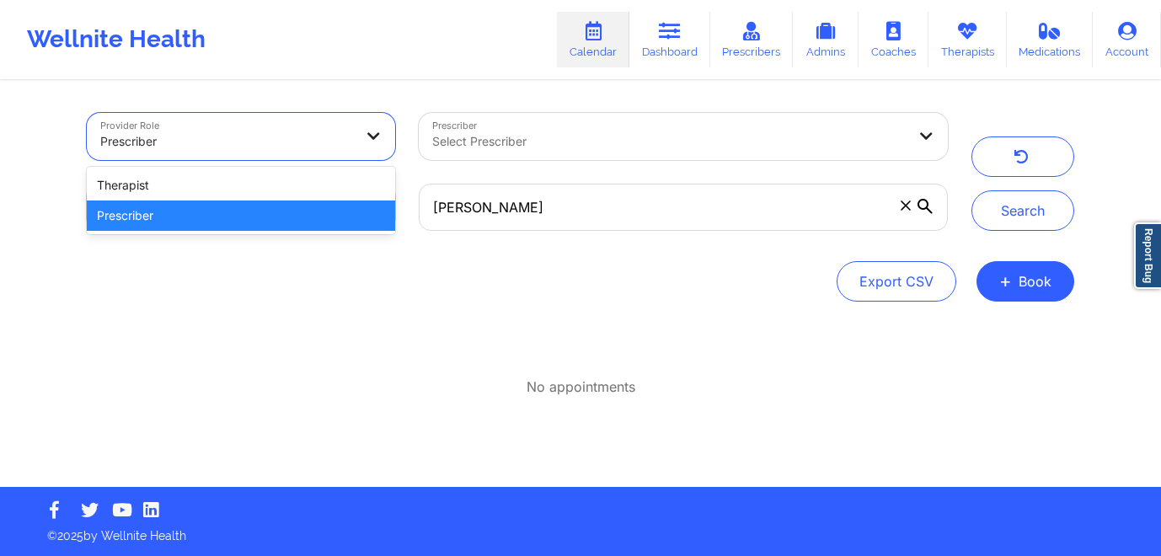
click at [249, 128] on div "Prescriber" at bounding box center [226, 141] width 253 height 37
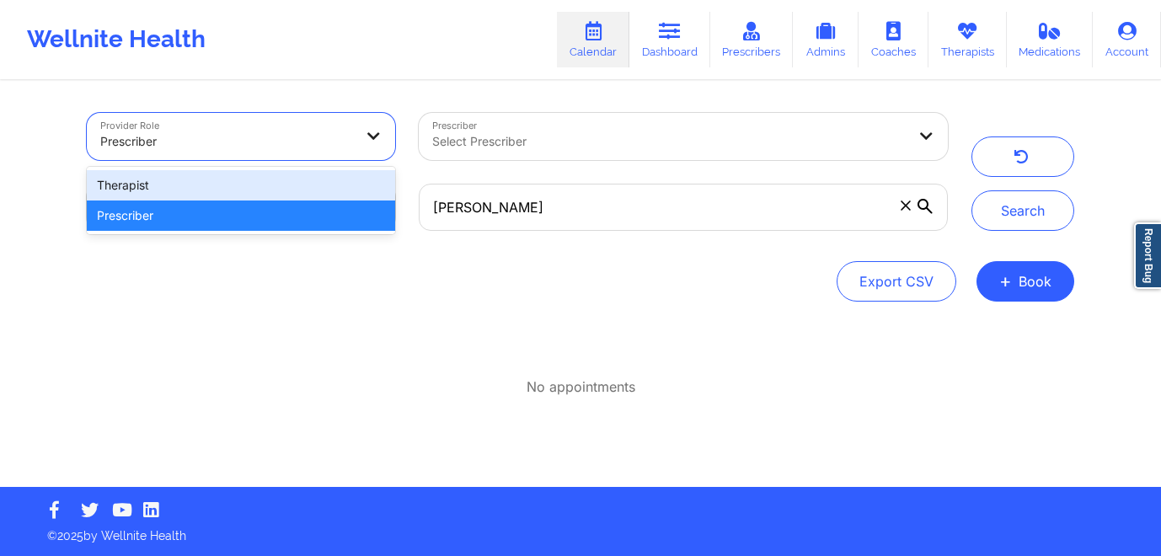
click at [247, 185] on div "Therapist" at bounding box center [241, 185] width 308 height 30
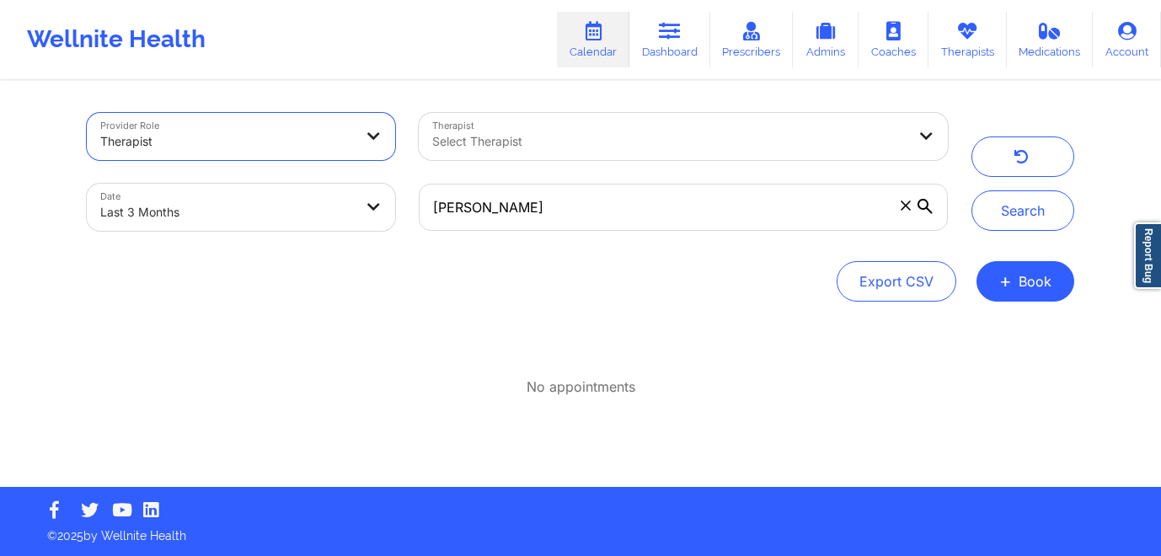
click at [254, 202] on body "Wellnite Health Calendar Dashboard Prescribers Admins Coaches Therapists Medica…" at bounding box center [580, 278] width 1161 height 556
select select "2025-5"
select select "2025-6"
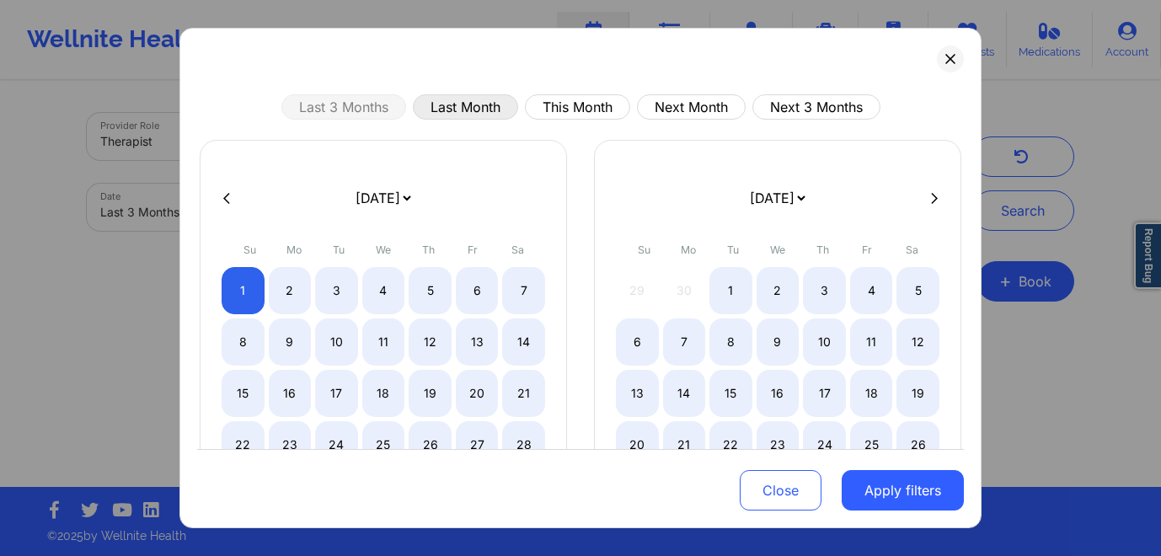
click at [471, 109] on button "Last Month" at bounding box center [465, 106] width 105 height 25
select select "2025-7"
select select "2025-8"
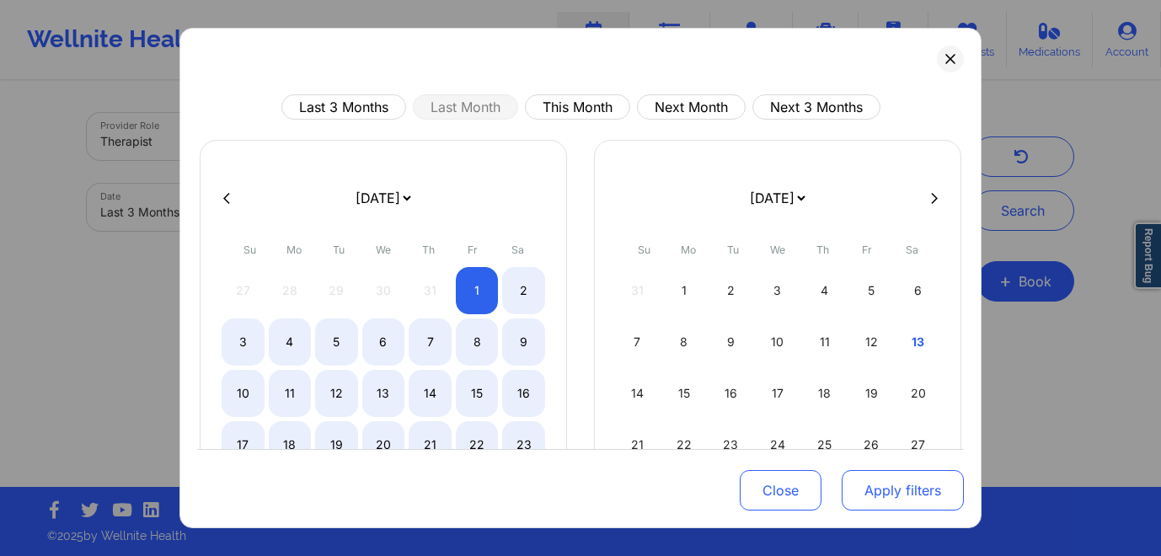
click at [891, 486] on button "Apply filters" at bounding box center [903, 490] width 122 height 40
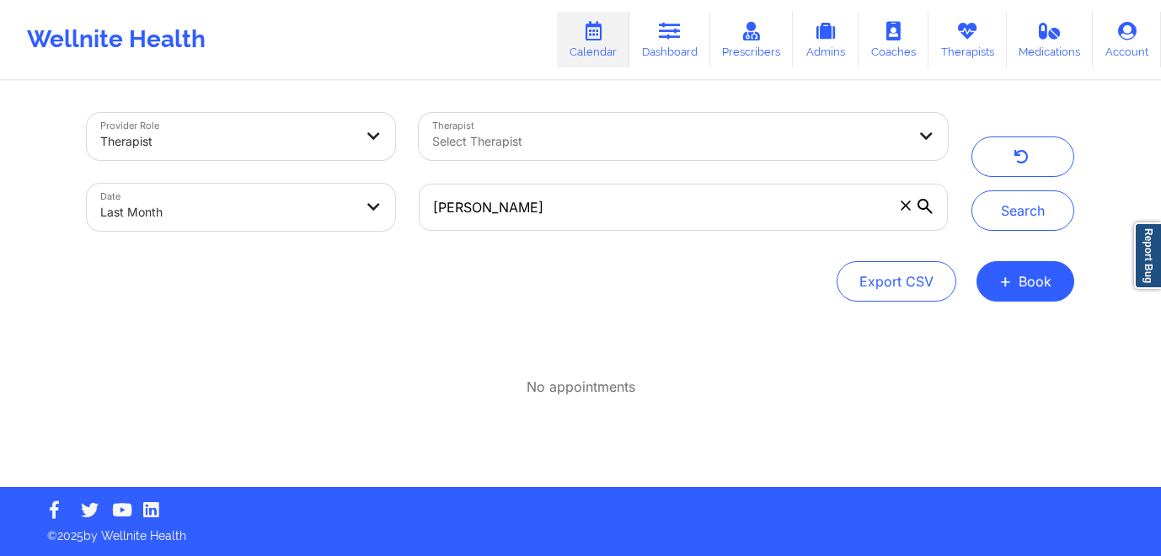
click at [920, 200] on icon at bounding box center [924, 206] width 15 height 15
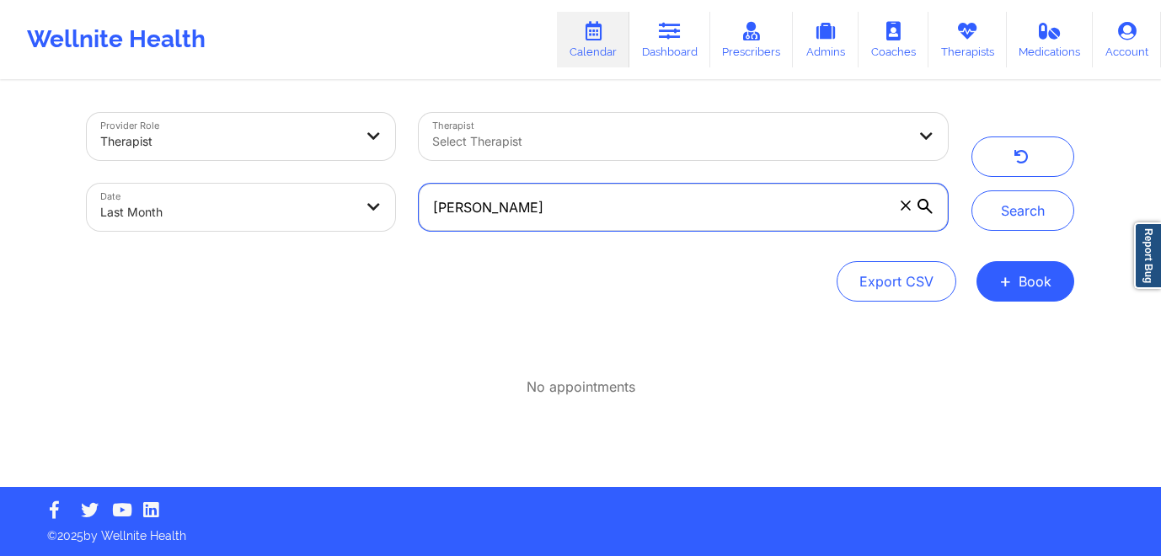
click at [920, 200] on input "Nancy Carman" at bounding box center [683, 207] width 529 height 47
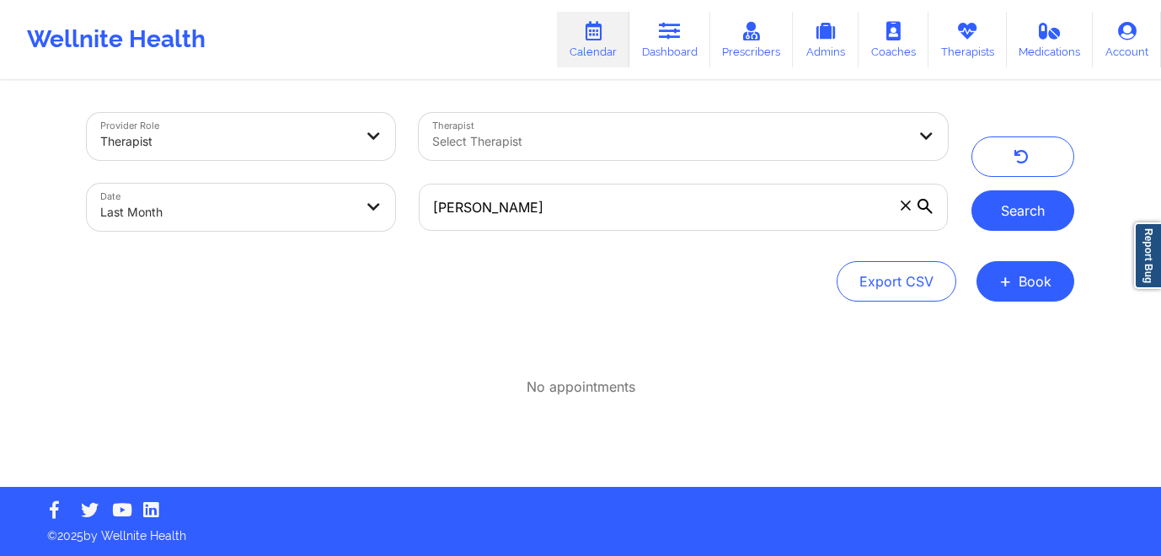
click at [1002, 216] on button "Search" at bounding box center [1022, 210] width 103 height 40
click at [904, 202] on icon at bounding box center [906, 205] width 10 height 10
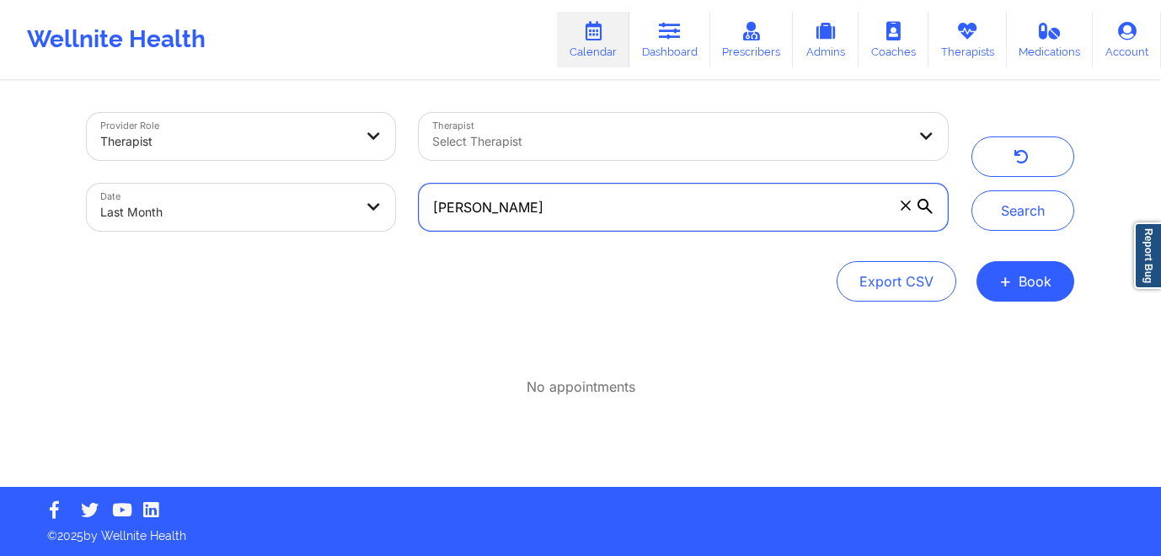
click at [904, 202] on input "Nancy Carman" at bounding box center [683, 207] width 529 height 47
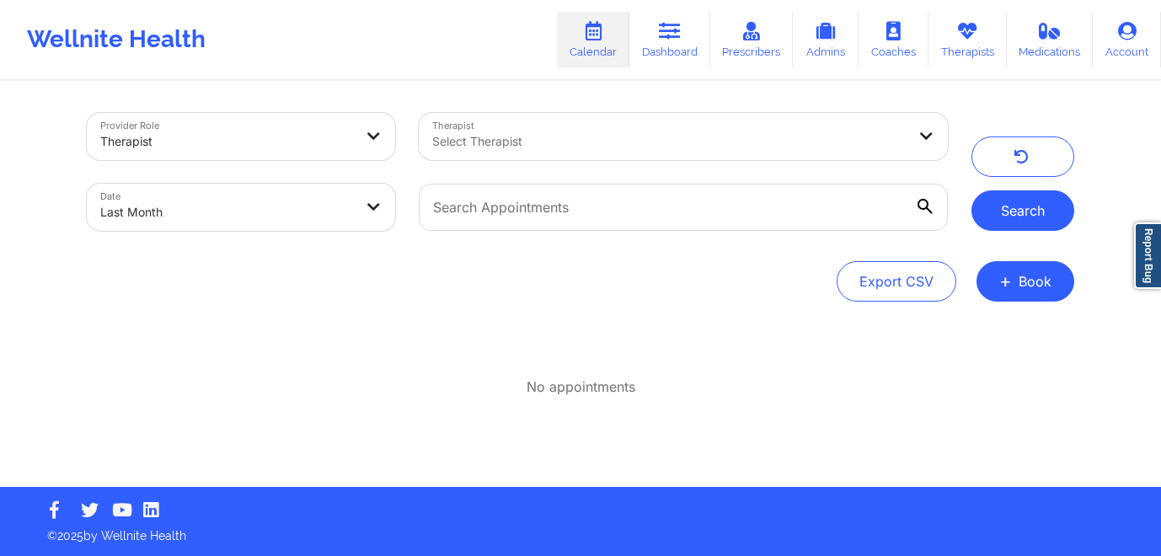
click at [1048, 215] on button "Search" at bounding box center [1022, 210] width 103 height 40
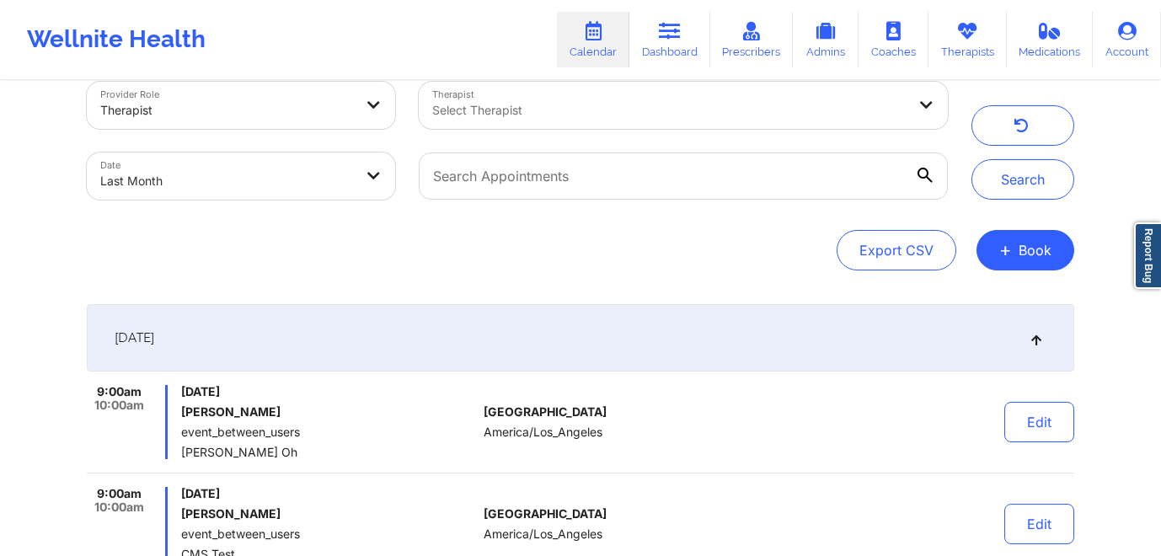
scroll to position [22, 0]
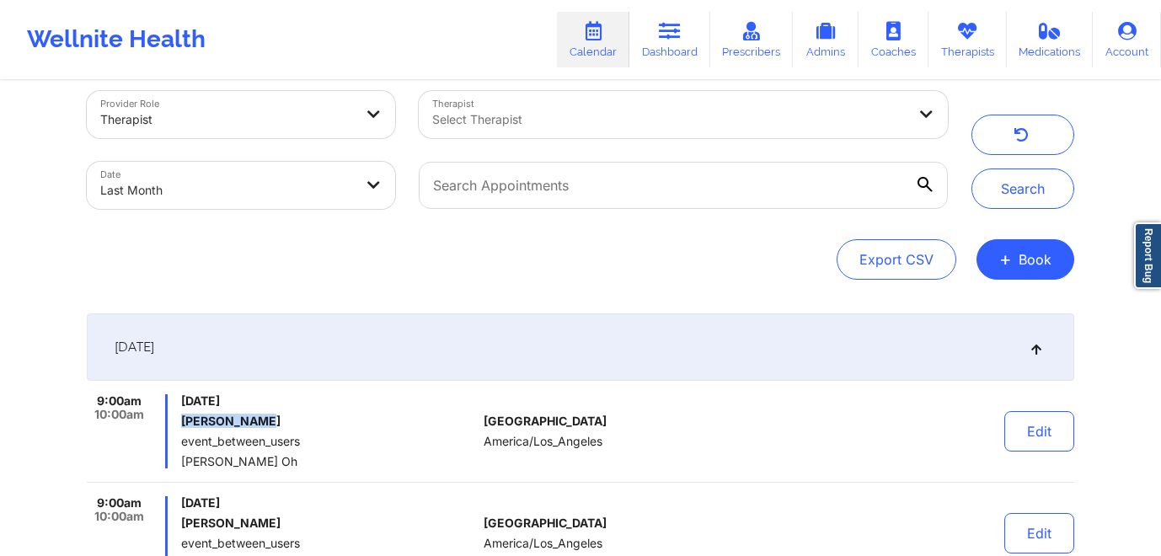
drag, startPoint x: 267, startPoint y: 425, endPoint x: 180, endPoint y: 424, distance: 86.8
click at [180, 424] on div "9:00am 10:00am Friday, August 1, 2025 Nancy Carman event_between_users Beverly …" at bounding box center [282, 431] width 390 height 74
copy h6 "Nancy Carman"
select select "2025-7"
select select "2025-8"
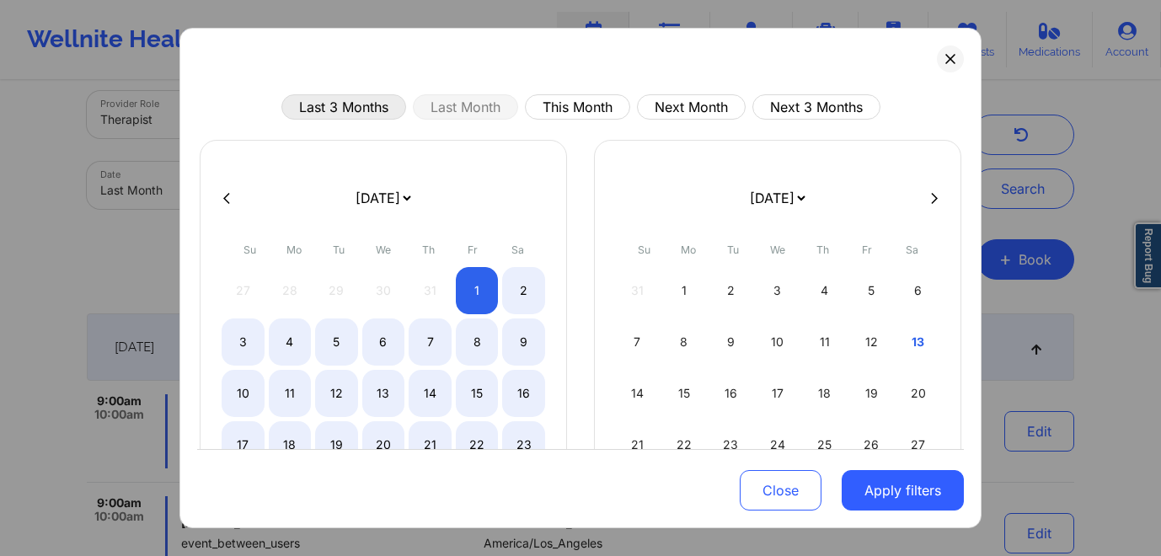
click at [303, 114] on button "Last 3 Months" at bounding box center [343, 106] width 125 height 25
select select "2025-5"
select select "2025-6"
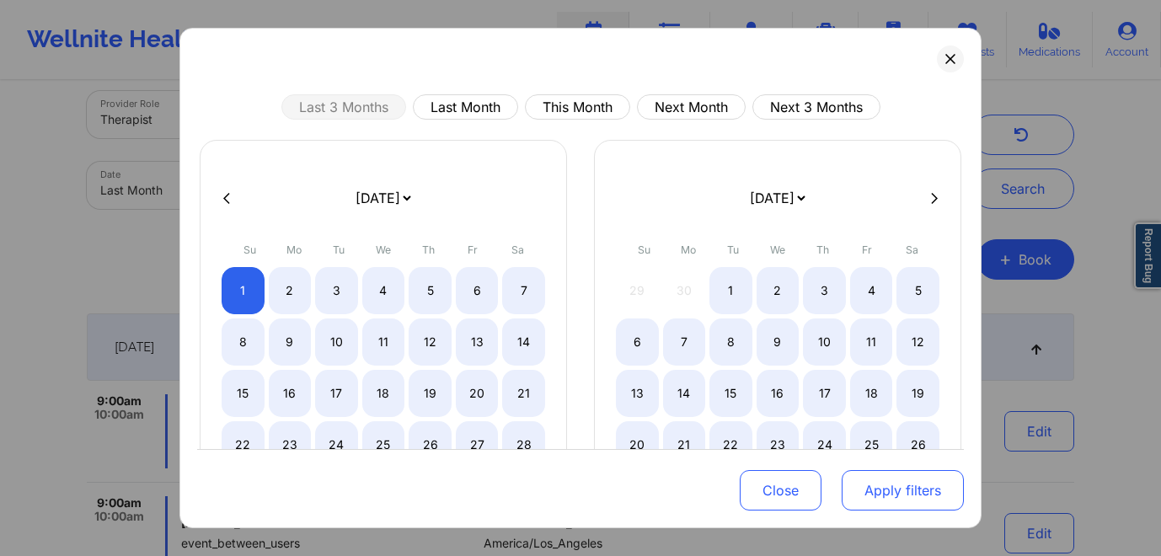
click at [872, 493] on button "Apply filters" at bounding box center [903, 490] width 122 height 40
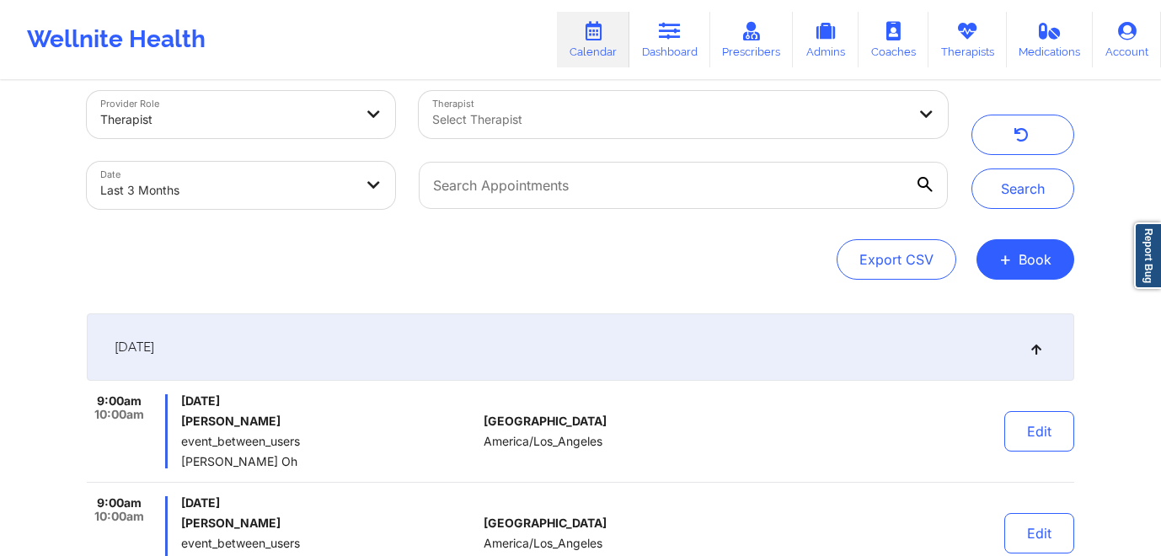
click at [348, 128] on div at bounding box center [226, 120] width 253 height 20
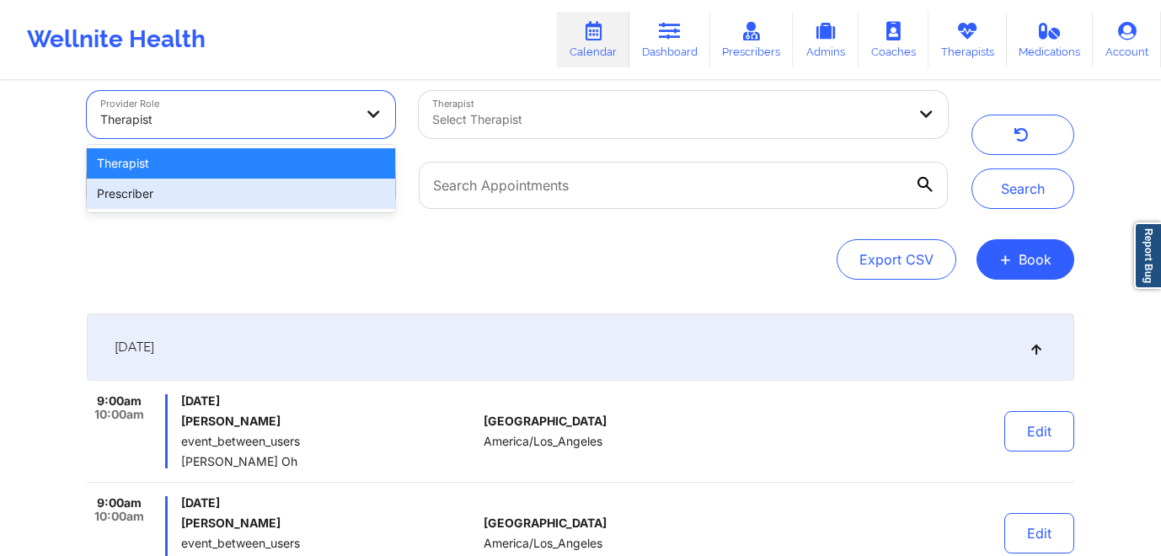
click at [312, 206] on div "Prescriber" at bounding box center [241, 194] width 308 height 30
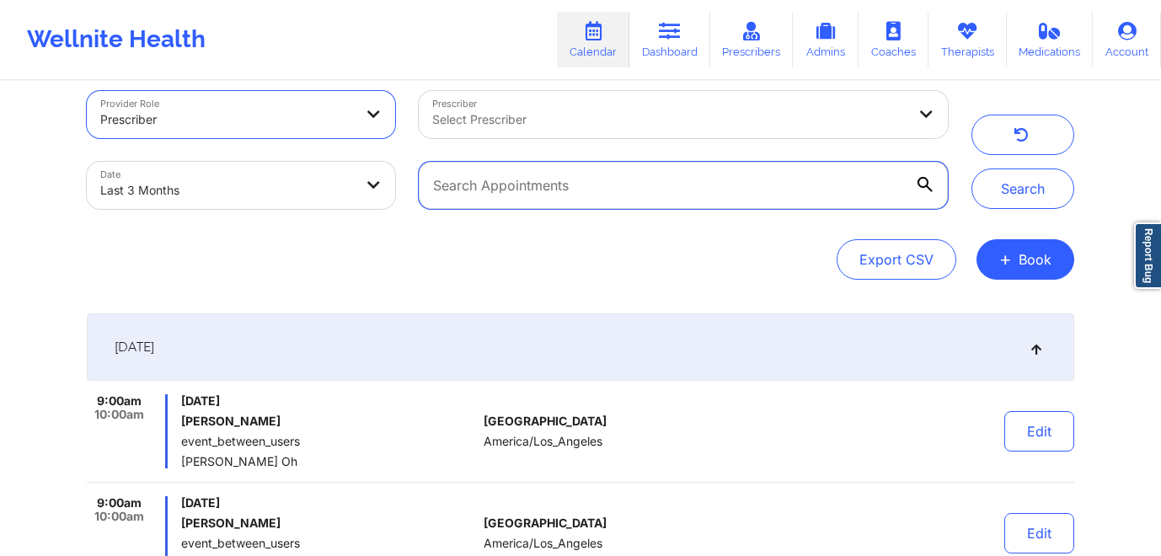
click at [848, 195] on input "text" at bounding box center [683, 185] width 529 height 47
paste input "Nancy Carman"
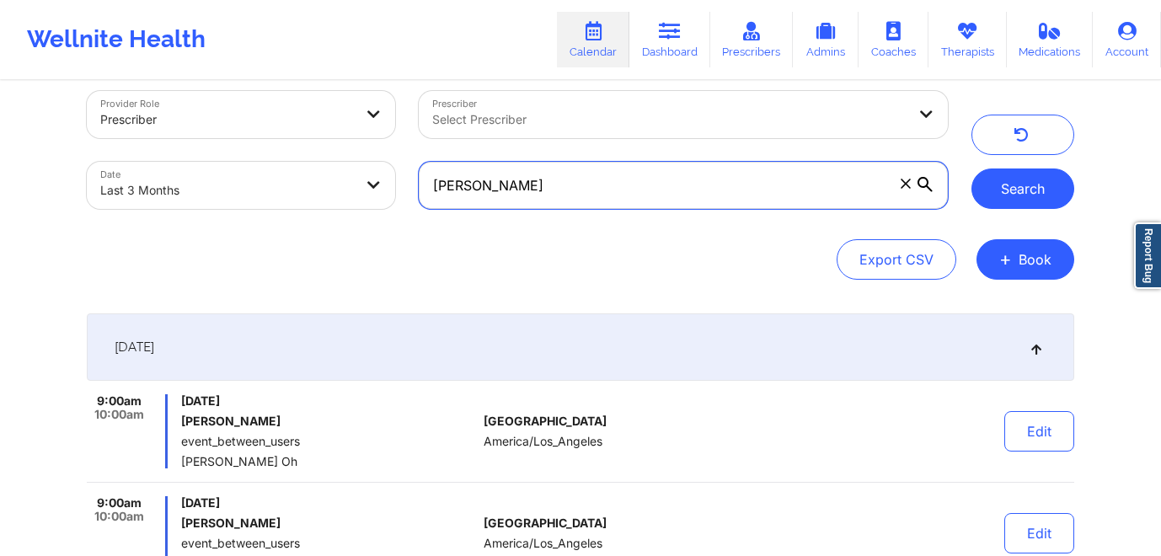
type input "Nancy Carman"
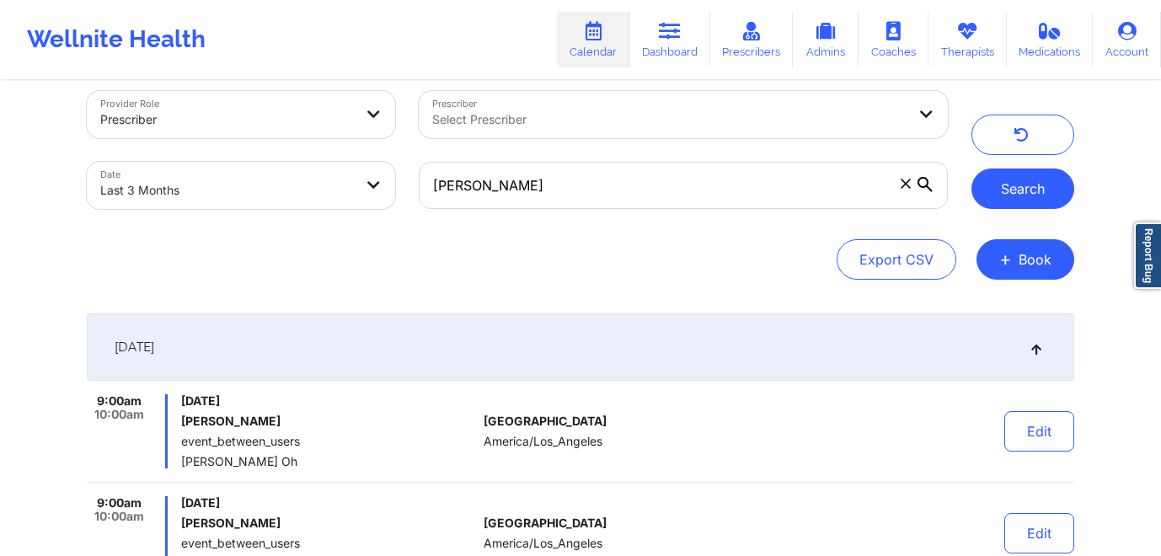
click at [996, 184] on button "Search" at bounding box center [1022, 188] width 103 height 40
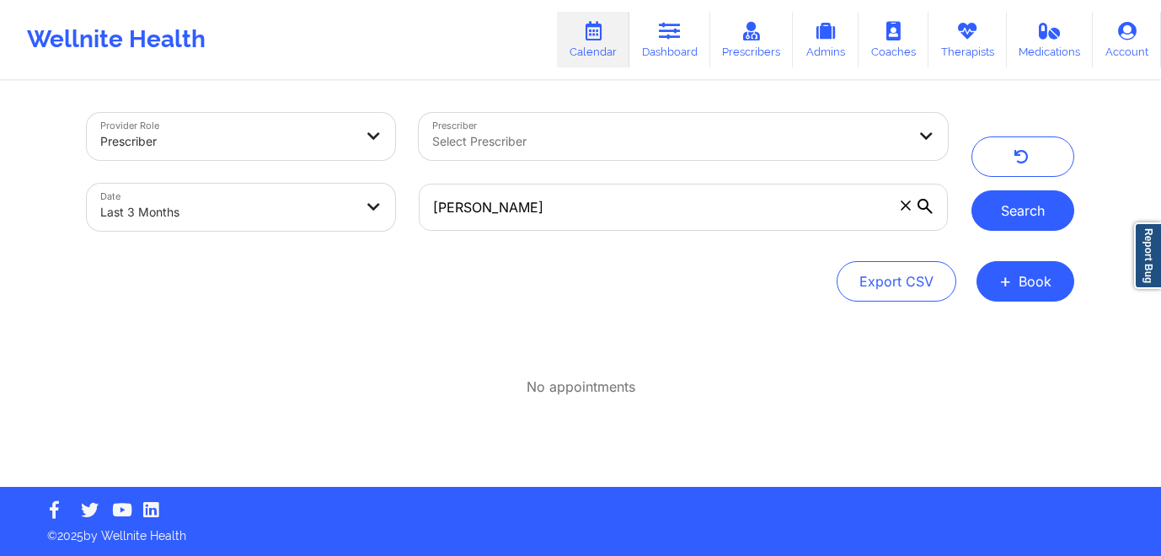
scroll to position [0, 0]
click at [312, 201] on body "Wellnite Health Calendar Dashboard Prescribers Admins Coaches Therapists Medica…" at bounding box center [580, 278] width 1161 height 556
select select "2025-5"
select select "2025-6"
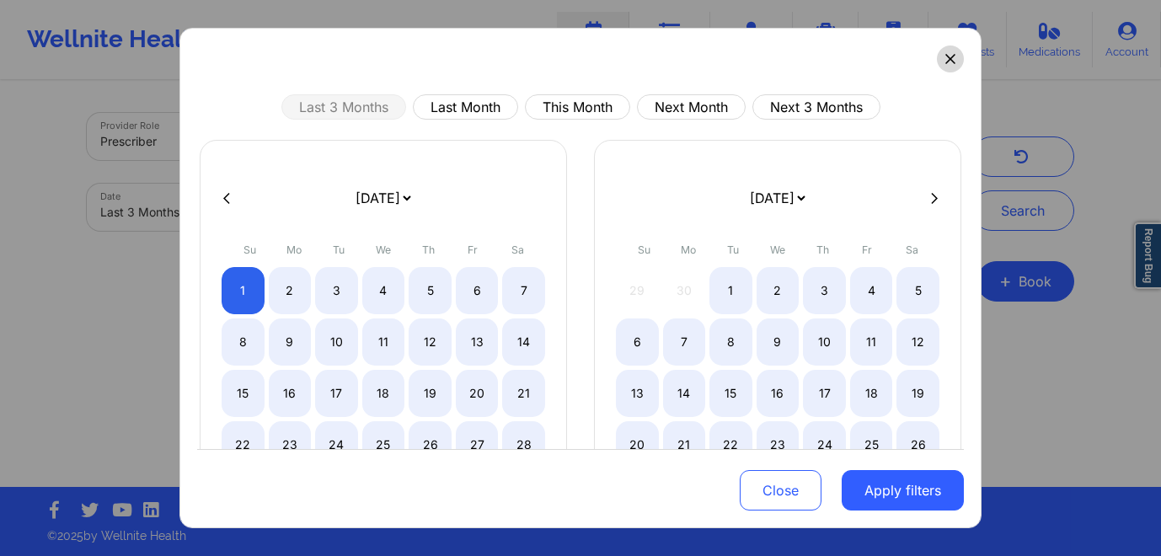
click at [945, 63] on icon at bounding box center [950, 59] width 10 height 10
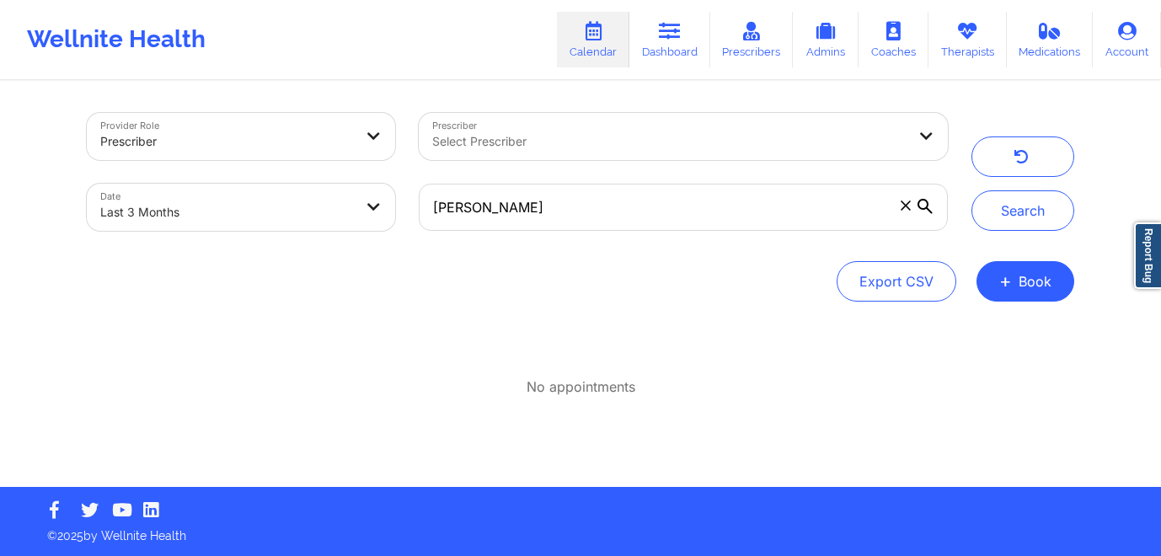
click at [903, 210] on icon at bounding box center [906, 205] width 10 height 10
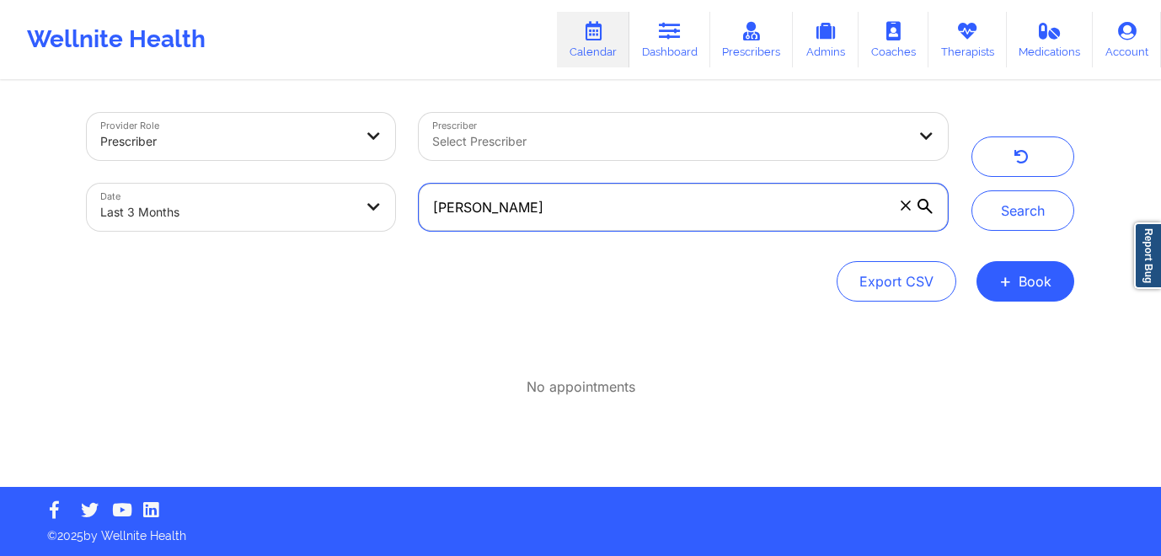
click at [903, 210] on input "Nancy Carman" at bounding box center [683, 207] width 529 height 47
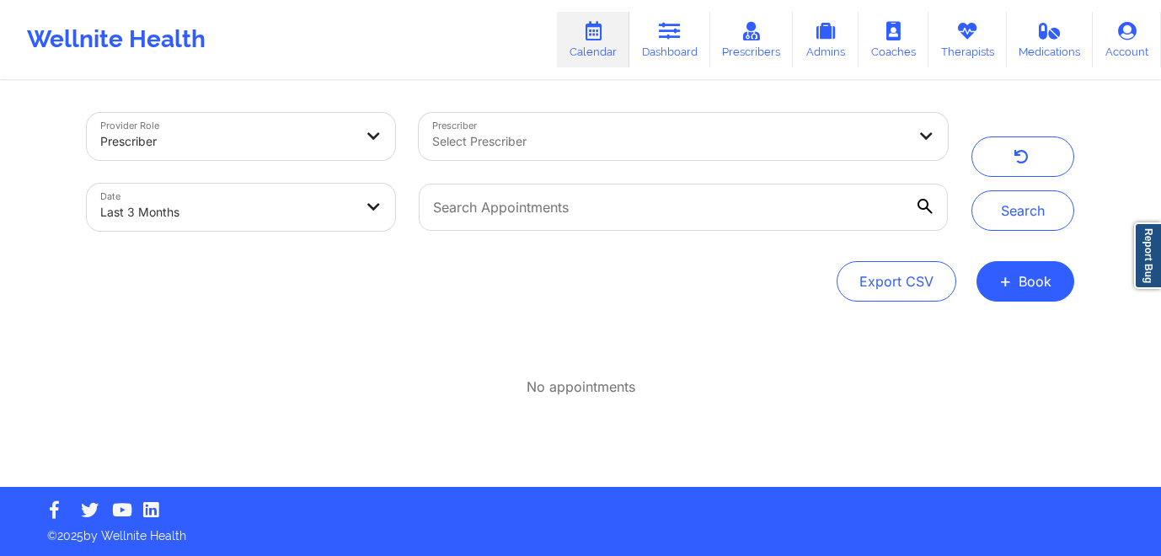
click at [259, 145] on div at bounding box center [226, 141] width 253 height 20
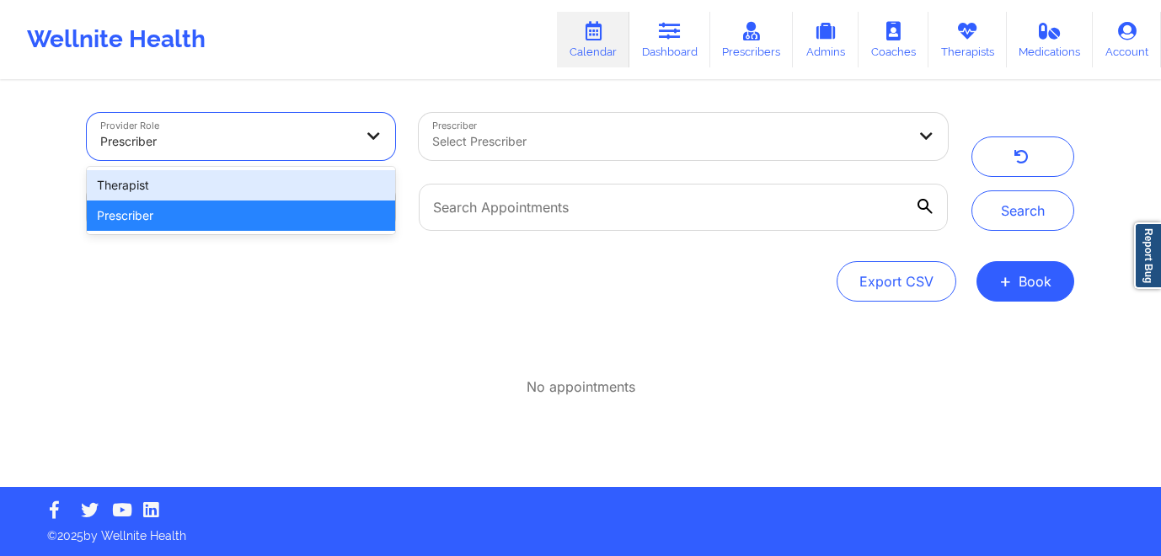
click at [279, 190] on div "Therapist" at bounding box center [241, 185] width 308 height 30
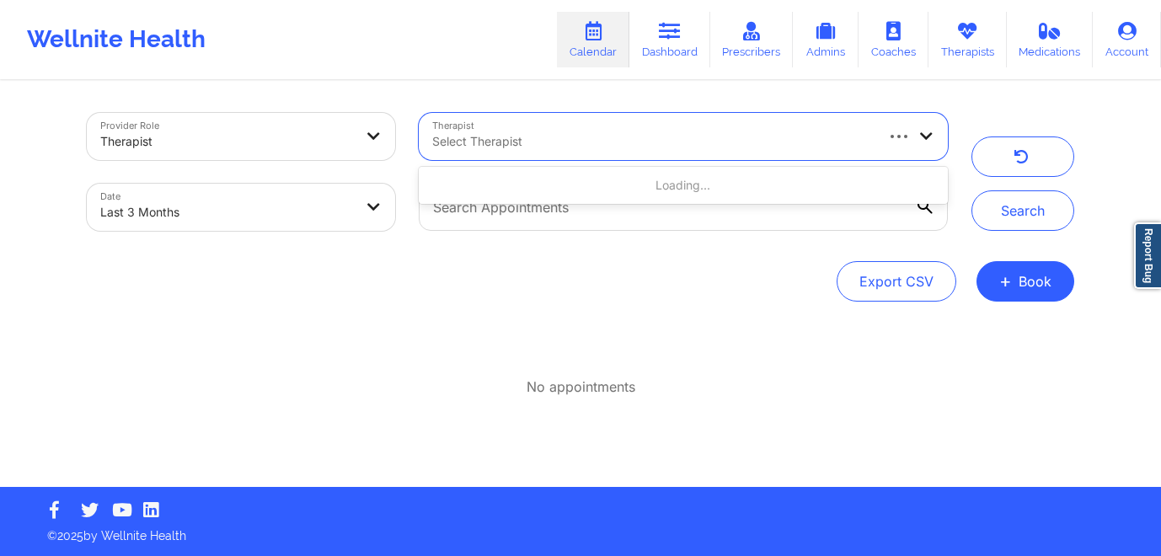
click at [475, 125] on div "Select Therapist" at bounding box center [647, 136] width 456 height 47
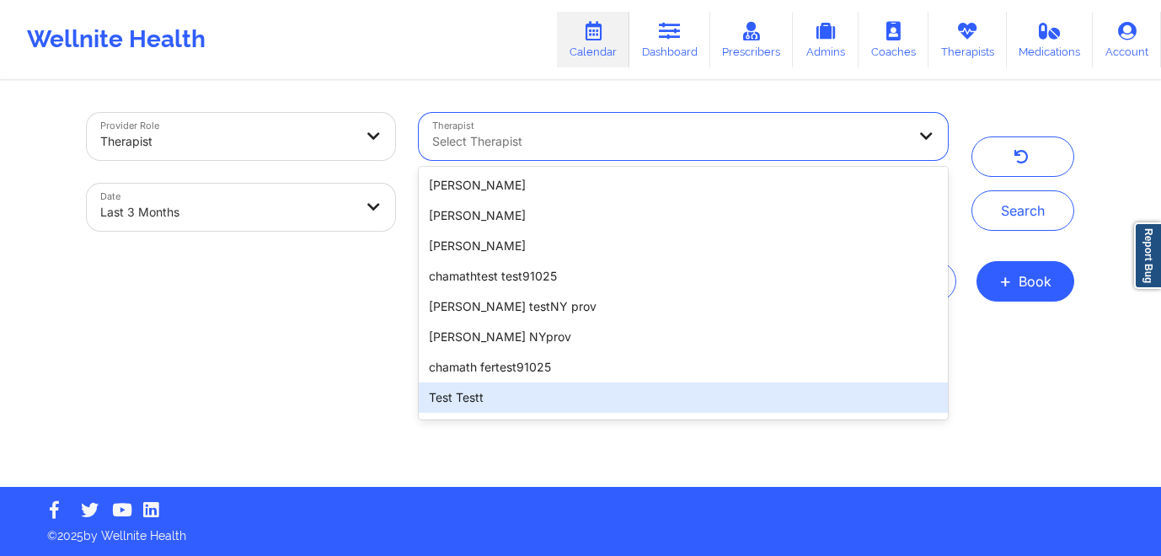
click at [495, 404] on div "Test Testt" at bounding box center [683, 397] width 529 height 30
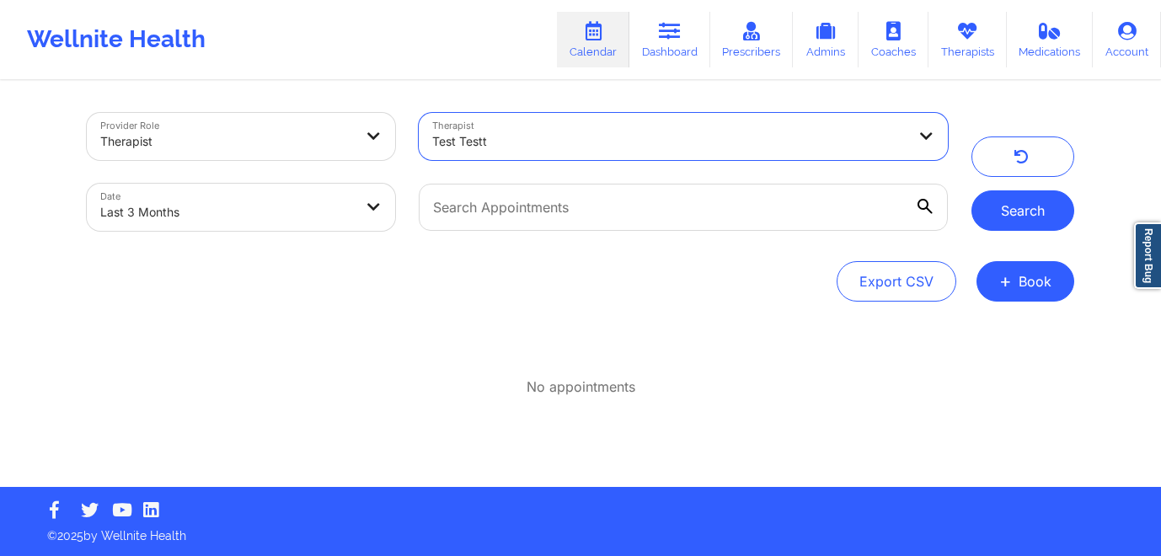
click at [1018, 201] on button "Search" at bounding box center [1022, 210] width 103 height 40
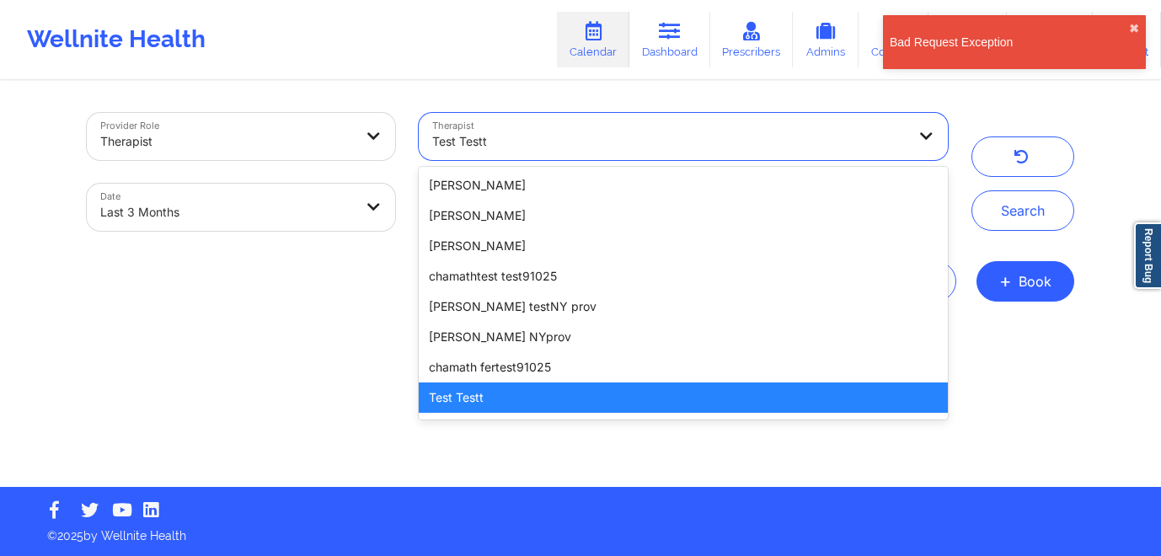
click at [832, 123] on div "Test Testt" at bounding box center [669, 141] width 474 height 37
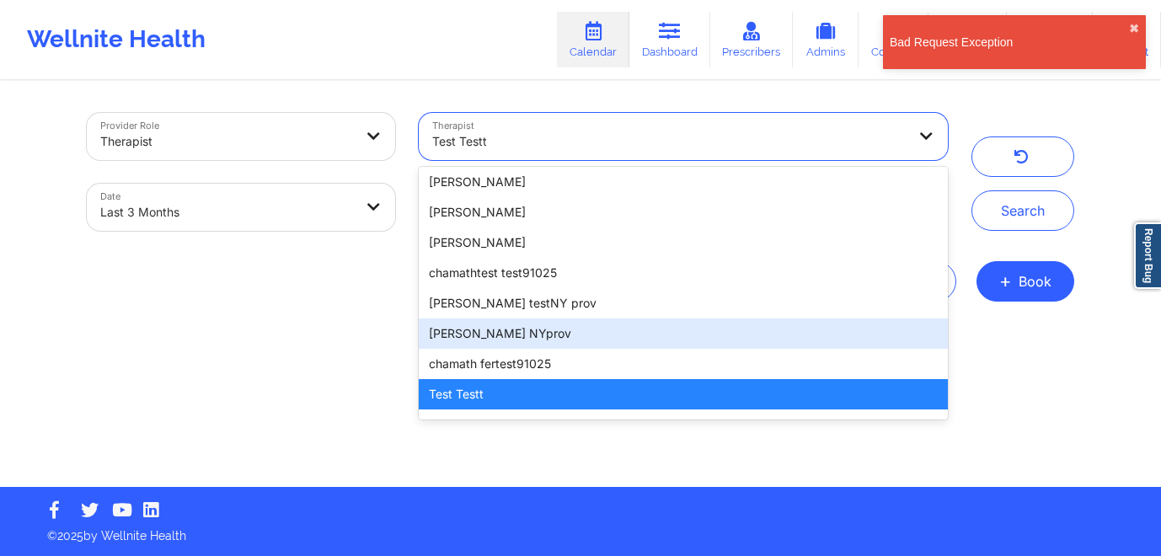
drag, startPoint x: 541, startPoint y: 330, endPoint x: 412, endPoint y: 326, distance: 129.0
click at [412, 326] on div "Provider Role Therapist Therapist khushbu NYprov, 6 of 100. 100 results availab…" at bounding box center [580, 285] width 1011 height 404
click at [189, 408] on div "Provider Role Therapist Therapist khushbu NYprov, 6 of 100. 100 results availab…" at bounding box center [580, 285] width 1011 height 404
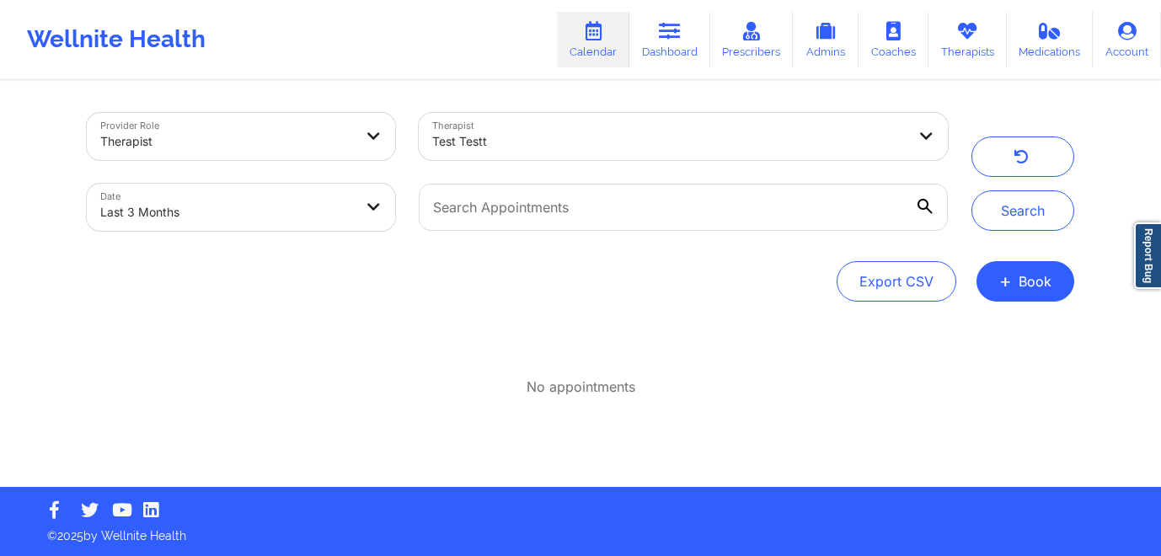
click at [715, 143] on div at bounding box center [669, 141] width 474 height 20
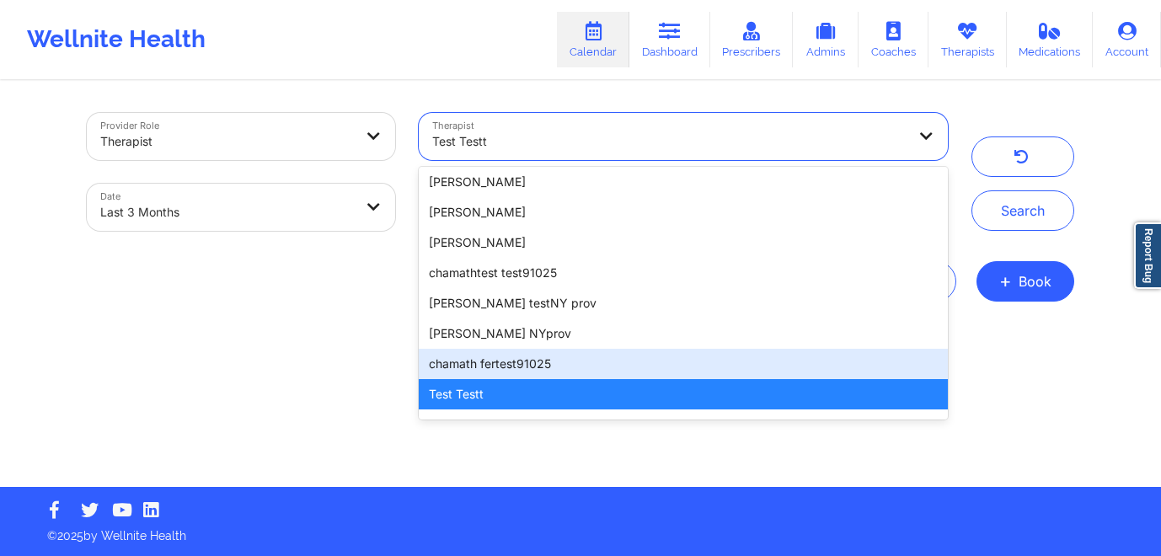
click at [527, 363] on div "chamath fertest91025" at bounding box center [683, 364] width 529 height 30
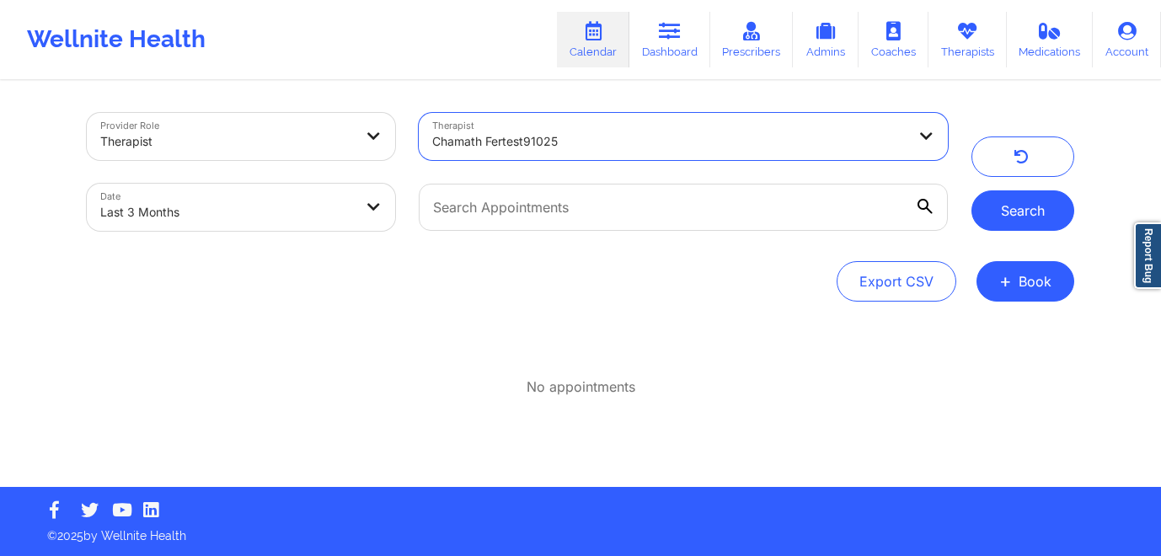
click at [1014, 223] on button "Search" at bounding box center [1022, 210] width 103 height 40
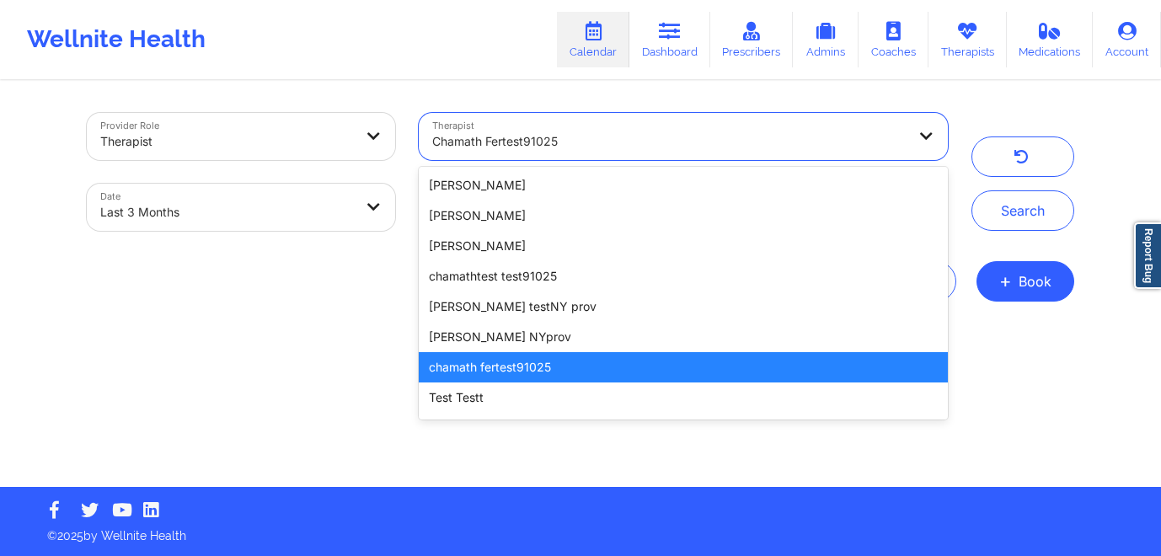
click at [733, 127] on div "chamath fertest91025" at bounding box center [669, 141] width 474 height 37
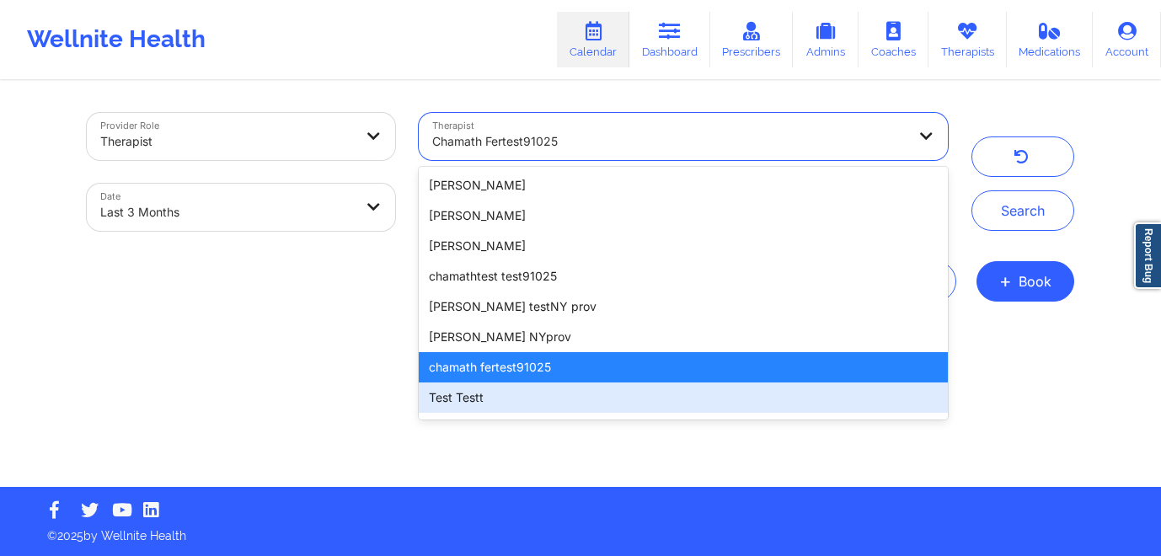
click at [589, 390] on div "Test Testt" at bounding box center [683, 397] width 529 height 30
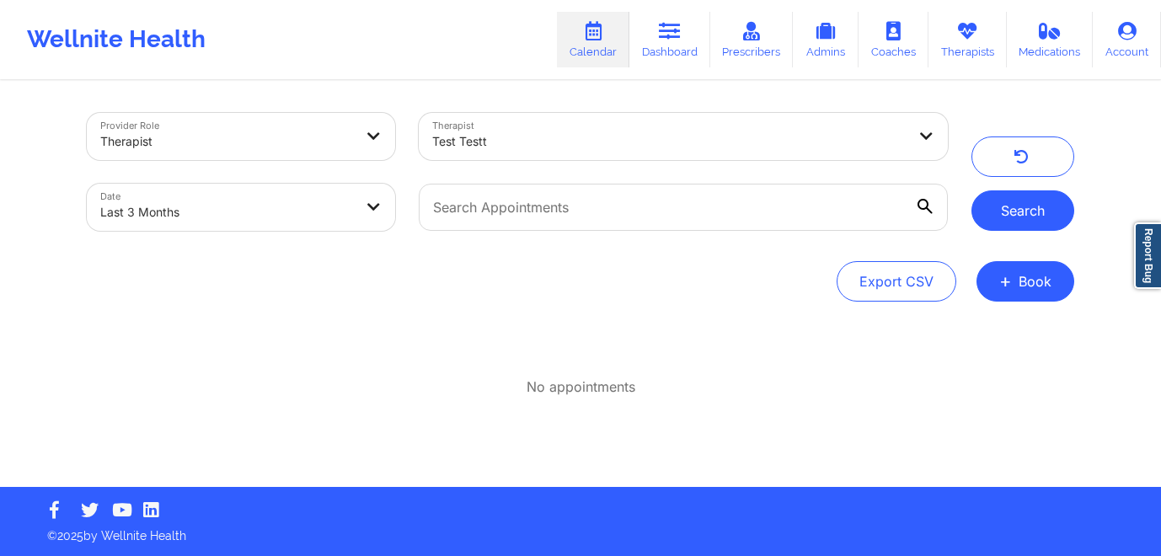
click at [1018, 214] on button "Search" at bounding box center [1022, 210] width 103 height 40
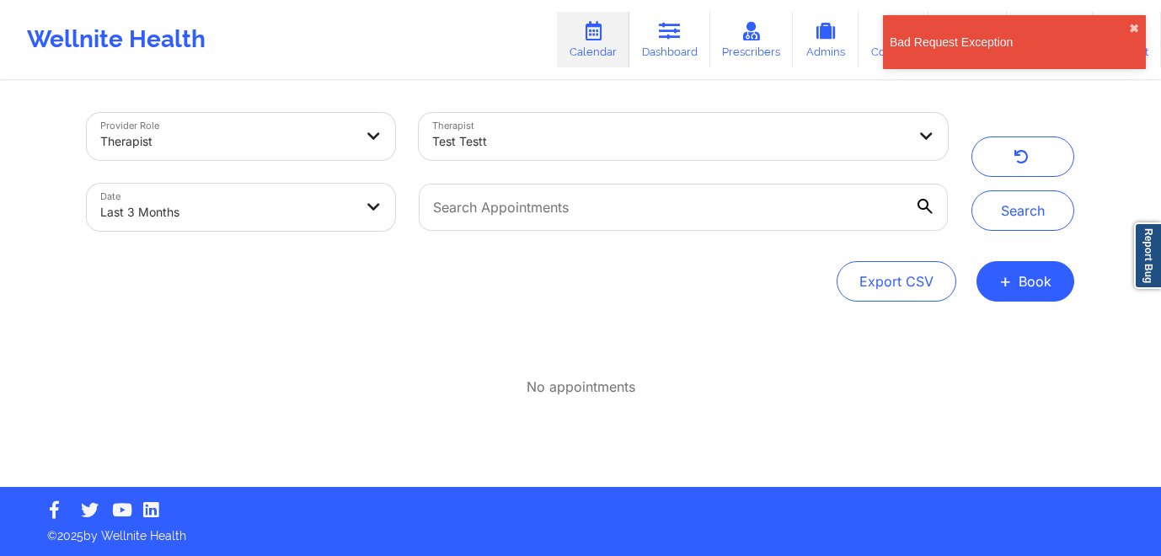
click at [816, 133] on div at bounding box center [669, 141] width 474 height 20
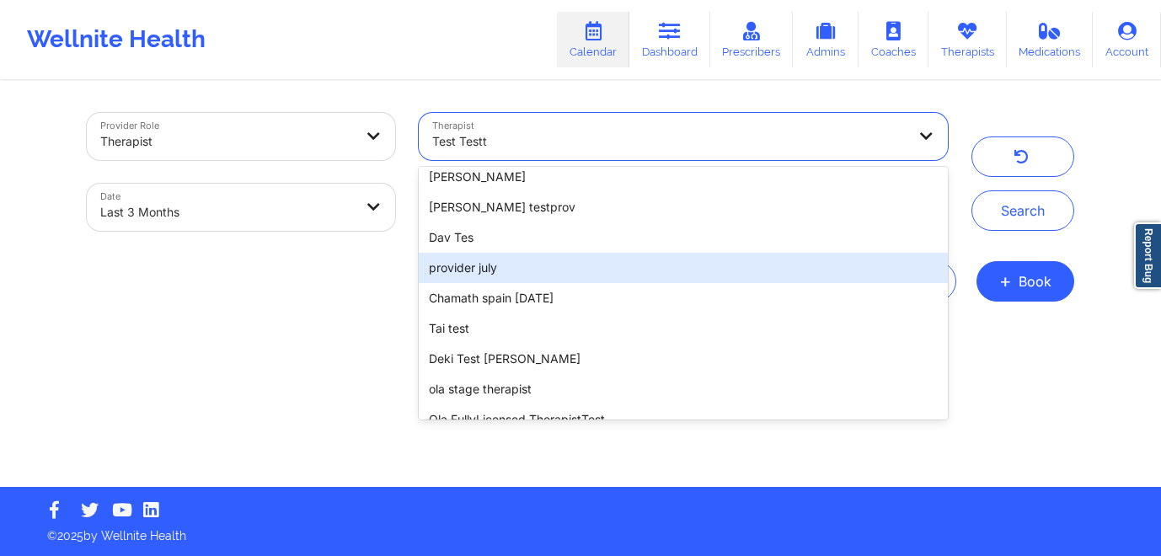
scroll to position [586, 0]
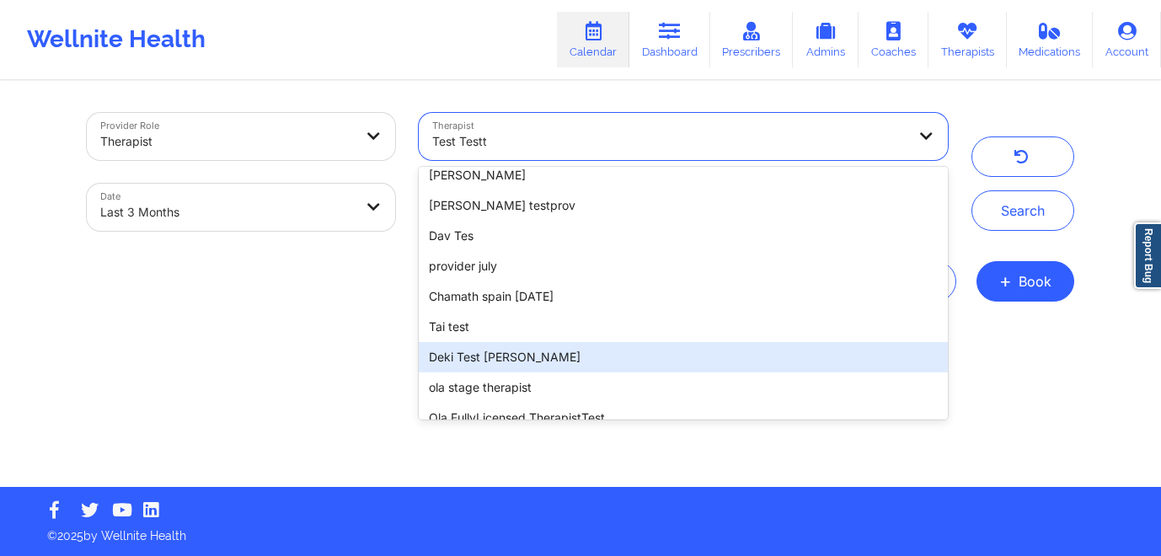
click at [551, 365] on div "Deki Test Deel" at bounding box center [683, 357] width 529 height 30
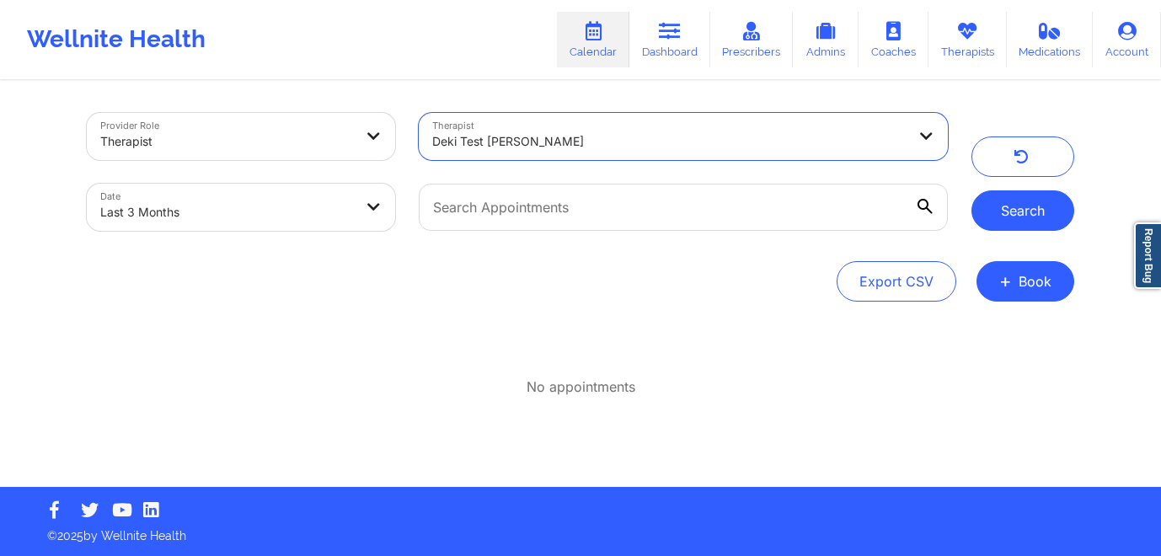
click at [1016, 211] on button "Search" at bounding box center [1022, 210] width 103 height 40
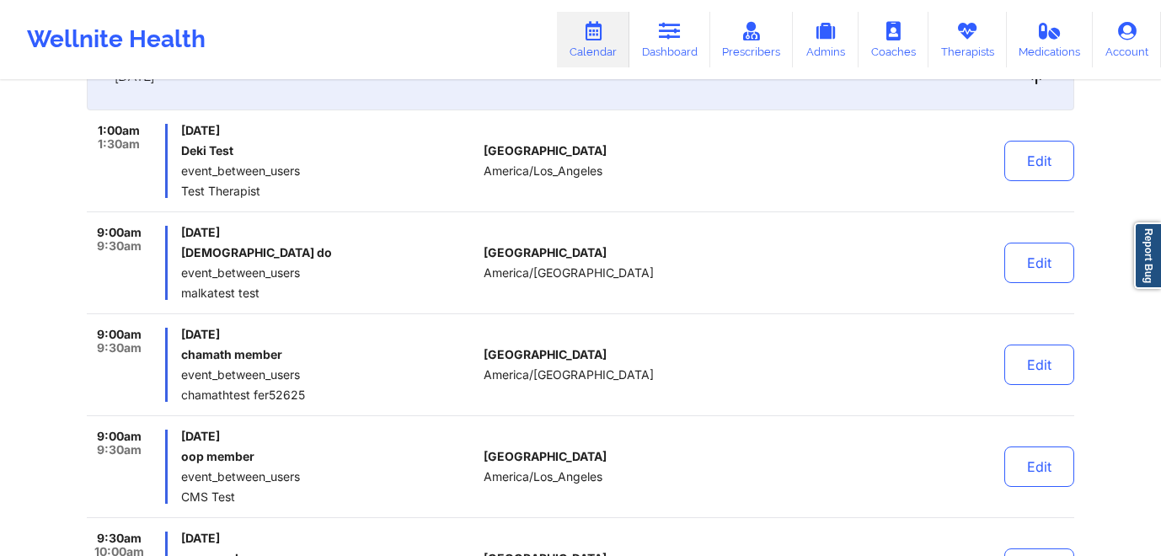
scroll to position [0, 0]
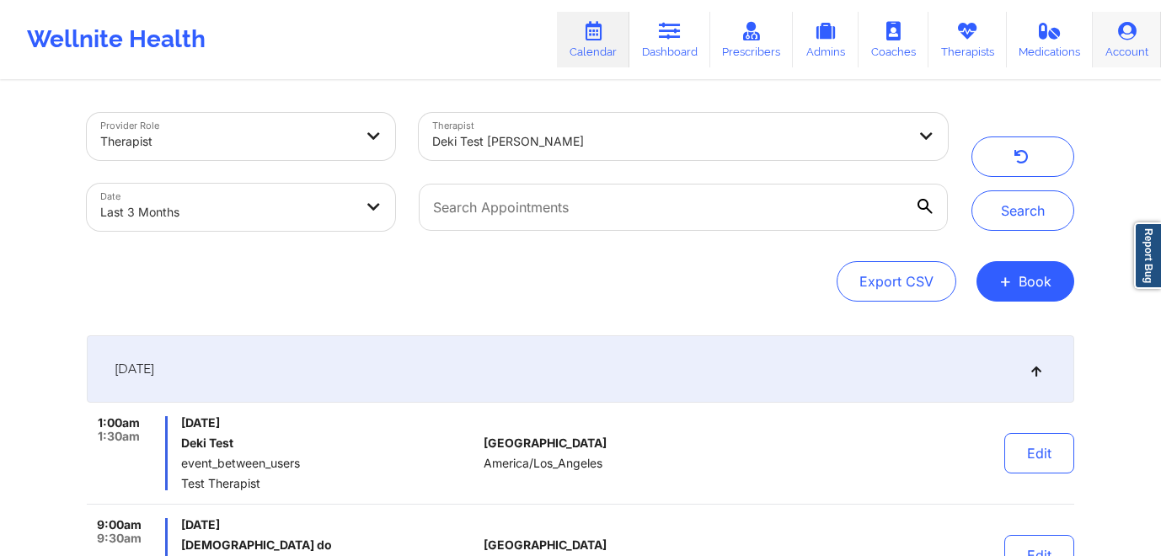
click at [1126, 39] on icon at bounding box center [1127, 31] width 22 height 19
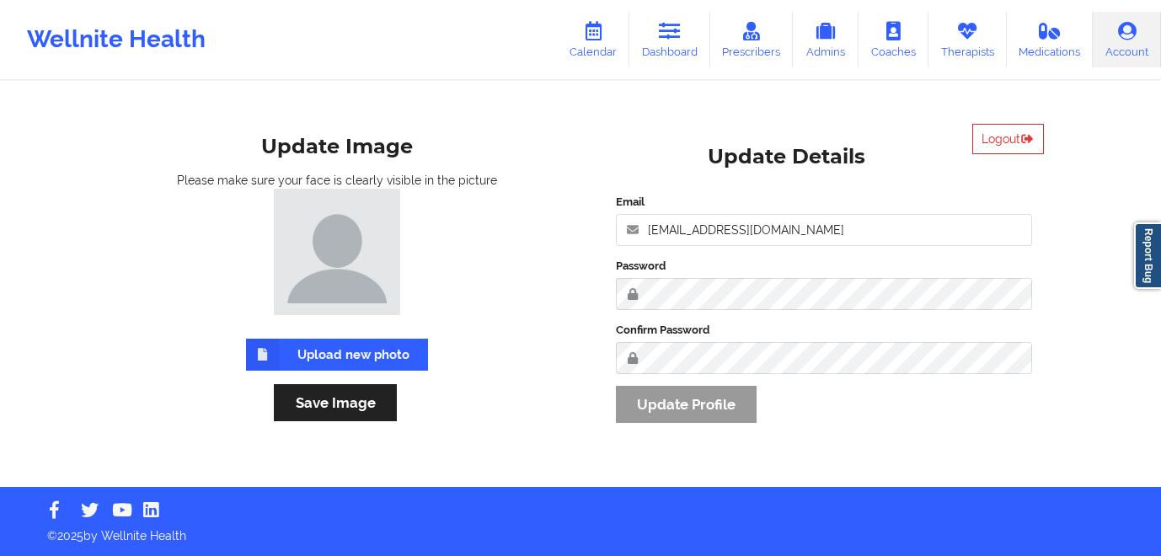
click at [837, 248] on div "Email anabelle_gerhold85@example.com Password Confirm Password Update Profile" at bounding box center [824, 314] width 440 height 264
drag, startPoint x: 869, startPoint y: 237, endPoint x: 644, endPoint y: 216, distance: 225.9
click at [644, 216] on input "anabelle_gerhold85@example.com" at bounding box center [824, 230] width 416 height 32
click at [992, 175] on div "Logout Update Details Email anabelle_gerhold85@example.com Password Confirm Pas…" at bounding box center [823, 285] width 463 height 346
click at [998, 148] on button "Logout" at bounding box center [1008, 139] width 72 height 30
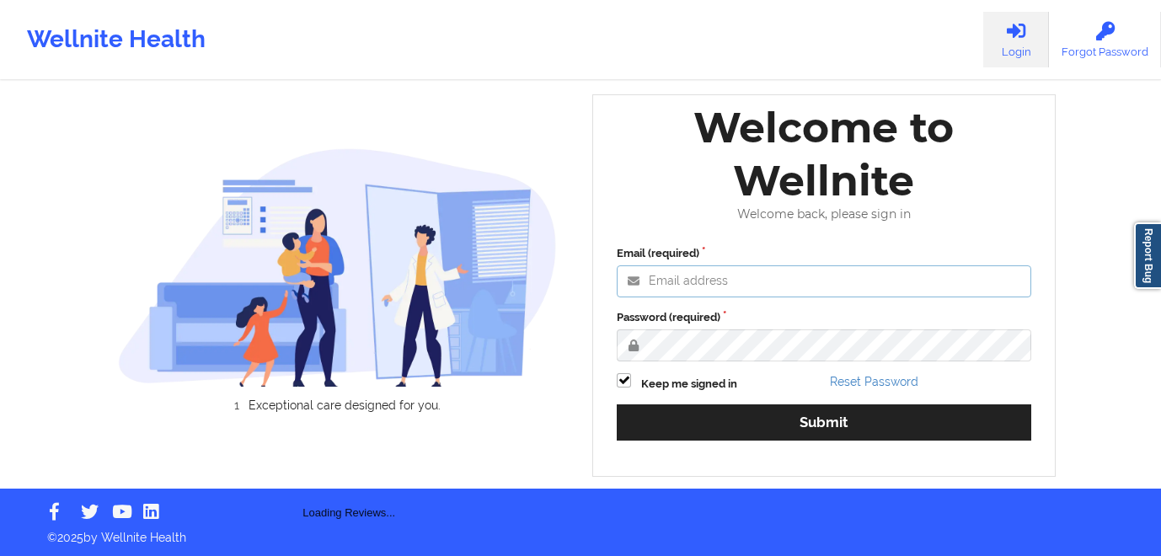
type input "anabelle_gerhold85@example.com"
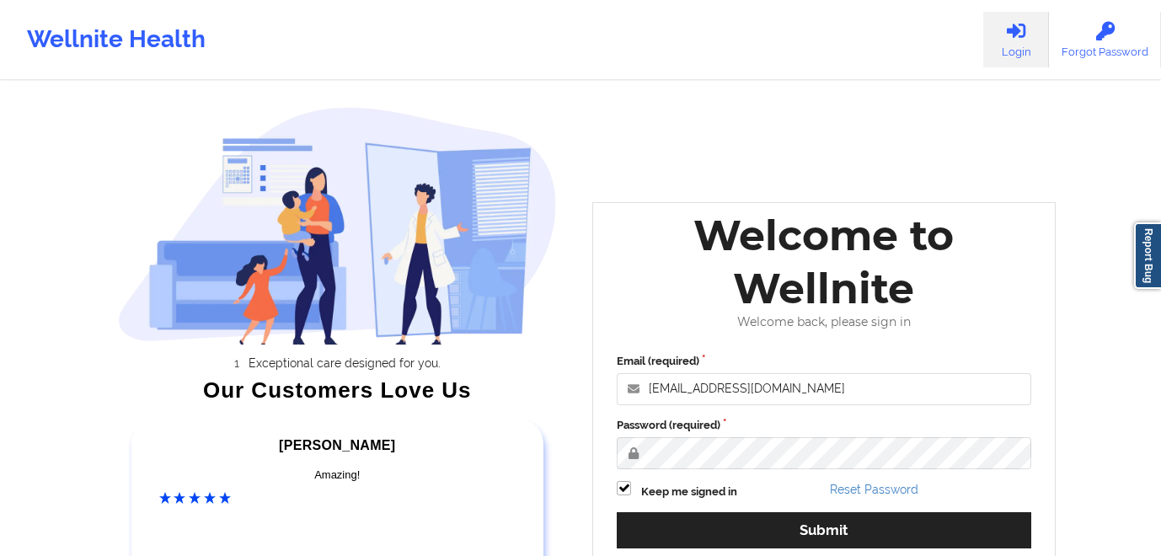
click at [751, 341] on div "Email (required) anabelle_gerhold85@example.com Password (required) Keep me sig…" at bounding box center [824, 456] width 438 height 231
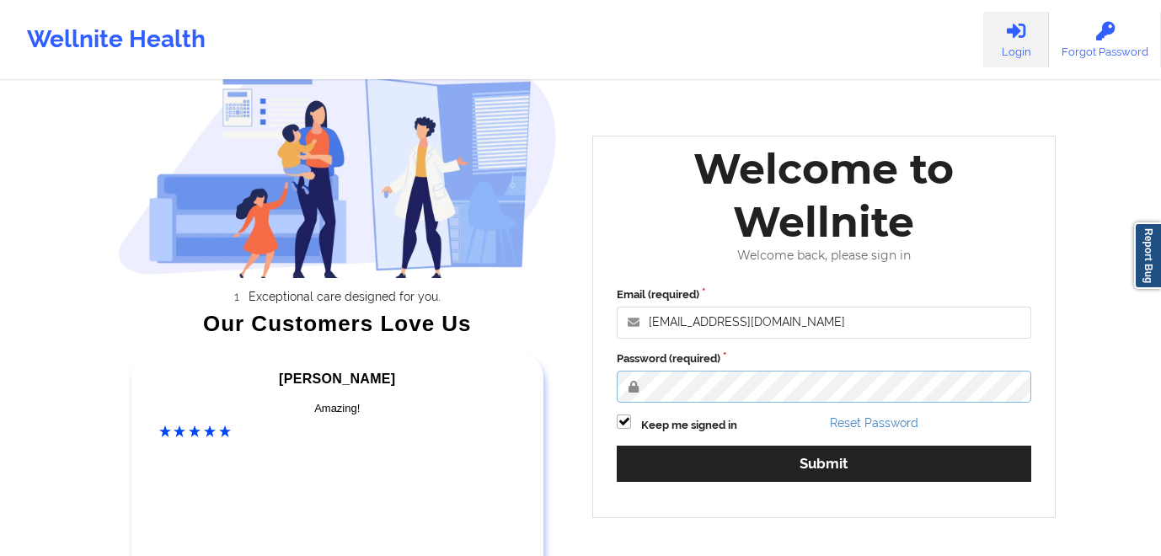
scroll to position [72, 0]
